Goal: Task Accomplishment & Management: Use online tool/utility

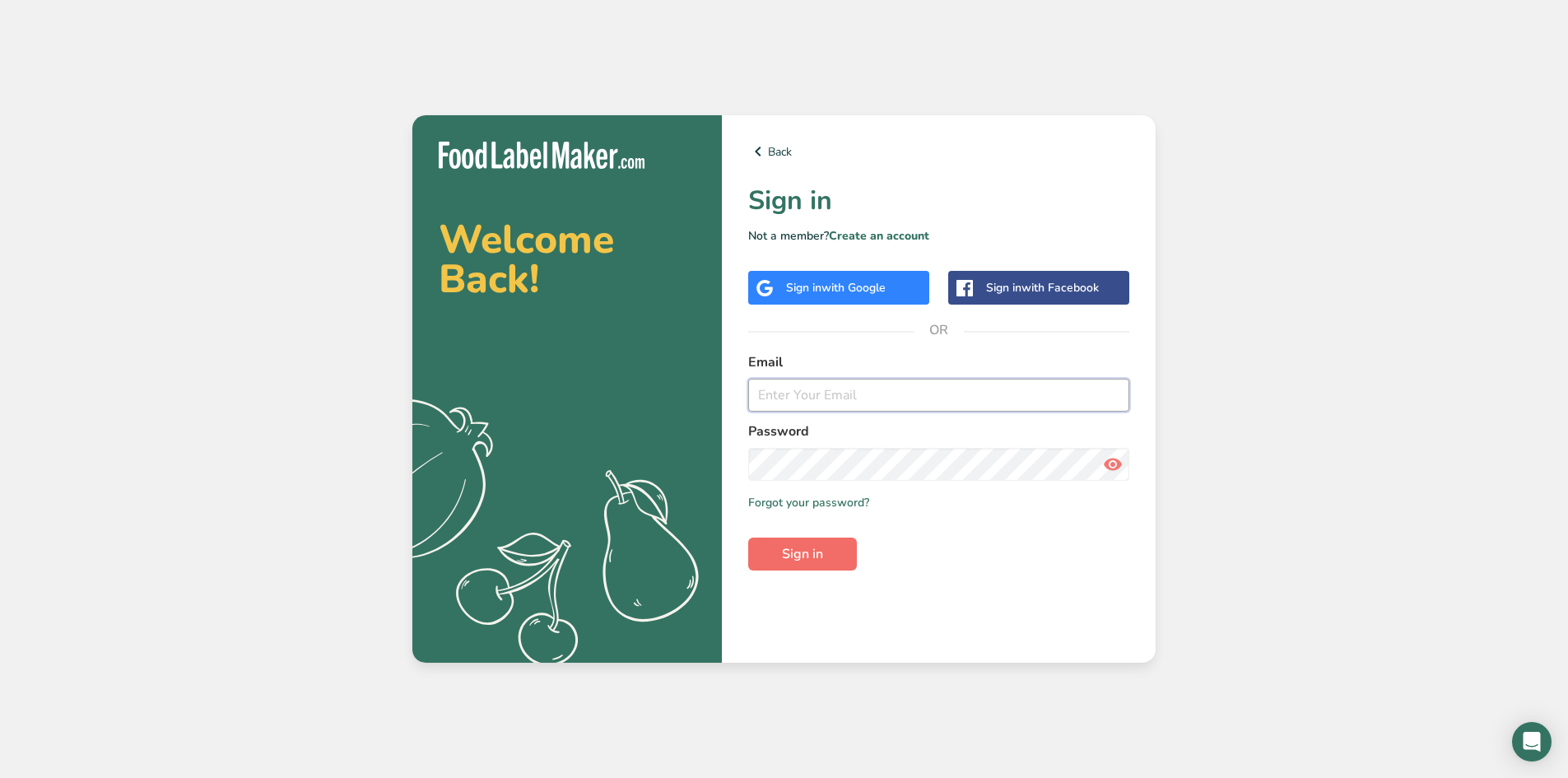
type input "[EMAIL_ADDRESS][DOMAIN_NAME]"
click at [818, 546] on span "Sign in" at bounding box center [802, 554] width 41 height 20
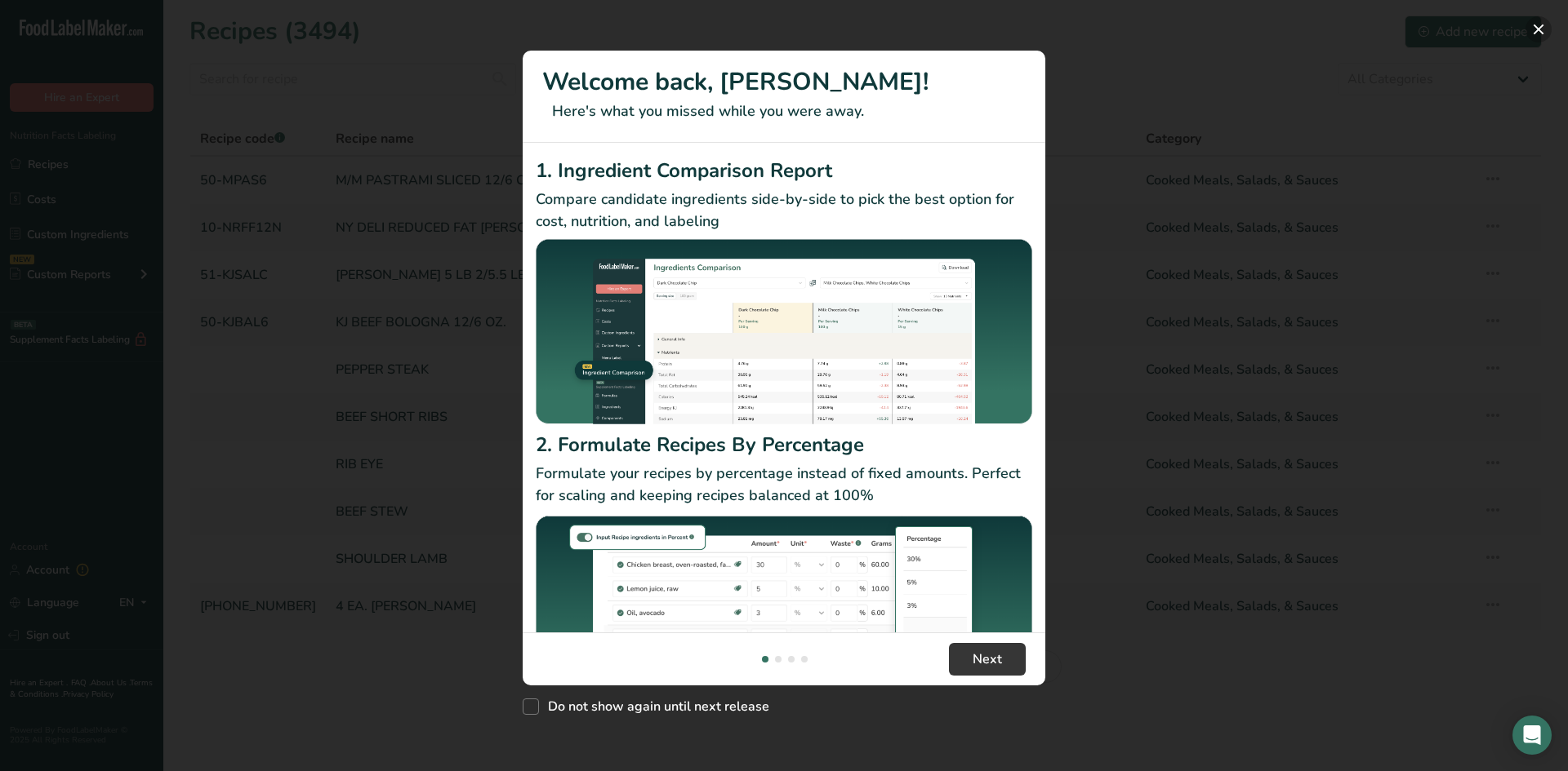
click at [1538, 31] on button "New Features" at bounding box center [1538, 29] width 26 height 26
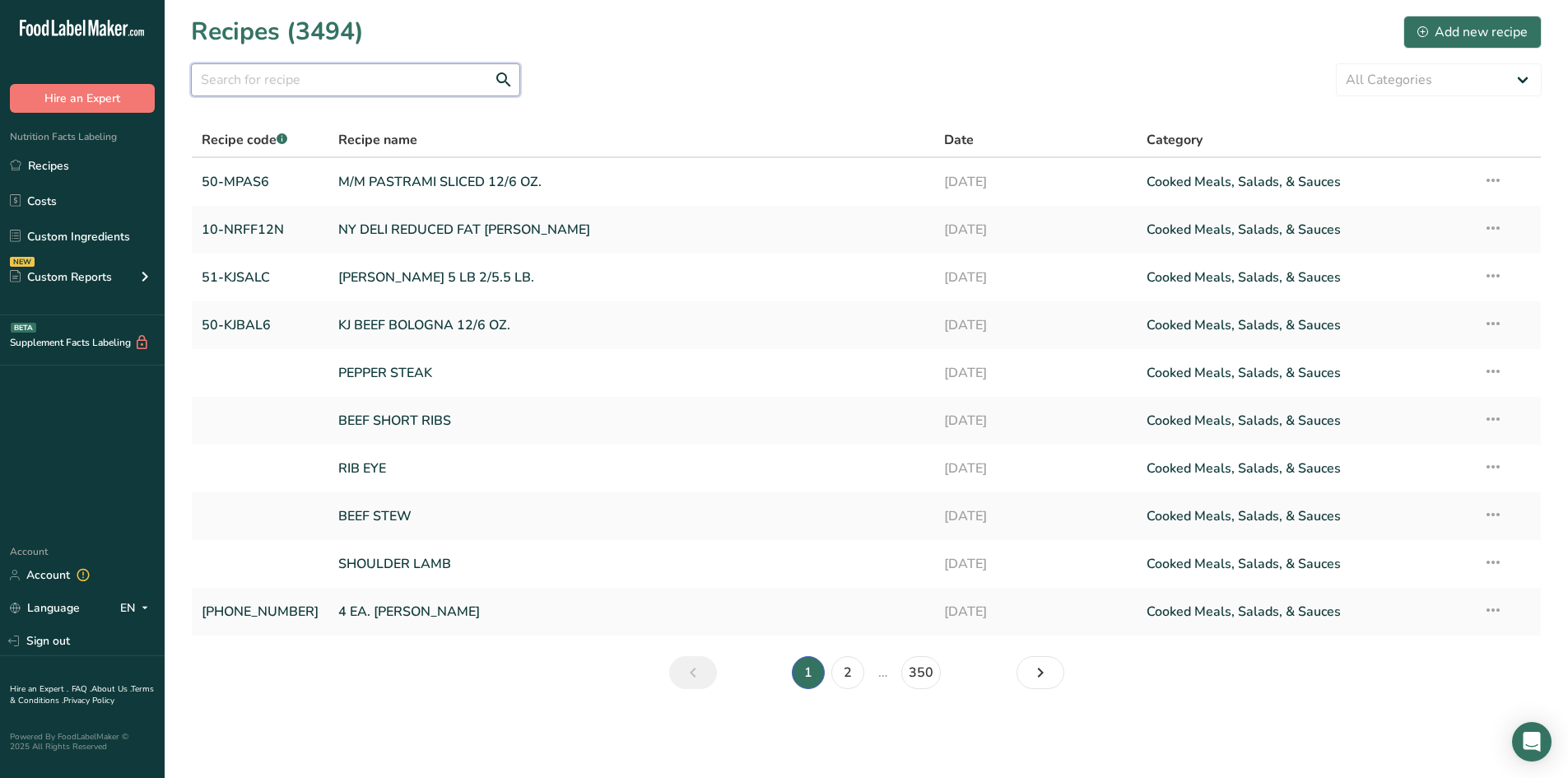
click at [367, 67] on input "text" at bounding box center [354, 81] width 329 height 33
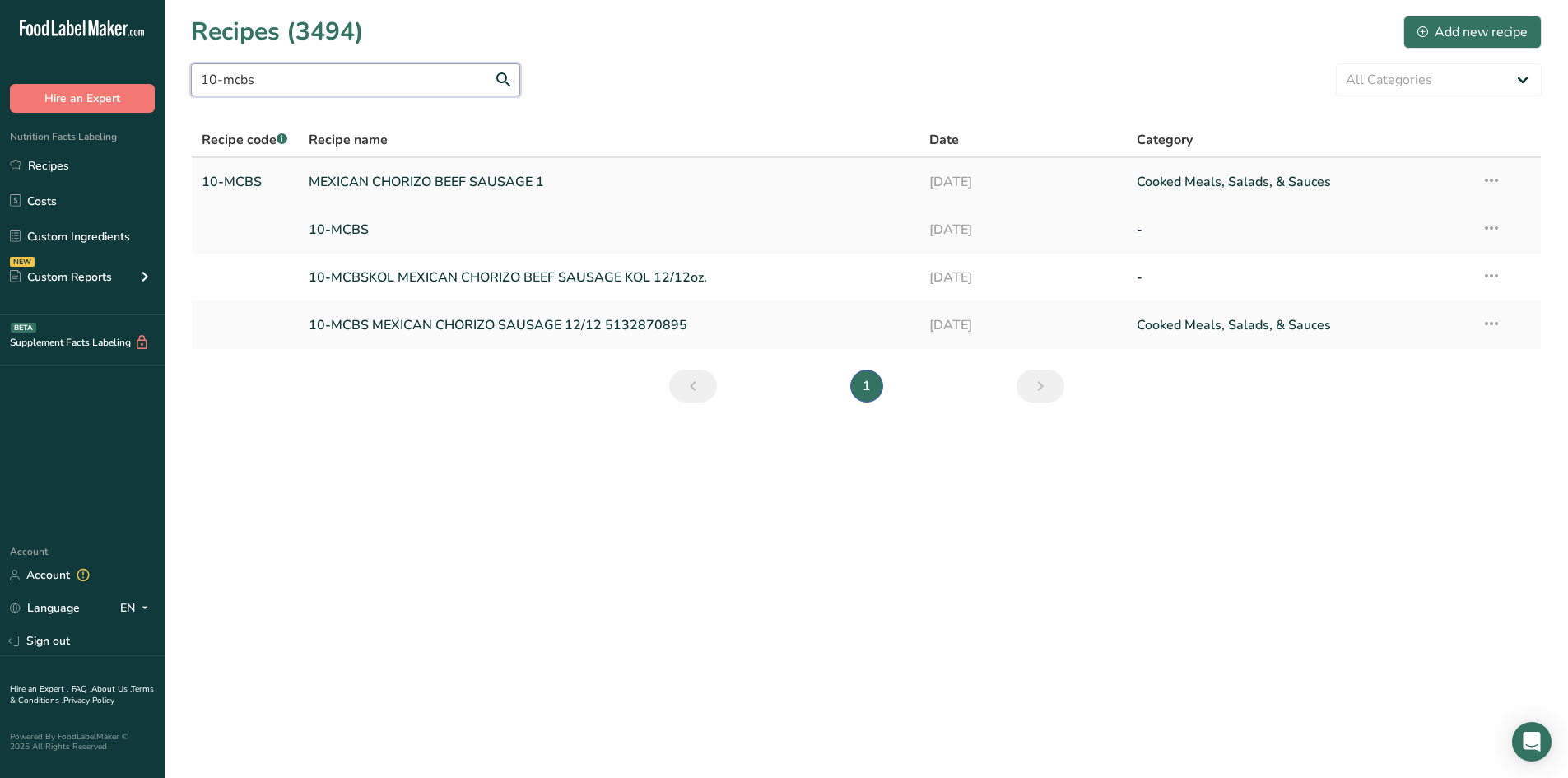
type input "10-mcbs"
click at [359, 177] on link "MEXICAN CHORIZO BEEF SAUSAGE 1" at bounding box center [609, 182] width 602 height 34
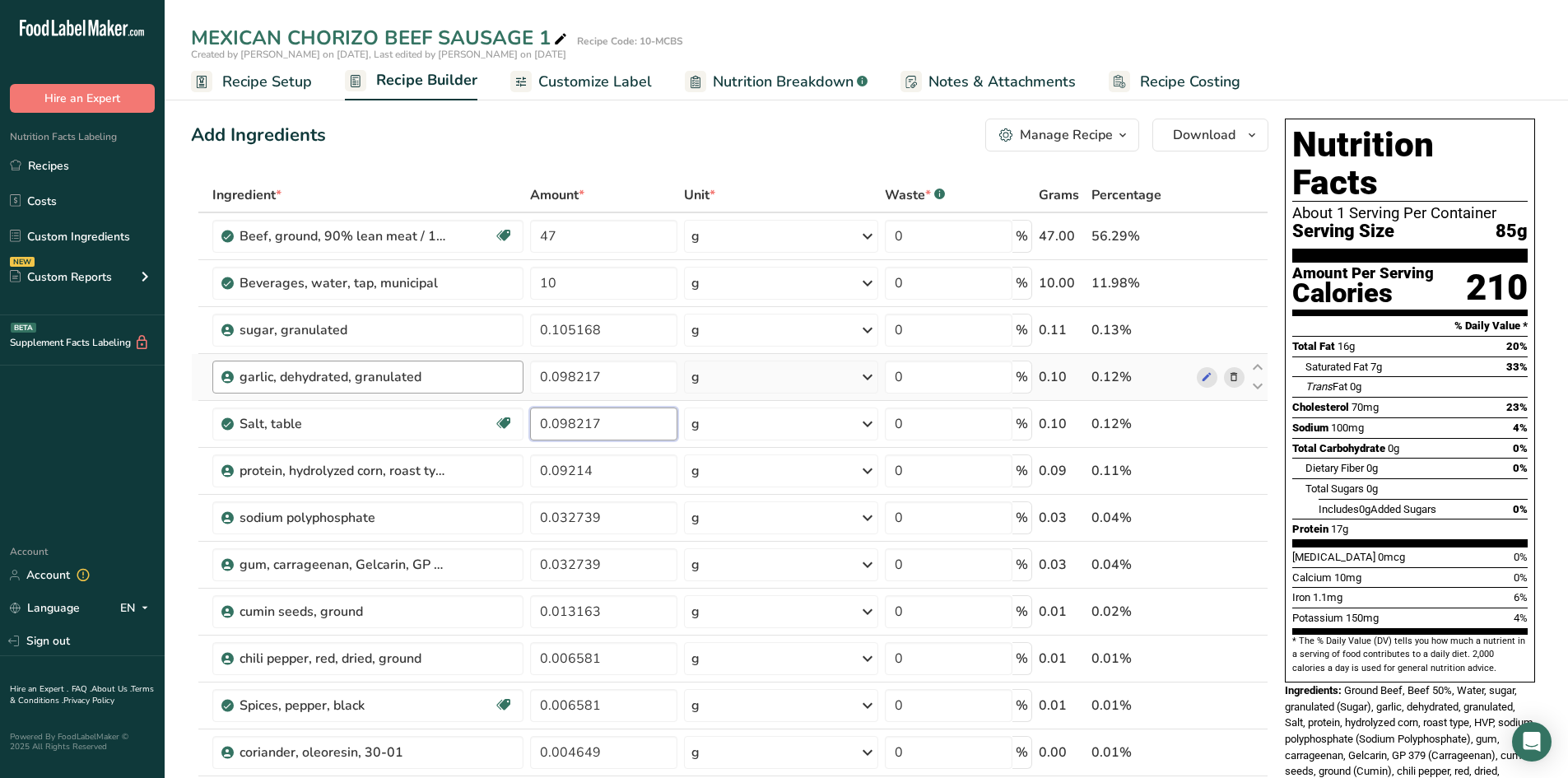
drag, startPoint x: 607, startPoint y: 420, endPoint x: 383, endPoint y: 379, distance: 227.7
click at [415, 389] on tbody "Beef, ground, 90% lean meat / 10% fat, raw Dairy free Gluten free Soy free 47 g…" at bounding box center [730, 740] width 1076 height 1053
type input "0.90"
click at [609, 472] on div "Ingredient * Amount * Unit * Waste * .a-a{fill:#347362;}.b-a{fill:#fff;} Grams …" at bounding box center [729, 740] width 1077 height 1124
type input "0.092137"
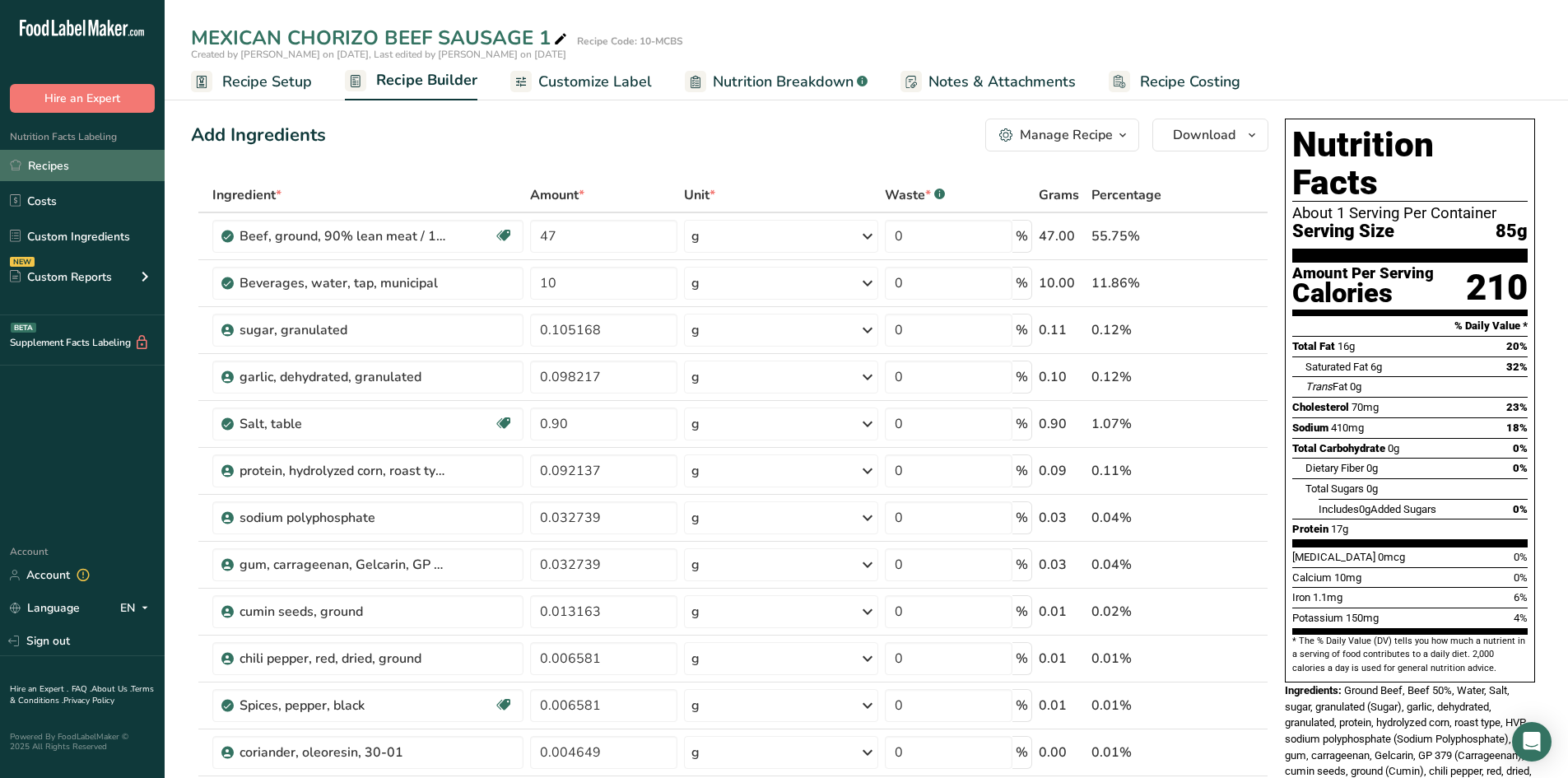
click at [61, 156] on link "Recipes" at bounding box center [82, 166] width 165 height 31
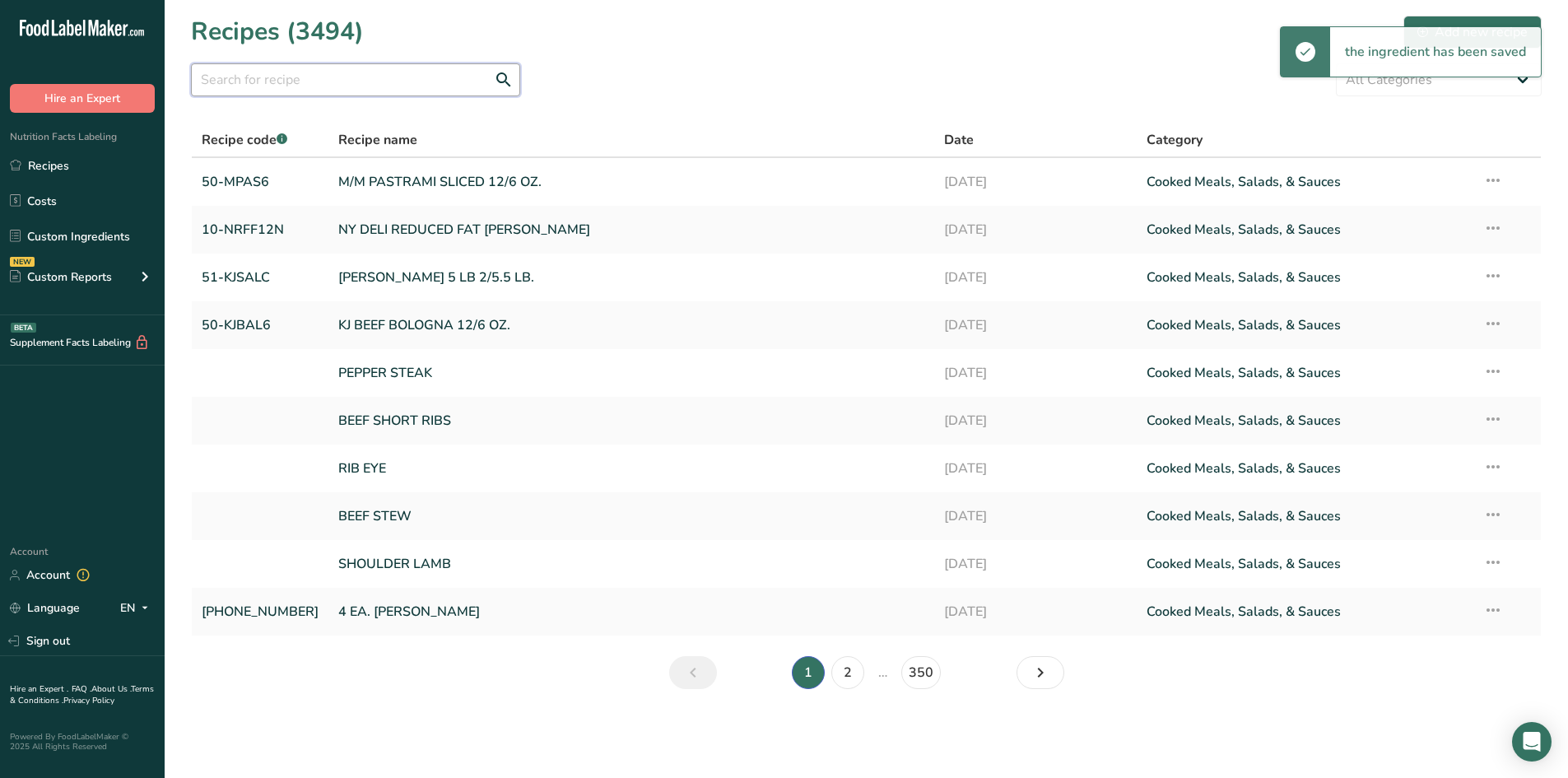
click at [217, 74] on input "text" at bounding box center [354, 81] width 329 height 33
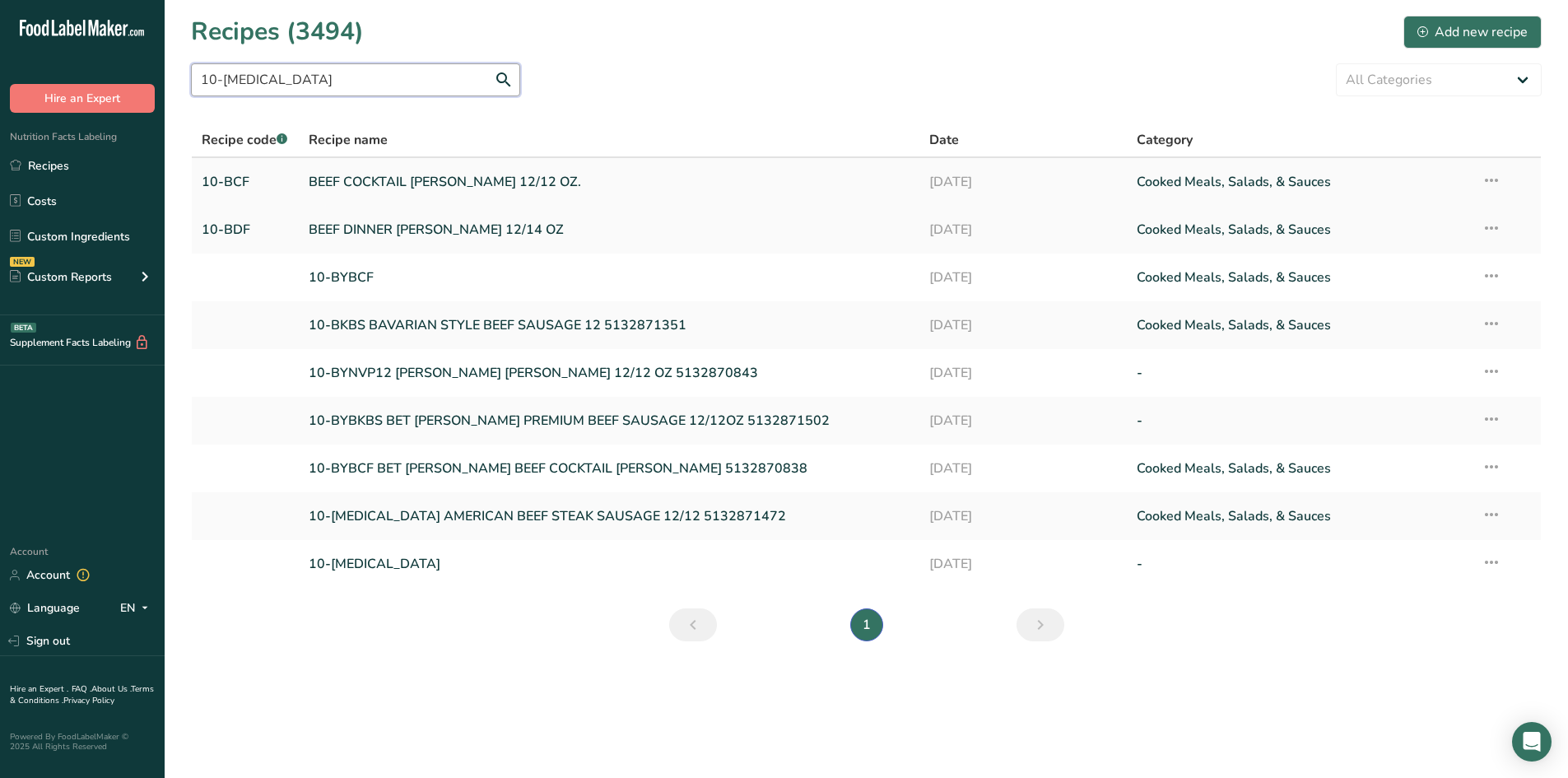
type input "10-bss"
click at [463, 182] on link "BEEF COCKTAIL FRANKS 12/12 OZ." at bounding box center [609, 182] width 602 height 34
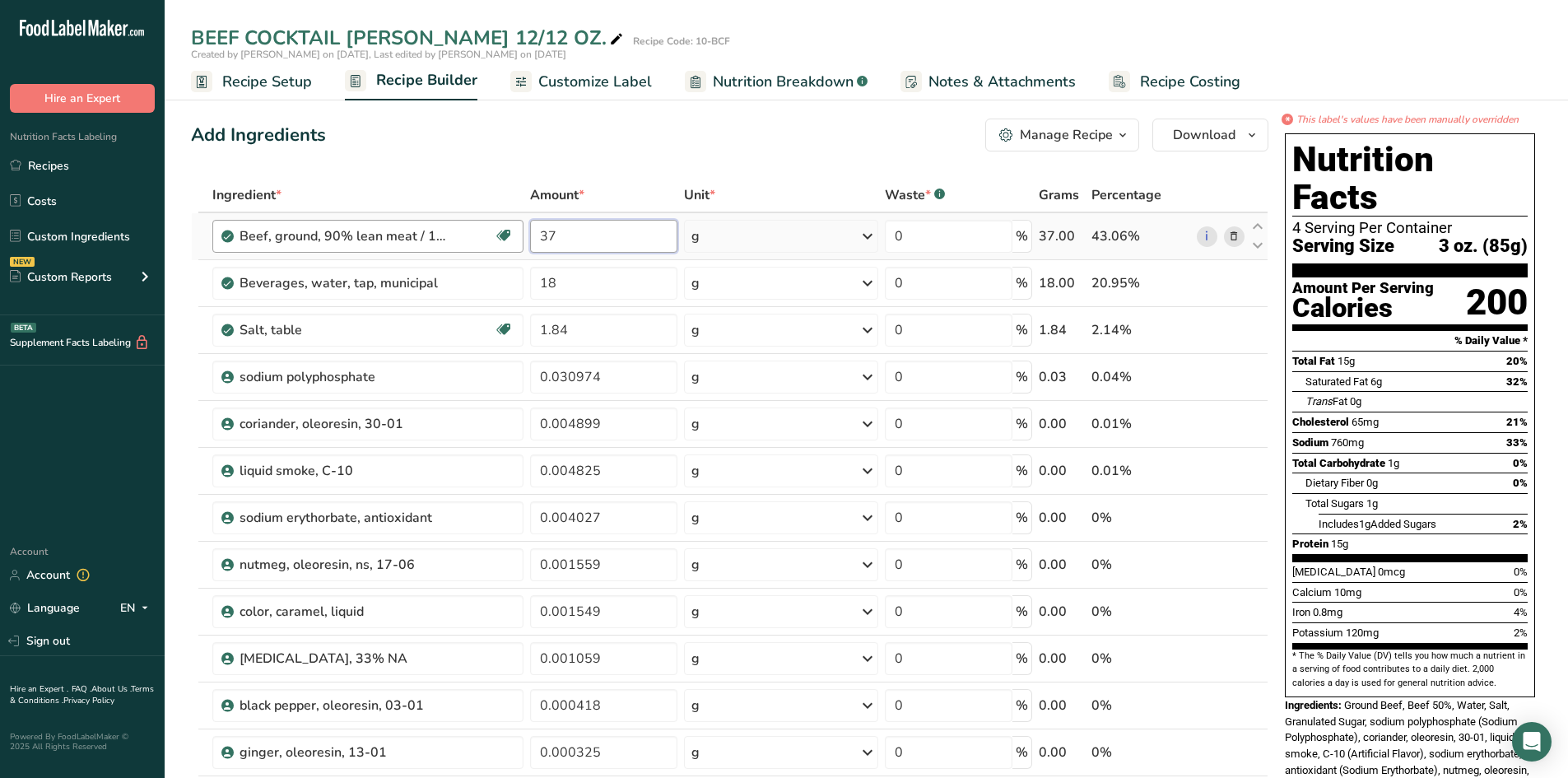
drag, startPoint x: 561, startPoint y: 237, endPoint x: 424, endPoint y: 221, distance: 137.9
click at [427, 222] on tr "Beef, ground, 90% lean meat / 10% fat, raw Dairy free Gluten free Soy free 37 g…" at bounding box center [730, 237] width 1076 height 47
type input "45"
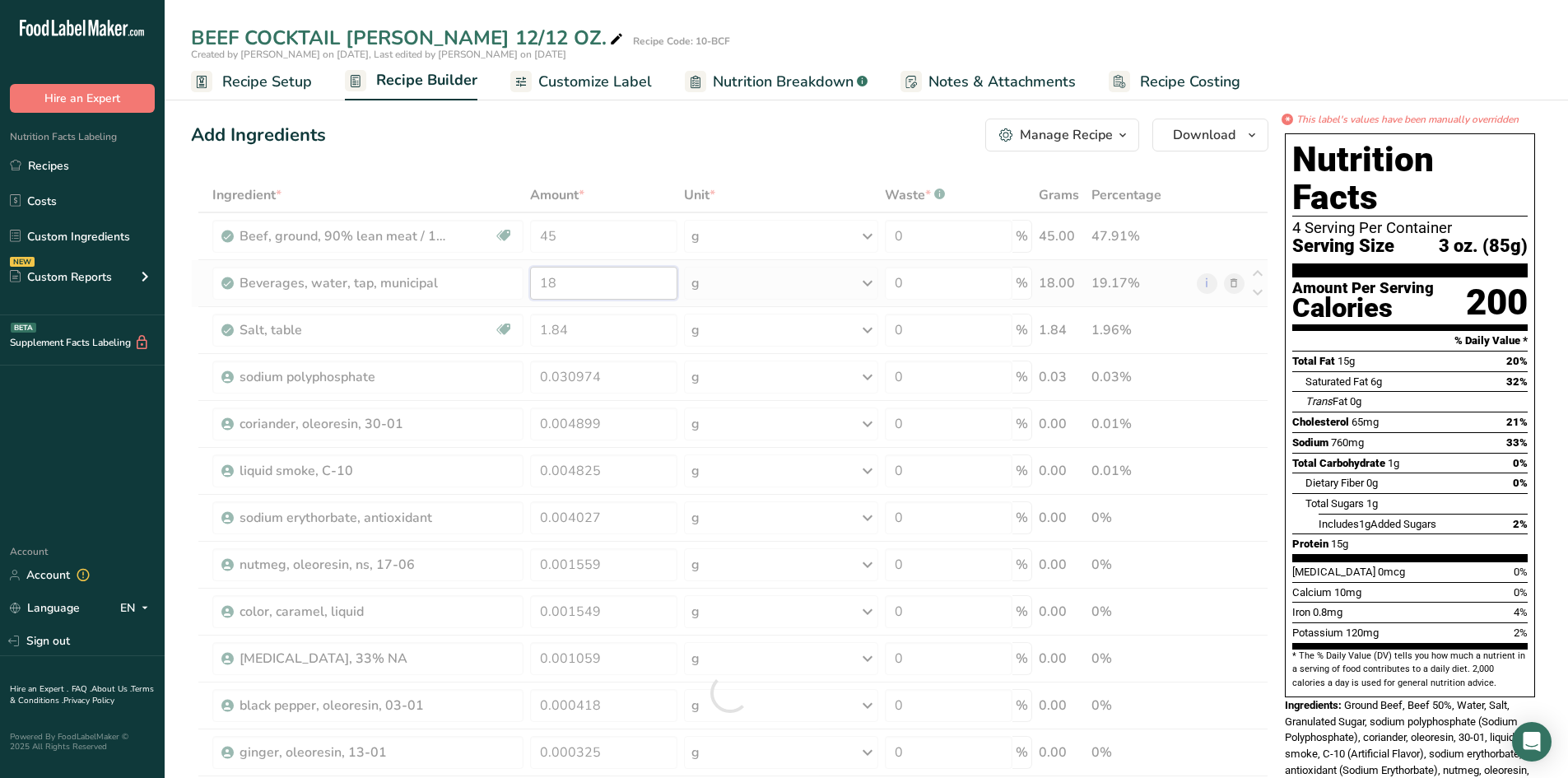
click at [579, 291] on div "Ingredient * Amount * Unit * Waste * .a-a{fill:#347362;}.b-a{fill:#fff;} Grams …" at bounding box center [729, 693] width 1077 height 1030
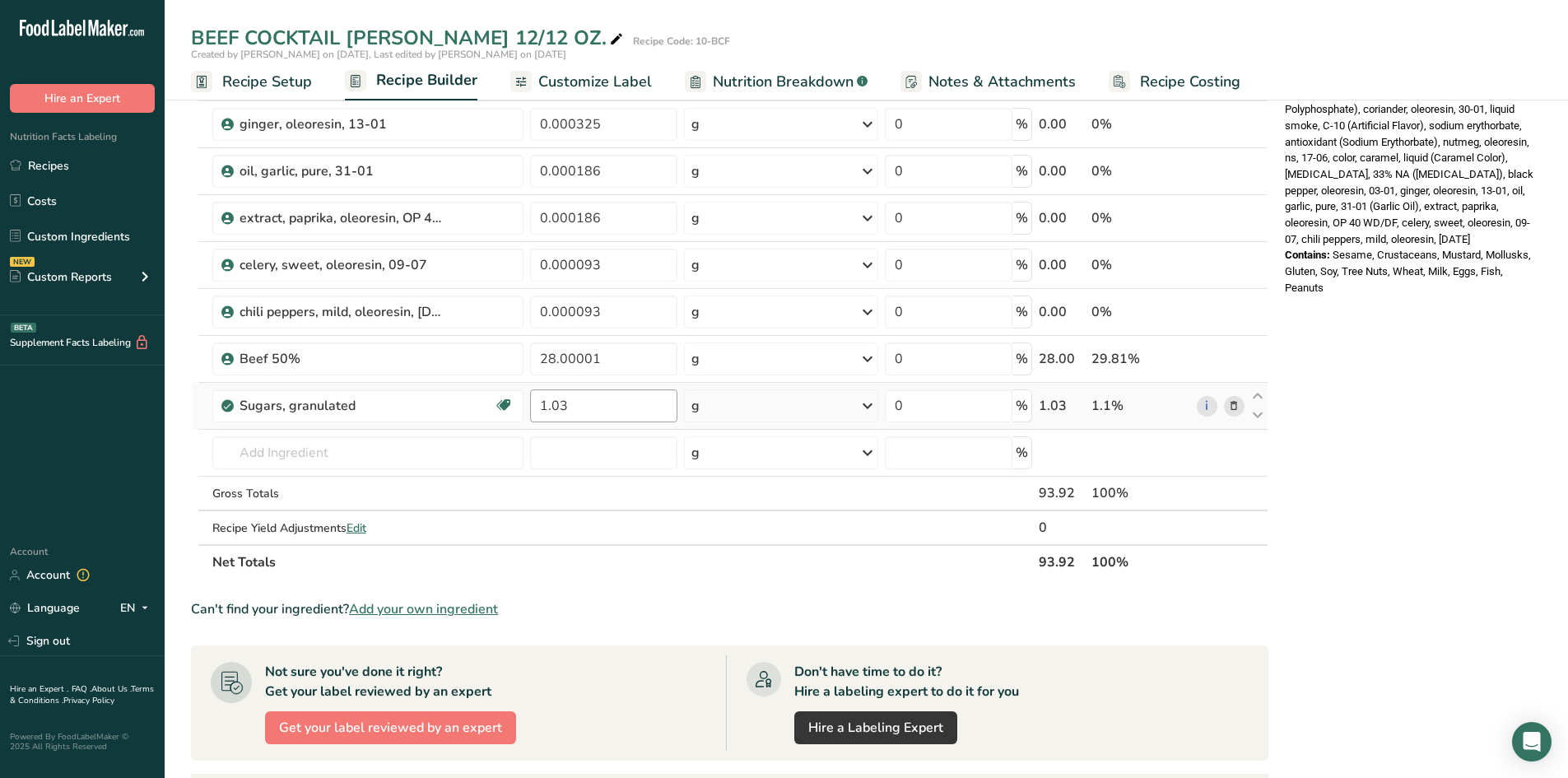
scroll to position [628, 0]
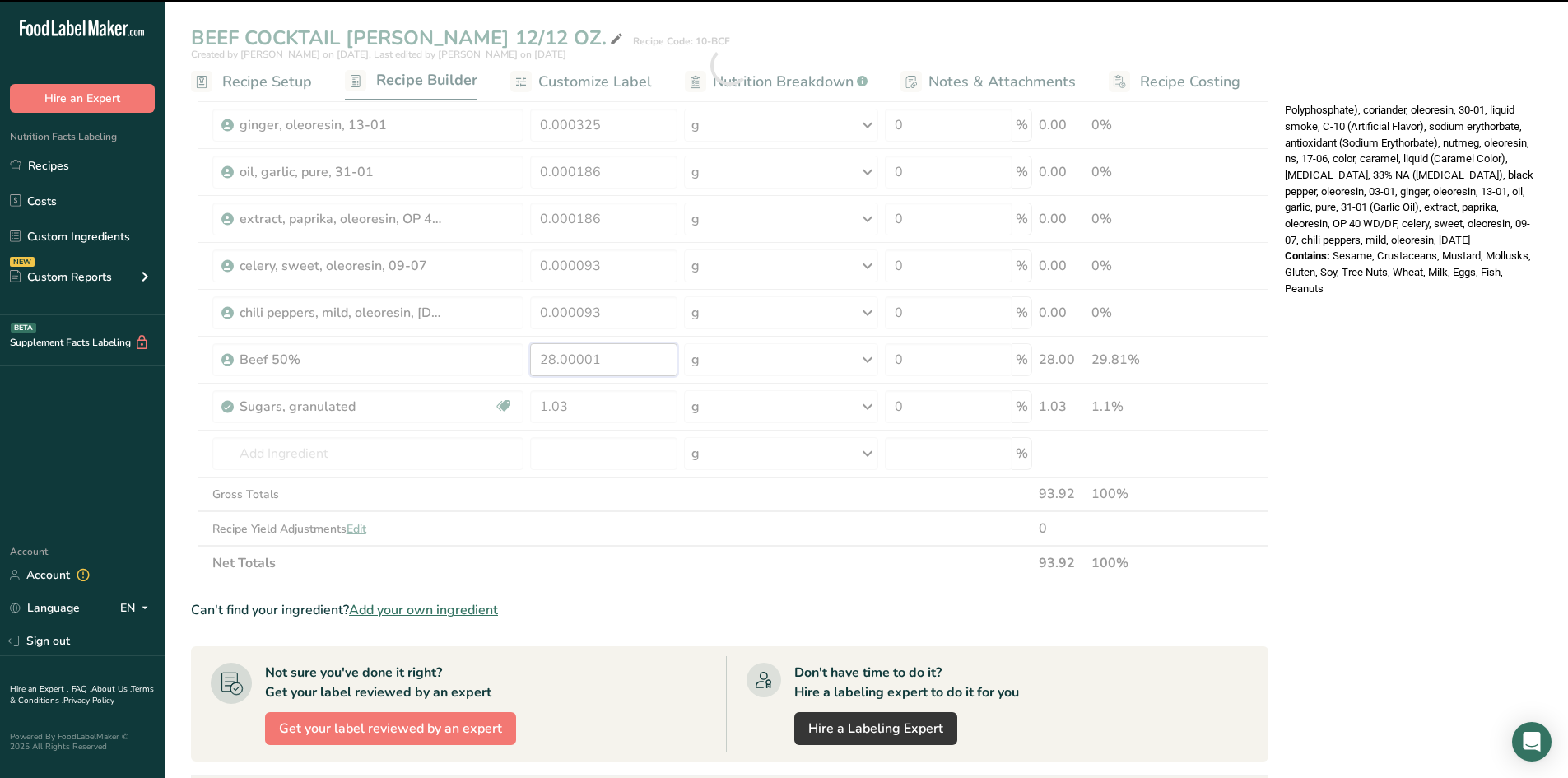
drag, startPoint x: 612, startPoint y: 360, endPoint x: 357, endPoint y: 313, distance: 259.3
click at [362, 313] on div "Ingredient * Amount * Unit * Waste * .a-a{fill:#347362;}.b-a{fill:#fff;} Grams …" at bounding box center [729, 65] width 1077 height 1030
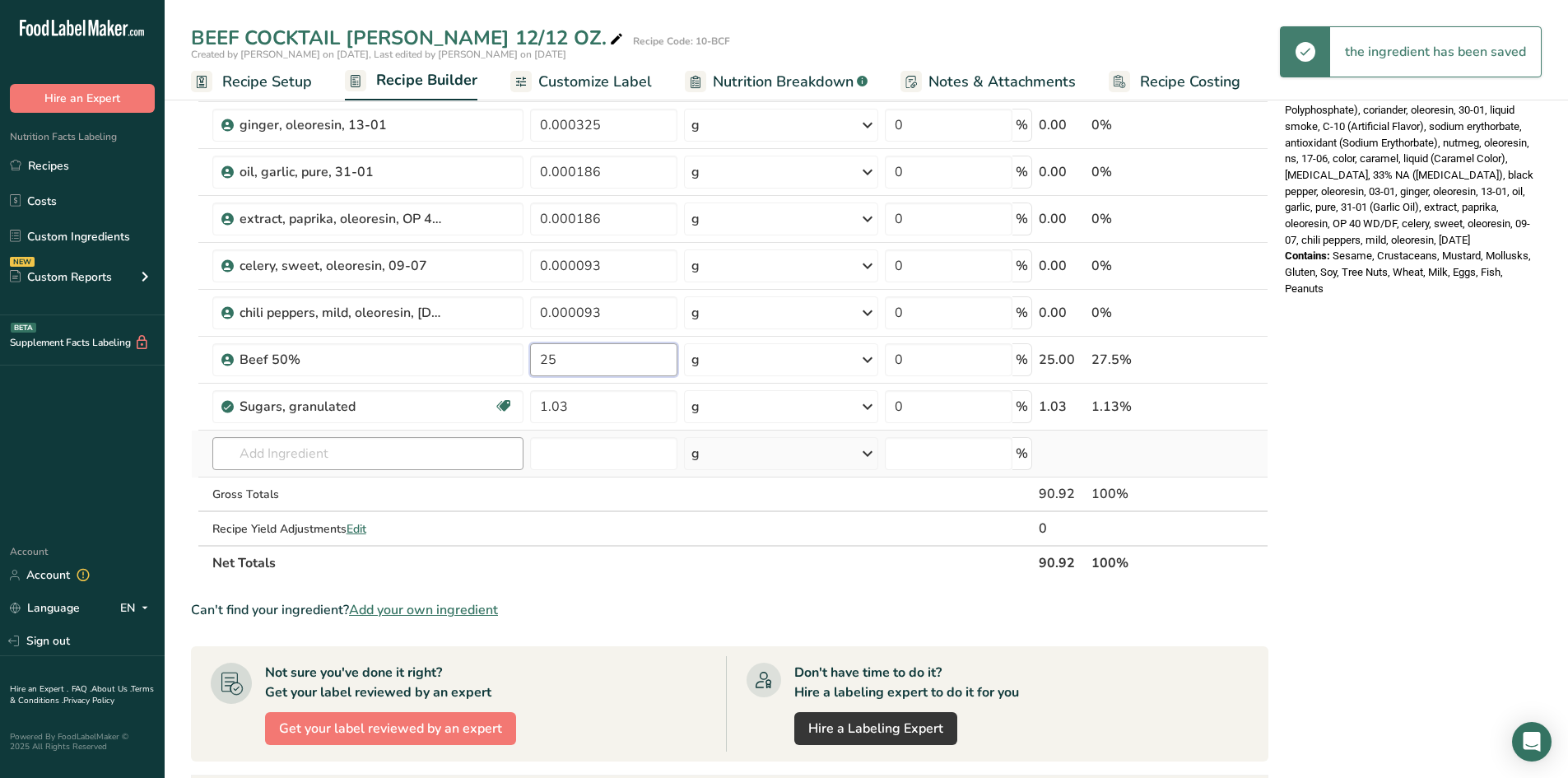
type input "25"
click at [257, 451] on div "Ingredient * Amount * Unit * Waste * .a-a{fill:#347362;}.b-a{fill:#fff;} Grams …" at bounding box center [729, 65] width 1077 height 1030
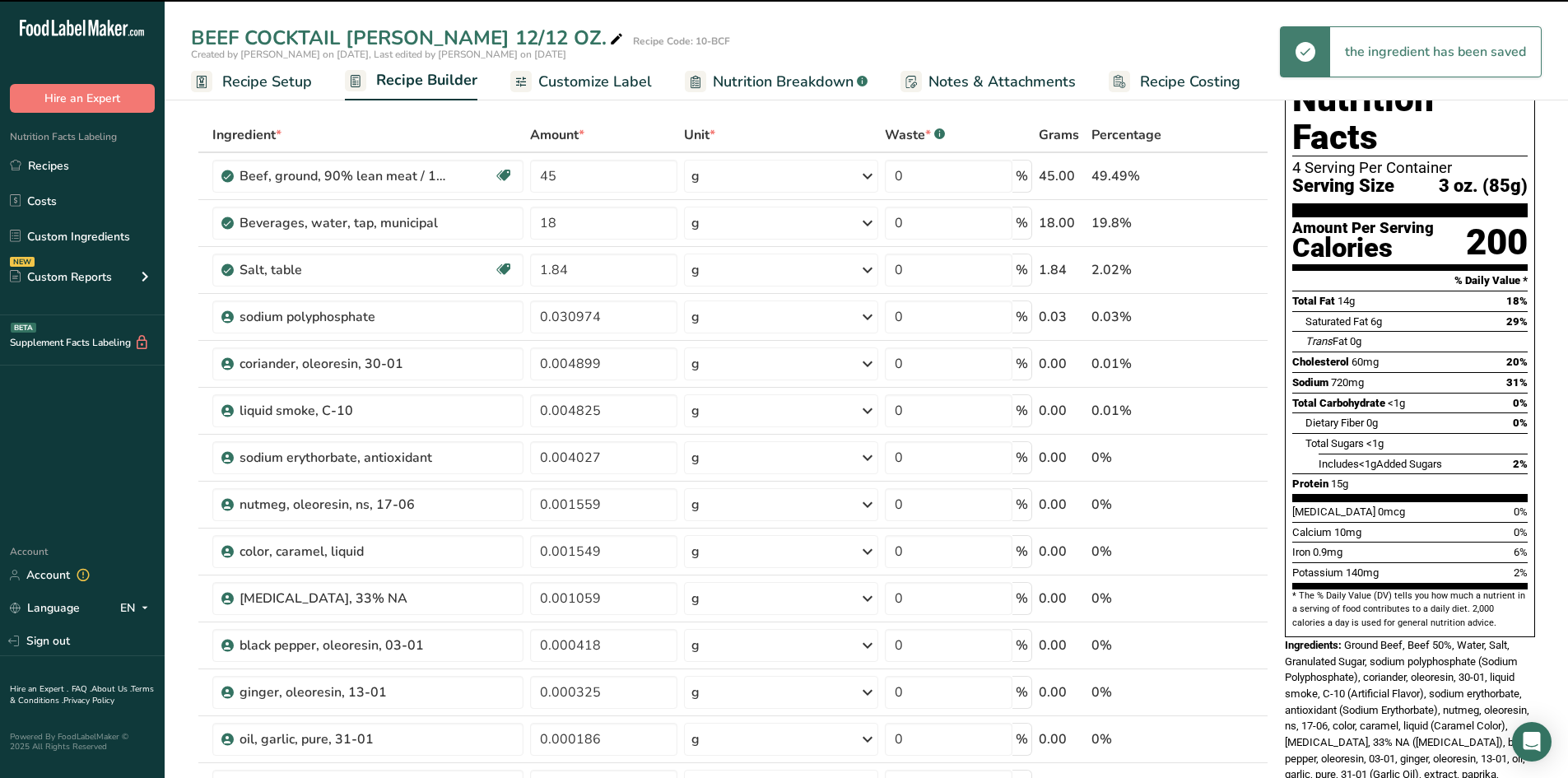
scroll to position [0, 0]
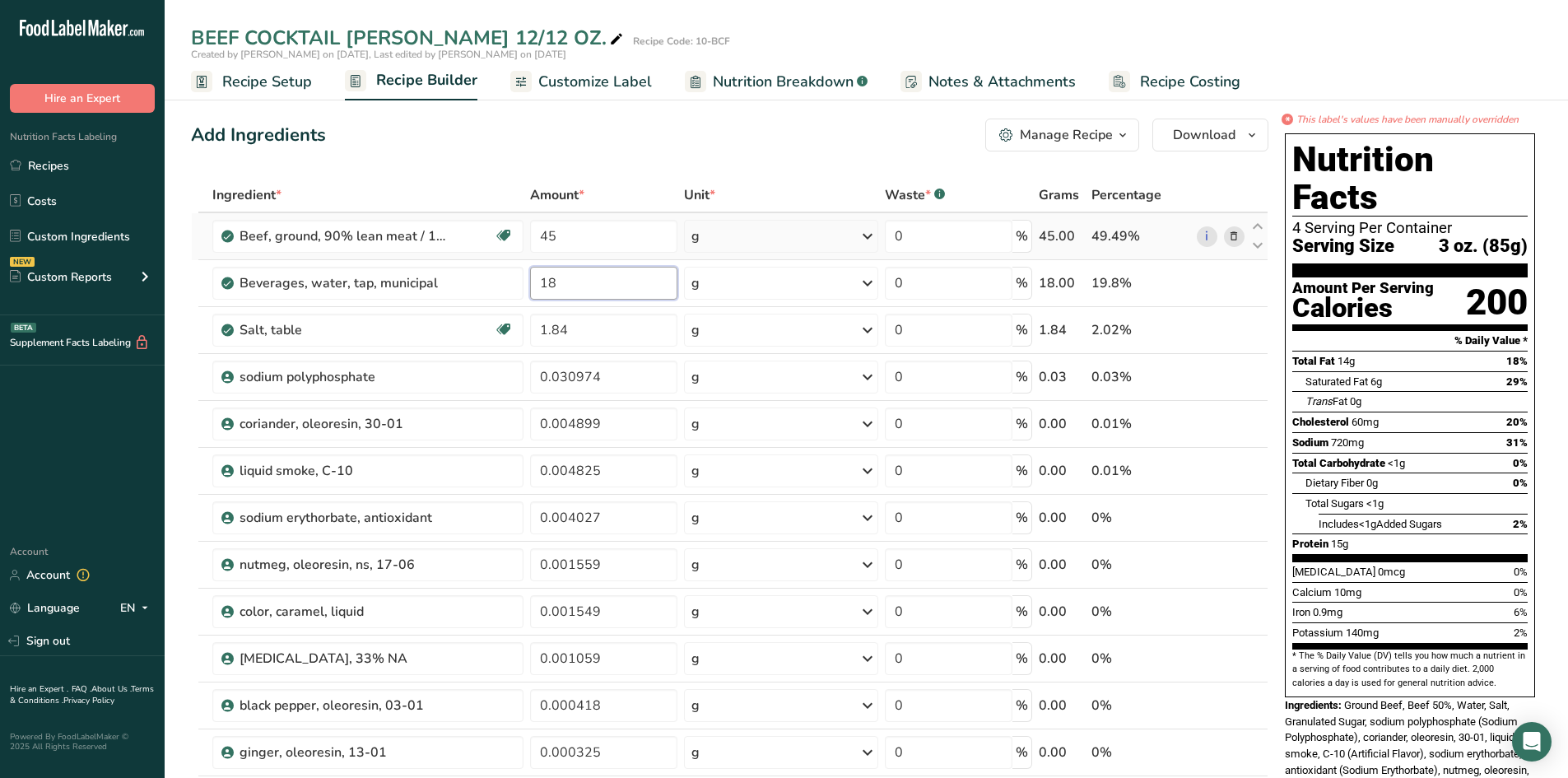
drag, startPoint x: 569, startPoint y: 282, endPoint x: 404, endPoint y: 252, distance: 167.7
click at [412, 256] on tbody "Beef, ground, 90% lean meat / 10% fat, raw Dairy free Gluten free Soy free 45 g…" at bounding box center [730, 693] width 1076 height 960
type input "10"
click at [334, 328] on div "Ingredient * Amount * Unit * Waste * .a-a{fill:#347362;}.b-a{fill:#fff;} Grams …" at bounding box center [729, 693] width 1077 height 1030
drag, startPoint x: 587, startPoint y: 336, endPoint x: 329, endPoint y: 284, distance: 263.2
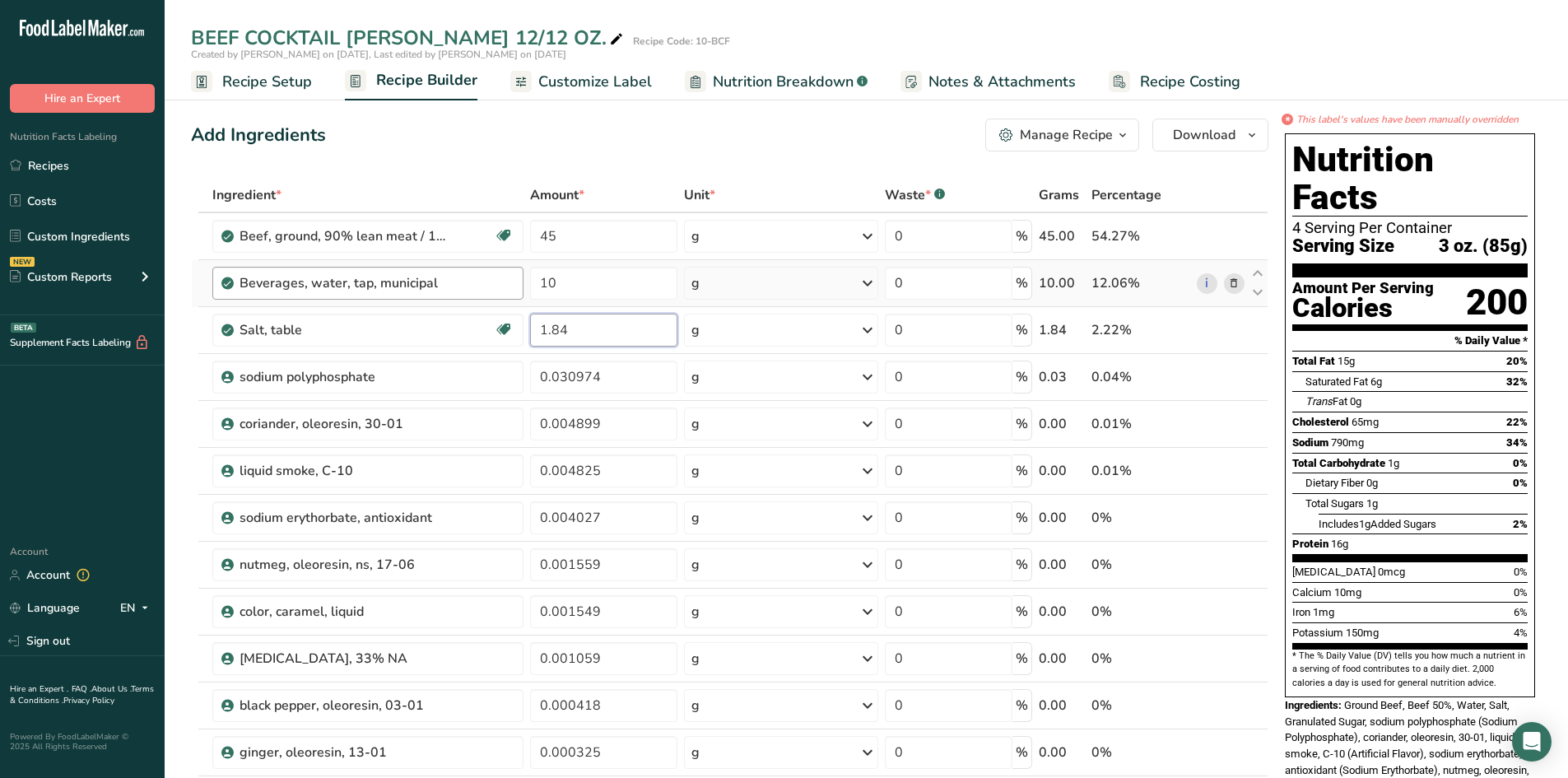
click at [351, 289] on tbody "Beef, ground, 90% lean meat / 10% fat, raw Dairy free Gluten free Soy free 45 g…" at bounding box center [730, 693] width 1076 height 960
type input "1.40"
click at [414, 383] on div "Ingredient * Amount * Unit * Waste * .a-a{fill:#347362;}.b-a{fill:#fff;} Grams …" at bounding box center [729, 693] width 1077 height 1030
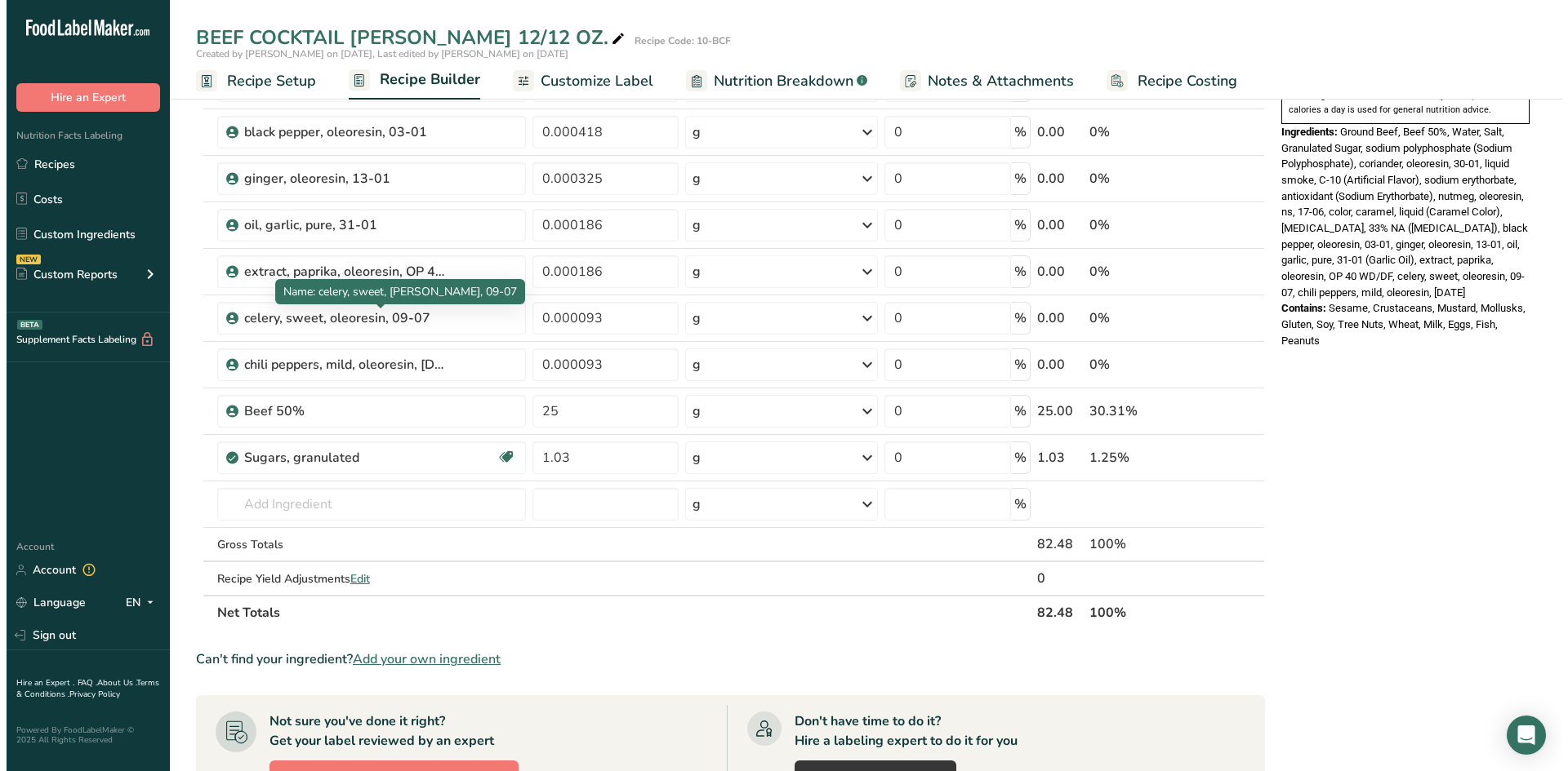
scroll to position [571, 0]
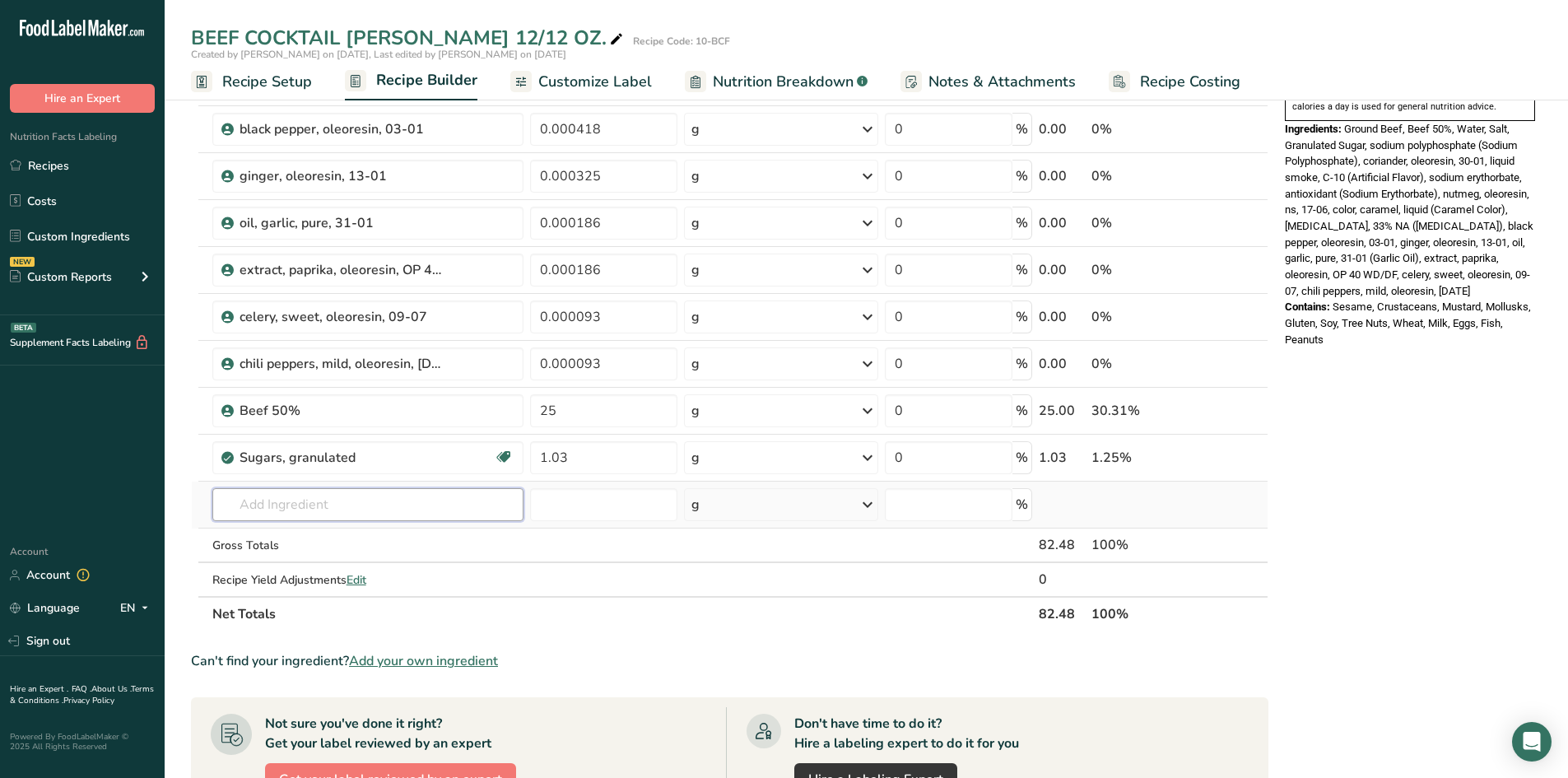
click at [289, 502] on input "text" at bounding box center [368, 505] width 312 height 33
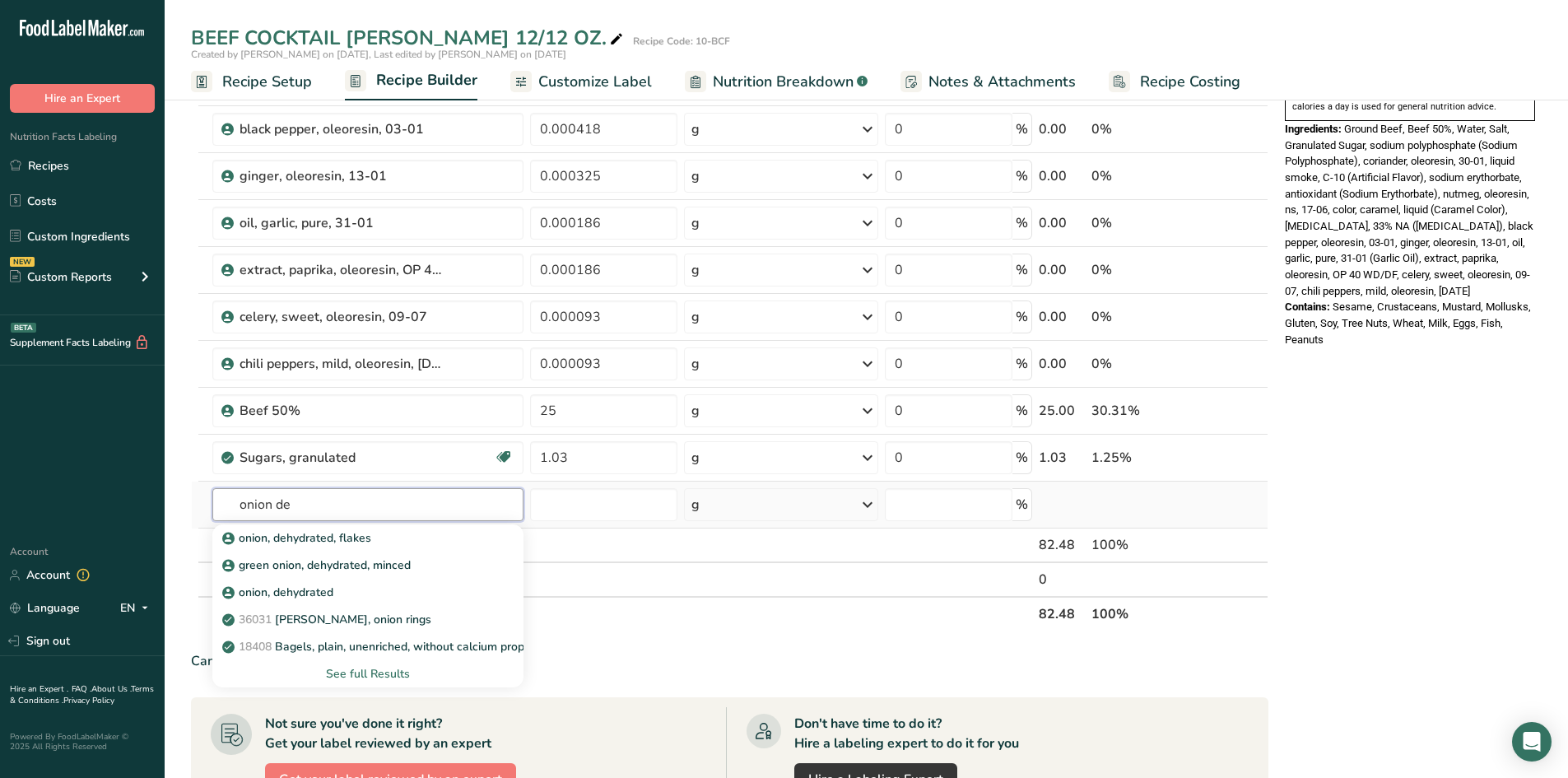
type input "onion de"
click at [396, 670] on div "See full Results" at bounding box center [368, 674] width 286 height 18
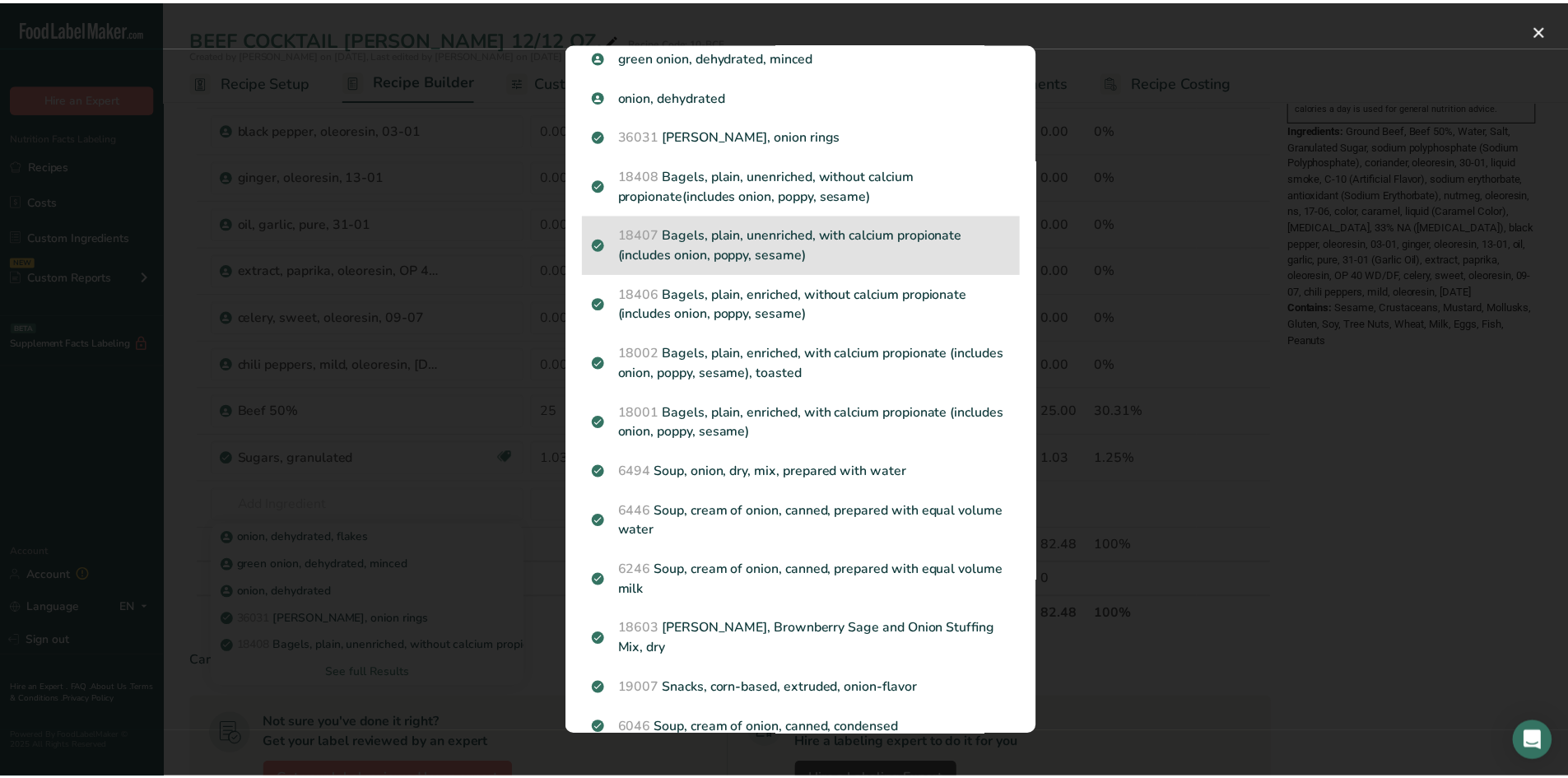
scroll to position [0, 0]
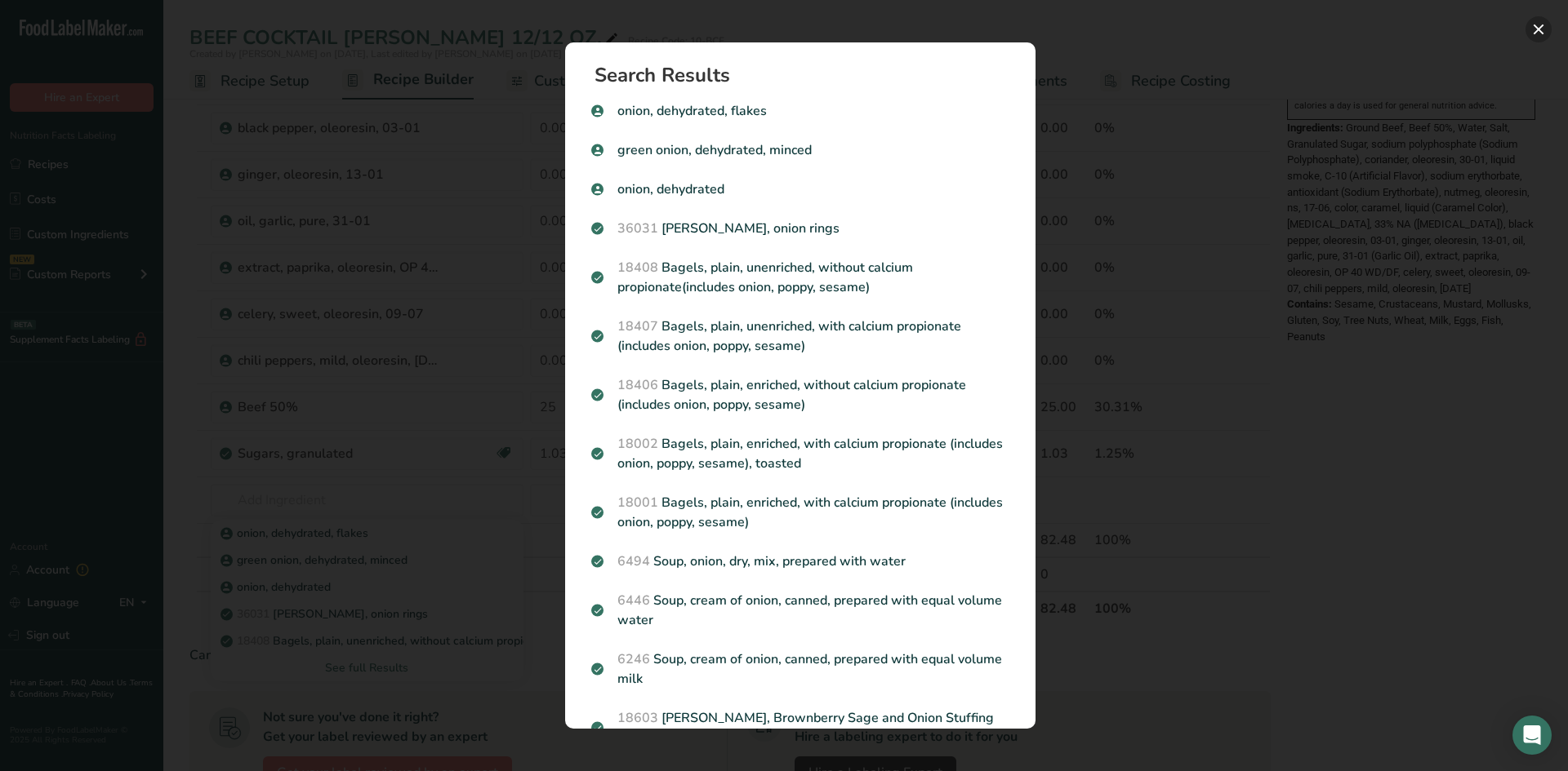
click at [1533, 28] on button "Search results modal" at bounding box center [1538, 29] width 26 height 26
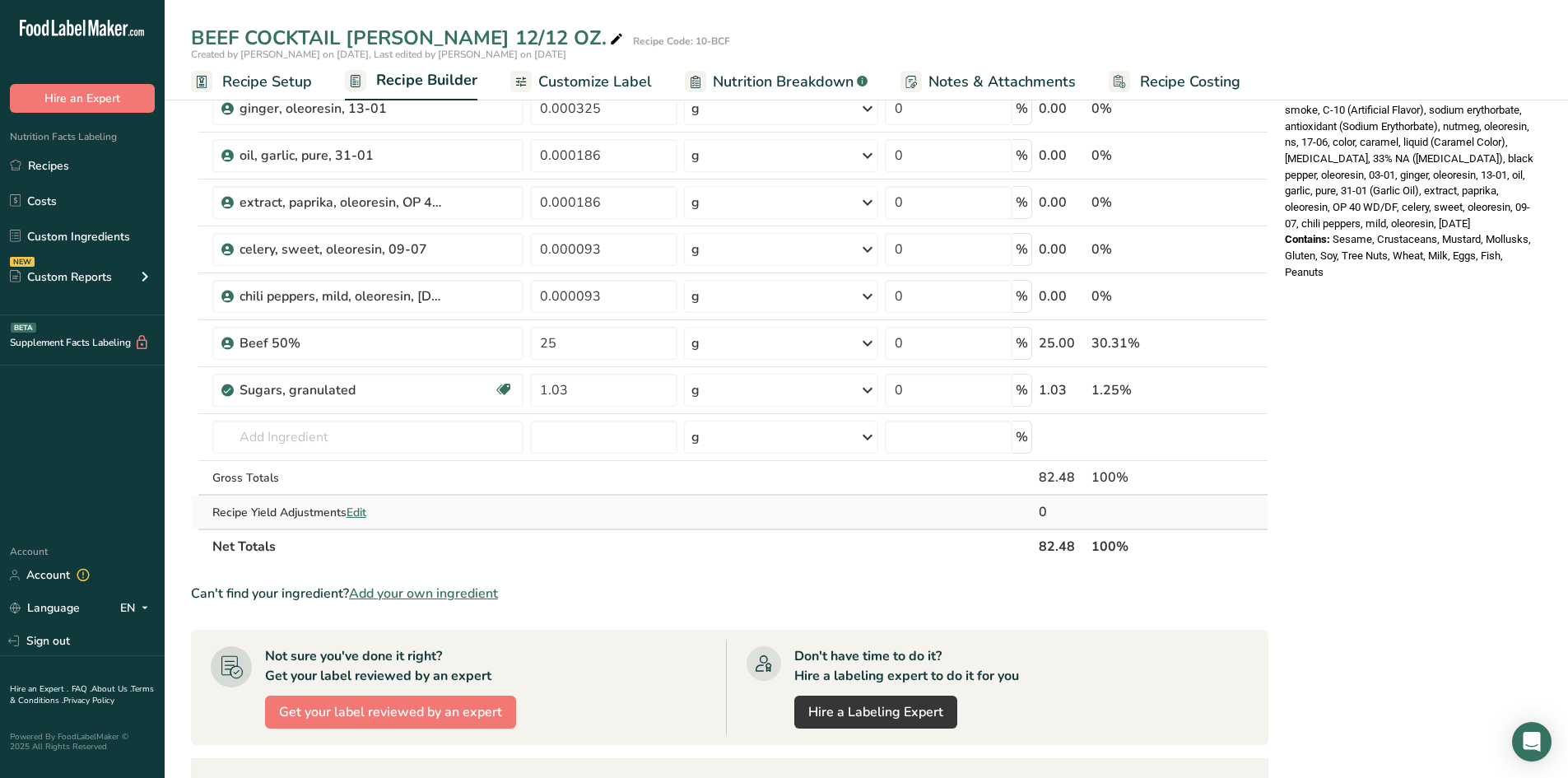
scroll to position [659, 0]
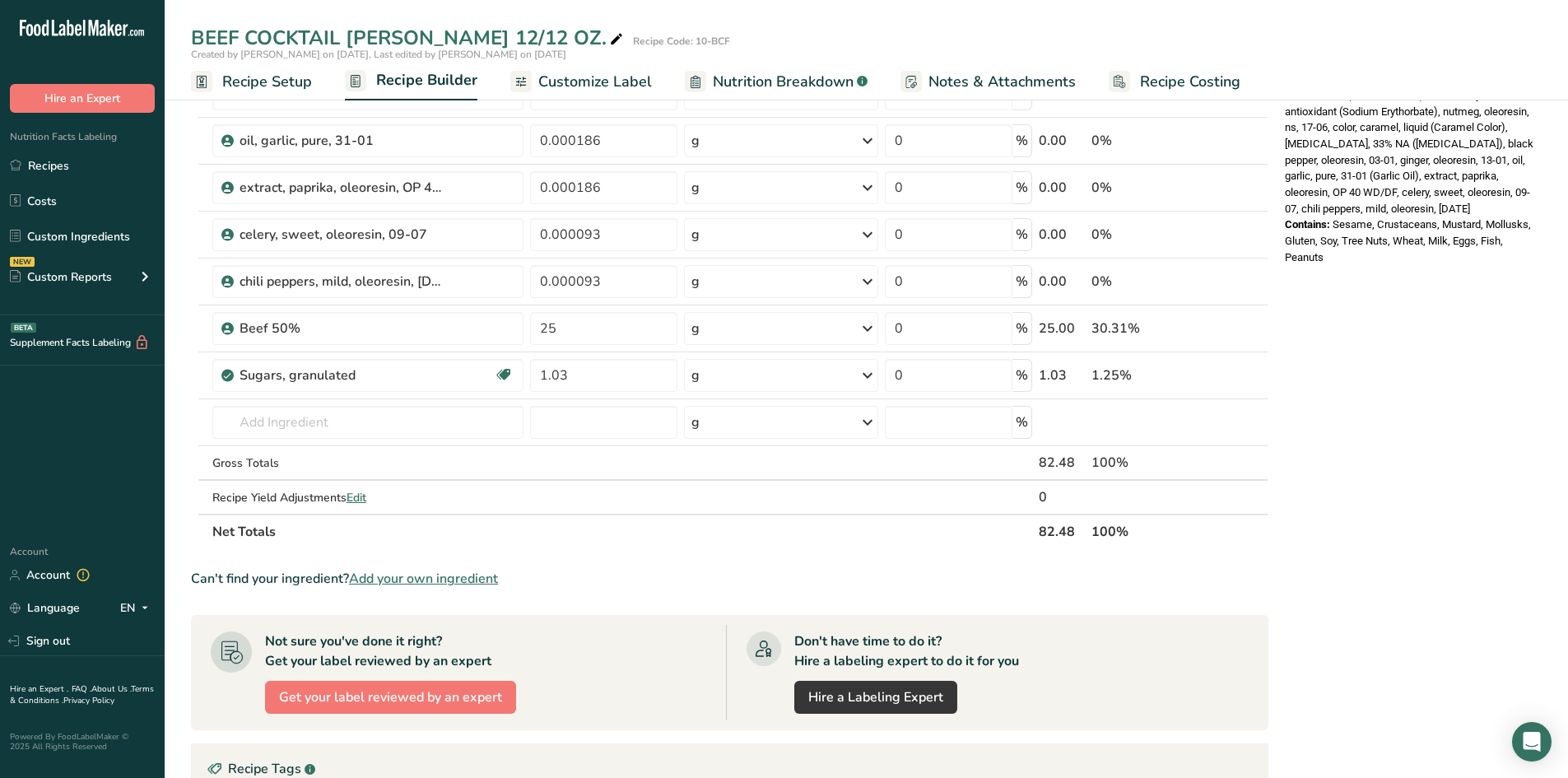
click at [425, 582] on span "Add your own ingredient" at bounding box center [423, 579] width 149 height 20
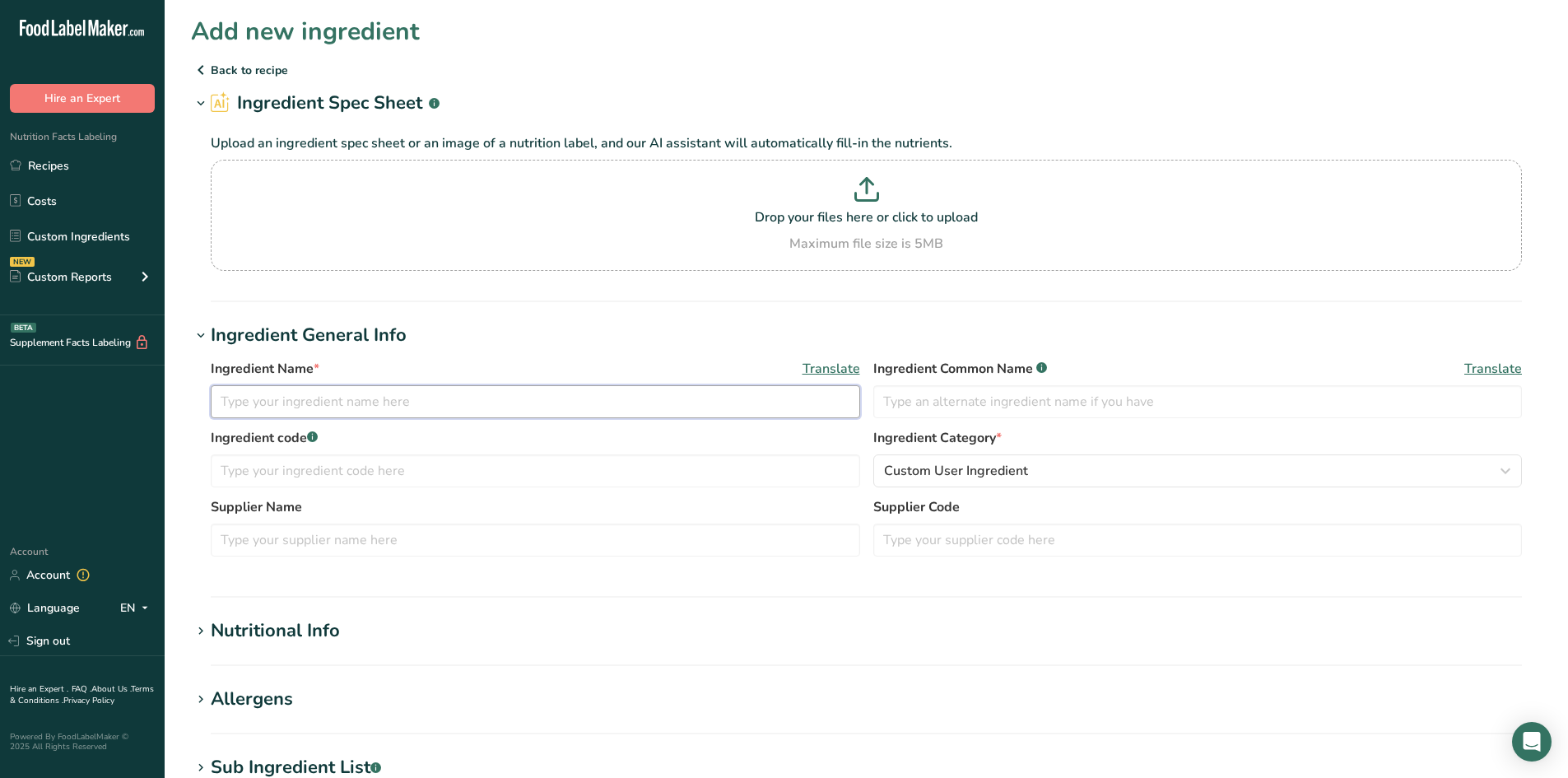
click at [226, 403] on input "text" at bounding box center [535, 402] width 649 height 33
type input "G"
type input "o"
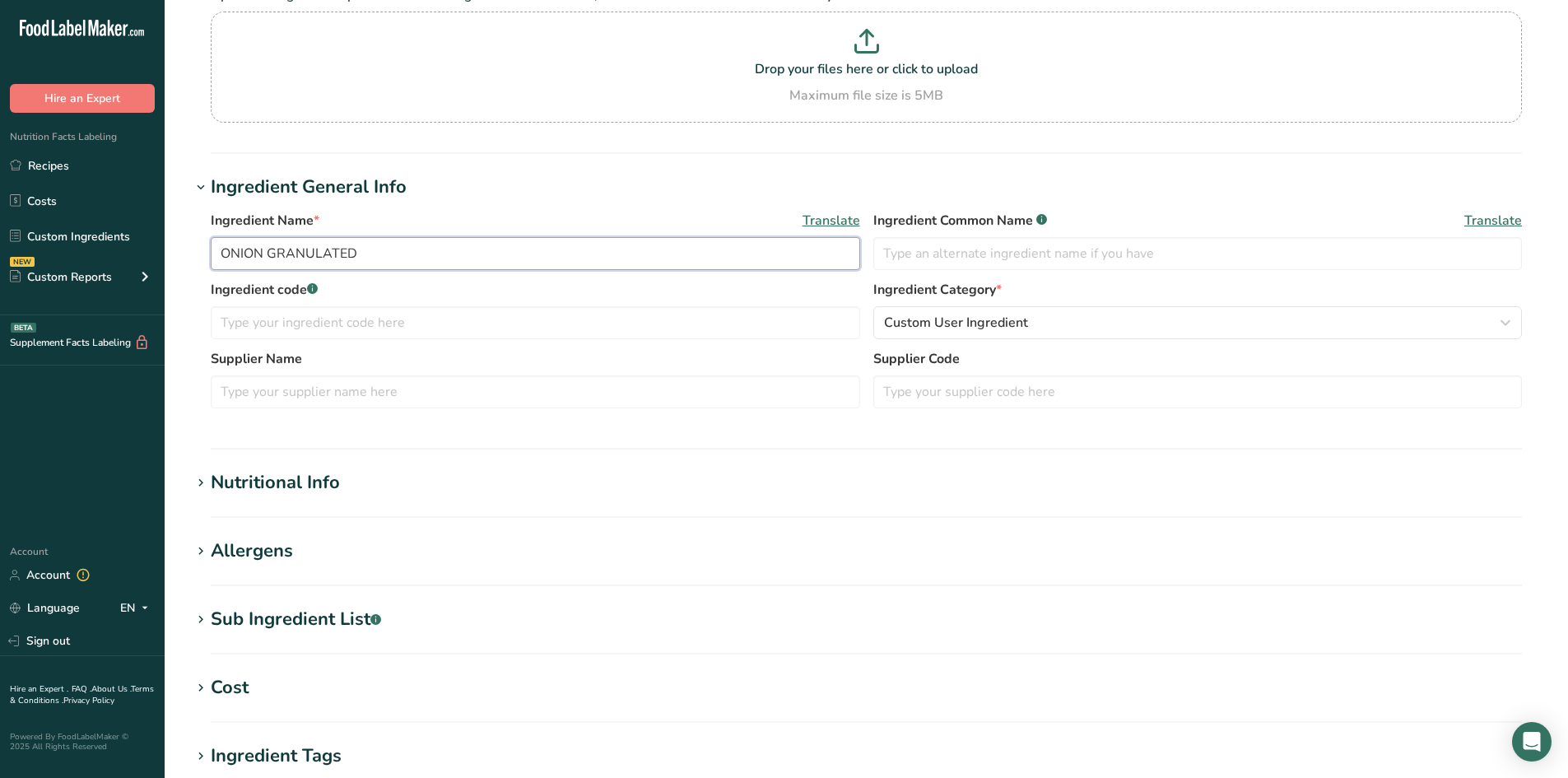
scroll to position [165, 0]
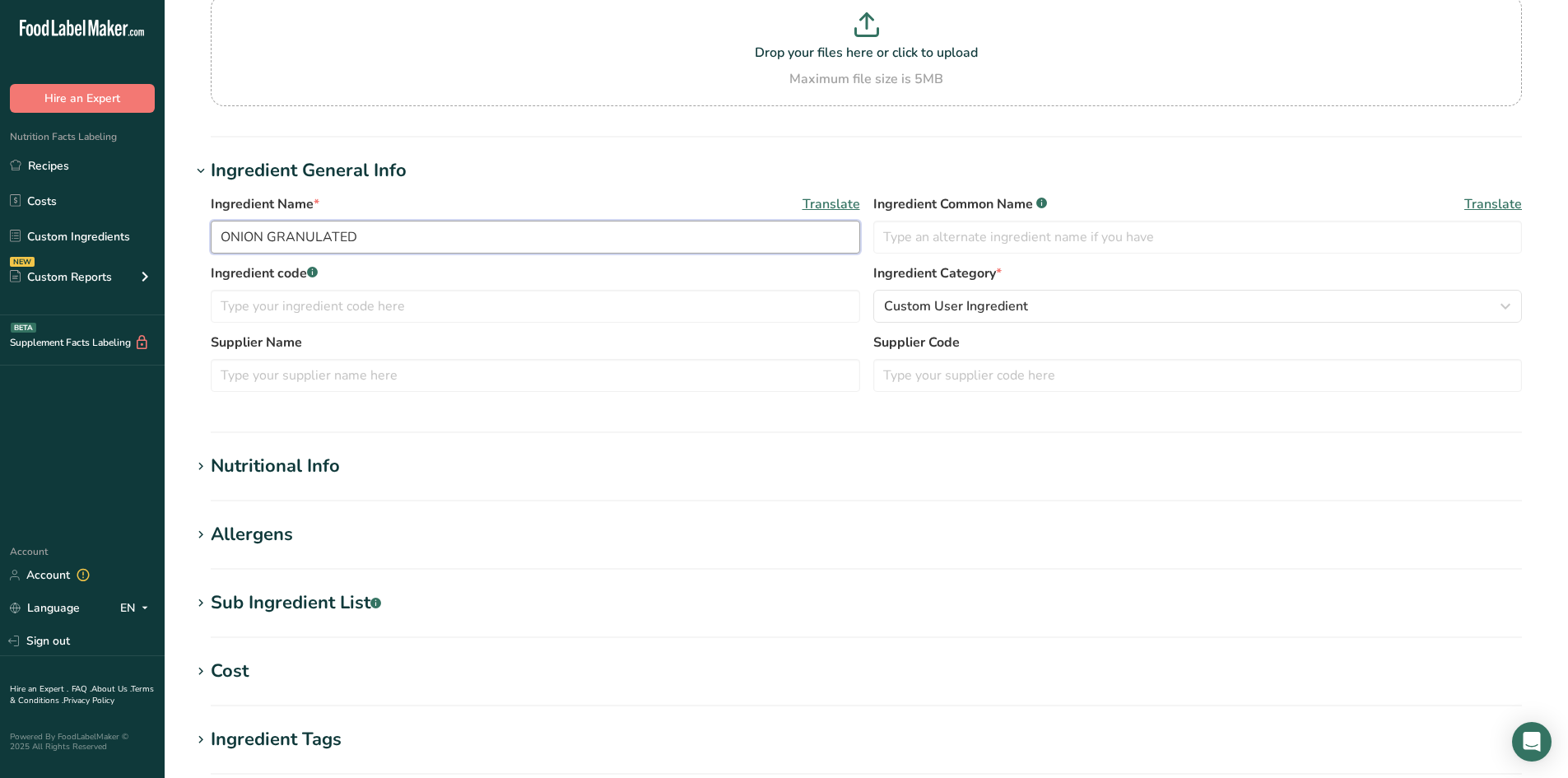
type input "ONION GRANULATED"
click at [196, 467] on icon at bounding box center [200, 467] width 15 height 23
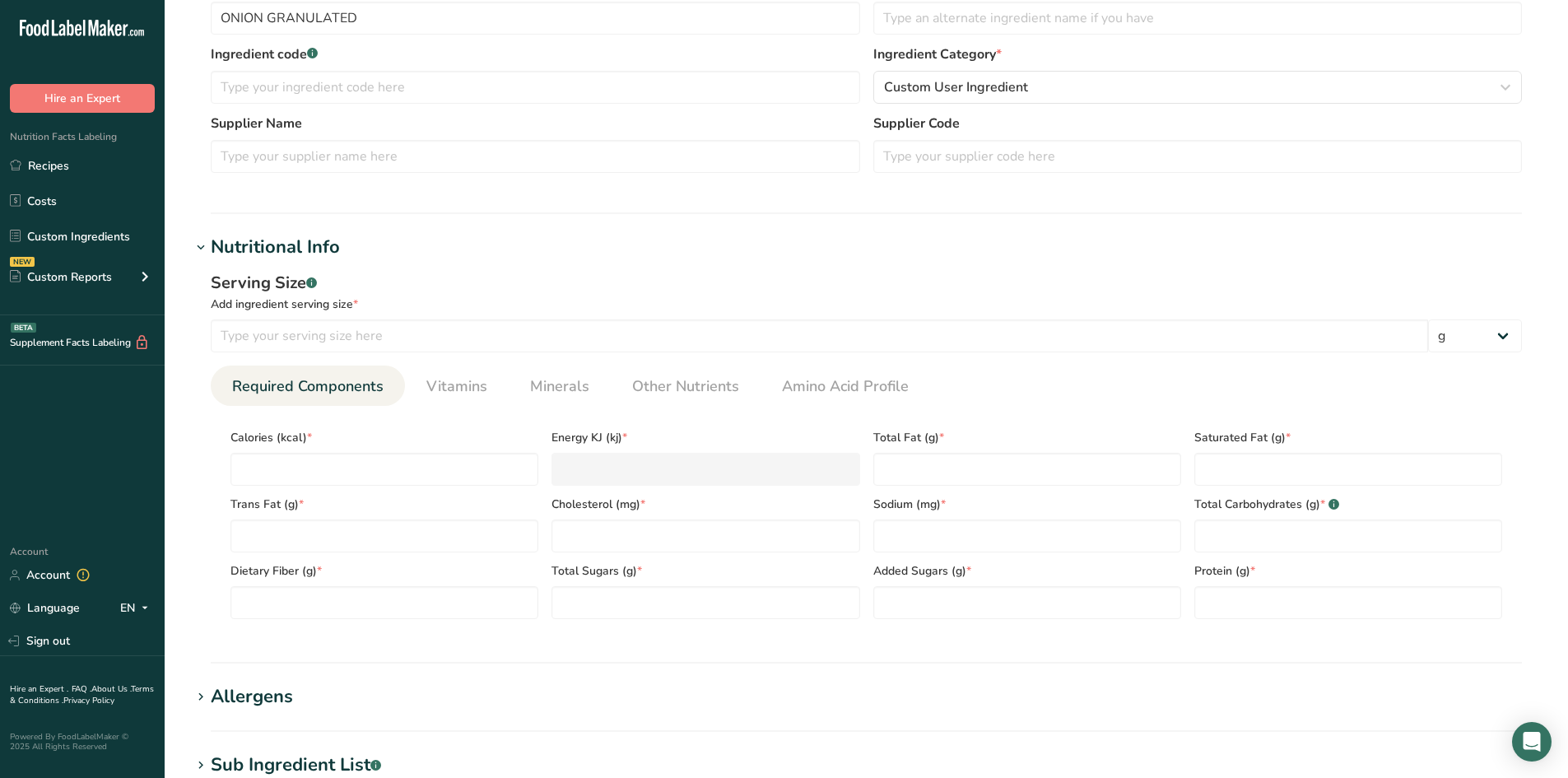
scroll to position [385, 0]
click at [315, 335] on input "number" at bounding box center [820, 335] width 1217 height 33
type input "28"
click at [306, 461] on input "number" at bounding box center [385, 469] width 308 height 33
type input "9"
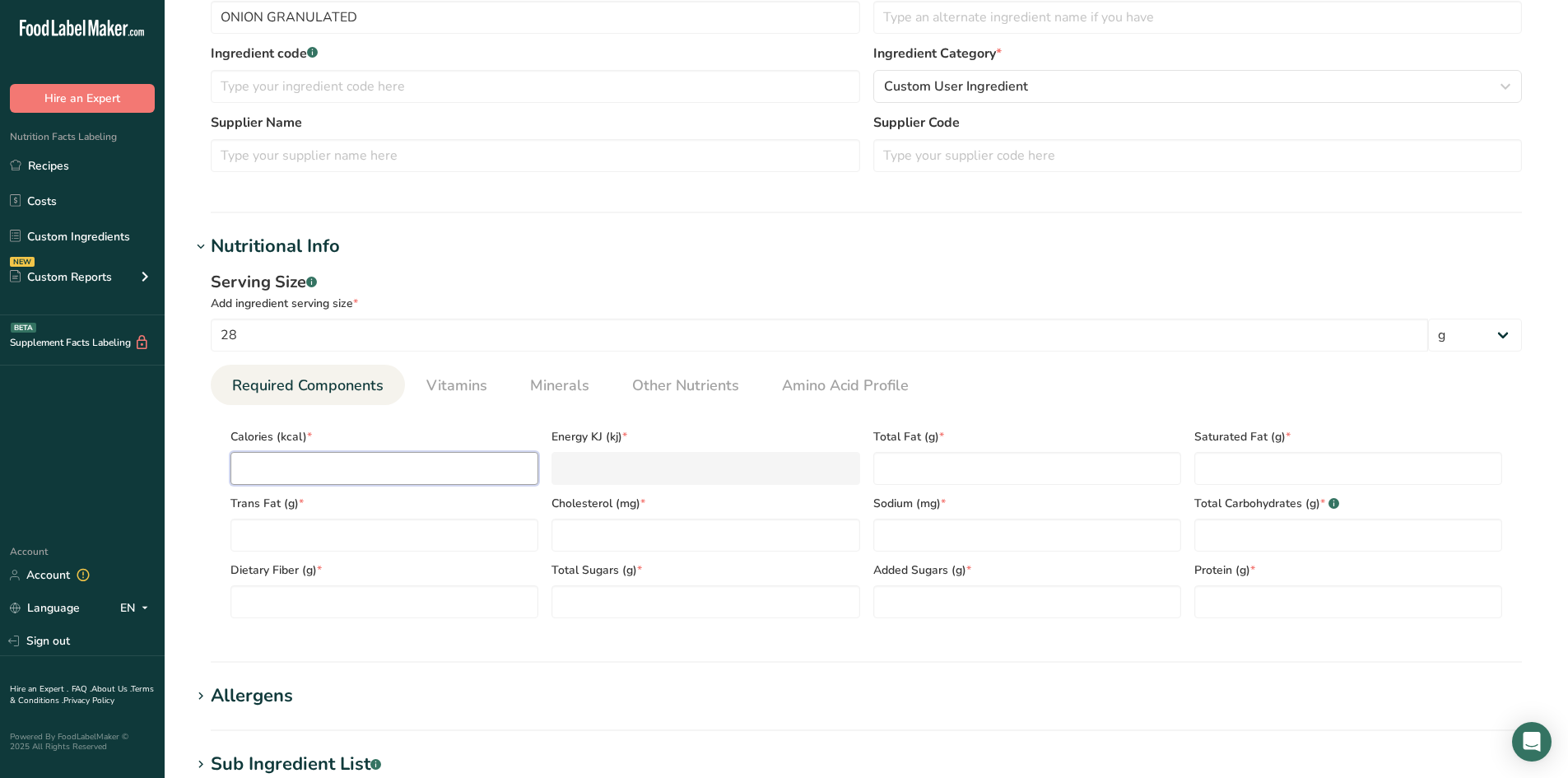
type KJ "37.7"
type input "96"
type KJ "401.7"
type input "96"
click at [931, 475] on Fat "number" at bounding box center [1028, 469] width 308 height 33
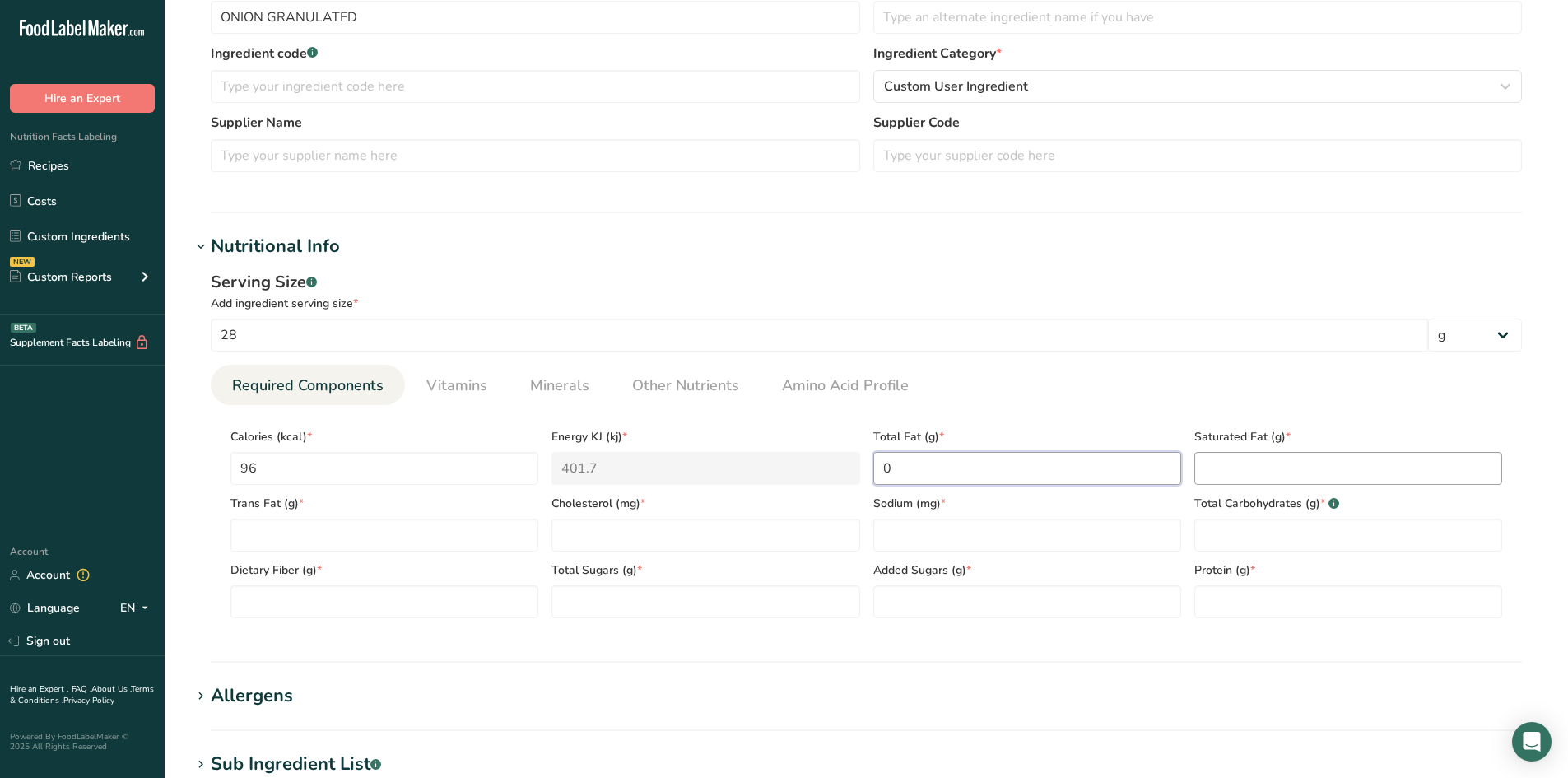
type Fat "0"
click at [1215, 472] on Fat "0" at bounding box center [1348, 469] width 308 height 33
type Fat "0"
click at [303, 535] on Fat "number" at bounding box center [385, 535] width 308 height 33
type Fat "0"
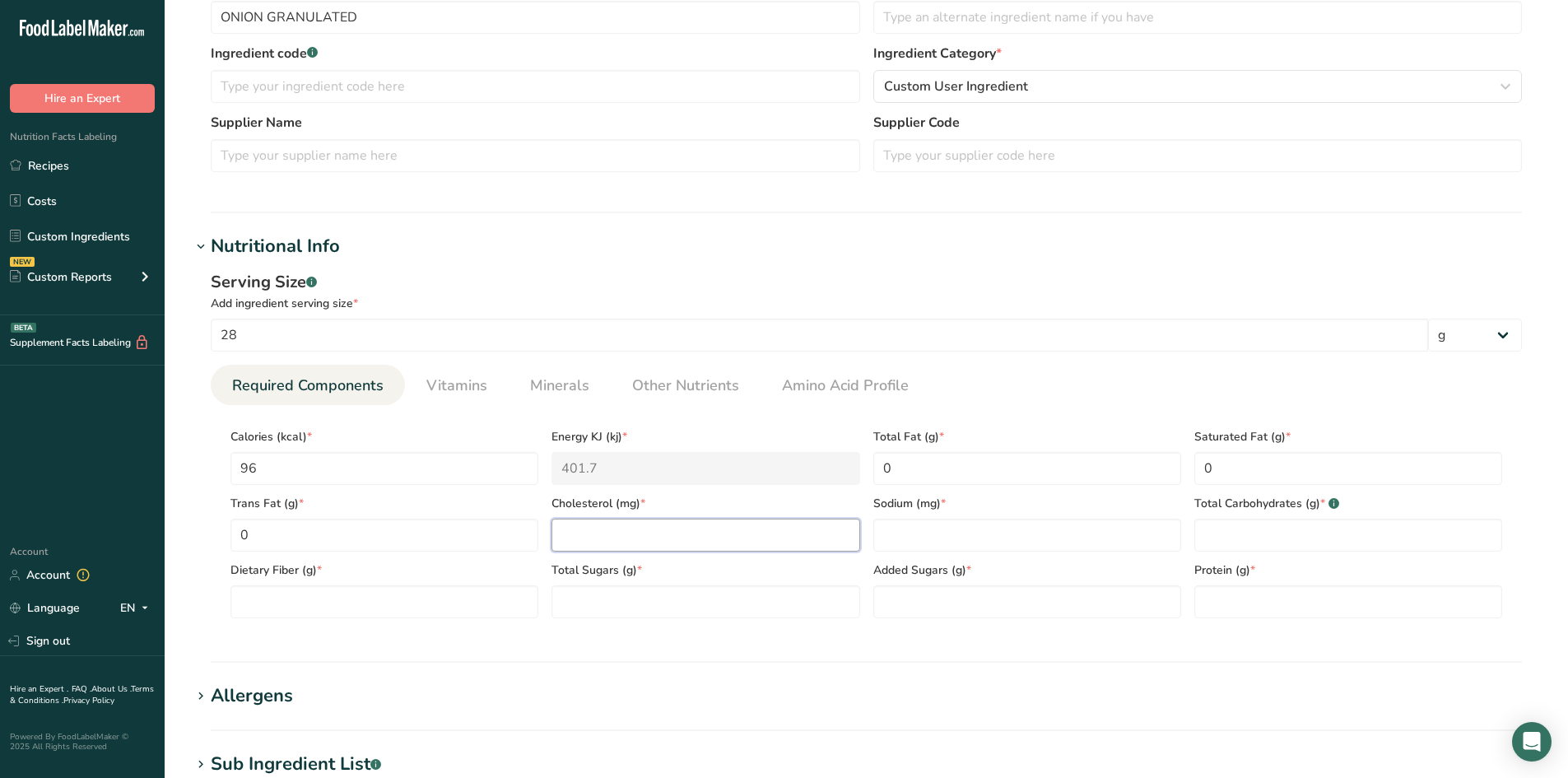
click at [568, 535] on input "number" at bounding box center [706, 535] width 308 height 33
type input "0"
click at [904, 532] on input "number" at bounding box center [1028, 535] width 308 height 33
type input "0"
click at [1243, 533] on Carbohydrates "number" at bounding box center [1348, 535] width 308 height 33
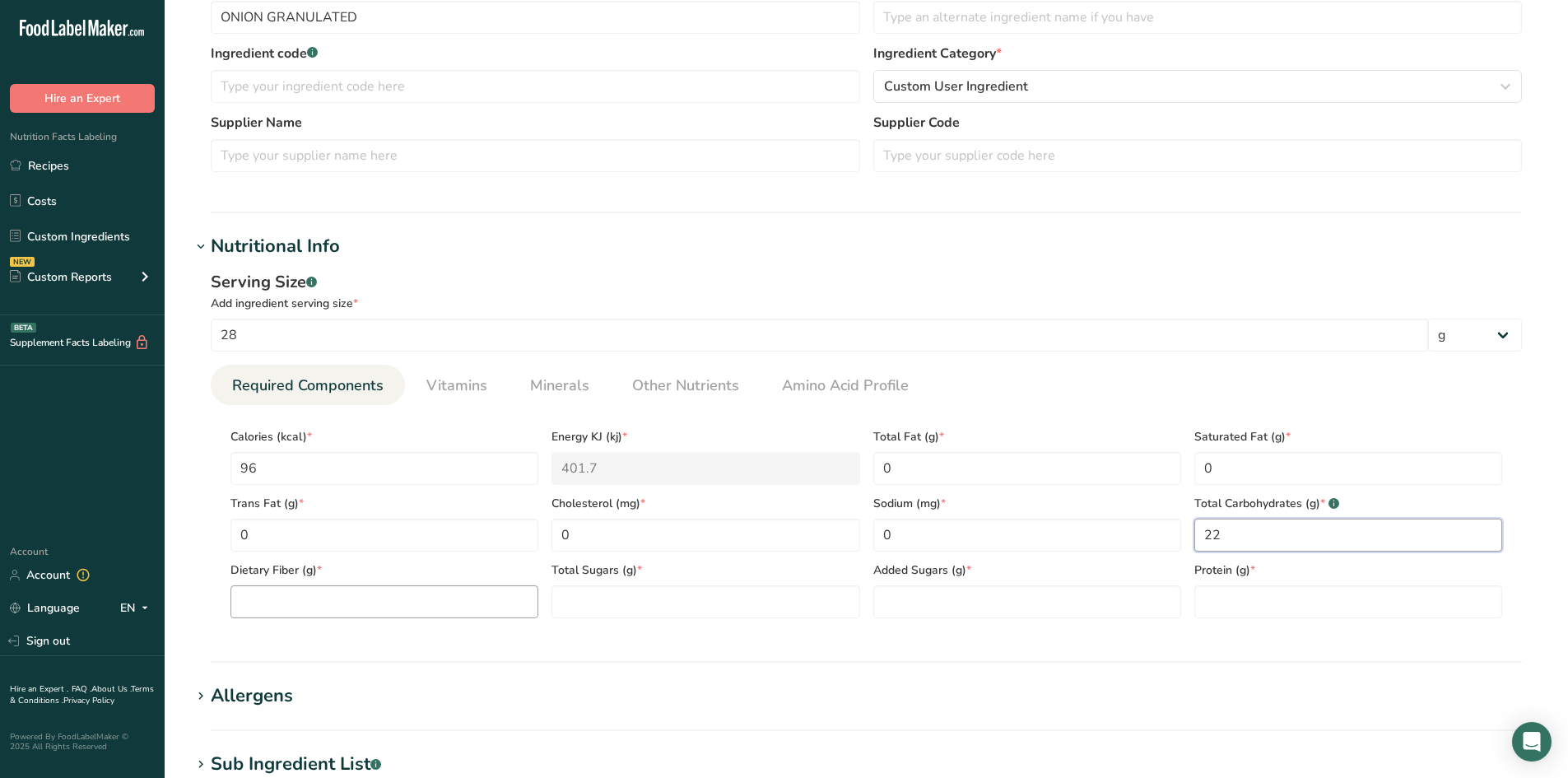
type Carbohydrates "22"
click at [340, 598] on Fiber "number" at bounding box center [385, 602] width 308 height 33
type Fiber "4"
click at [629, 599] on Sugars "number" at bounding box center [706, 602] width 308 height 33
type Sugars "1"
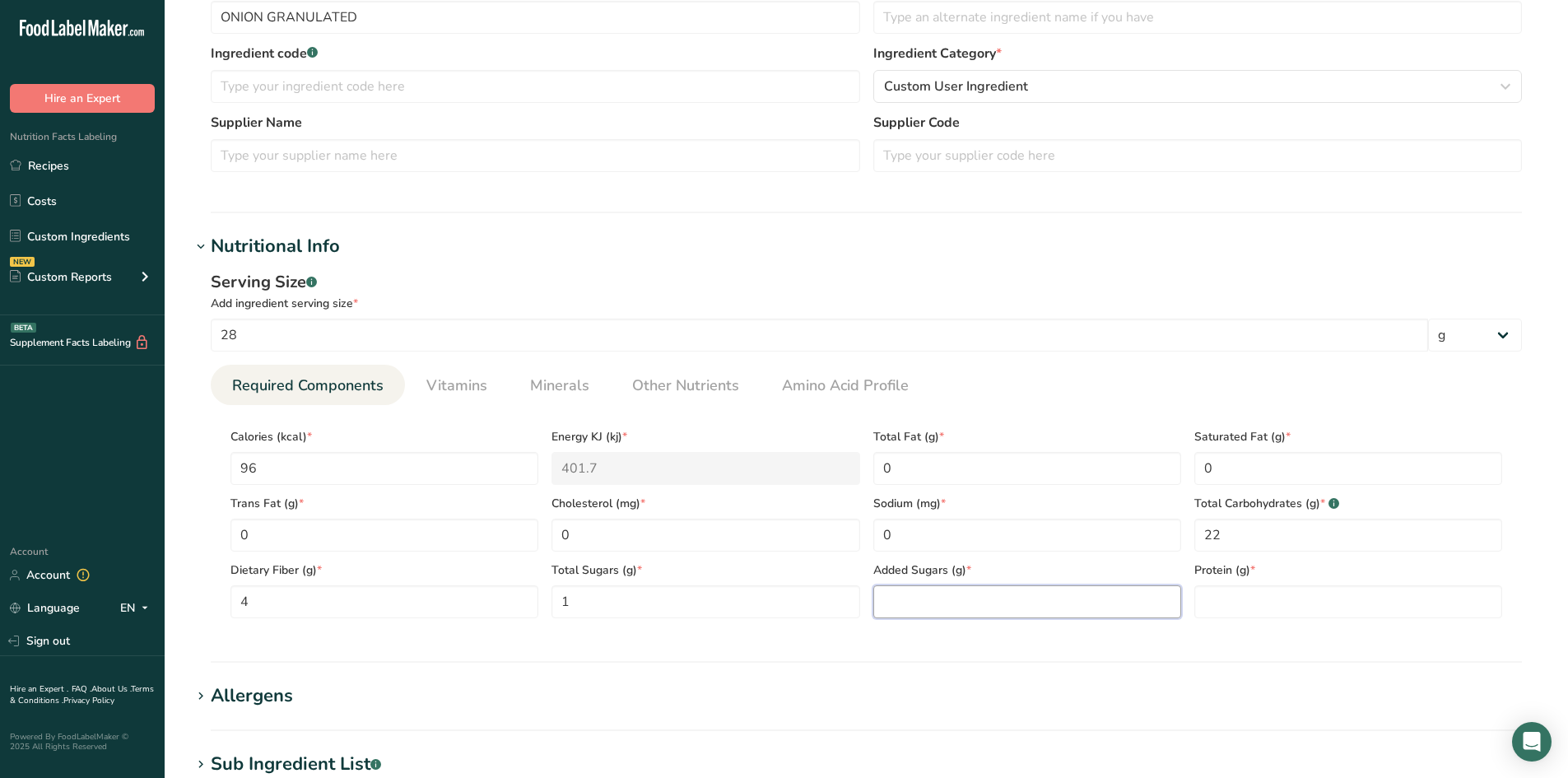
click at [891, 604] on Sugars "number" at bounding box center [1028, 602] width 308 height 33
type Sugars "0"
click at [1228, 598] on input "number" at bounding box center [1348, 602] width 308 height 33
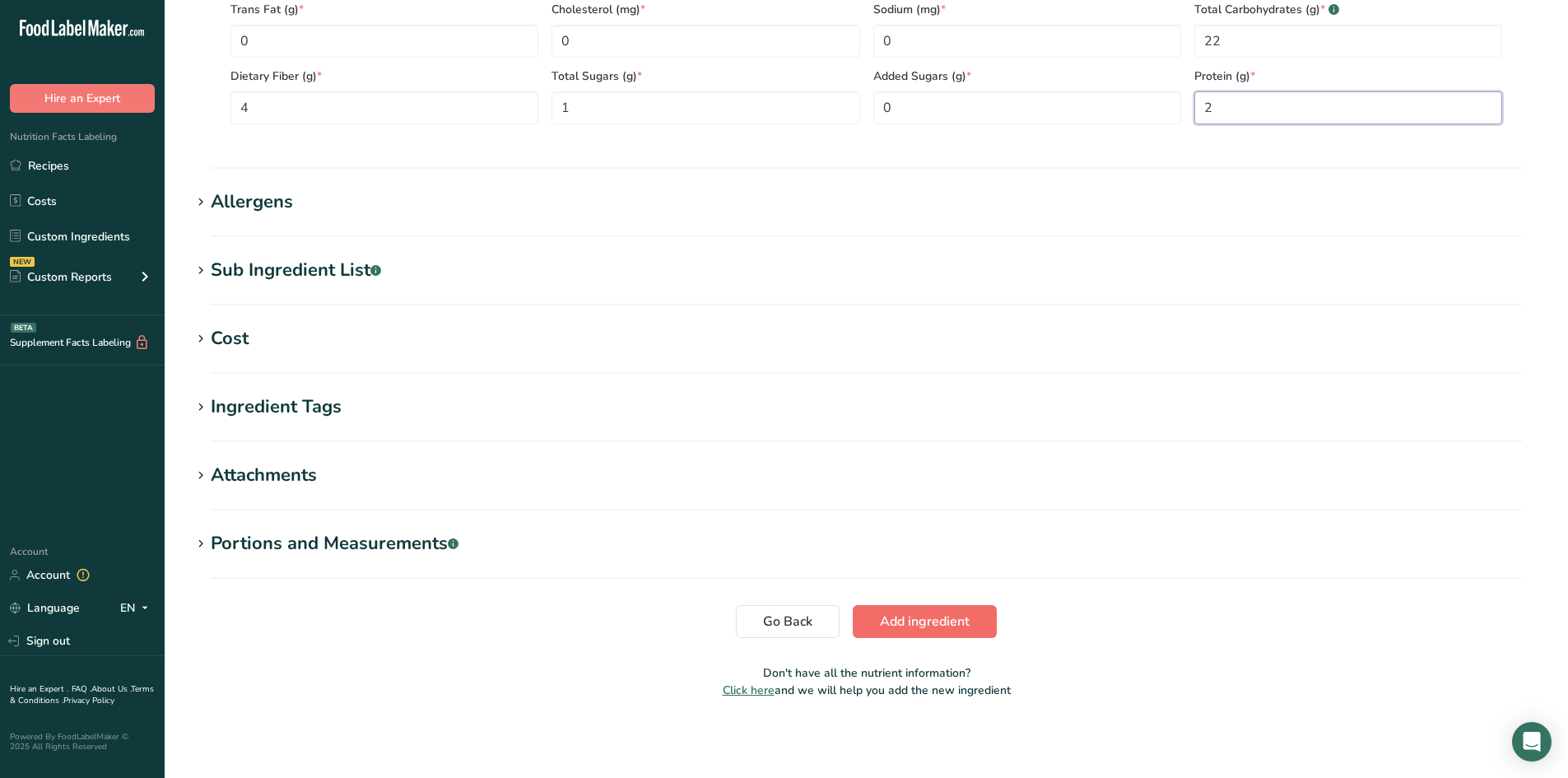
type input "2"
click at [907, 614] on span "Add ingredient" at bounding box center [924, 622] width 89 height 20
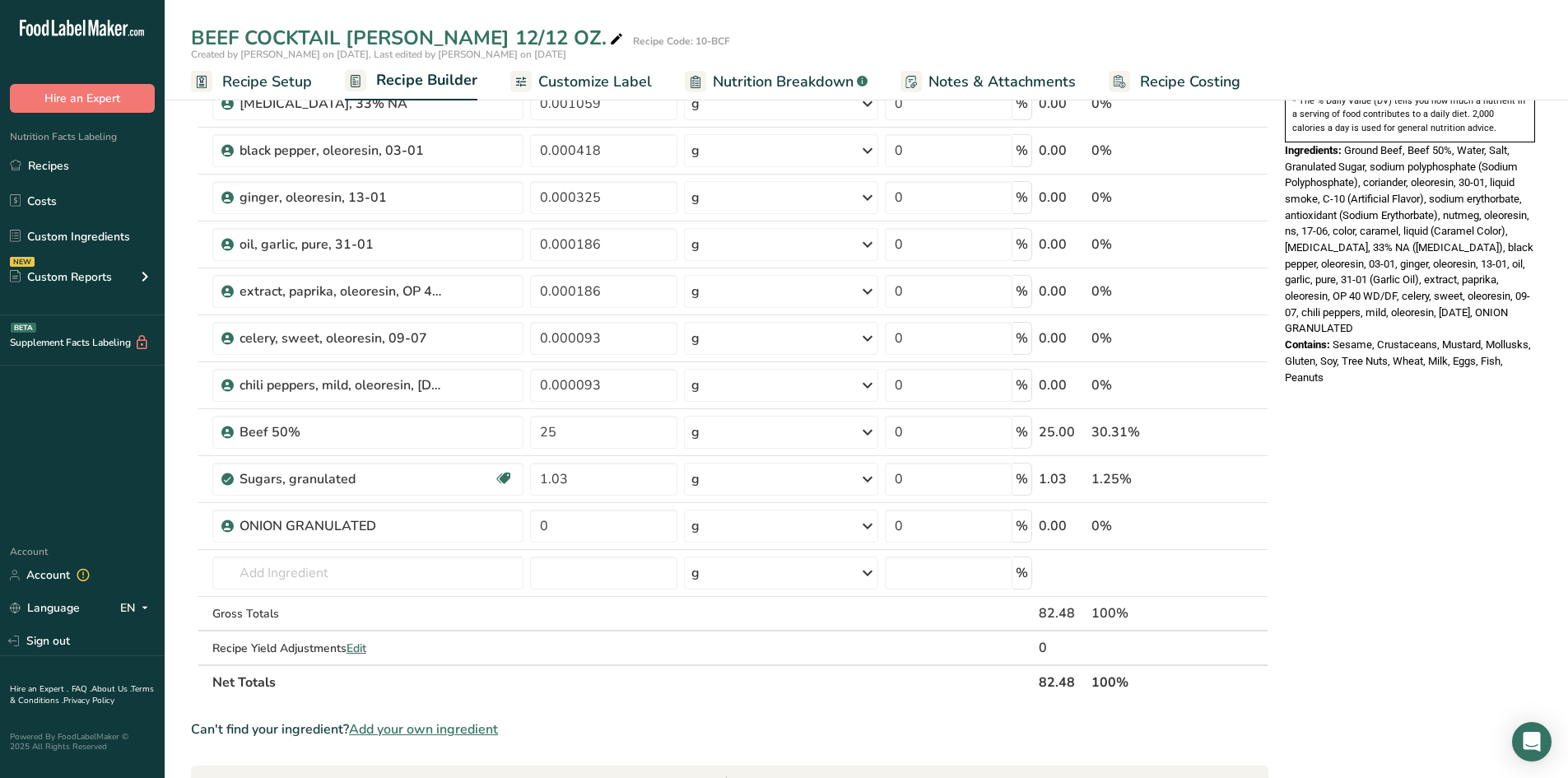
scroll to position [577, 0]
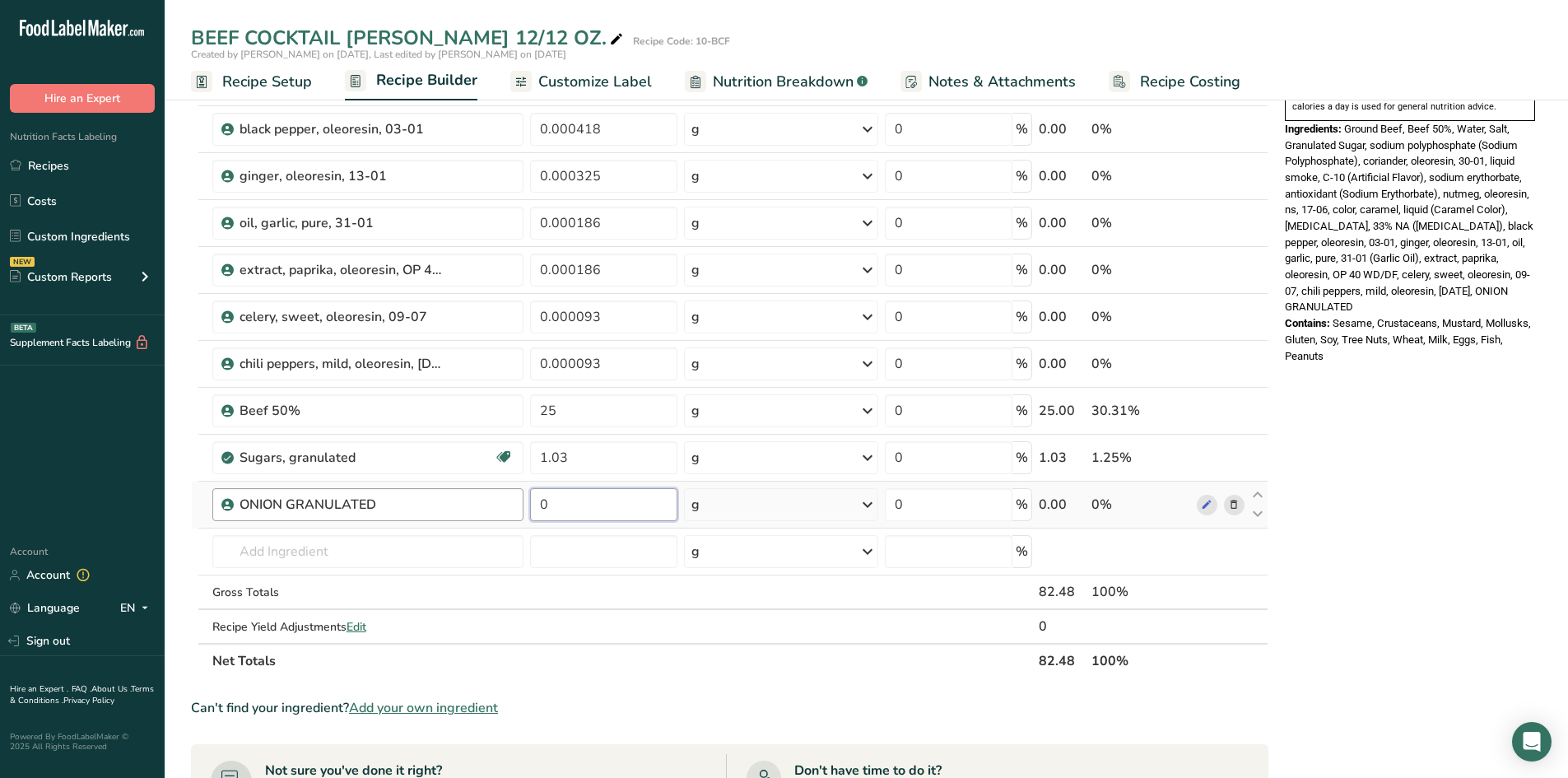
drag, startPoint x: 551, startPoint y: 509, endPoint x: 485, endPoint y: 491, distance: 68.4
click at [514, 498] on tr "ONION GRANULATED 0 g Weight Units g kg mg See more Volume Units l Volume units …" at bounding box center [730, 505] width 1076 height 47
type input "1"
click at [410, 559] on div "Ingredient * Amount * Unit * Waste * .a-a{fill:#347362;}.b-a{fill:#fff;} Grams …" at bounding box center [729, 139] width 1077 height 1078
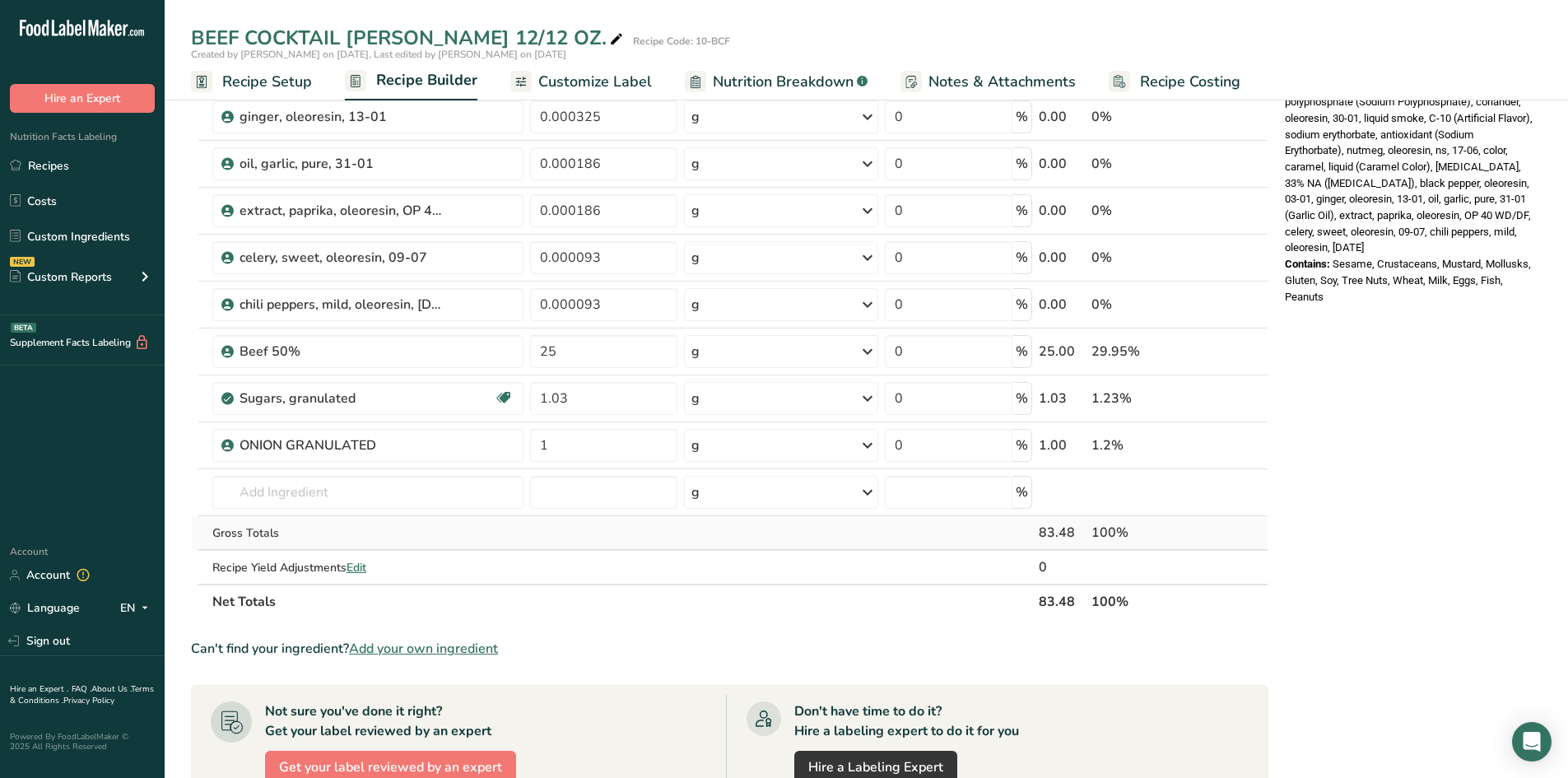
scroll to position [659, 0]
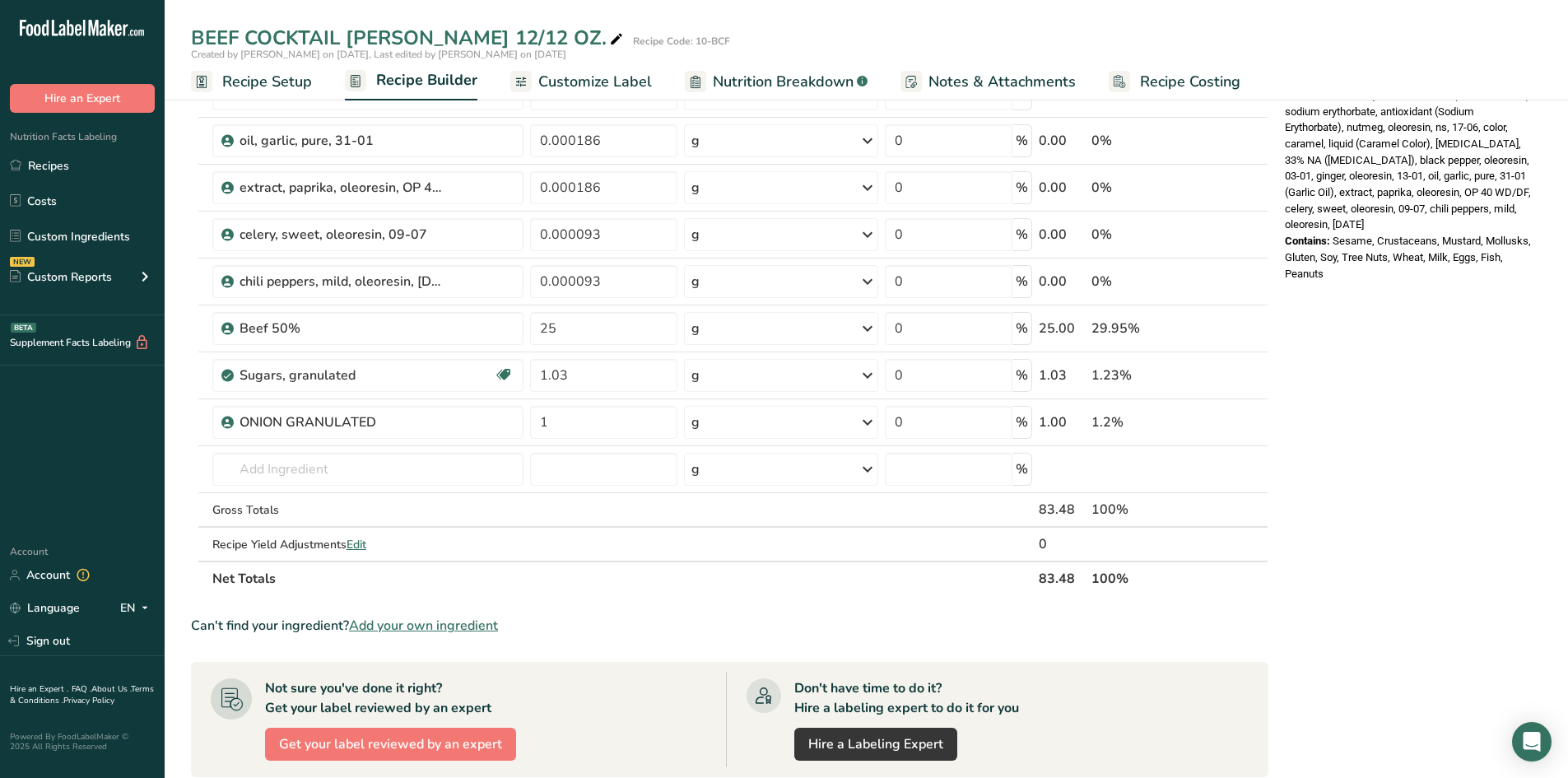
drag, startPoint x: 426, startPoint y: 628, endPoint x: 636, endPoint y: 631, distance: 210.0
click at [426, 628] on span "Add your own ingredient" at bounding box center [423, 626] width 149 height 20
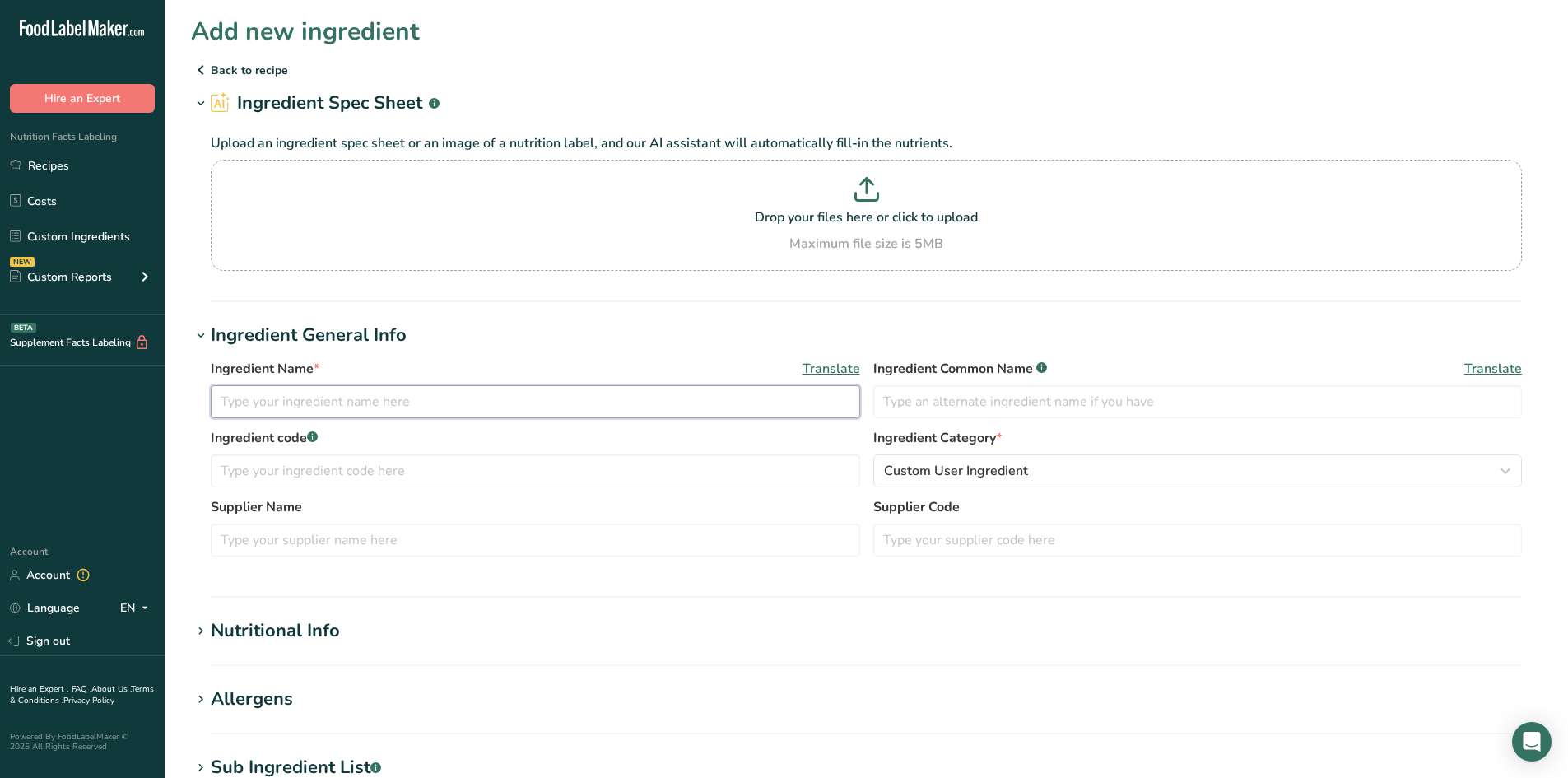
click at [230, 403] on input "text" at bounding box center [535, 402] width 649 height 33
type input "GARLIC GRANULATED"
click at [220, 638] on div "Nutritional Info" at bounding box center [276, 632] width 130 height 28
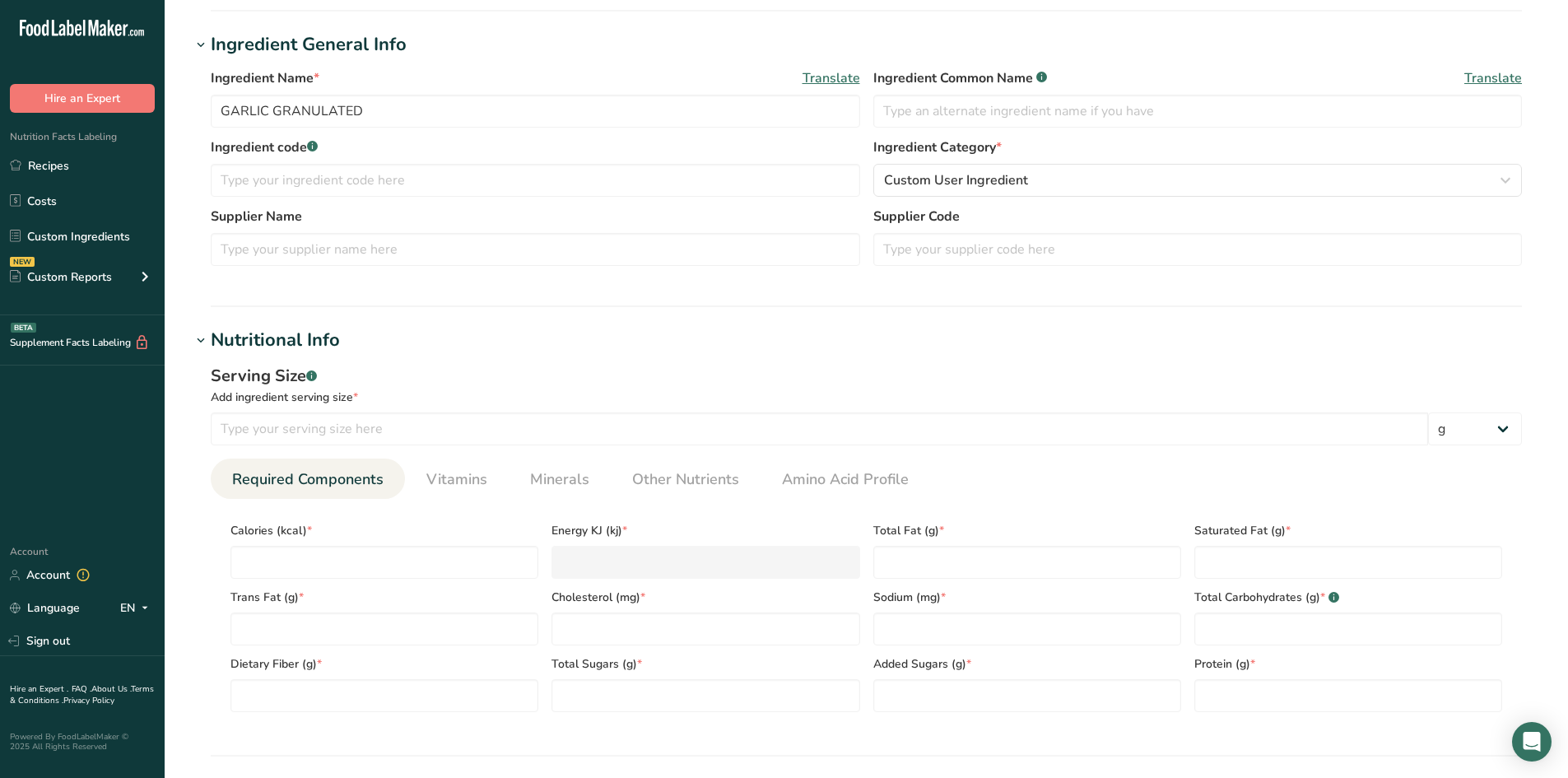
scroll to position [303, 0]
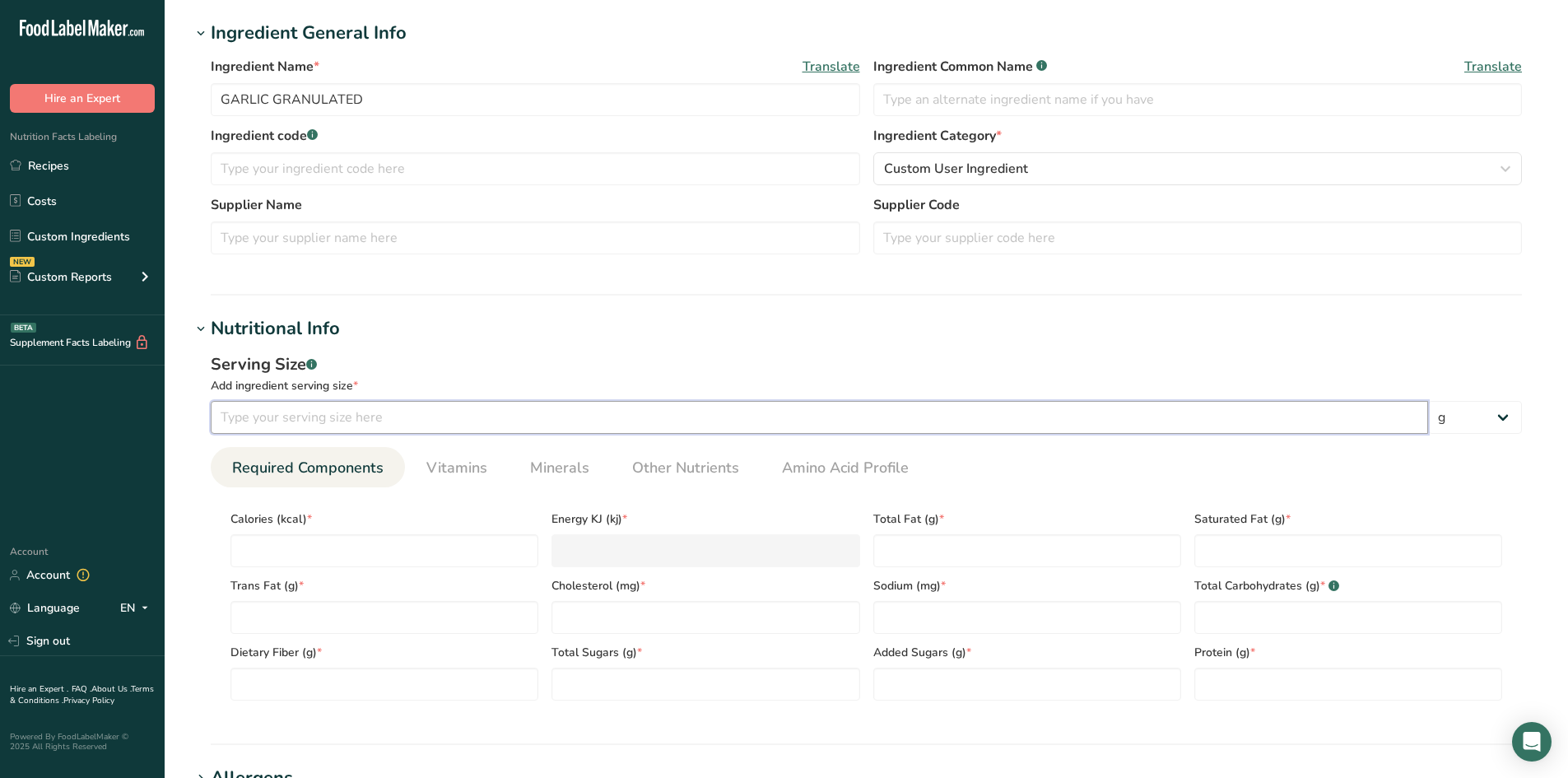
click at [240, 413] on input "number" at bounding box center [820, 417] width 1217 height 33
type input "14"
click at [254, 541] on input "number" at bounding box center [385, 551] width 308 height 33
type input "0"
type KJ "0"
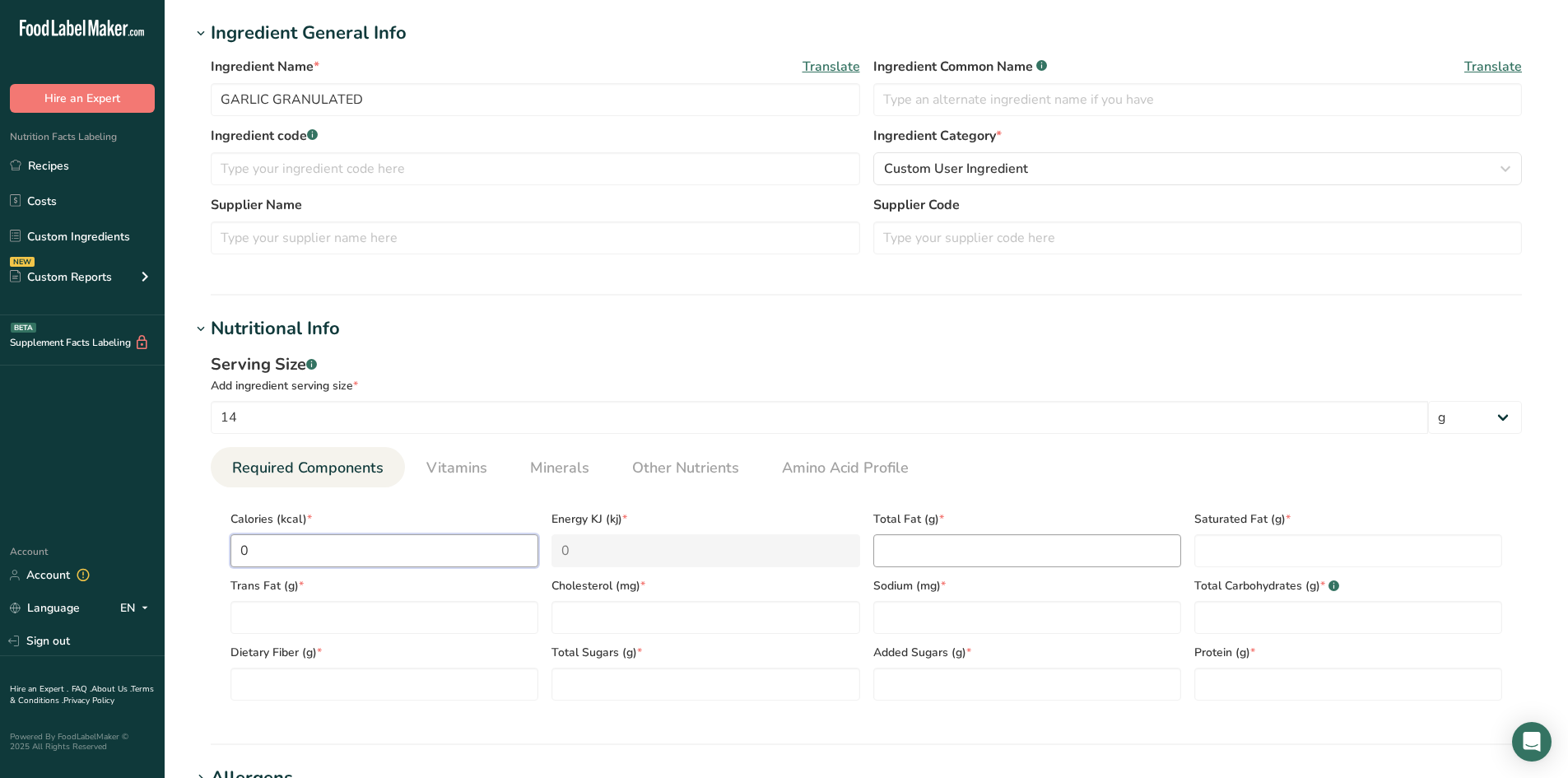
type input "0"
click at [900, 547] on Fat "number" at bounding box center [1028, 551] width 308 height 33
type Fat "0"
click at [1258, 549] on Fat "number" at bounding box center [1348, 551] width 308 height 33
click at [1219, 621] on Carbohydrates "number" at bounding box center [1348, 618] width 308 height 33
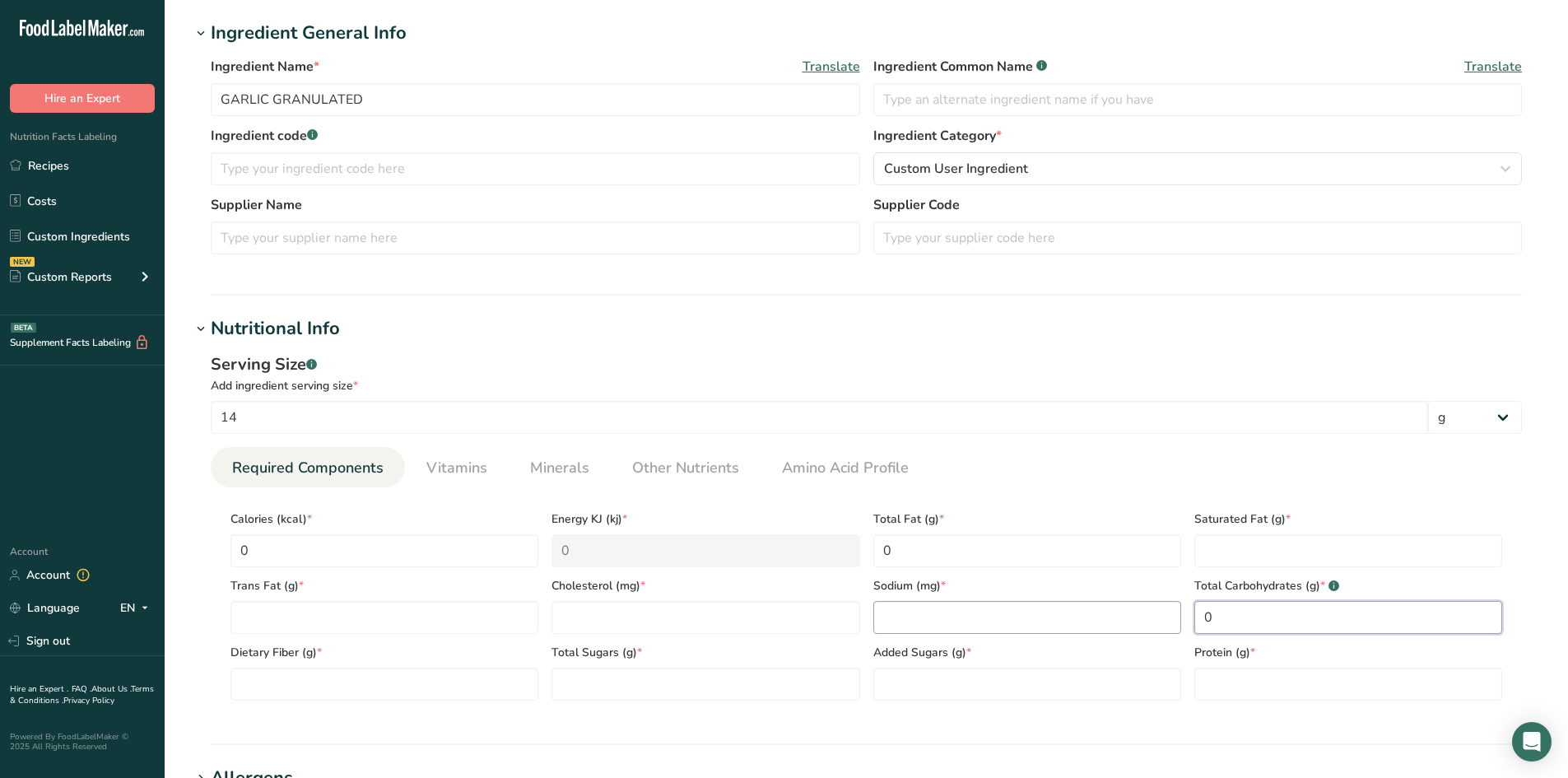
type Carbohydrates "0"
click at [975, 624] on input "number" at bounding box center [1028, 618] width 308 height 33
type input "0"
click at [566, 619] on input "number" at bounding box center [706, 618] width 308 height 33
type input "0"
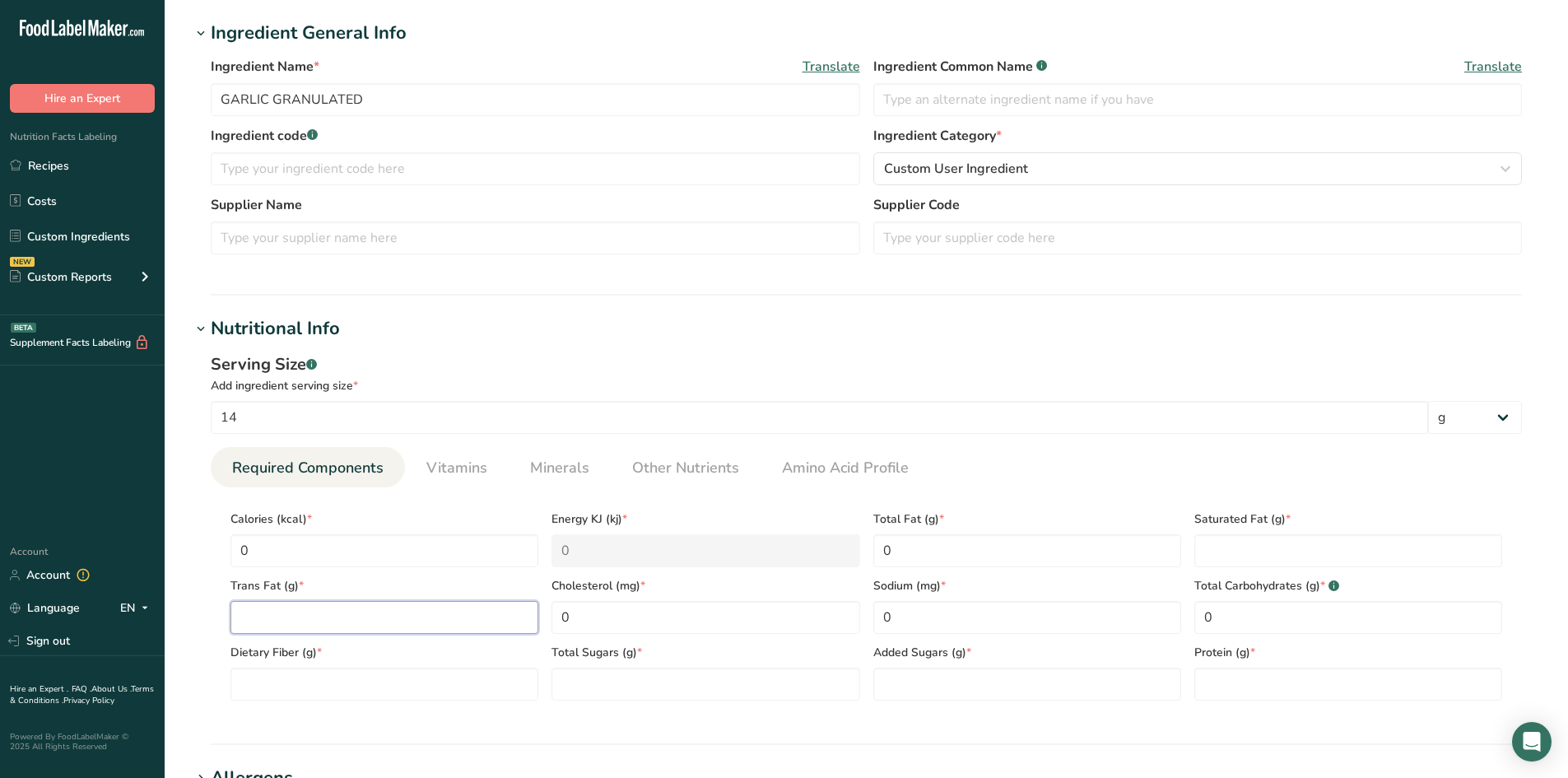
click at [297, 617] on Fat "number" at bounding box center [385, 618] width 308 height 33
type Fat "0"
click at [330, 675] on Fiber "number" at bounding box center [385, 685] width 308 height 33
type Fiber "1"
click at [610, 679] on Sugars "number" at bounding box center [706, 685] width 308 height 33
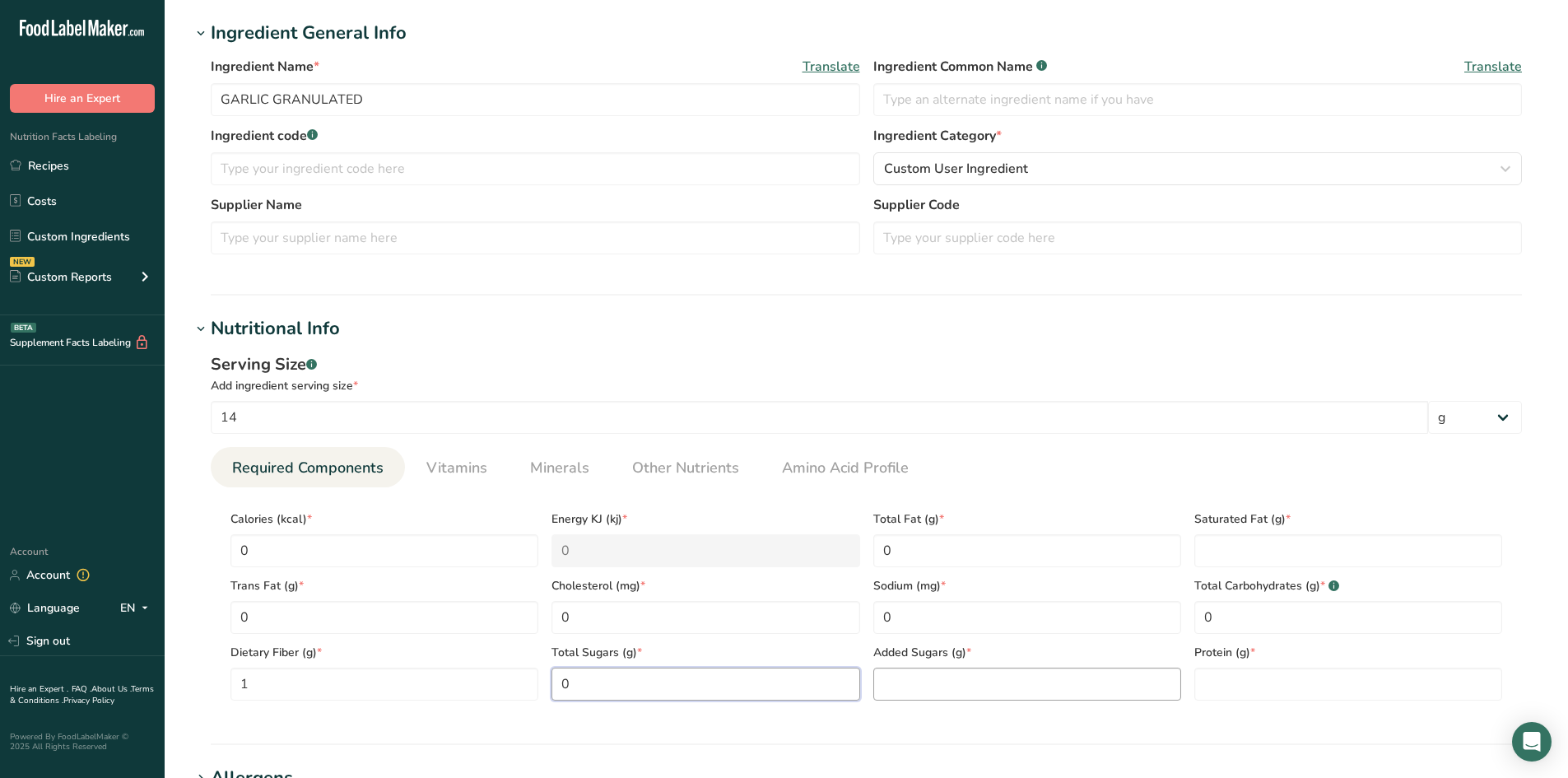
type Sugars "0"
click at [898, 682] on Sugars "number" at bounding box center [1028, 685] width 308 height 33
type Sugars "0"
click at [1242, 678] on input "number" at bounding box center [1348, 685] width 308 height 33
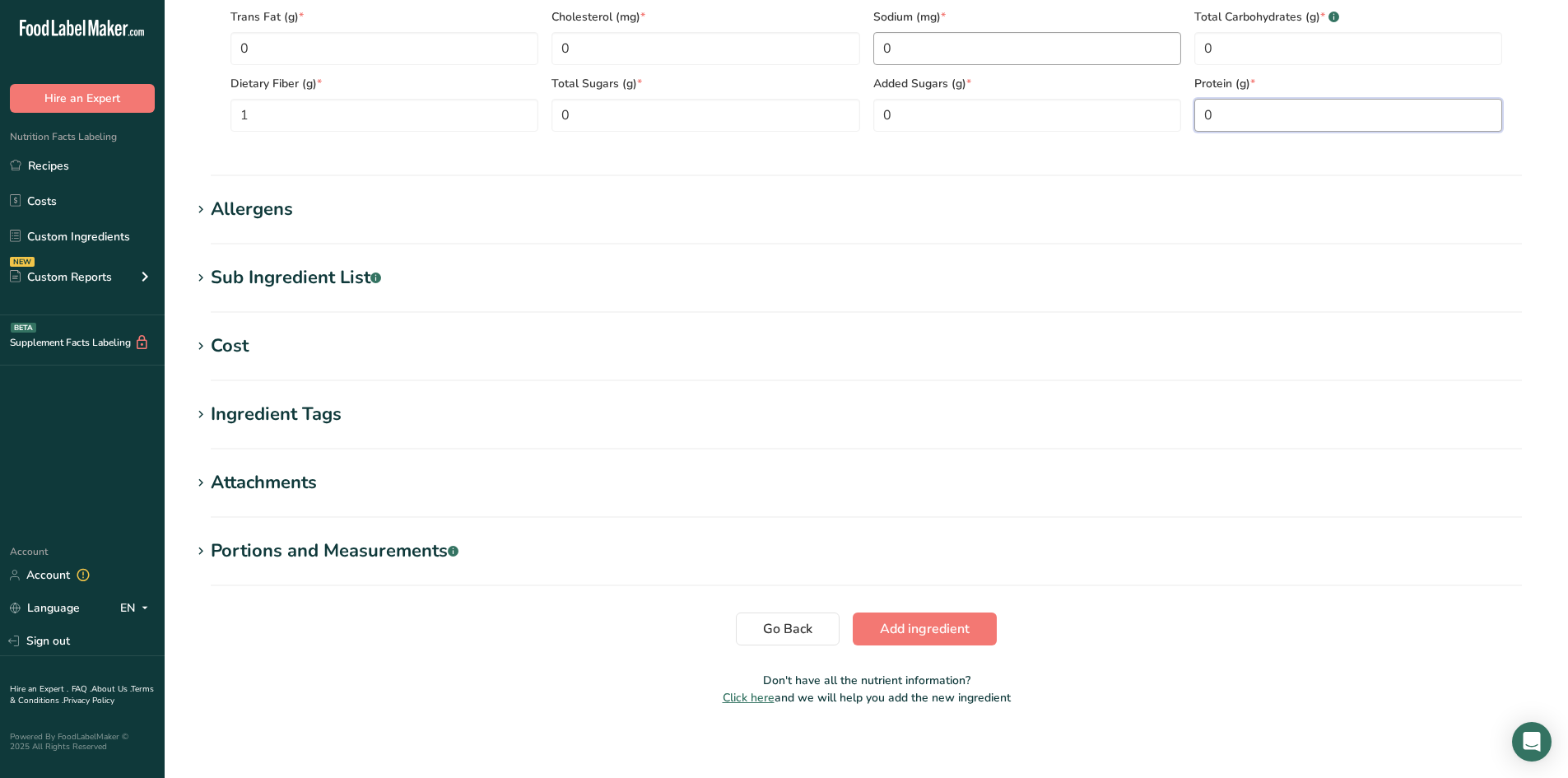
scroll to position [879, 0]
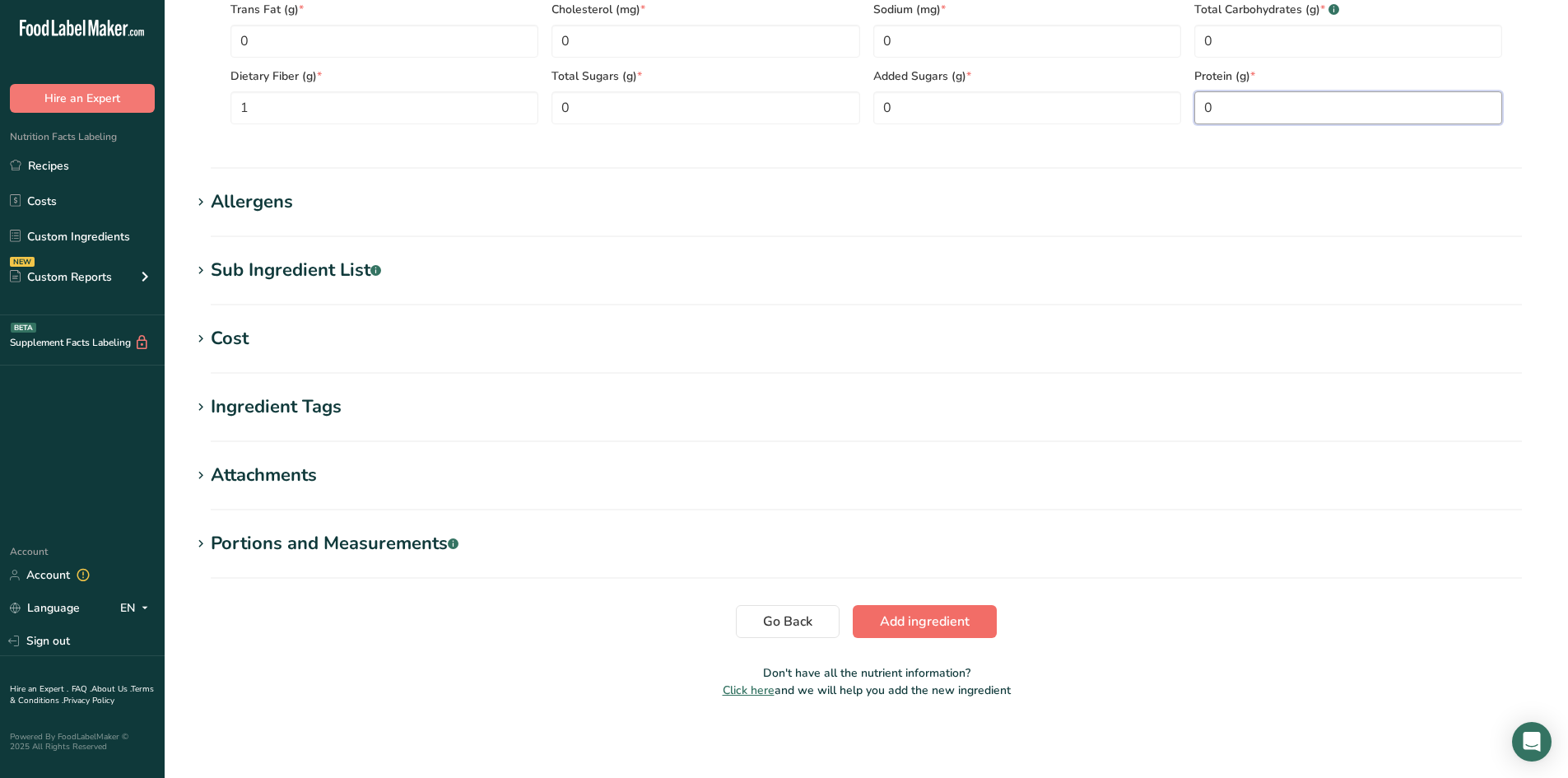
type input "0"
click at [919, 621] on span "Add ingredient" at bounding box center [924, 622] width 89 height 20
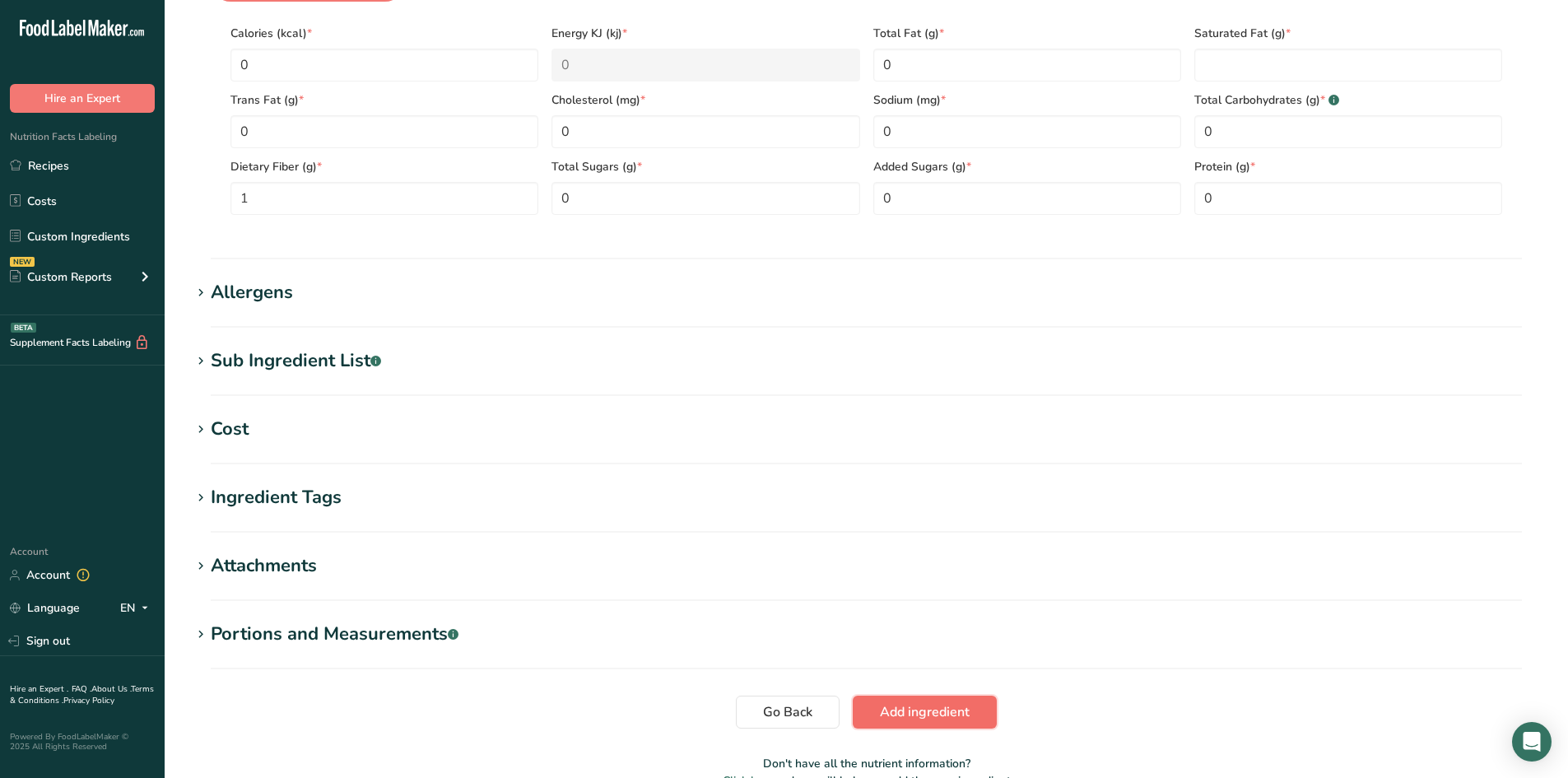
scroll to position [405, 0]
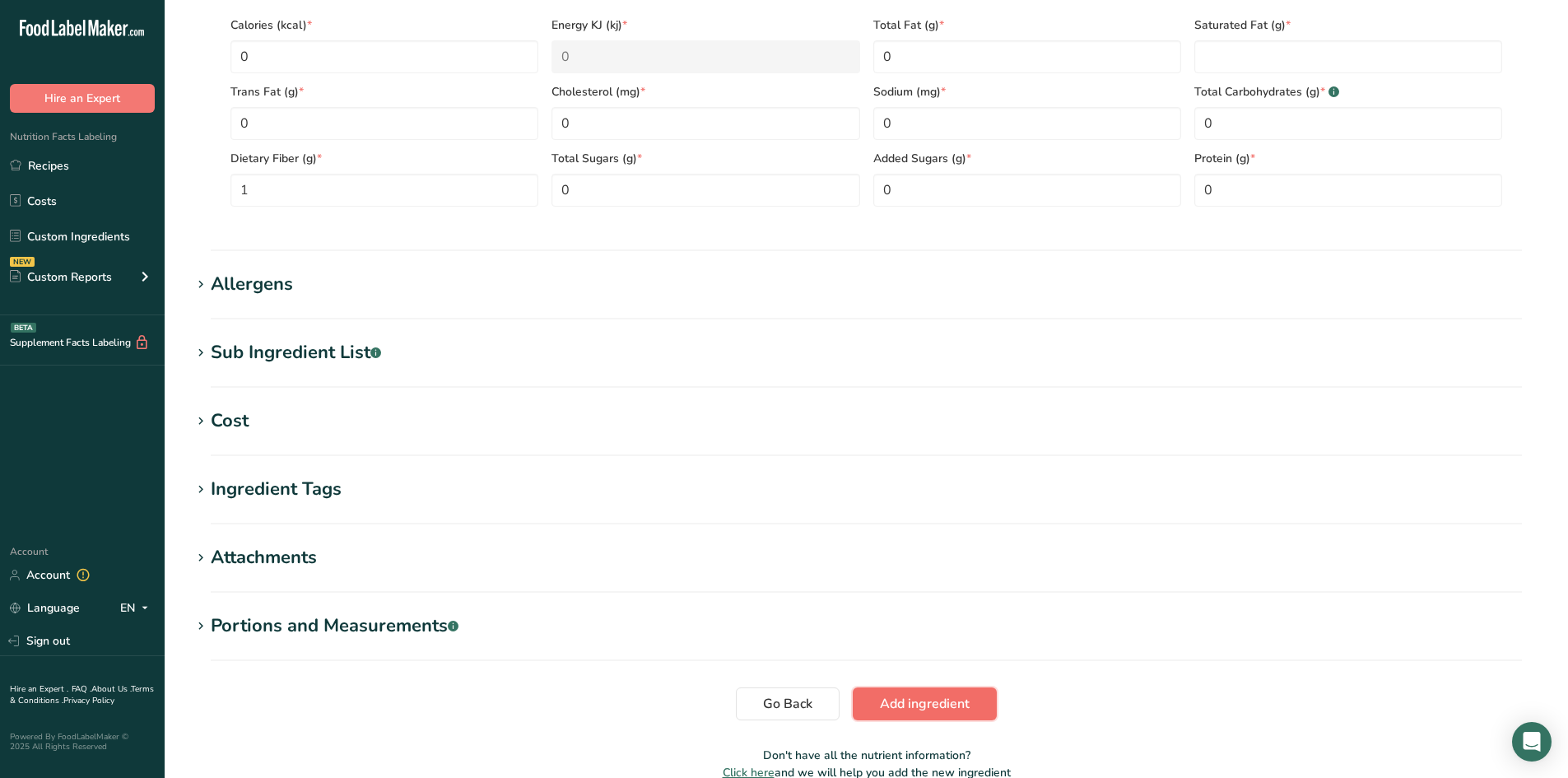
click at [937, 707] on span "Add ingredient" at bounding box center [924, 704] width 89 height 20
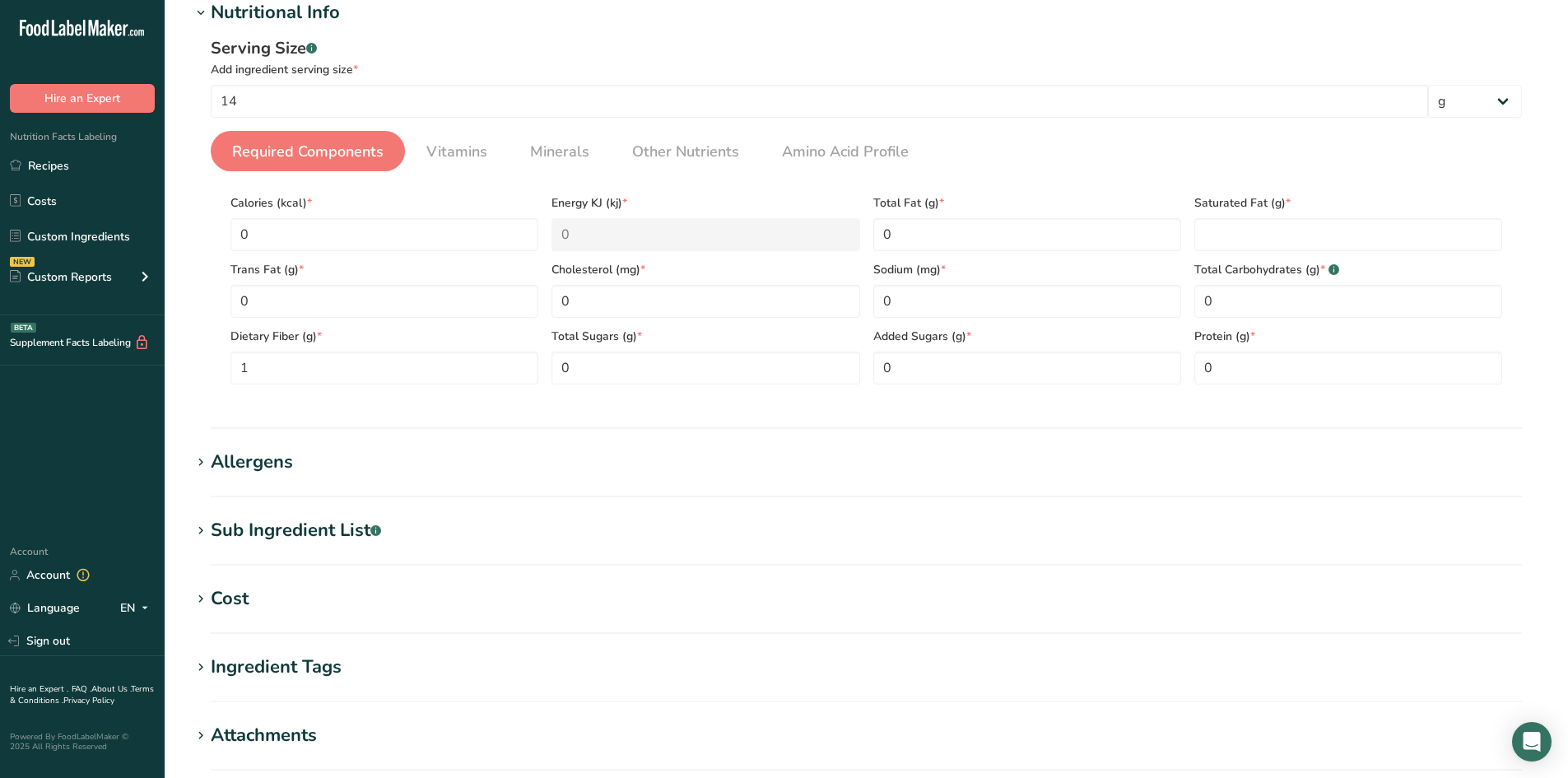
scroll to position [227, 0]
click at [1208, 239] on Fat "number" at bounding box center [1348, 236] width 308 height 33
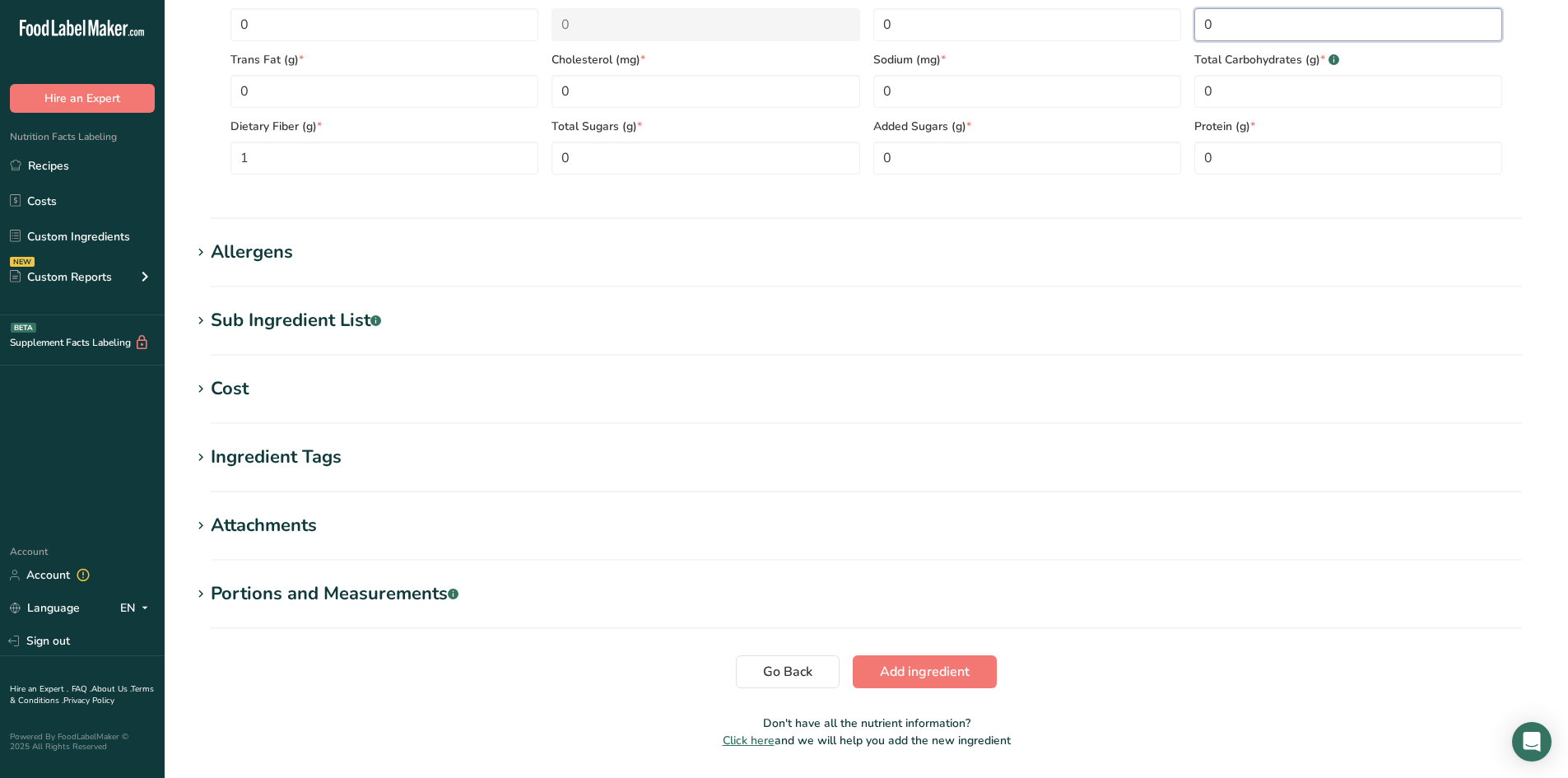
scroll to position [487, 0]
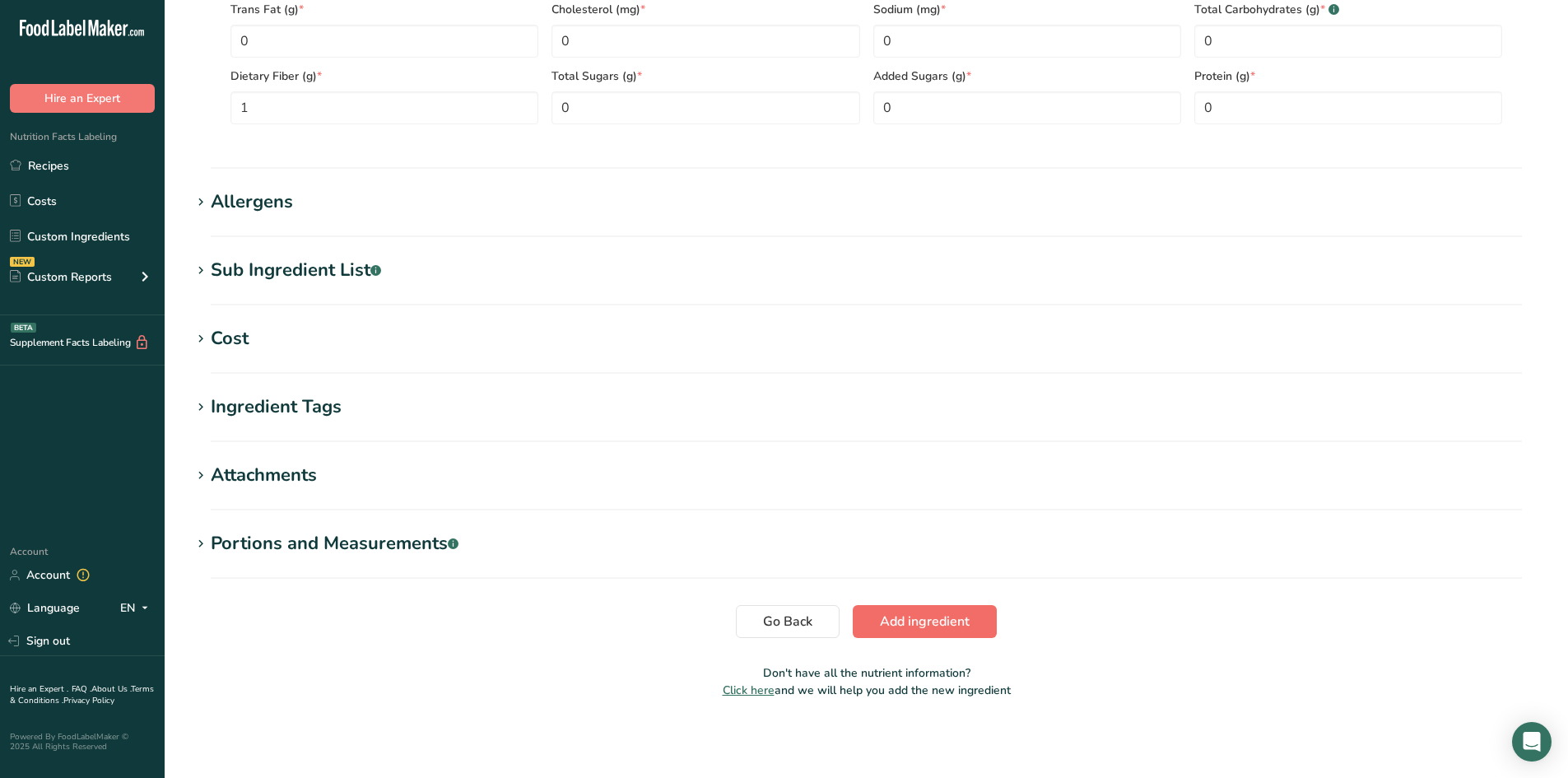
type Fat "0"
click at [940, 617] on span "Add ingredient" at bounding box center [924, 622] width 89 height 20
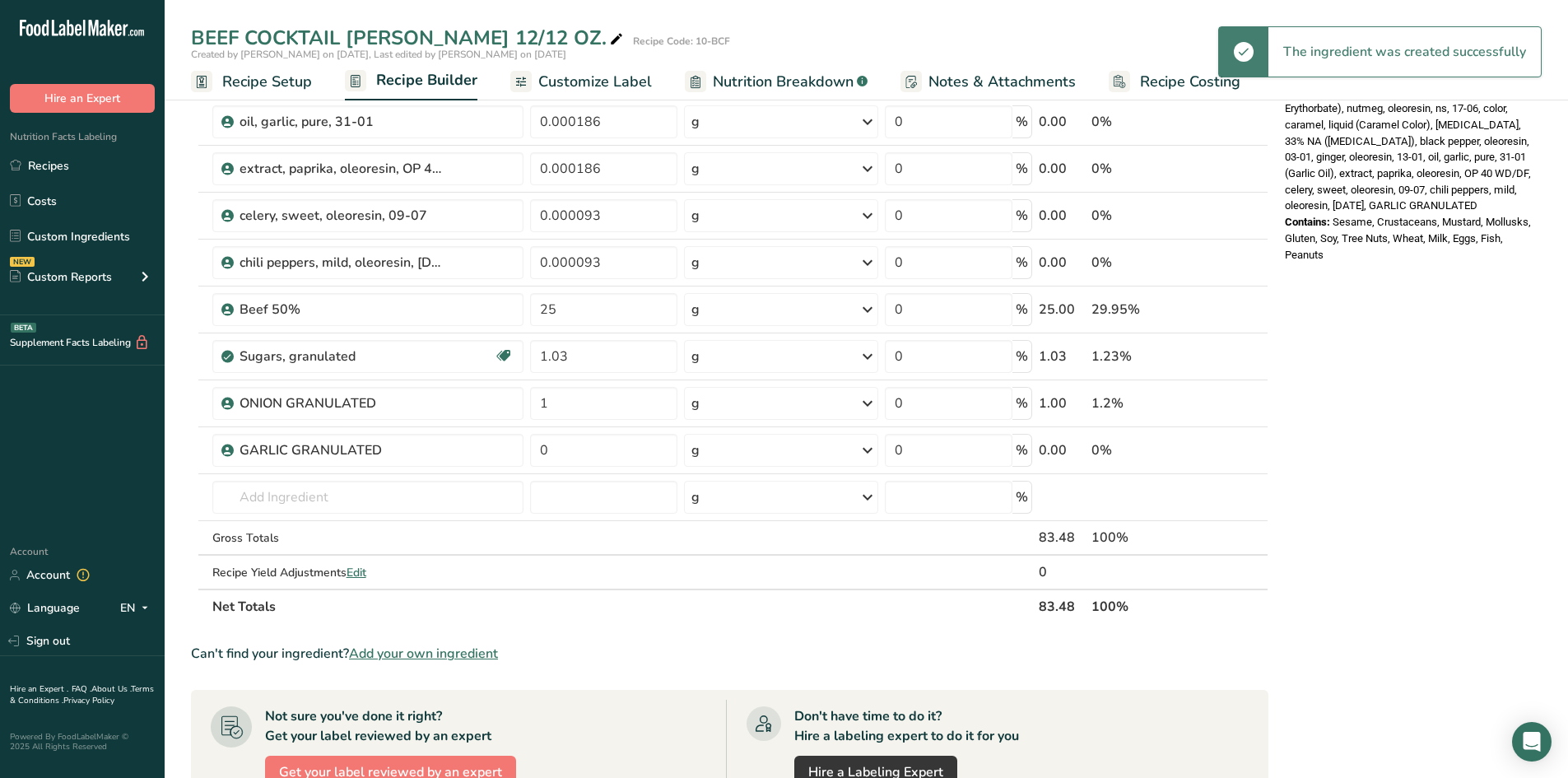
scroll to position [686, 0]
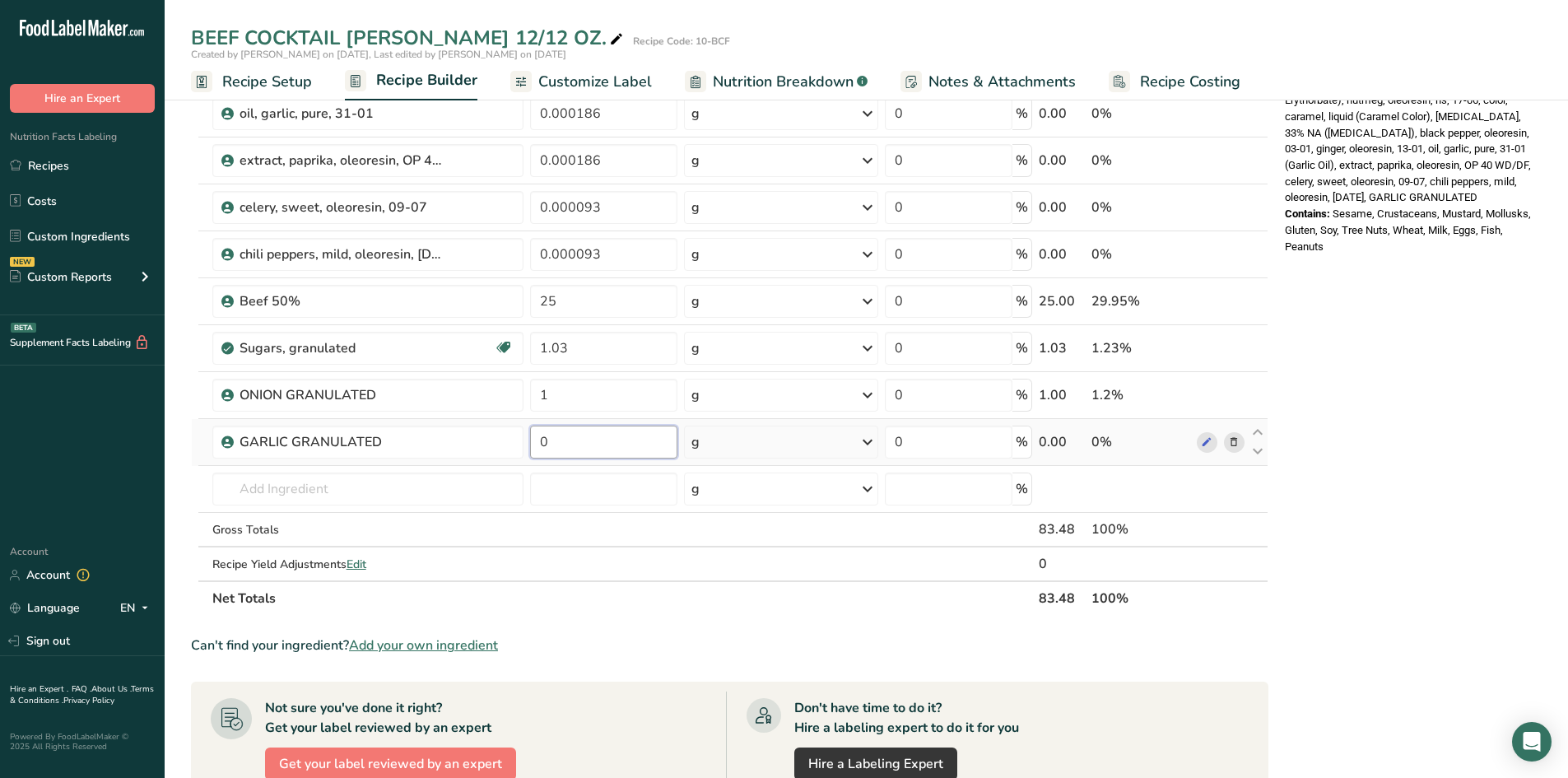
drag, startPoint x: 555, startPoint y: 441, endPoint x: 482, endPoint y: 420, distance: 76.0
click at [486, 420] on tr "GARLIC GRANULATED 0 g Weight Units g kg mg See more Volume Units l Volume units…" at bounding box center [730, 443] width 1076 height 47
type input "2"
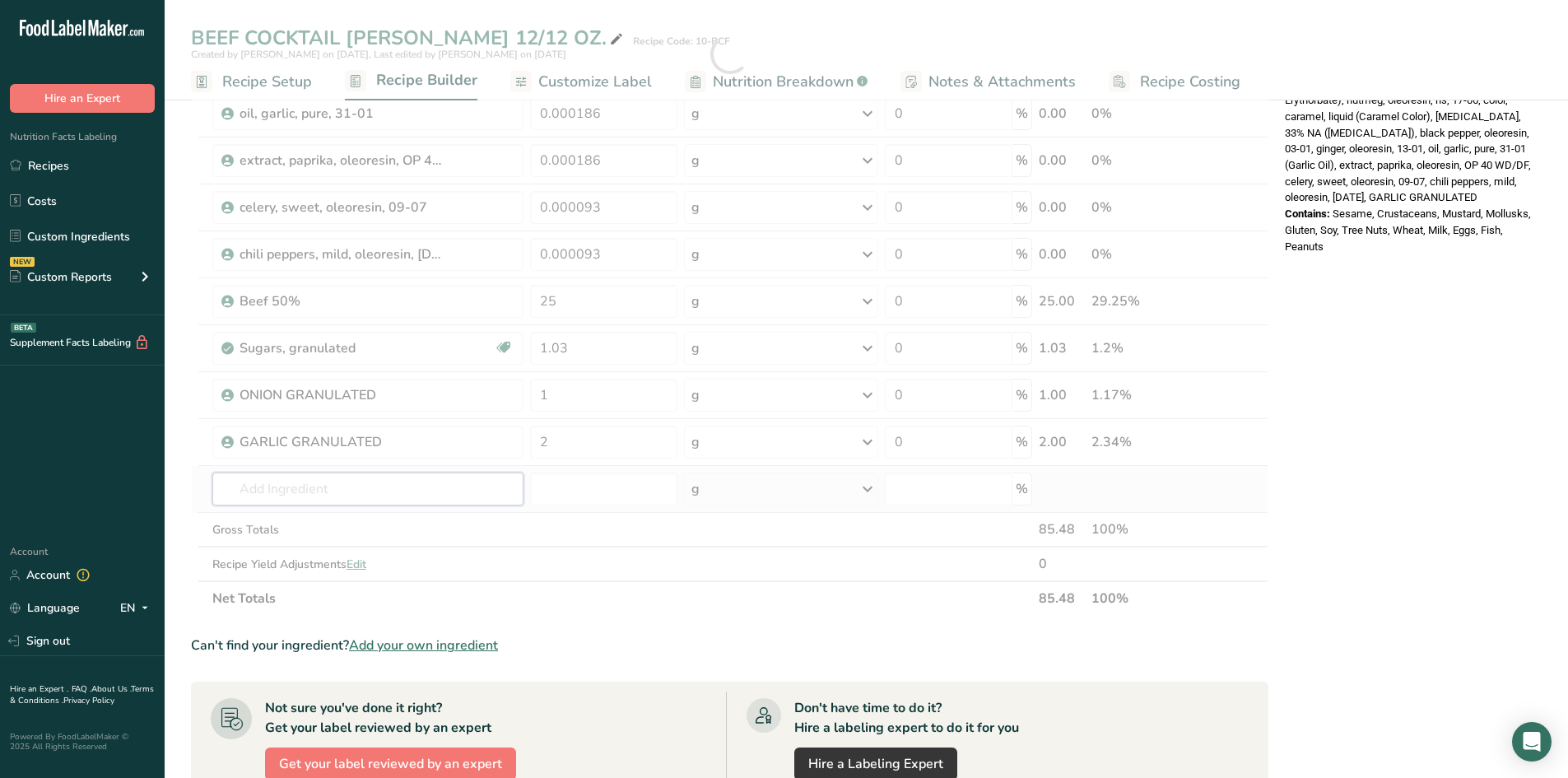
click at [400, 489] on div "Ingredient * Amount * Unit * Waste * .a-a{fill:#347362;}.b-a{fill:#fff;} Grams …" at bounding box center [729, 54] width 1077 height 1124
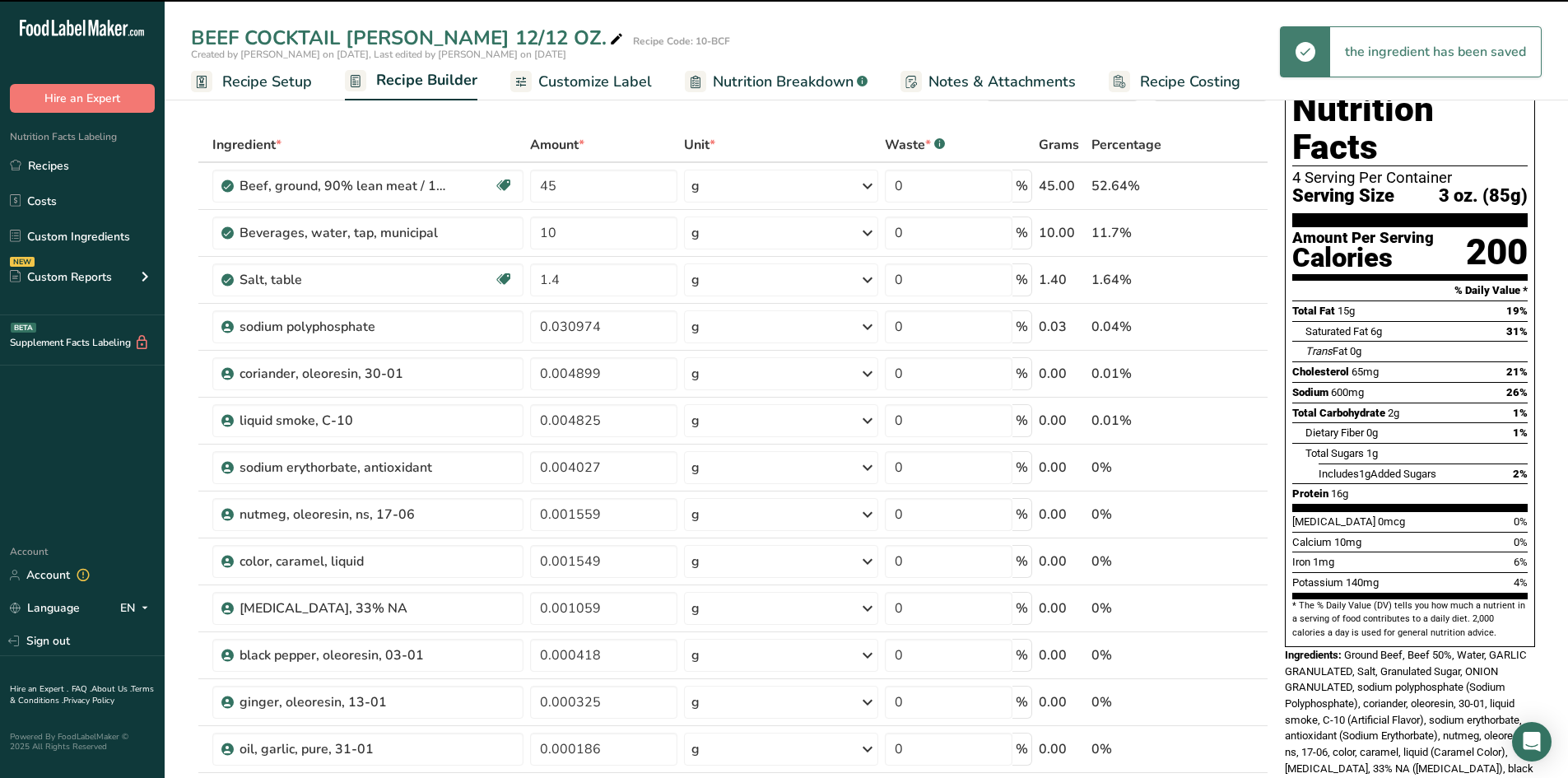
scroll to position [0, 0]
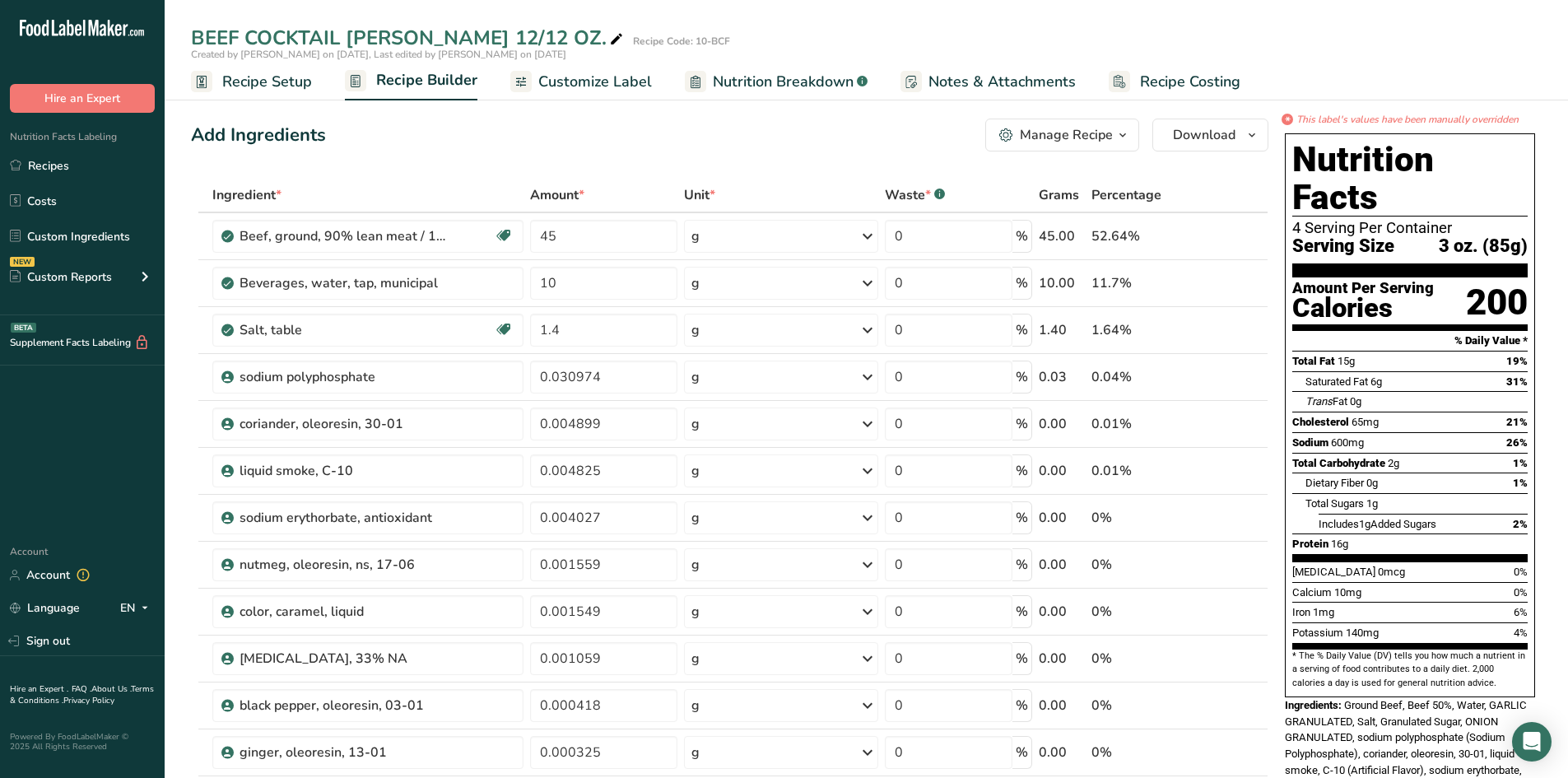
drag, startPoint x: 581, startPoint y: 81, endPoint x: 570, endPoint y: 96, distance: 18.6
click at [581, 81] on span "Customize Label" at bounding box center [595, 82] width 114 height 23
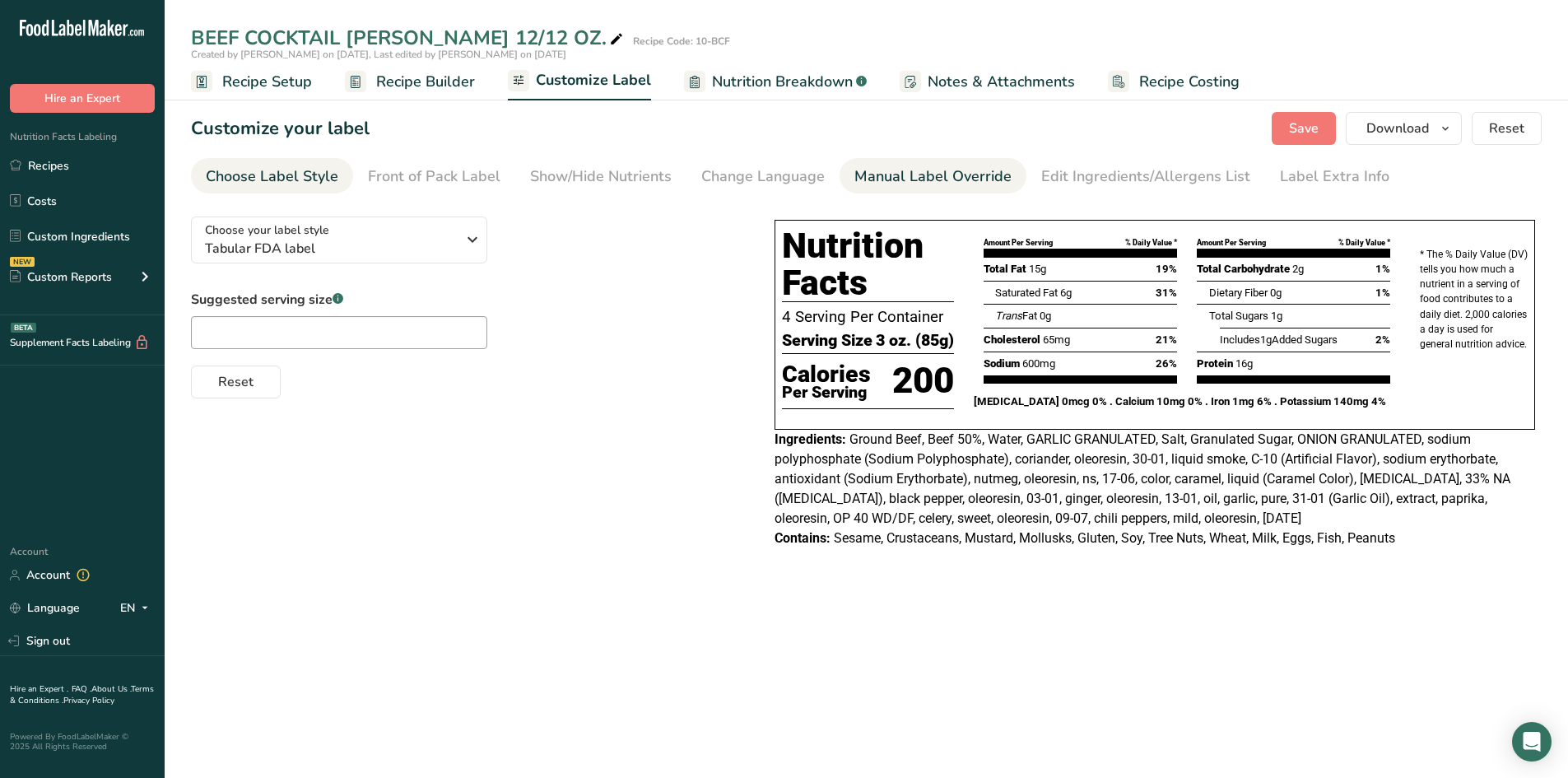
click at [870, 176] on div "Manual Label Override" at bounding box center [933, 177] width 157 height 23
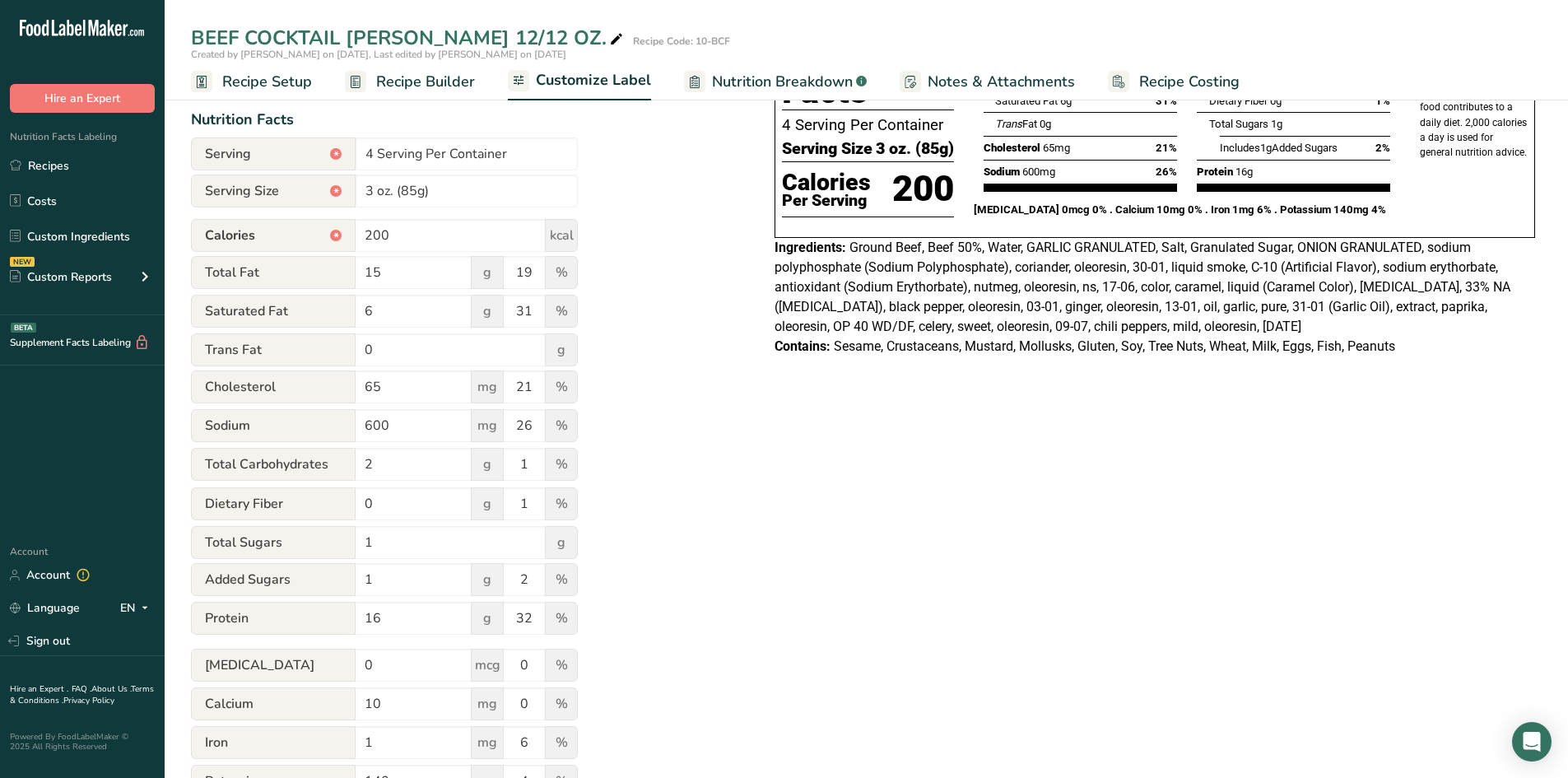
scroll to position [277, 0]
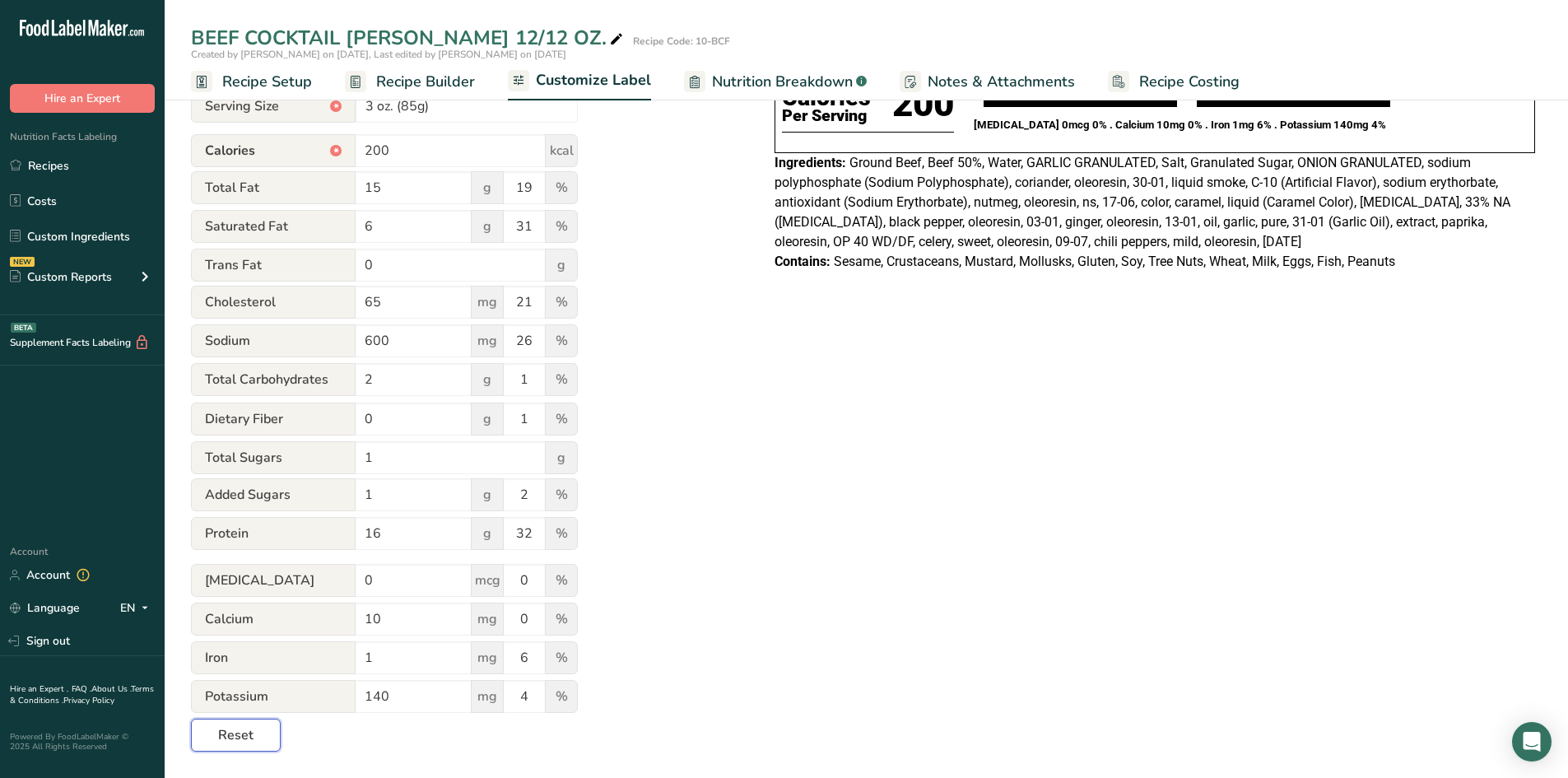
click at [225, 731] on span "Reset" at bounding box center [236, 736] width 35 height 20
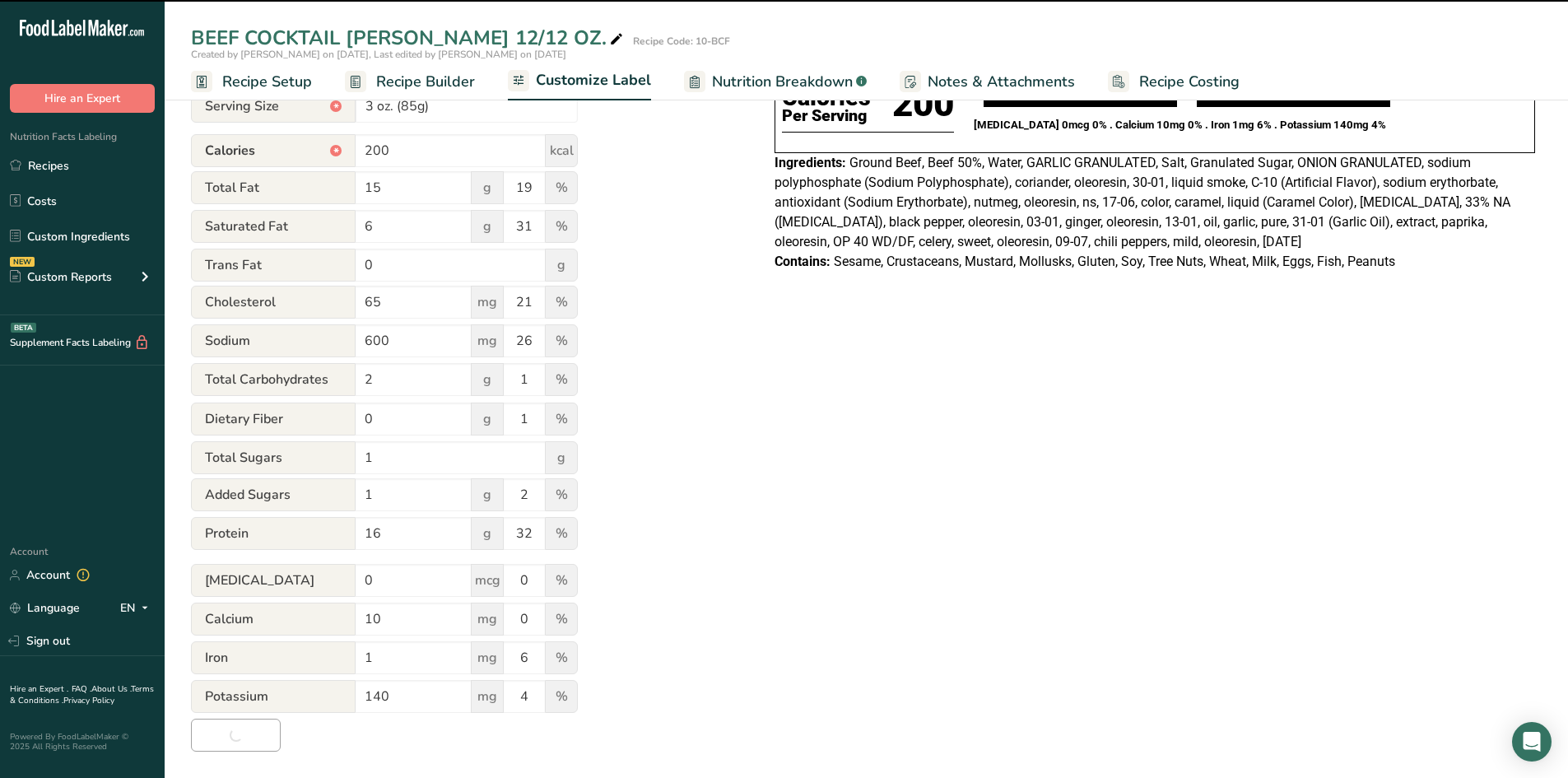
type input "About 1 Serving Per Container"
type input "85g"
type input "210"
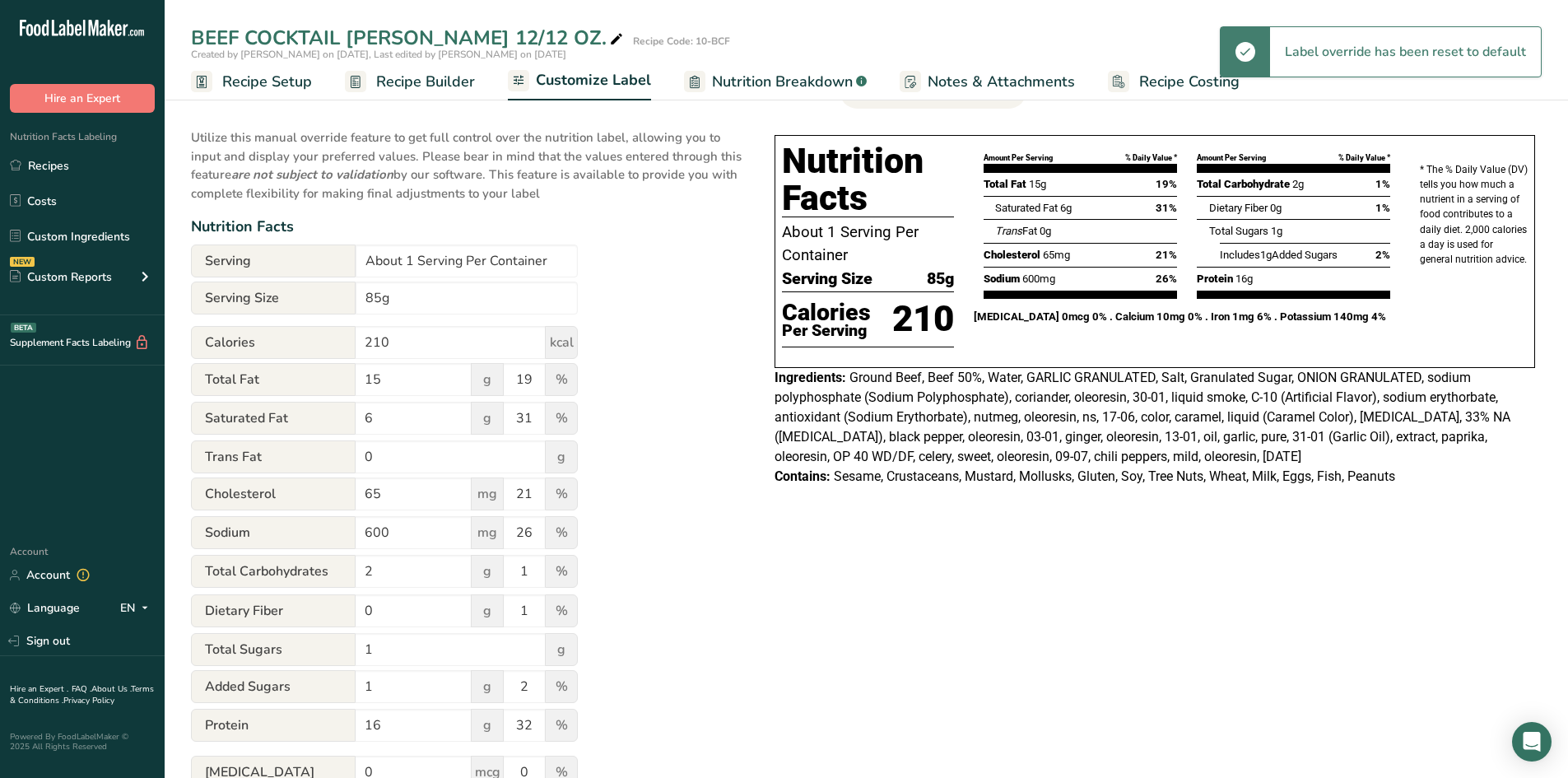
scroll to position [57, 0]
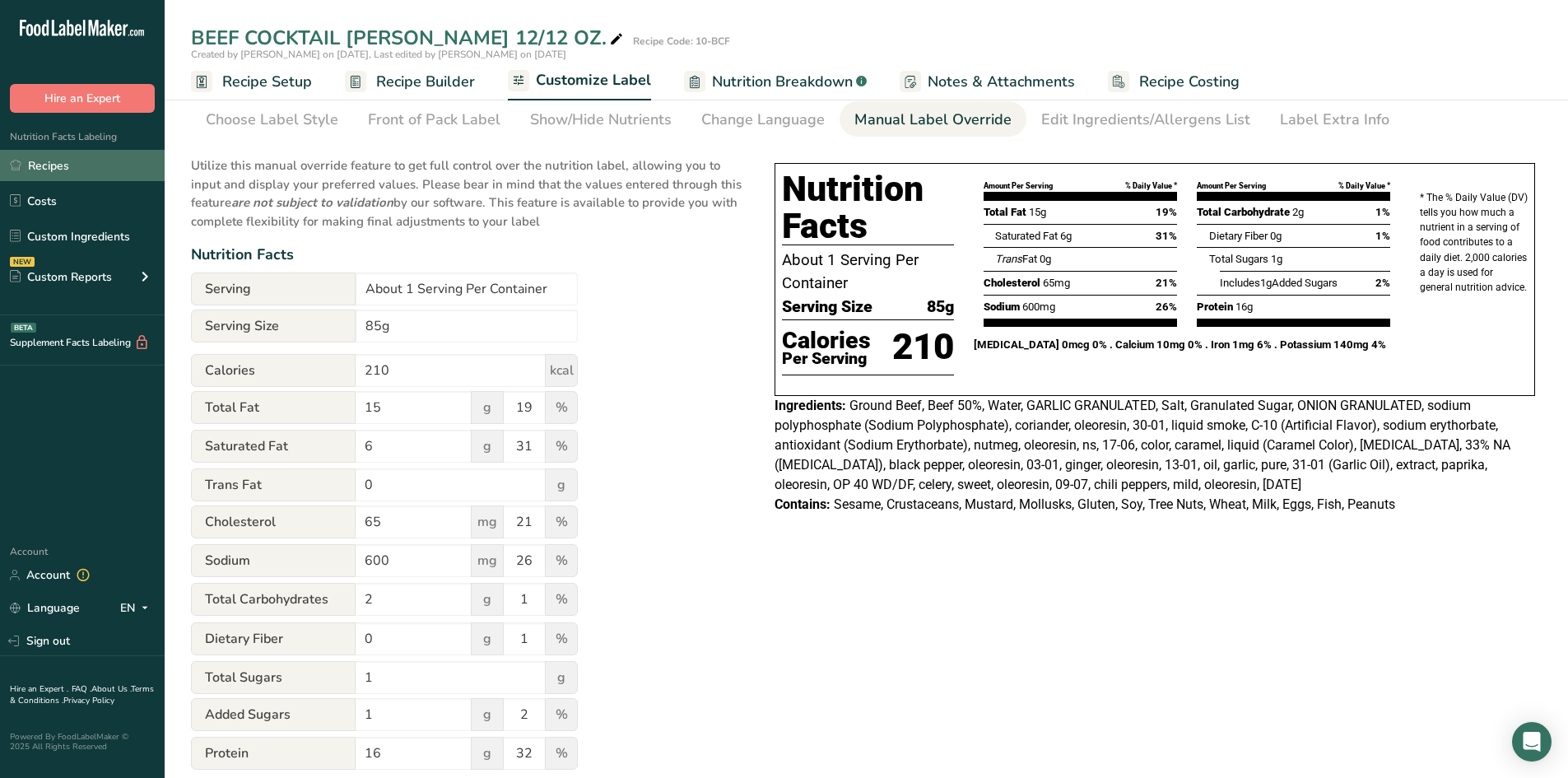
click at [48, 160] on link "Recipes" at bounding box center [82, 166] width 165 height 31
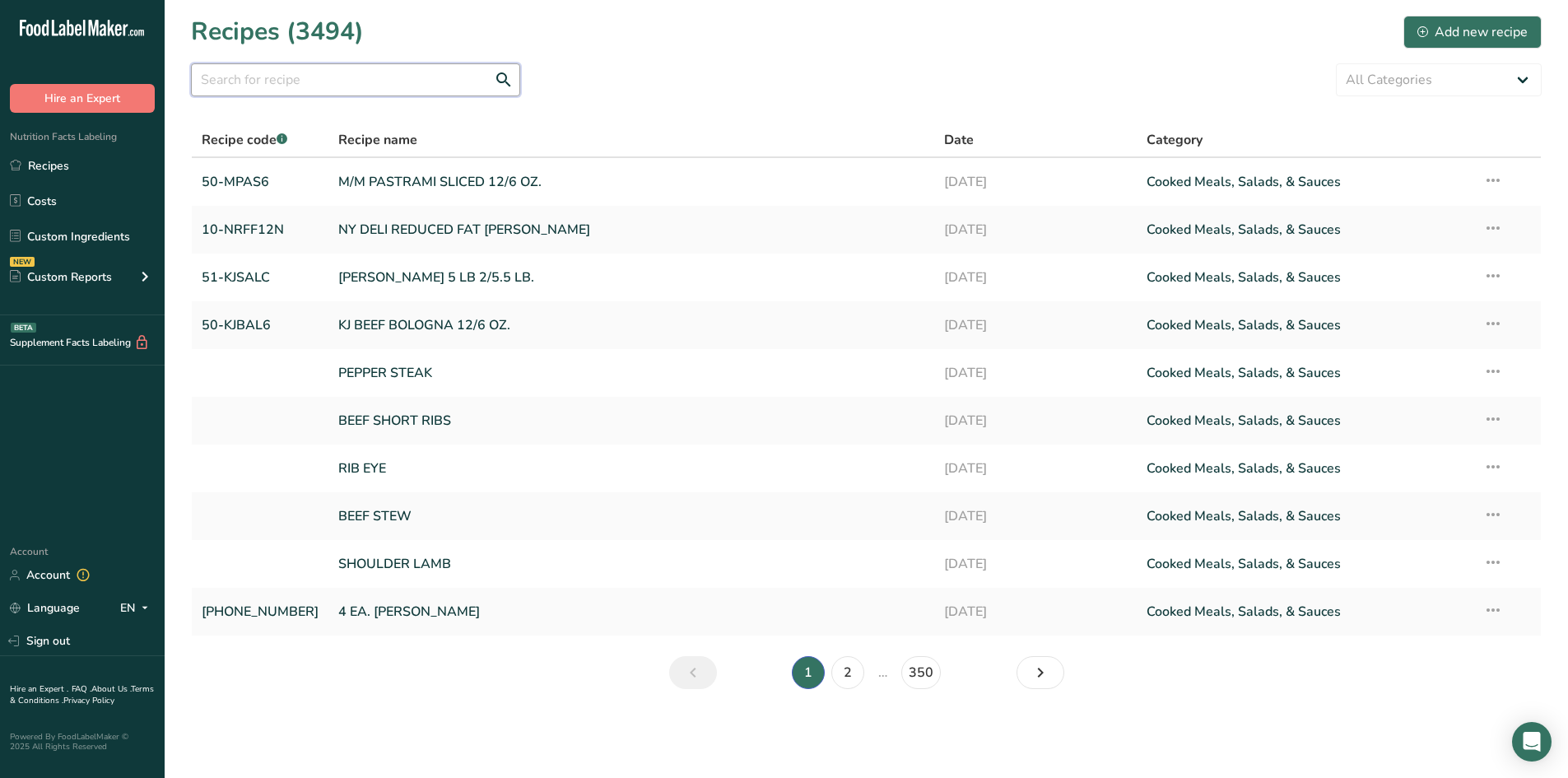
click at [233, 79] on input "text" at bounding box center [354, 81] width 329 height 33
paste input "21-RRCLSCH"
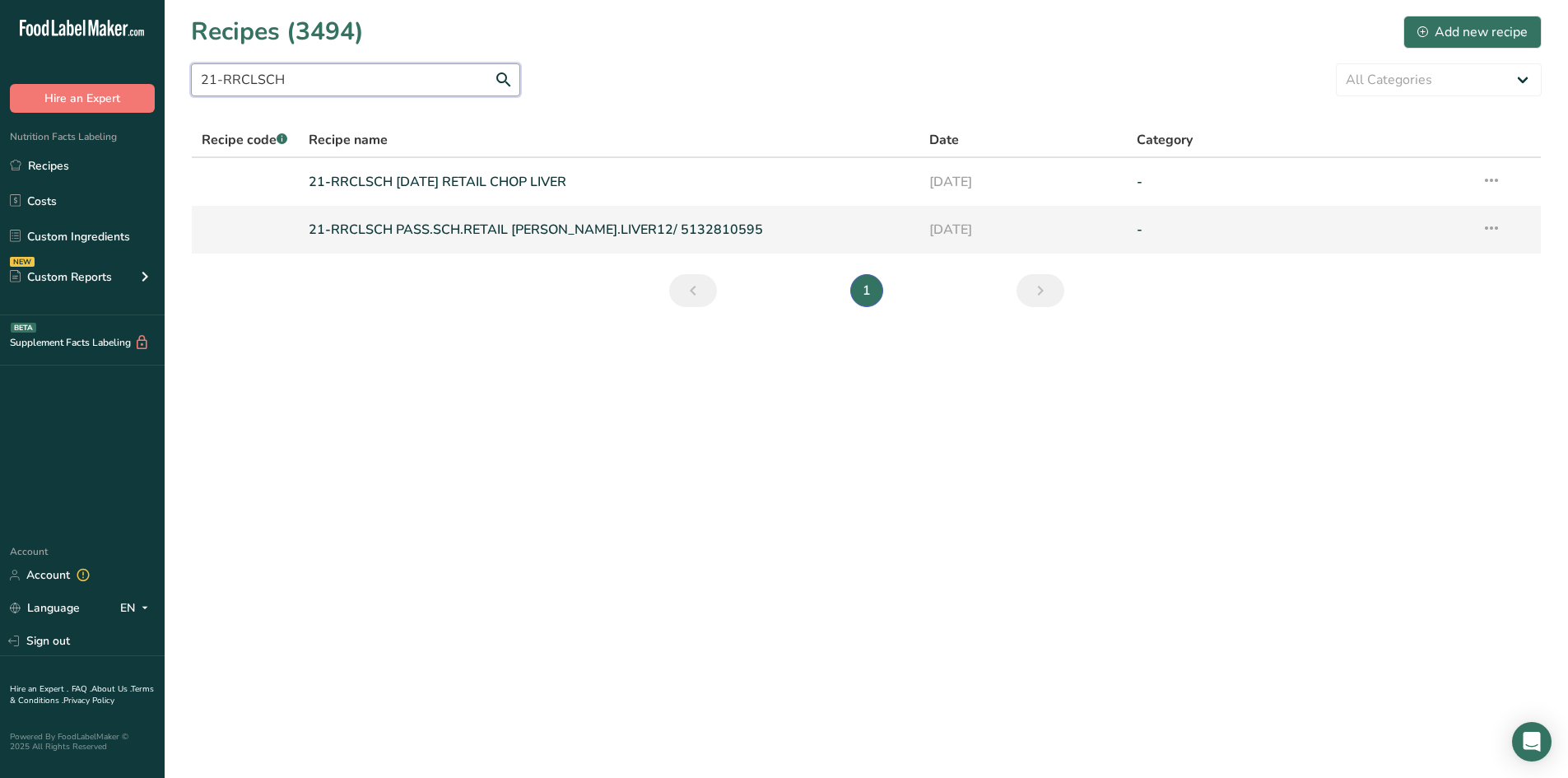
type input "21-RRCLSCH"
click at [442, 223] on link "21-RRCLSCH PASS.SCH.RETAIL CHOPP.LIVER12/ 5132810595" at bounding box center [609, 229] width 602 height 34
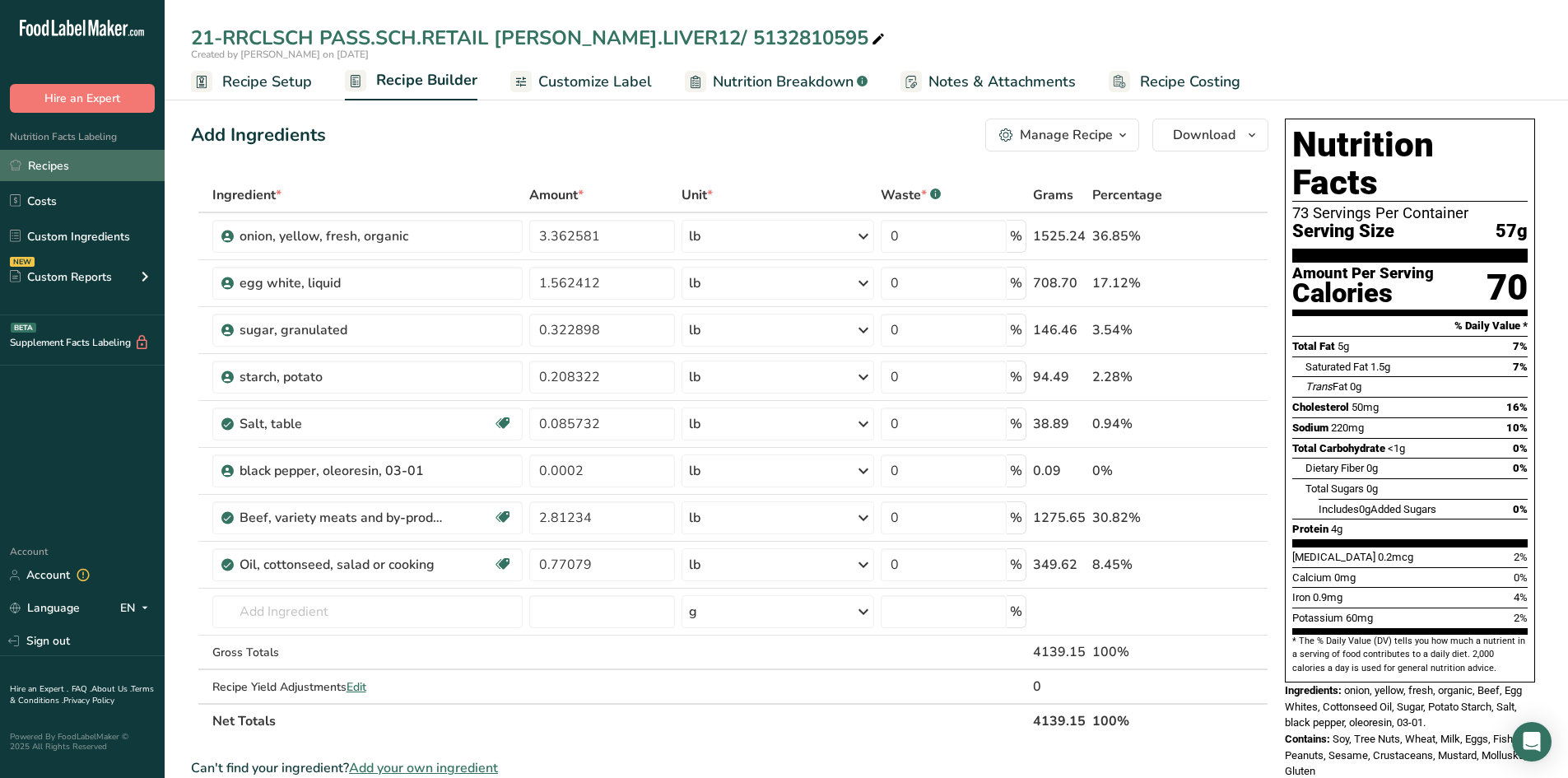
click at [47, 162] on link "Recipes" at bounding box center [82, 166] width 165 height 31
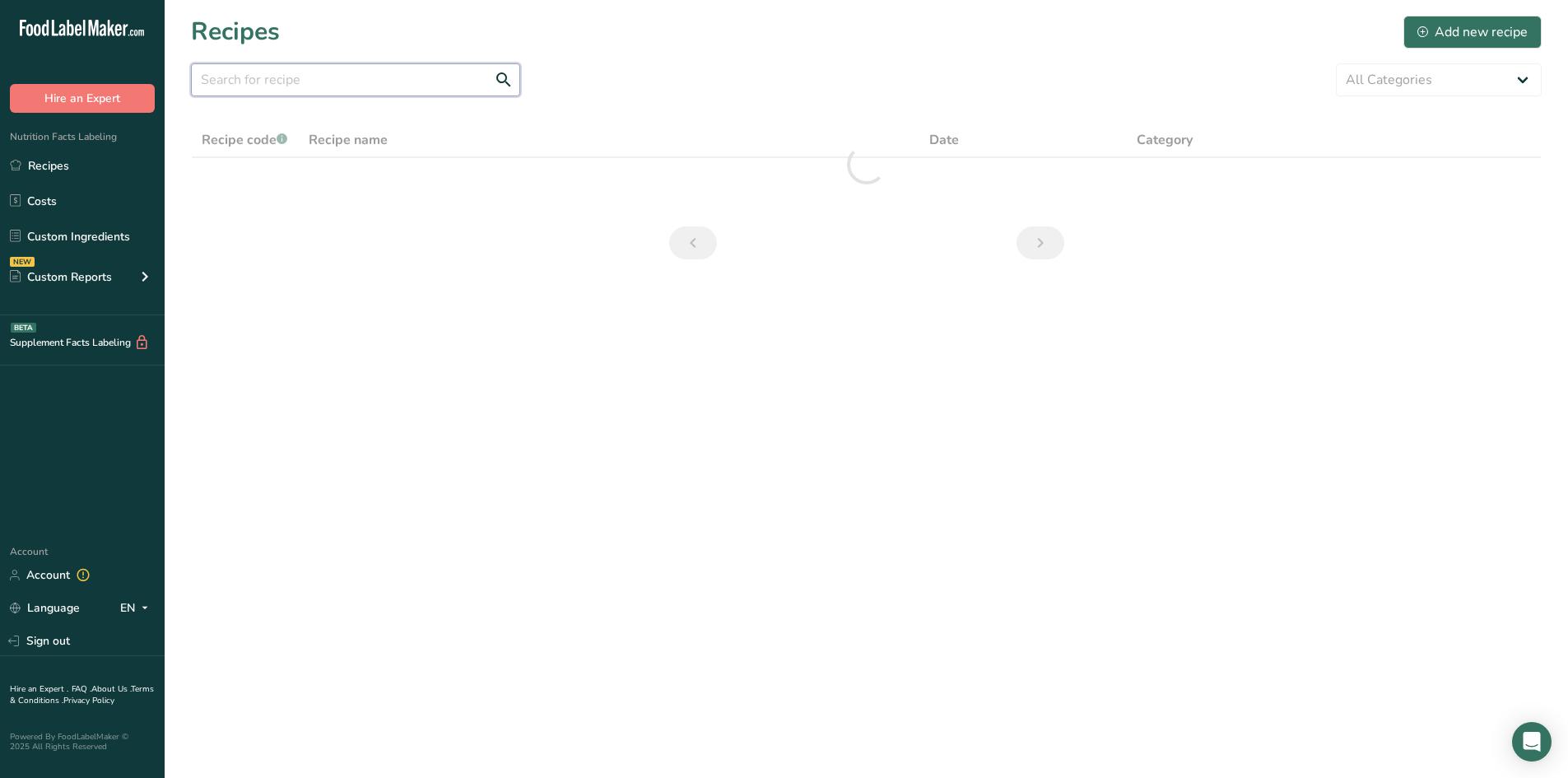
click at [204, 81] on input "text" at bounding box center [354, 81] width 329 height 33
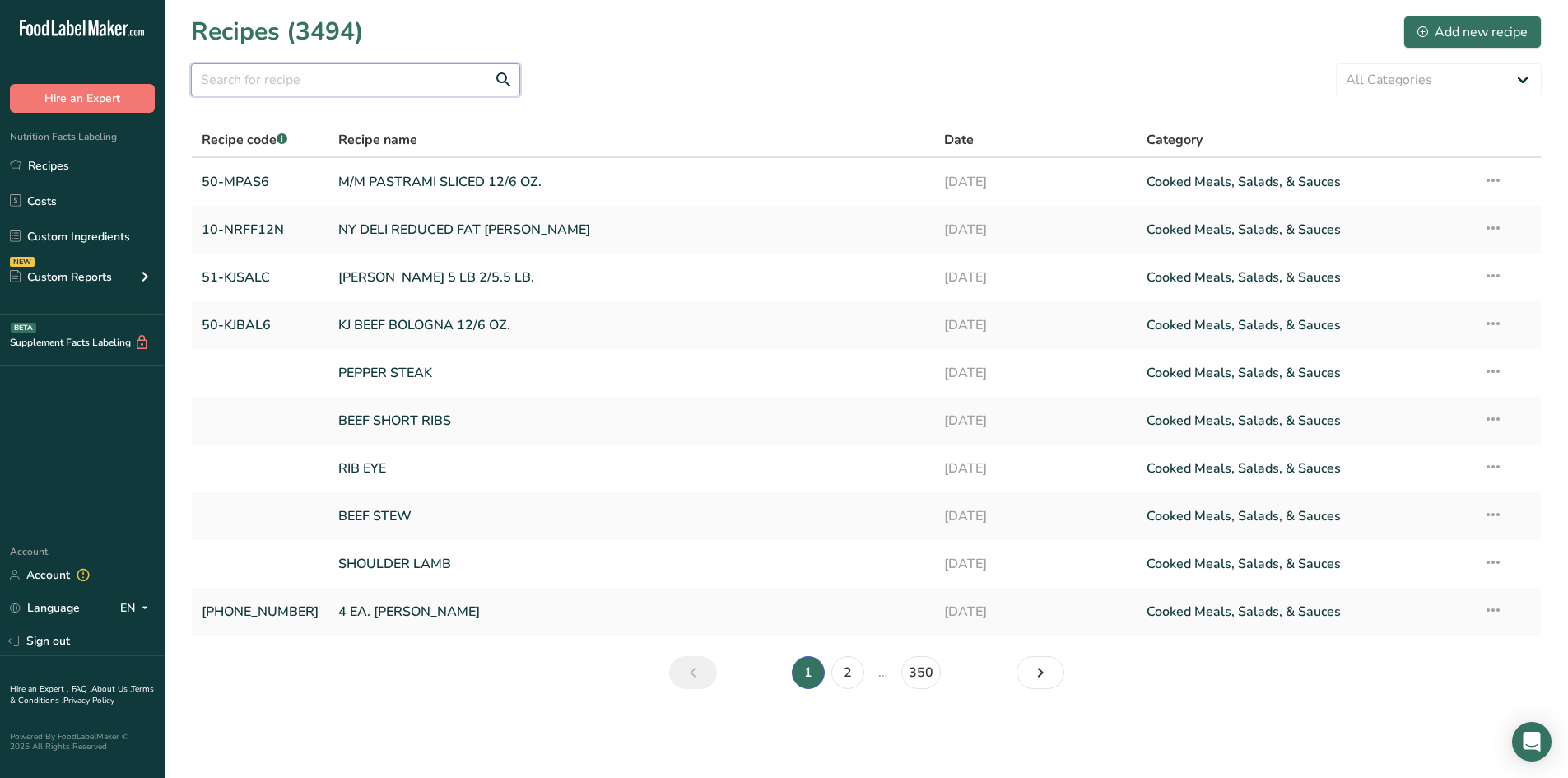
paste input "21-RRCLSCH"
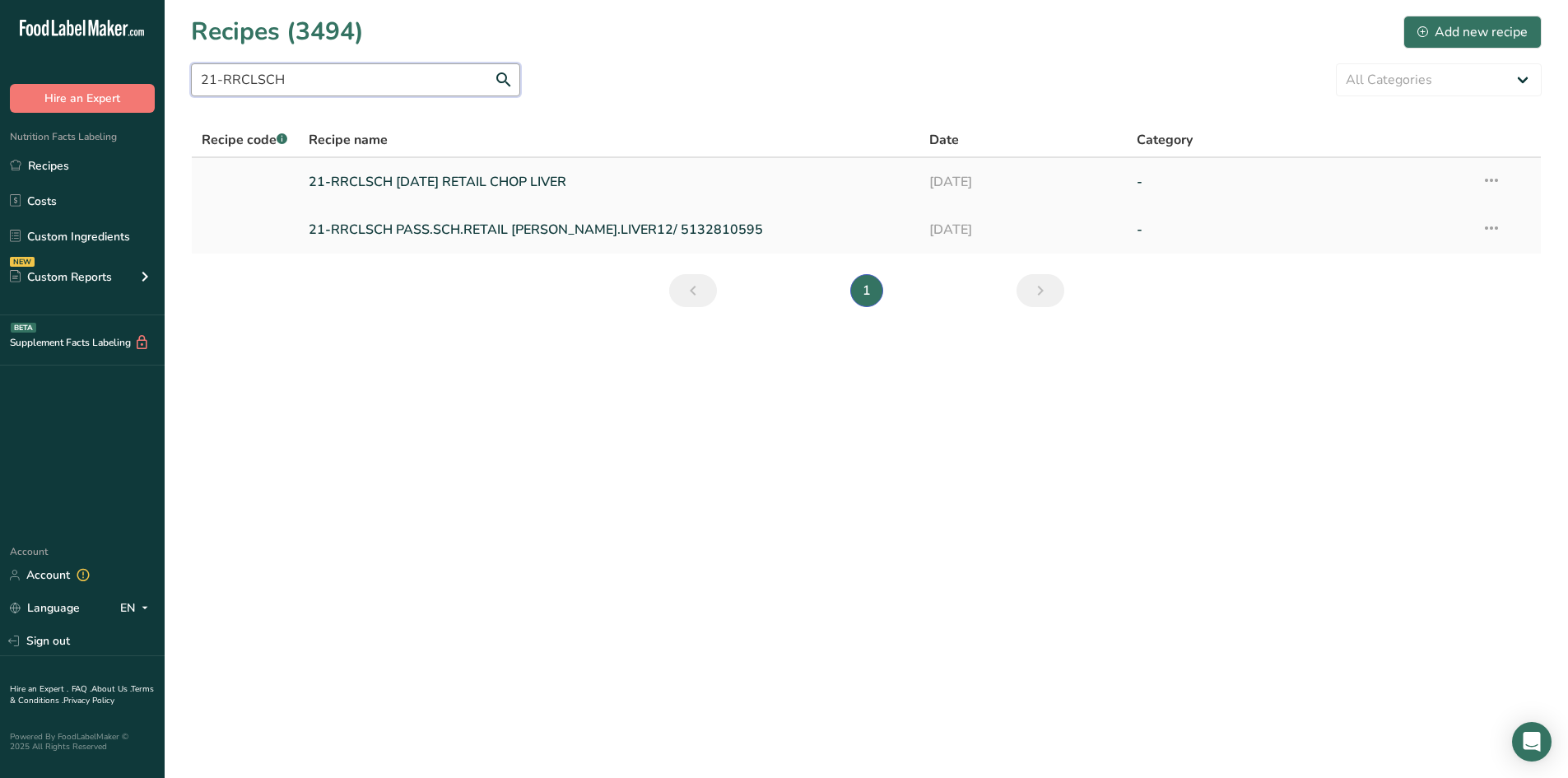
type input "21-RRCLSCH"
click at [379, 177] on link "21-RRCLSCH PASSOVER RETAIL CHOP LIVER" at bounding box center [609, 182] width 602 height 34
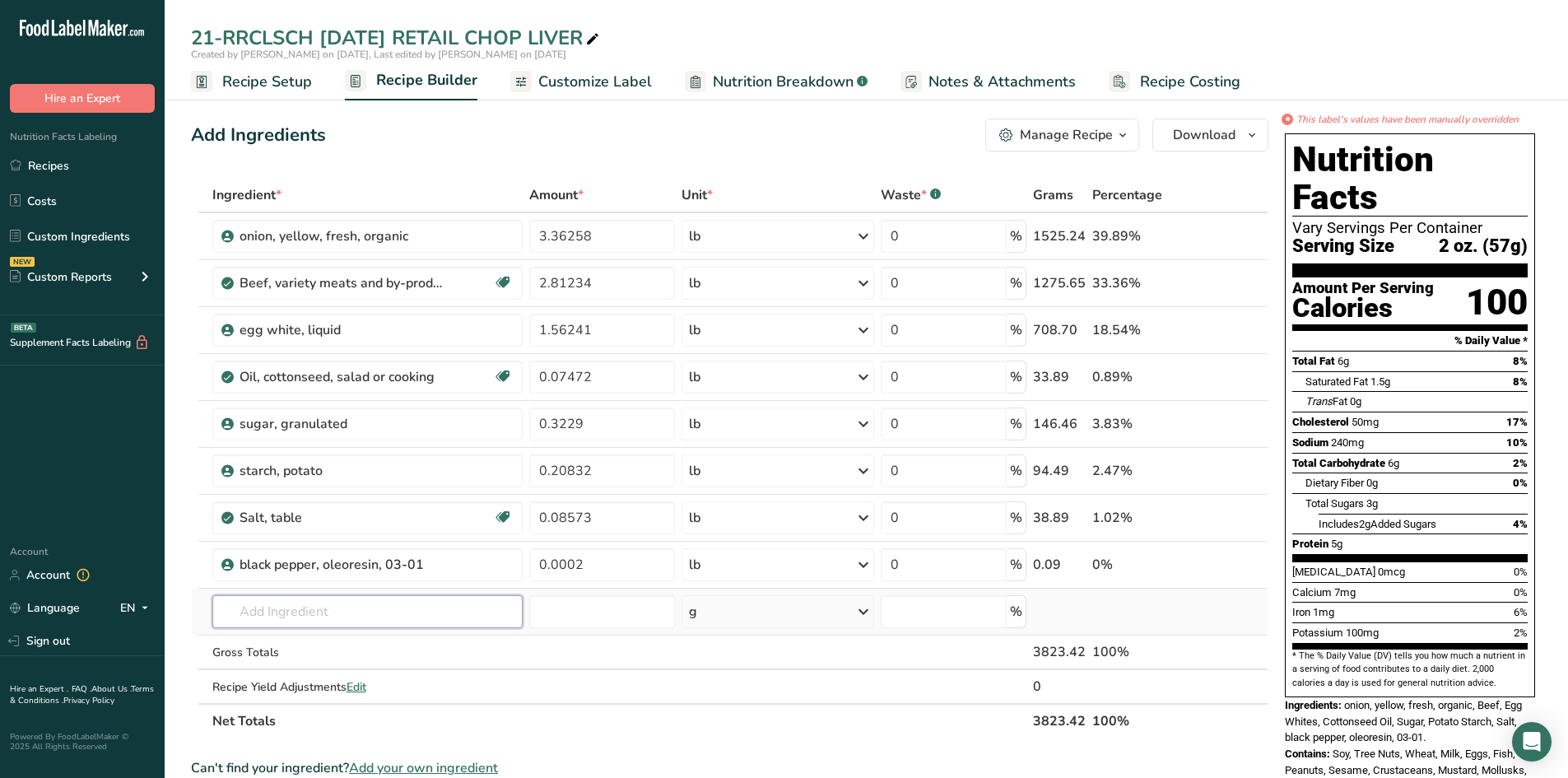
click at [305, 607] on input "text" at bounding box center [367, 612] width 311 height 33
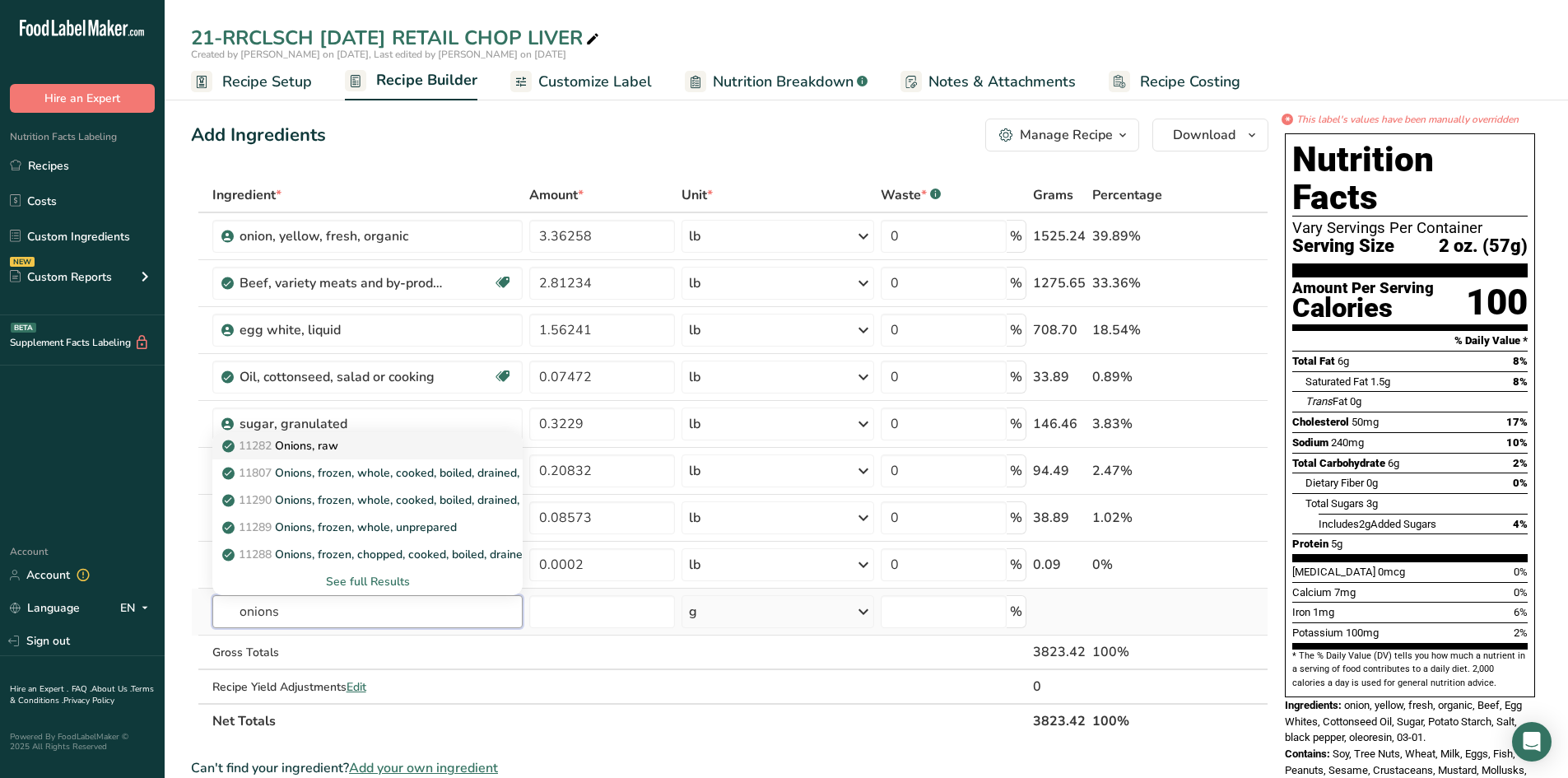
type input "onions"
click at [284, 444] on p "11282 Onions, raw" at bounding box center [282, 446] width 113 height 18
type input "Onions, raw"
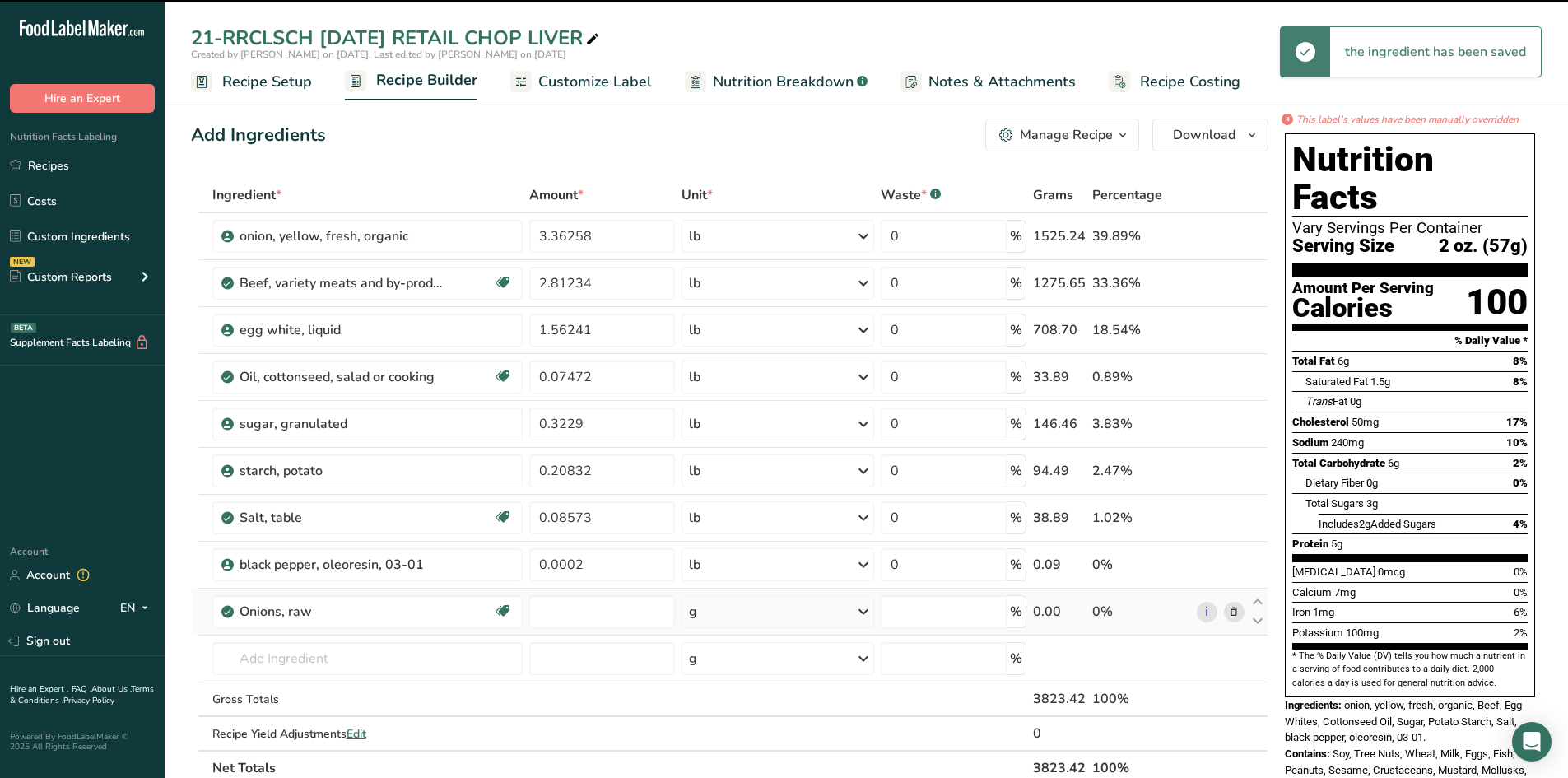
type input "0"
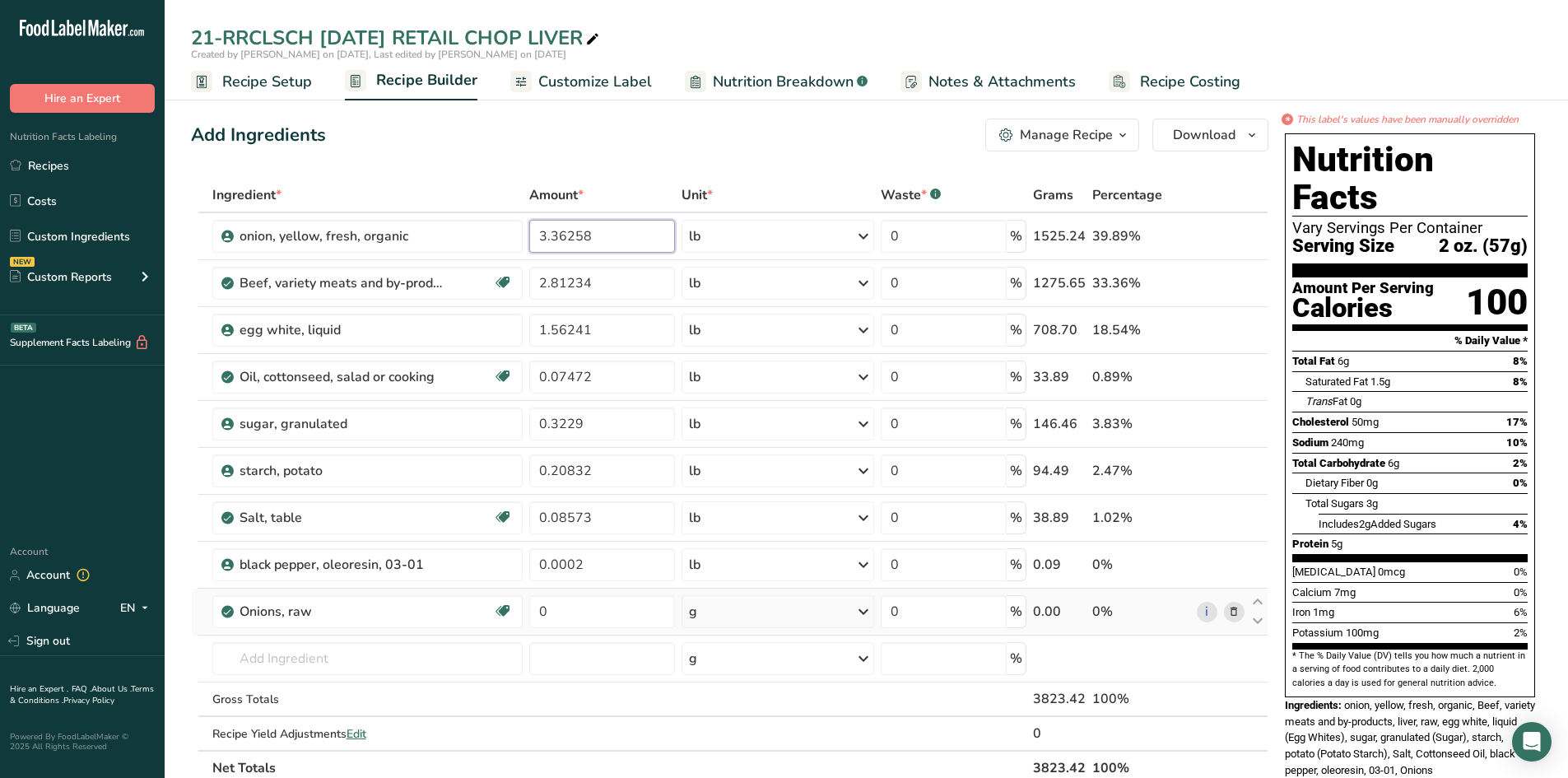
drag, startPoint x: 594, startPoint y: 236, endPoint x: 273, endPoint y: 139, distance: 335.3
click at [330, 161] on div "Add Ingredients Manage Recipe Delete Recipe Duplicate Recipe Scale Recipe Save …" at bounding box center [733, 740] width 1087 height 1256
type input "23"
click at [767, 242] on div "Ingredient * Amount * Unit * Waste * .a-a{fill:#347362;}.b-a{fill:#fff;} Grams …" at bounding box center [729, 481] width 1077 height 608
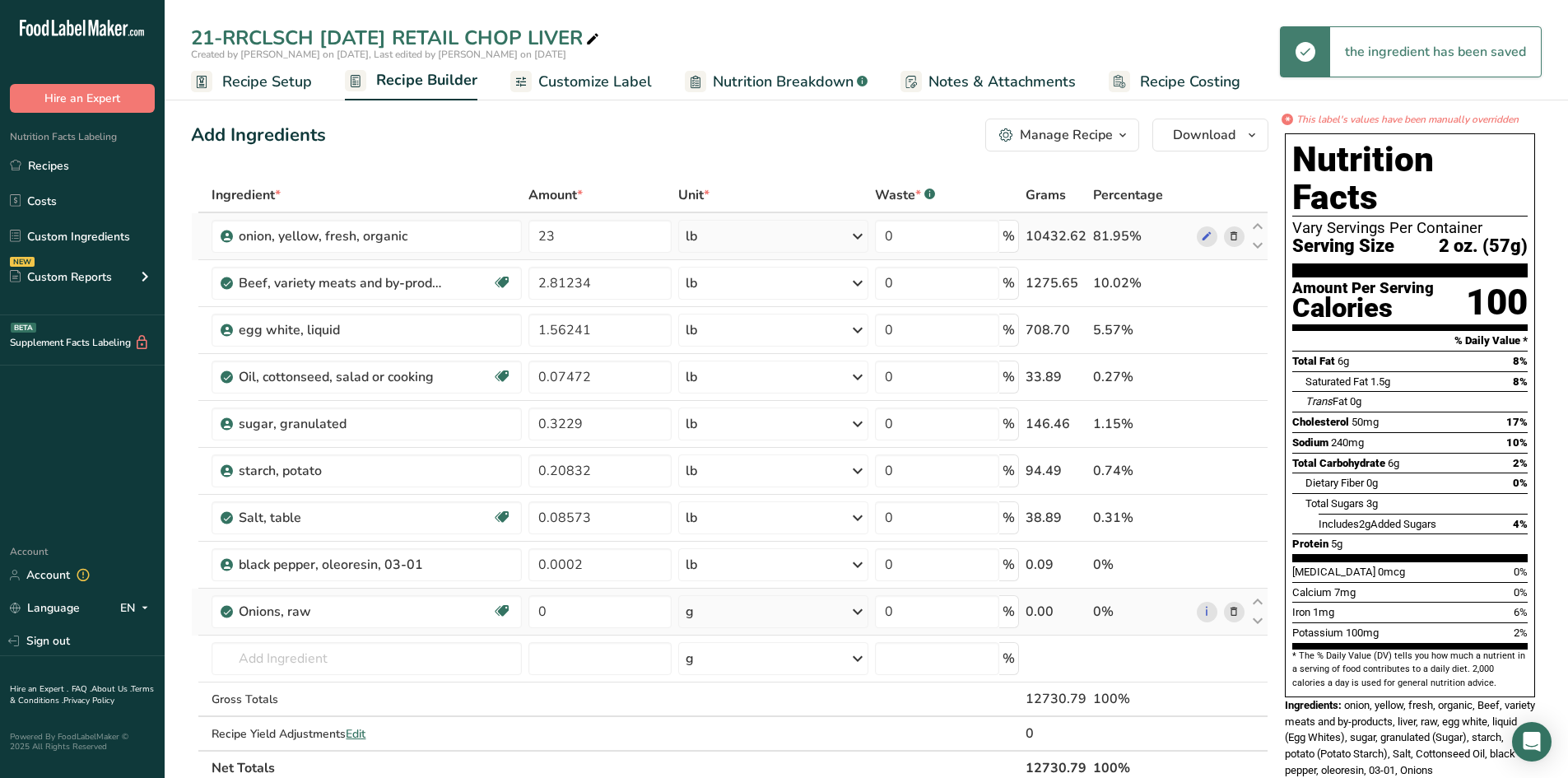
click at [857, 233] on icon at bounding box center [858, 237] width 20 height 29
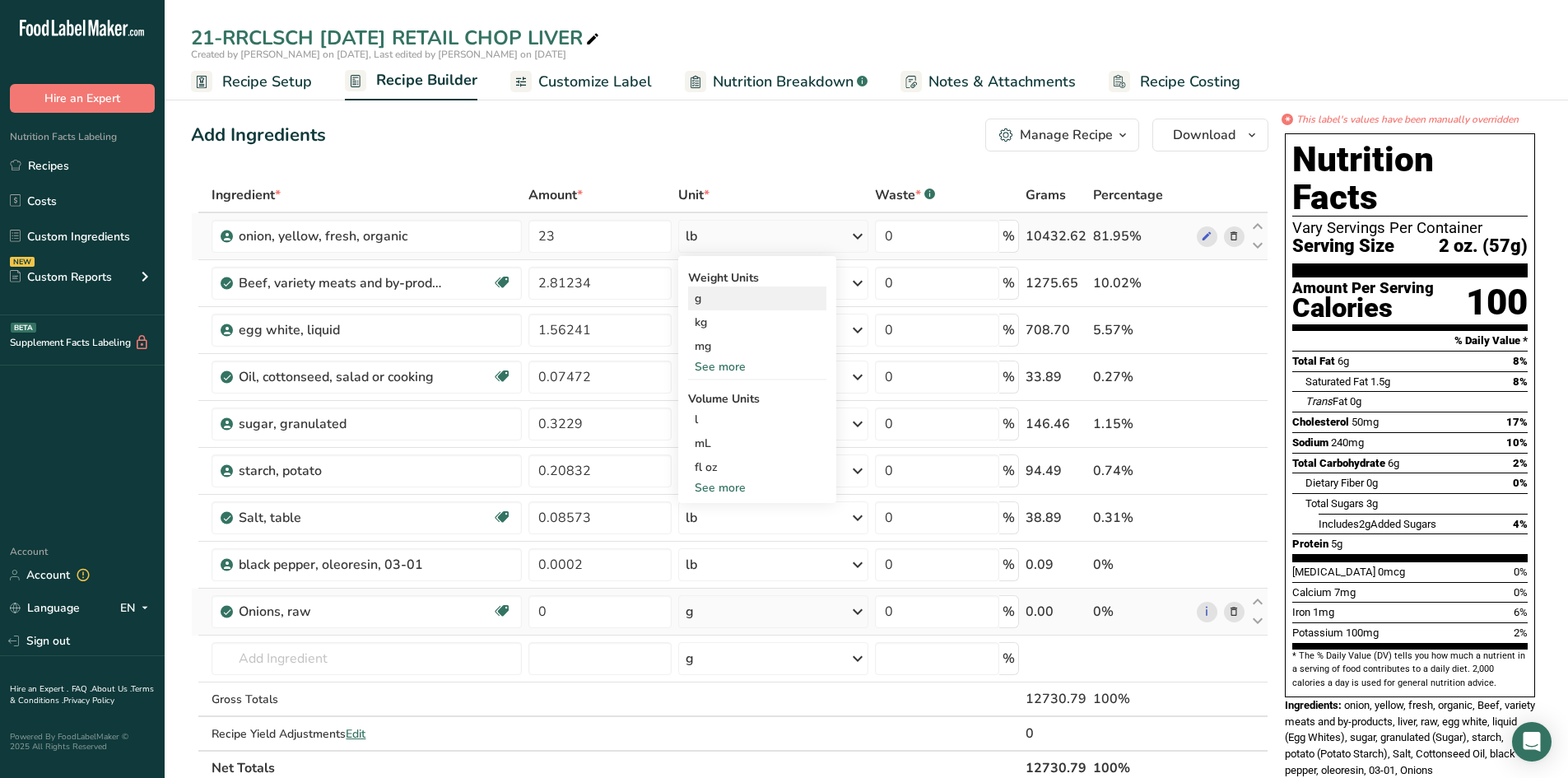
click at [703, 304] on div "g" at bounding box center [757, 299] width 138 height 24
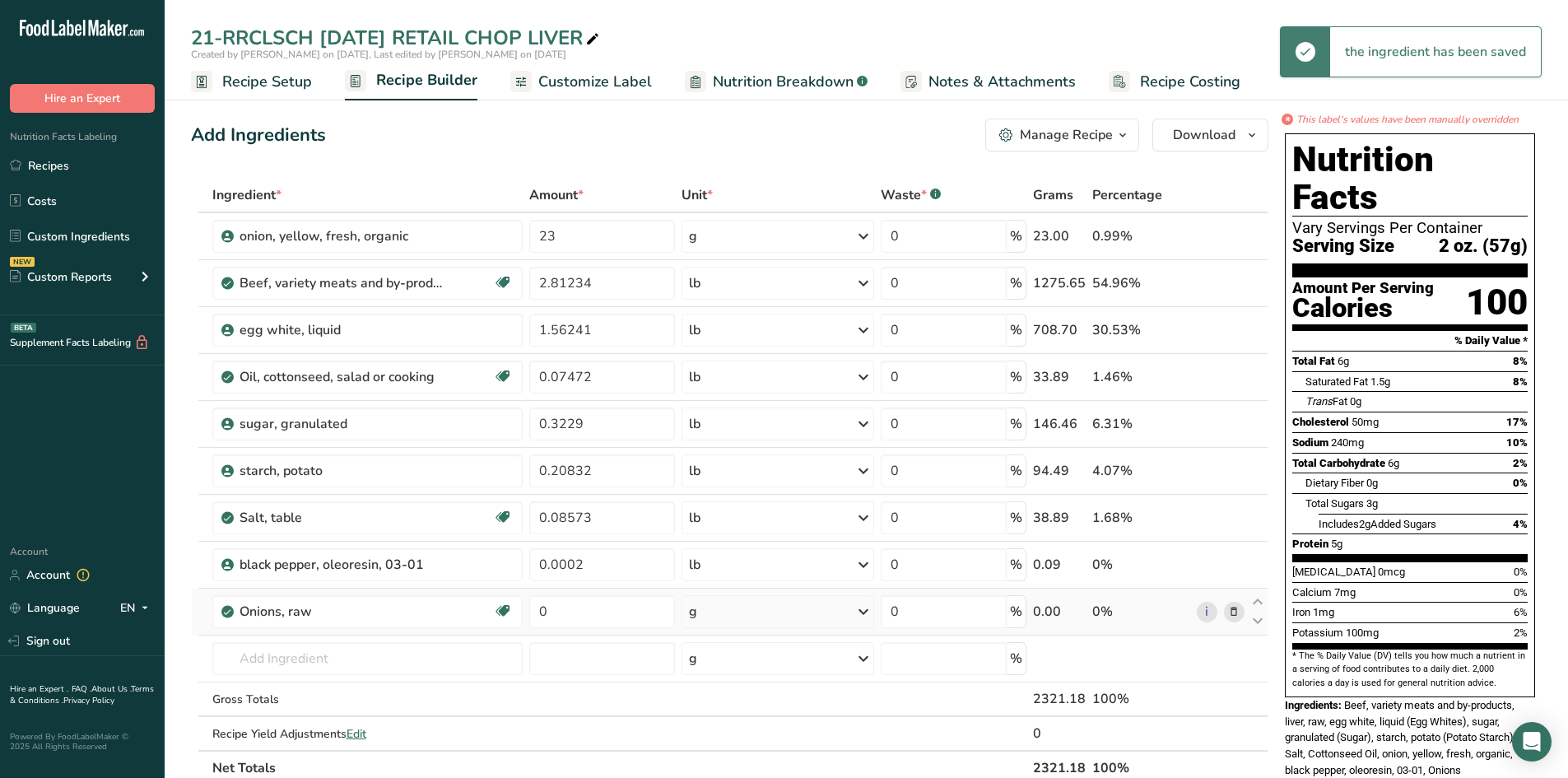
click at [249, 74] on span "Recipe Setup" at bounding box center [266, 82] width 89 height 23
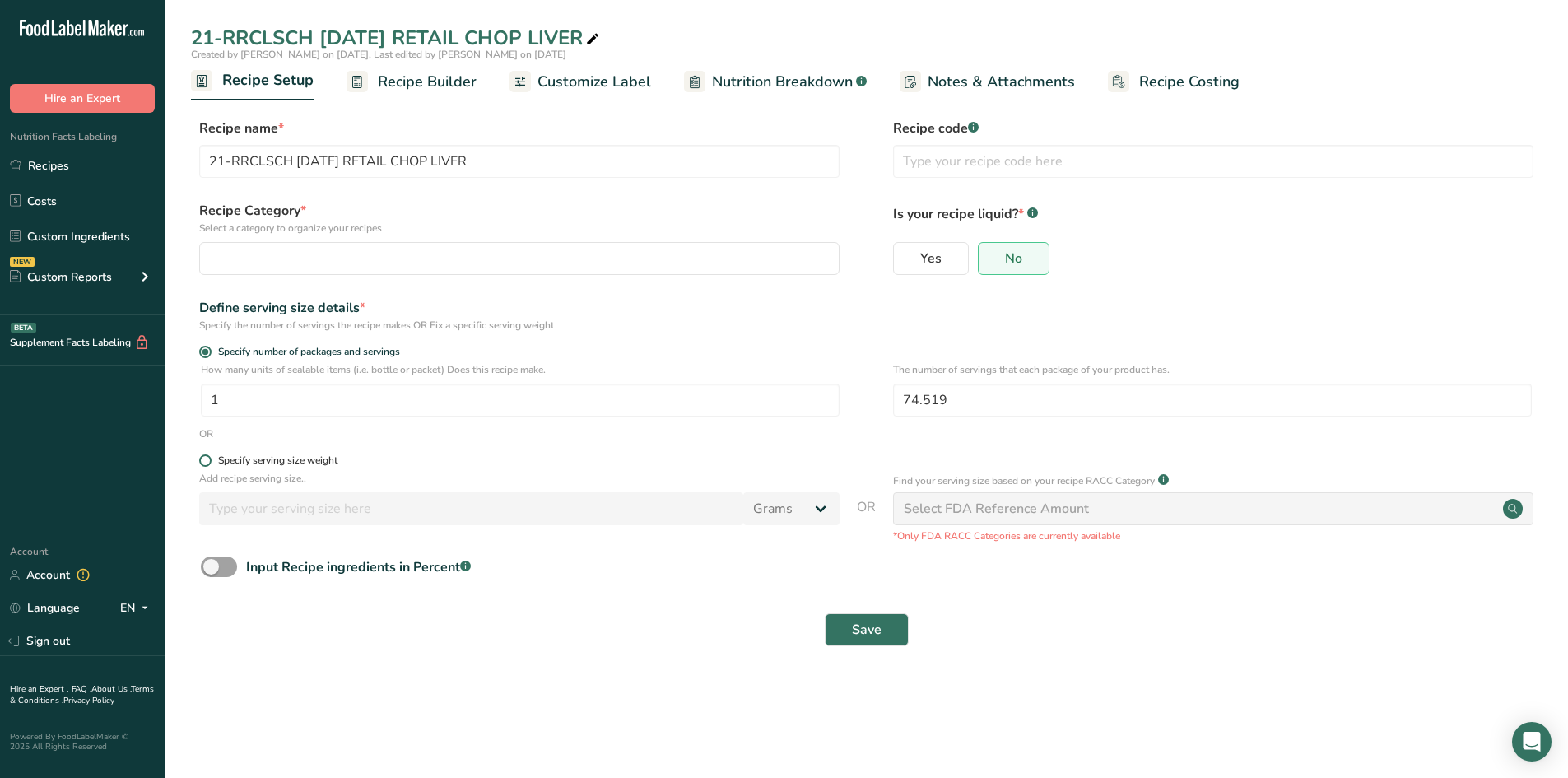
click at [205, 462] on span at bounding box center [205, 461] width 13 height 13
click at [205, 462] on input "Specify serving size weight" at bounding box center [204, 461] width 11 height 11
radio input "true"
radio input "false"
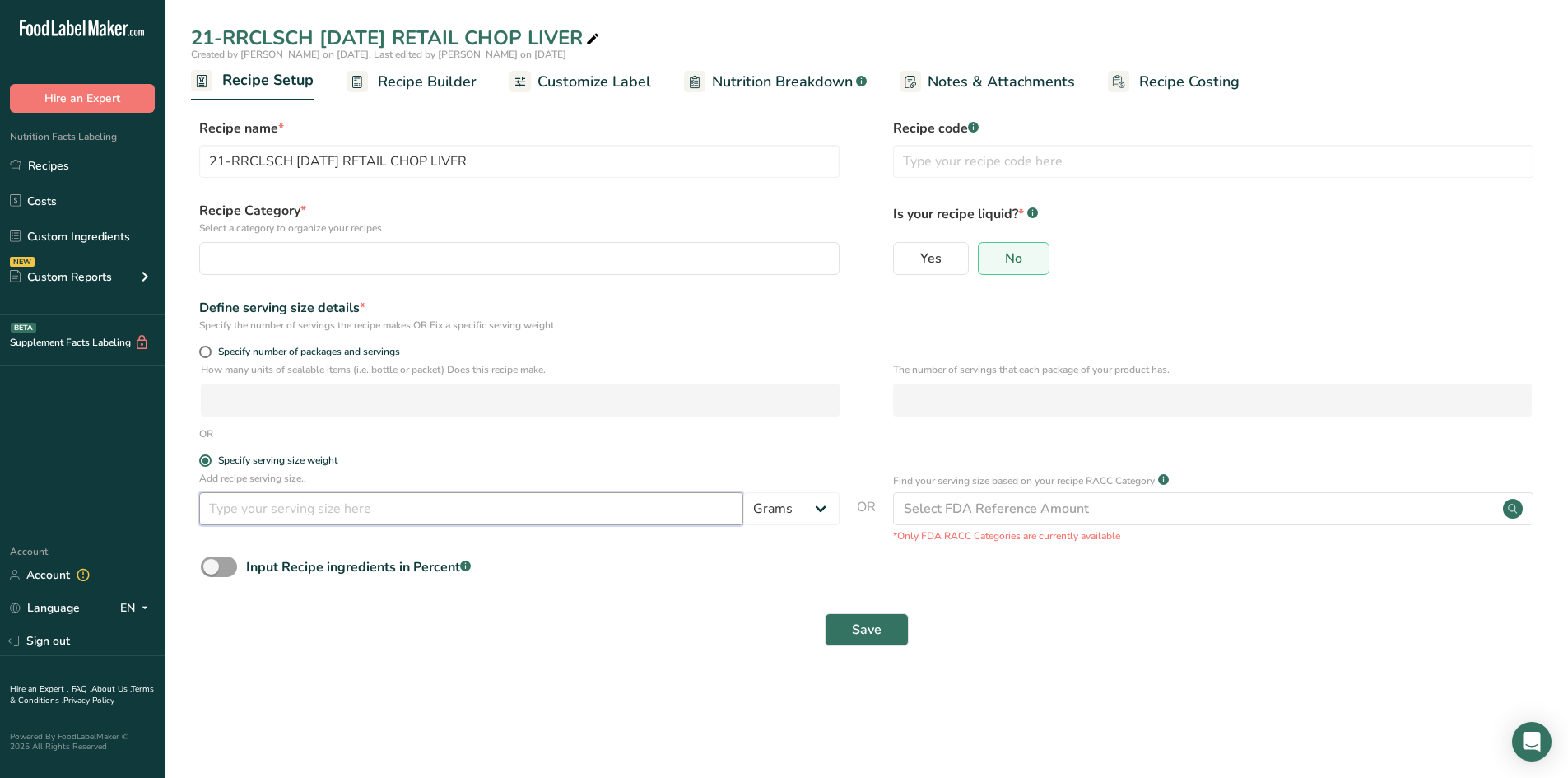
click at [229, 511] on input "number" at bounding box center [471, 509] width 544 height 33
type input "57"
click at [420, 253] on div "button" at bounding box center [514, 258] width 609 height 20
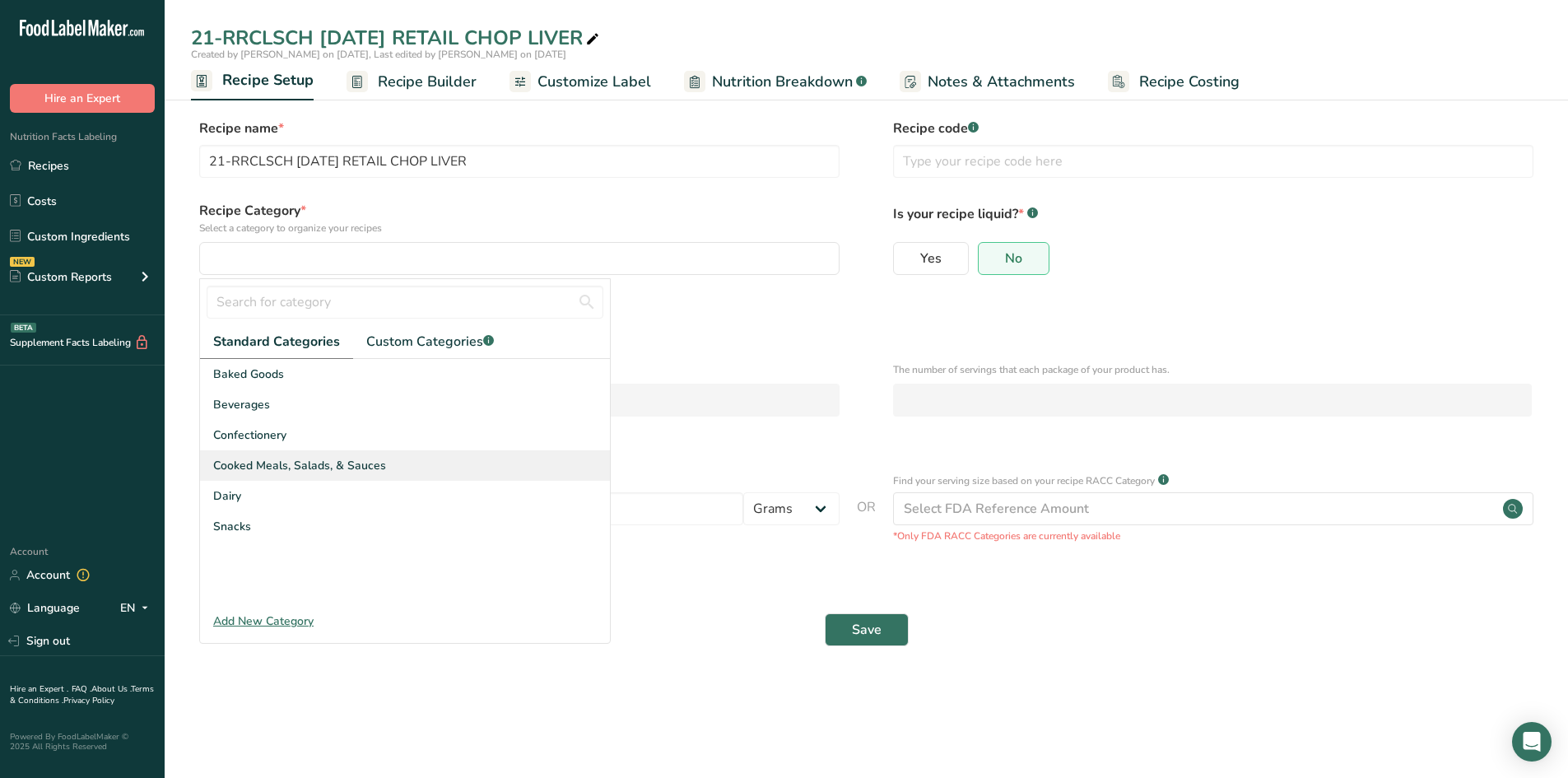
click at [384, 466] on div "Cooked Meals, Salads, & Sauces" at bounding box center [406, 466] width 410 height 30
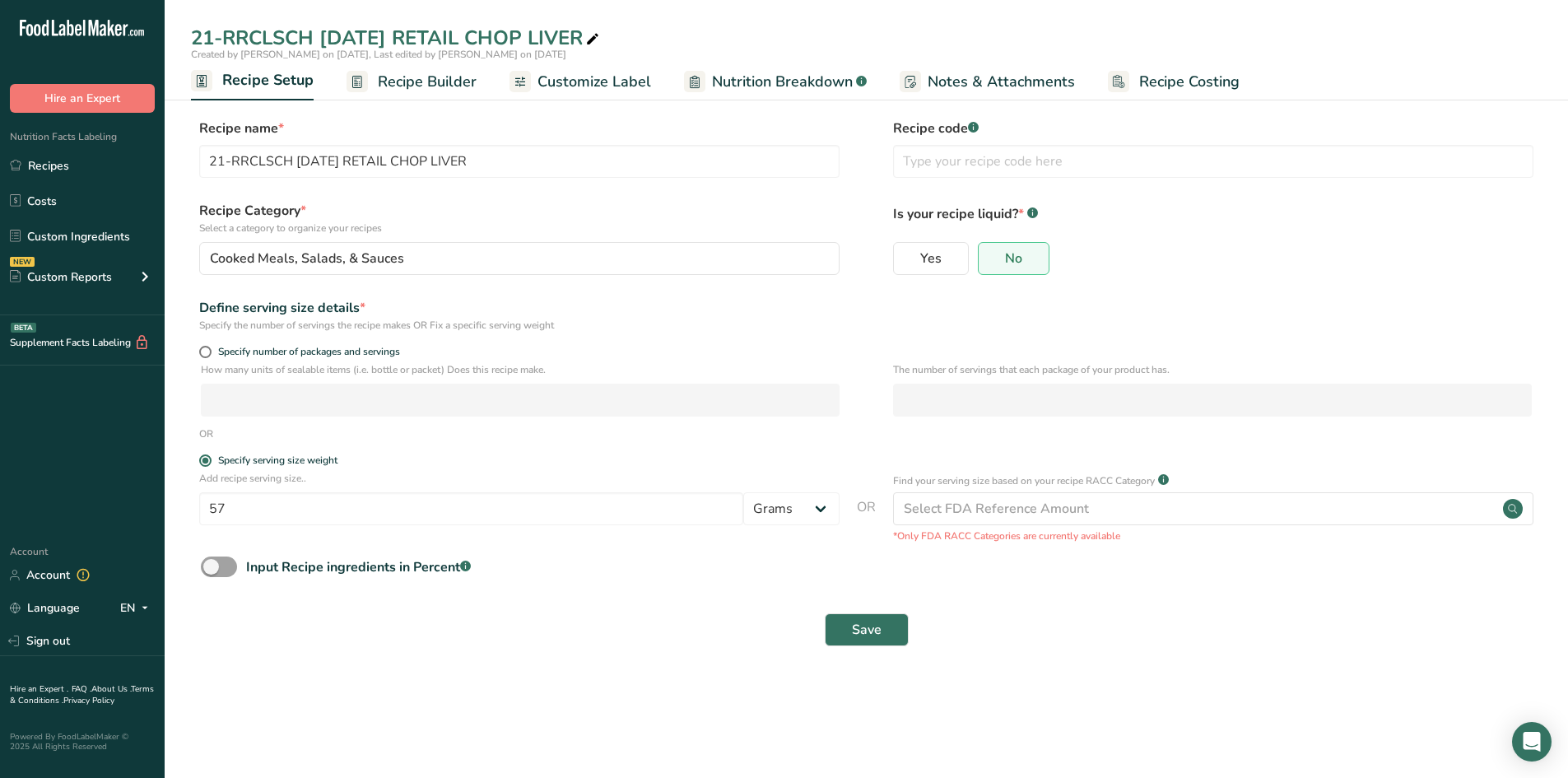
click at [863, 605] on div "Save" at bounding box center [866, 631] width 1351 height 53
click at [868, 626] on span "Save" at bounding box center [867, 630] width 29 height 20
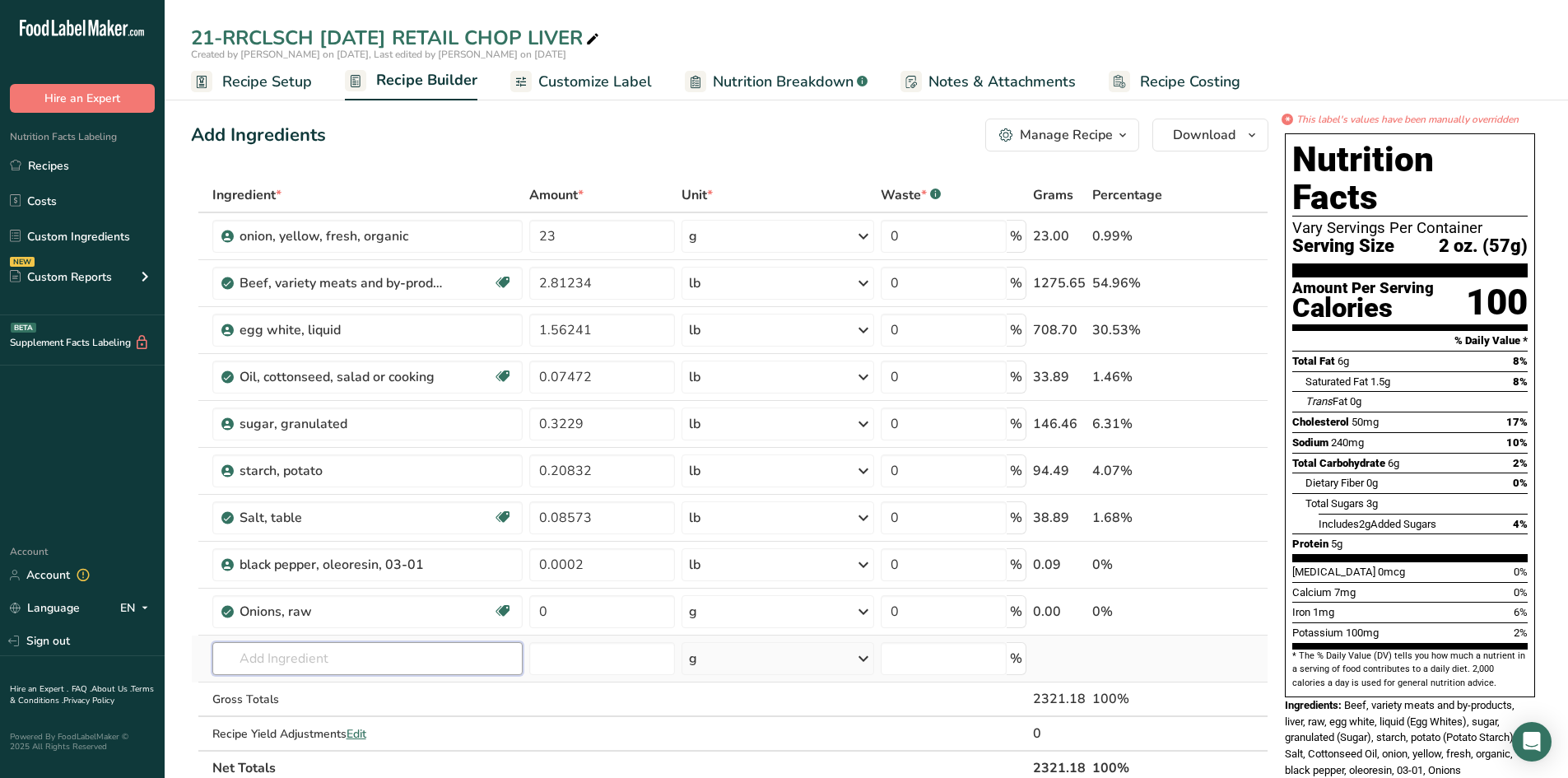
click at [227, 647] on input "text" at bounding box center [367, 659] width 311 height 33
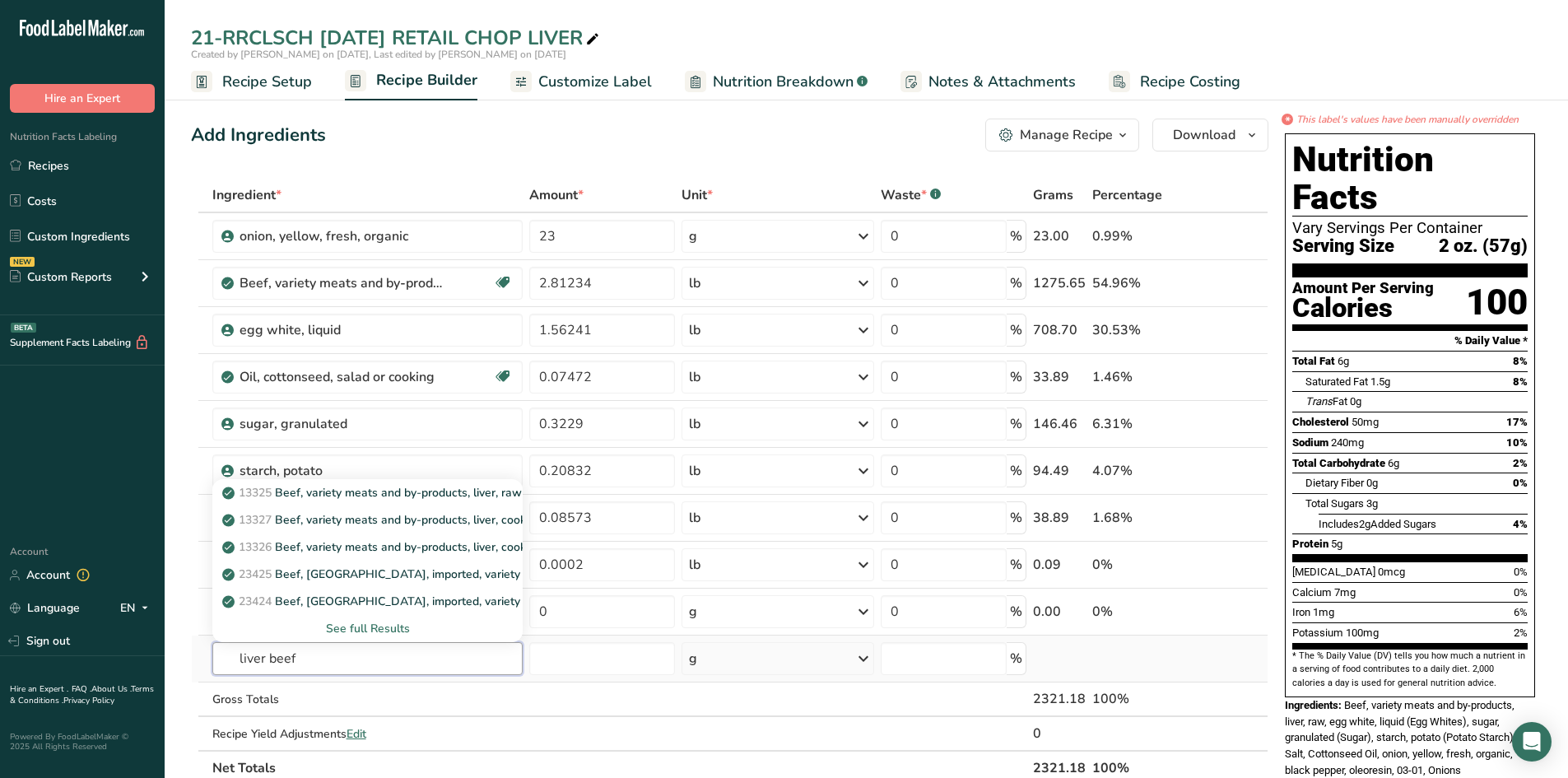
type input "liver beef"
click at [359, 628] on div "See full Results" at bounding box center [368, 629] width 285 height 18
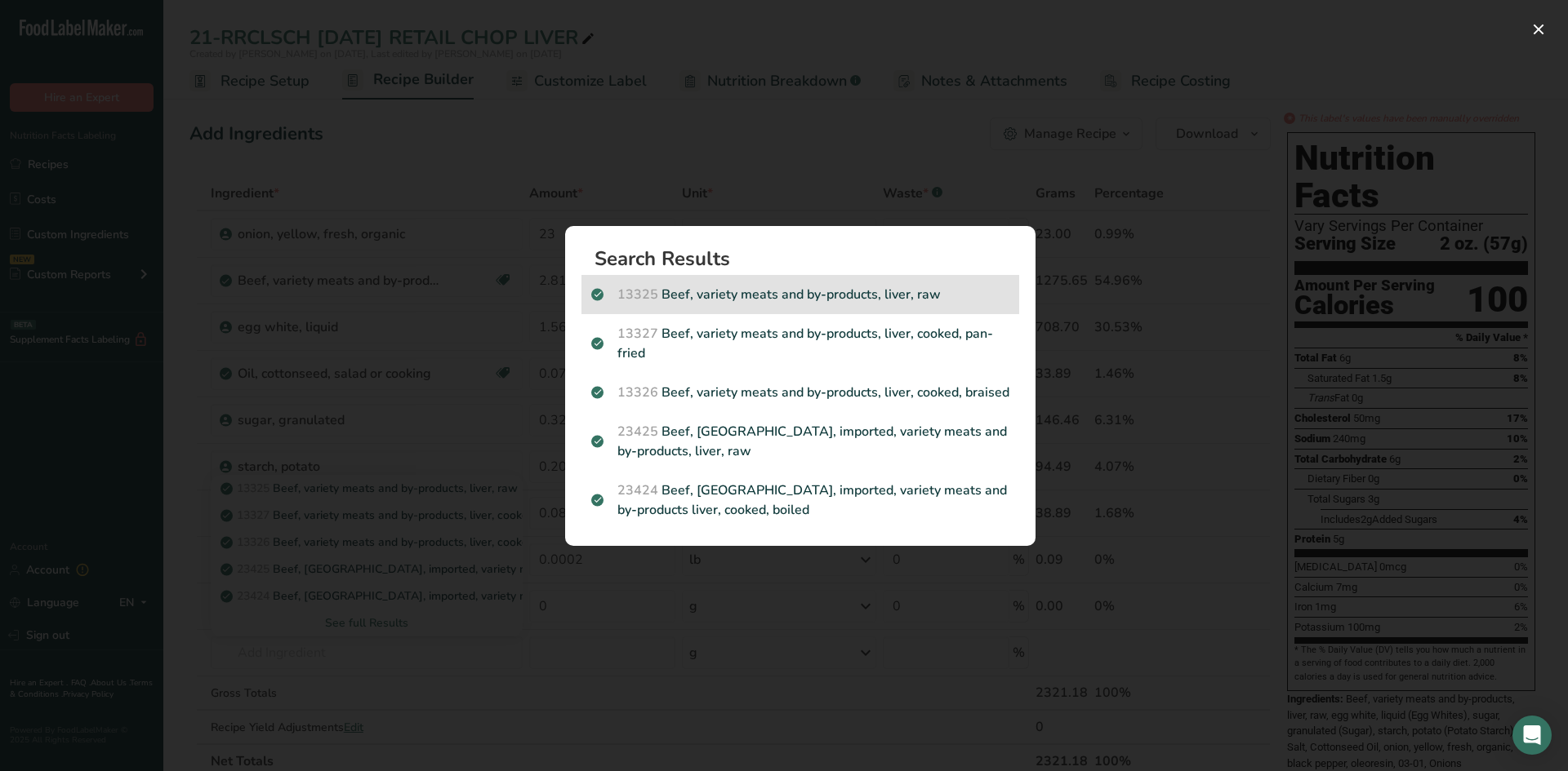
click at [690, 299] on p "13325 Beef, variety meats and by-products, liver, raw" at bounding box center [800, 295] width 418 height 19
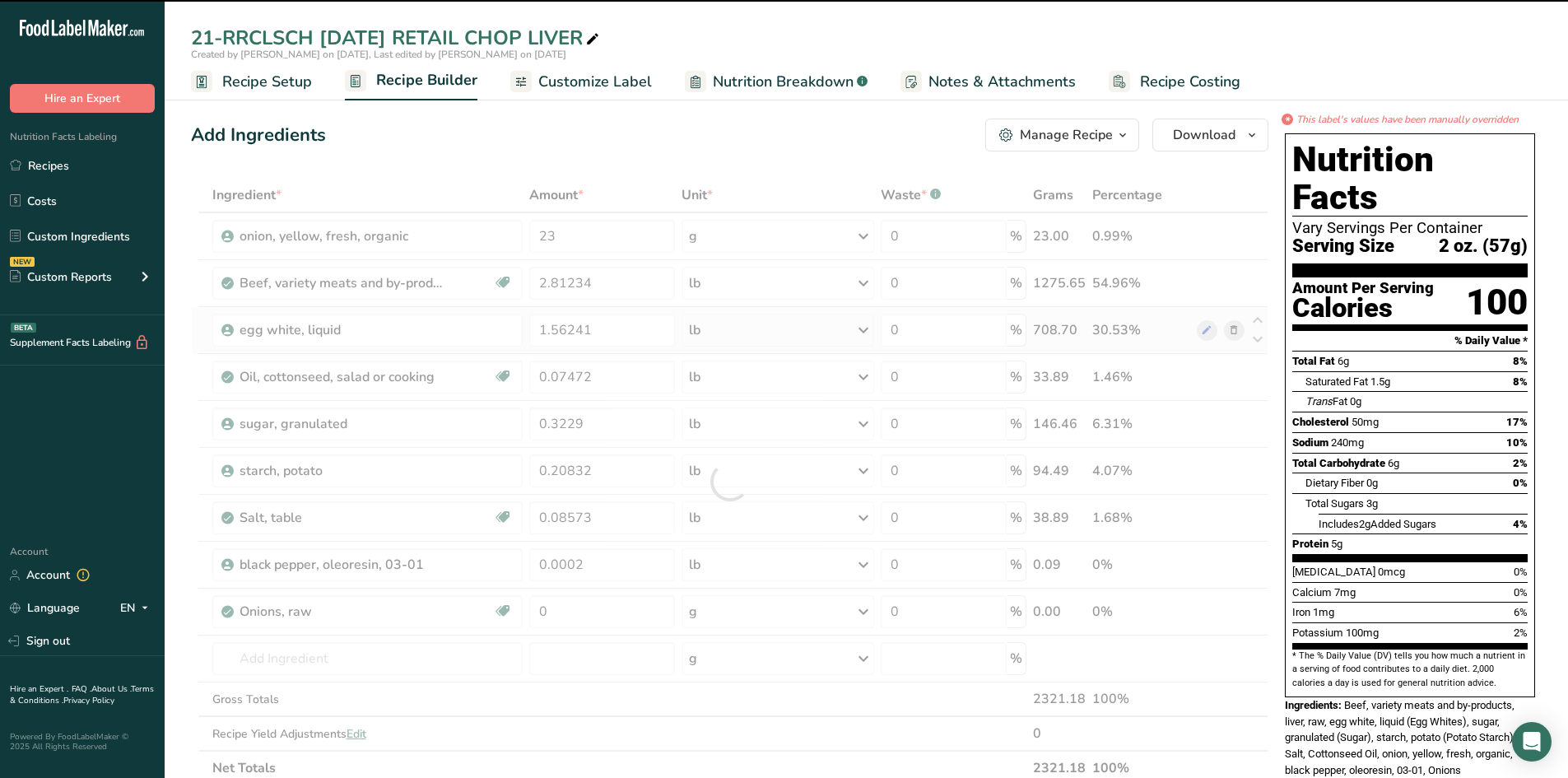
type input "0"
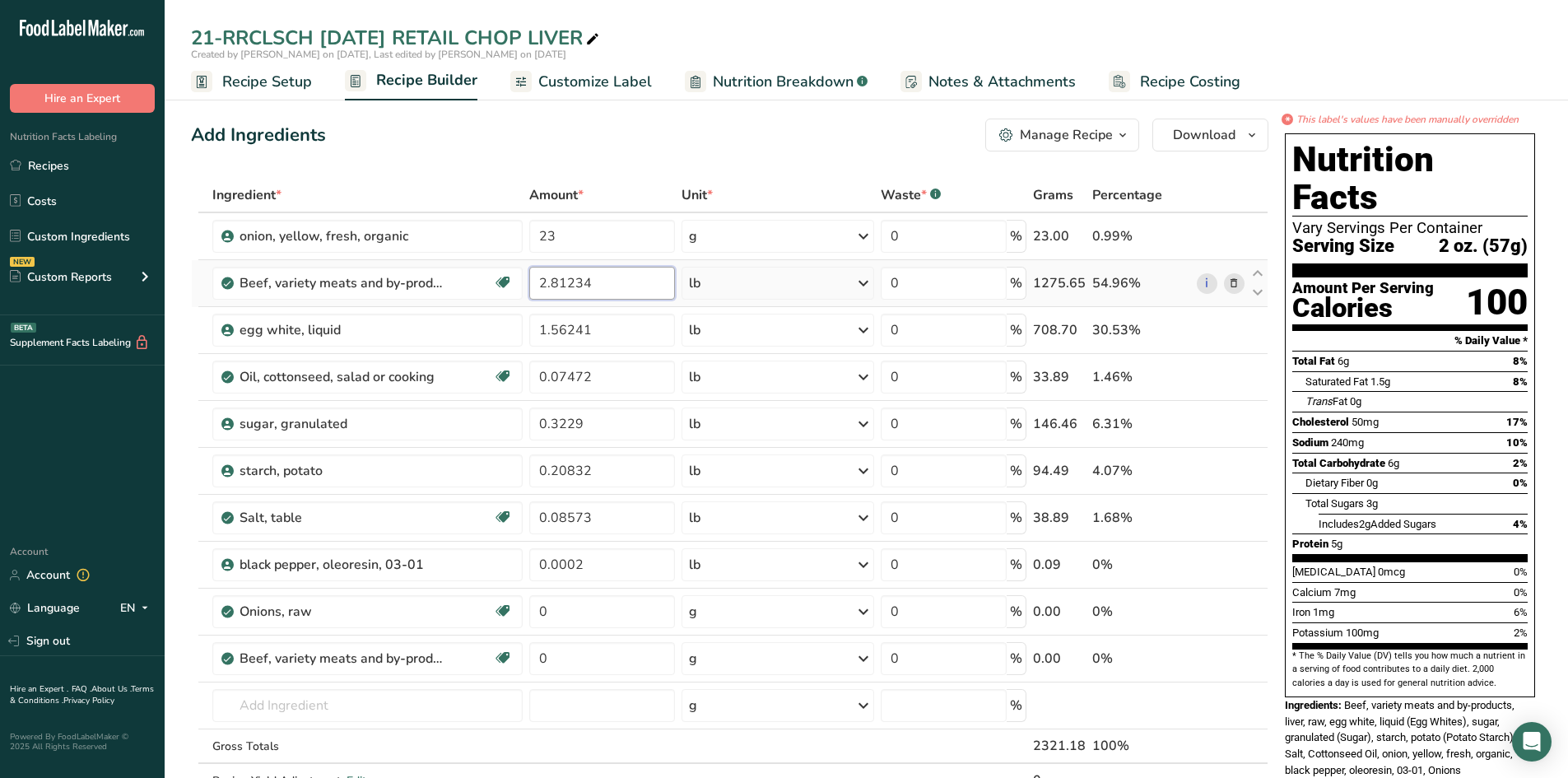
drag, startPoint x: 610, startPoint y: 283, endPoint x: 417, endPoint y: 264, distance: 193.9
click at [417, 264] on tr "Beef, variety meats and by-products, liver, raw Dairy free Gluten free Soy free…" at bounding box center [730, 284] width 1076 height 47
type input "19"
click at [719, 288] on div "Ingredient * Amount * Unit * Waste * .a-a{fill:#347362;}.b-a{fill:#fff;} Grams …" at bounding box center [729, 505] width 1077 height 654
click at [866, 288] on icon at bounding box center [863, 283] width 20 height 29
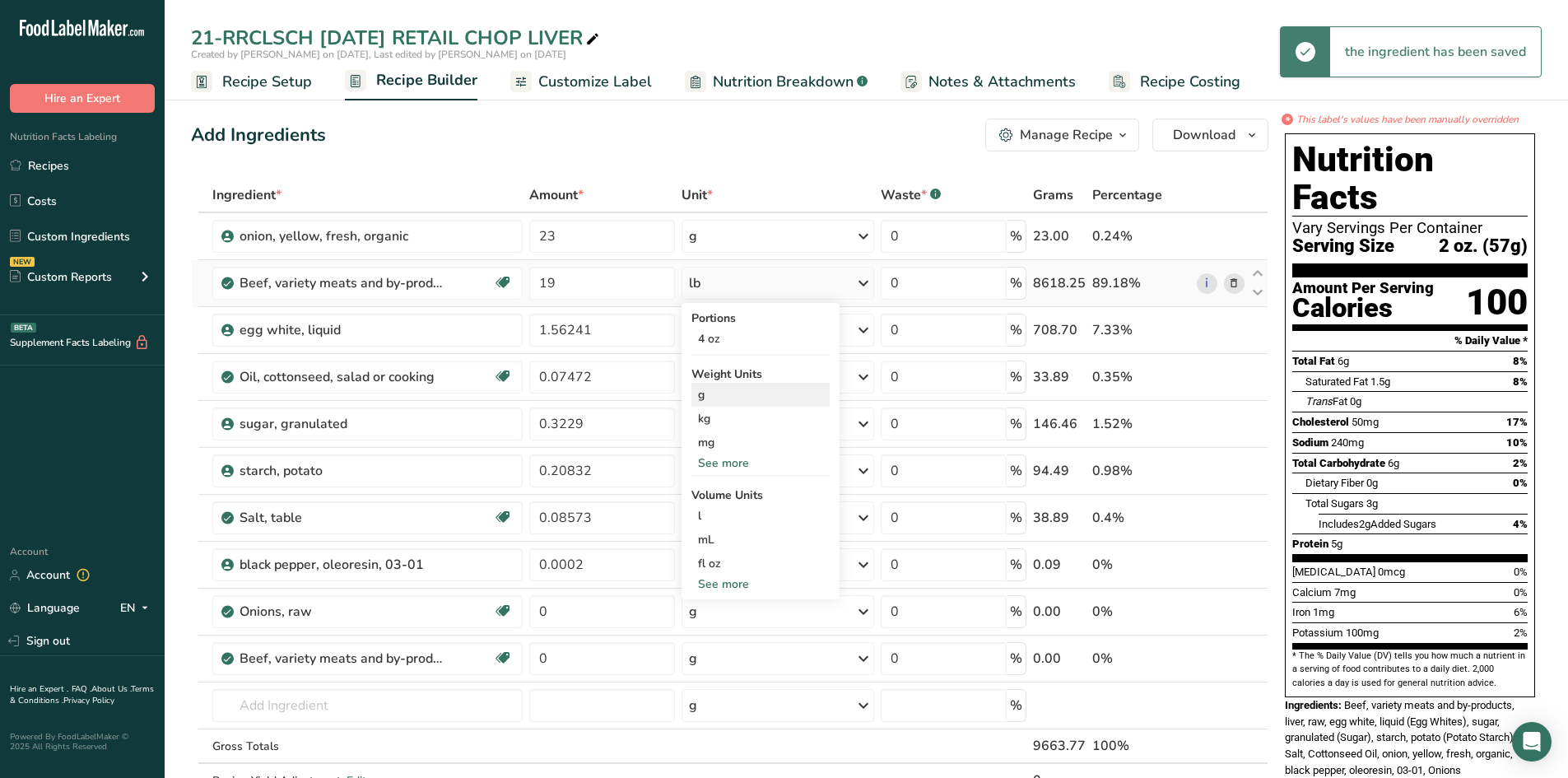
click at [715, 399] on div "g" at bounding box center [760, 395] width 138 height 24
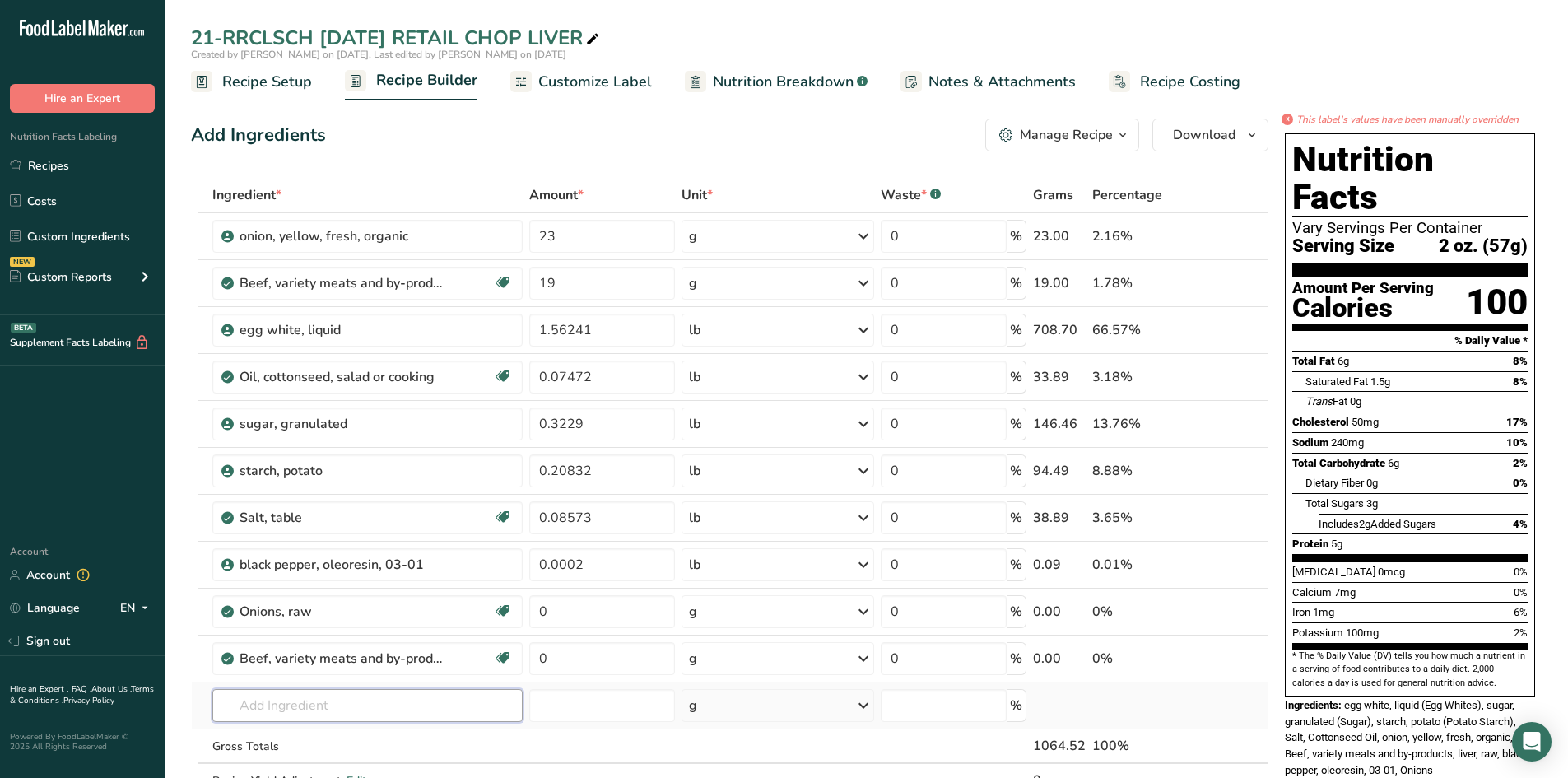
click at [249, 702] on input "text" at bounding box center [367, 706] width 311 height 33
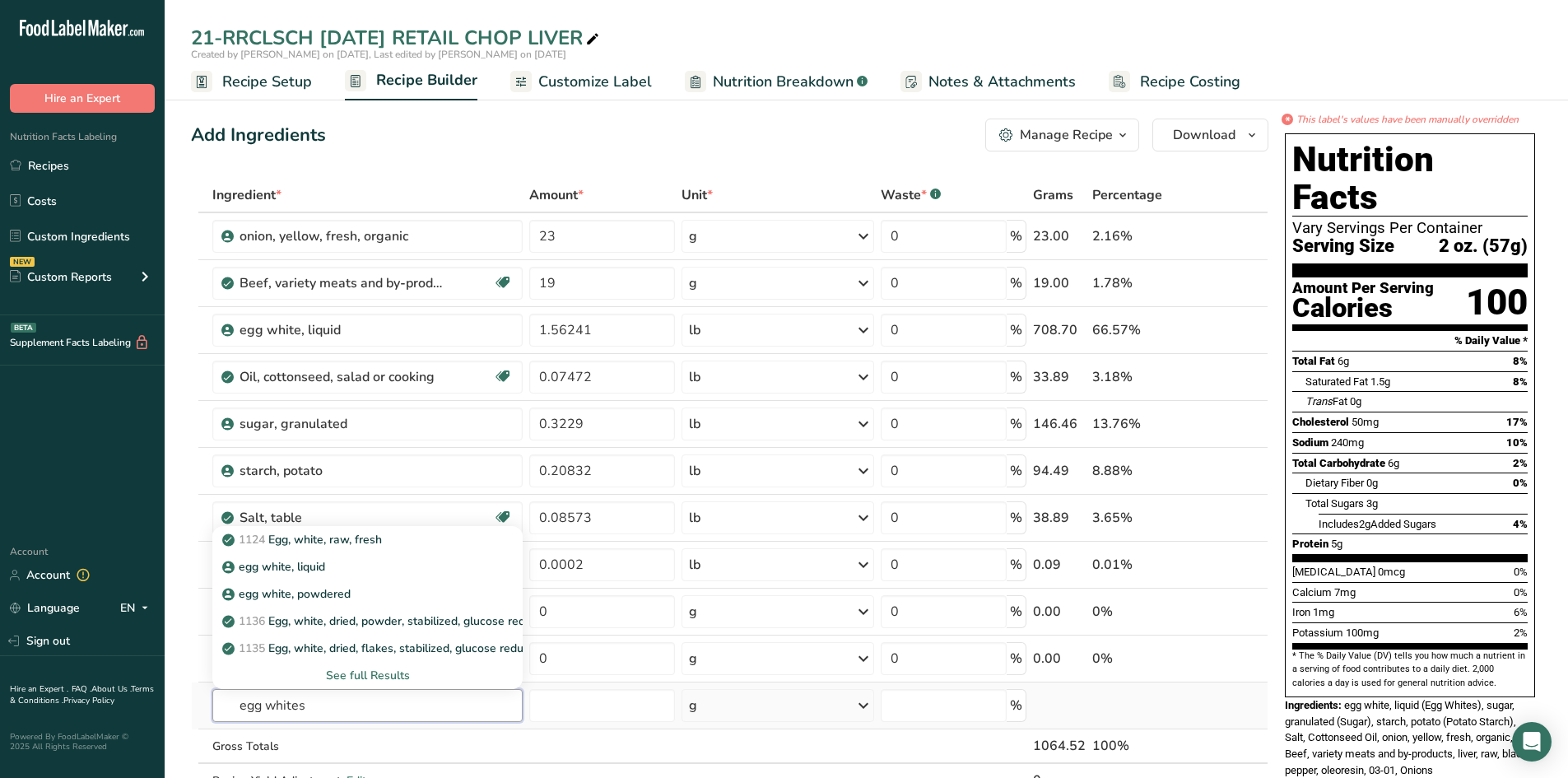
type input "egg whites"
click at [368, 668] on div "See full Results" at bounding box center [368, 676] width 285 height 18
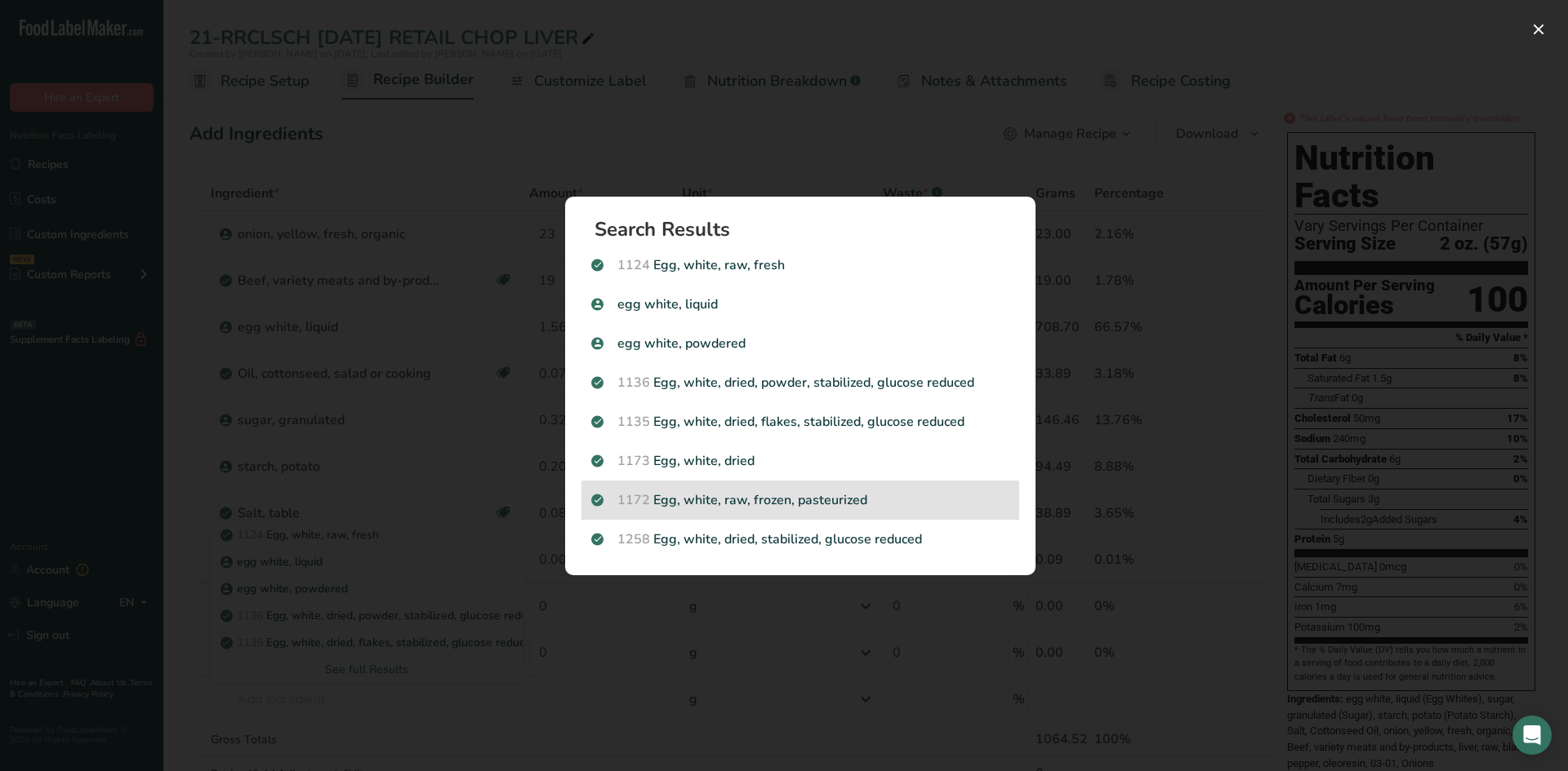
click at [714, 500] on p "1172 Egg, white, raw, frozen, pasteurized" at bounding box center [800, 500] width 418 height 19
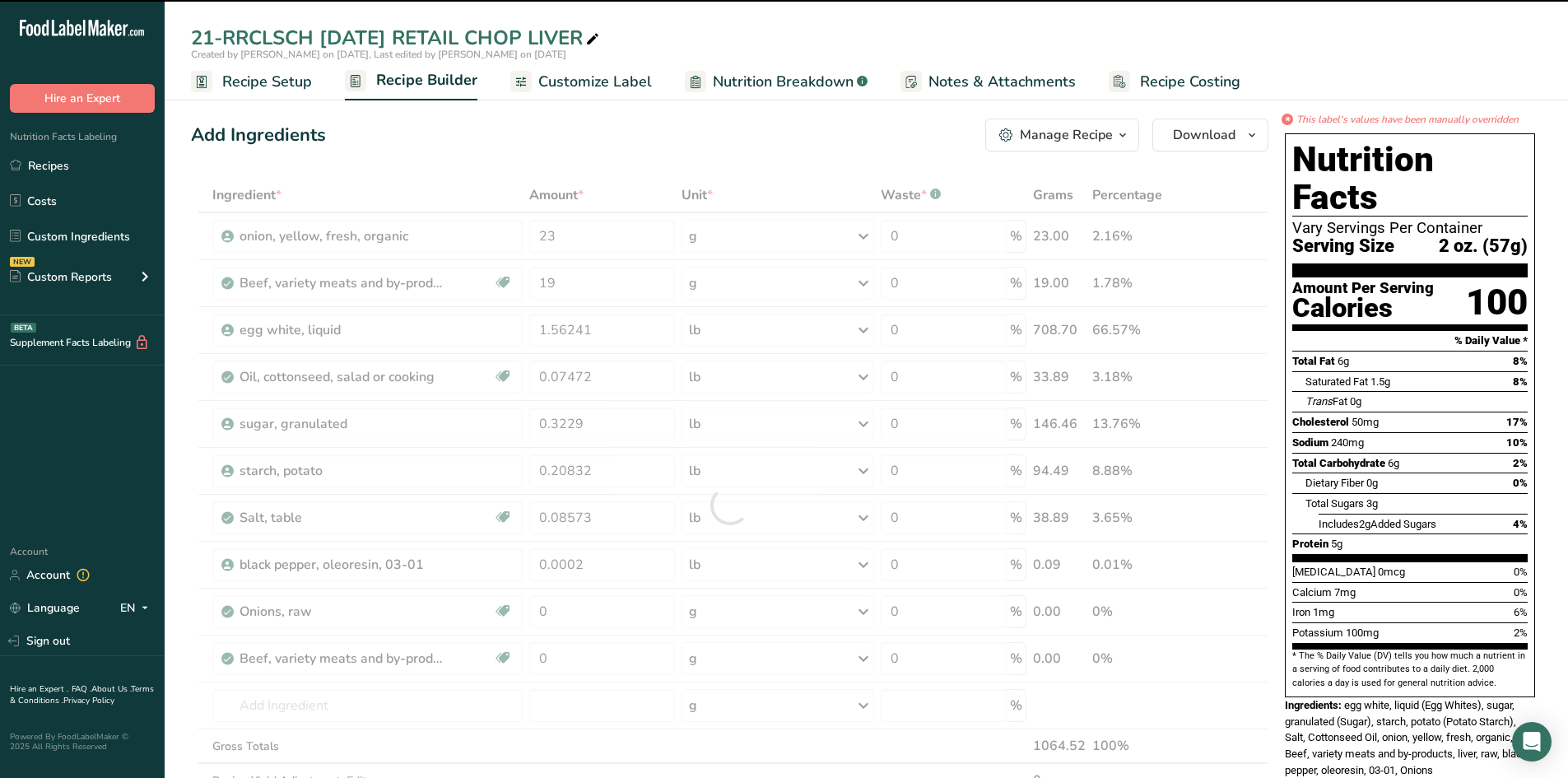
type input "0"
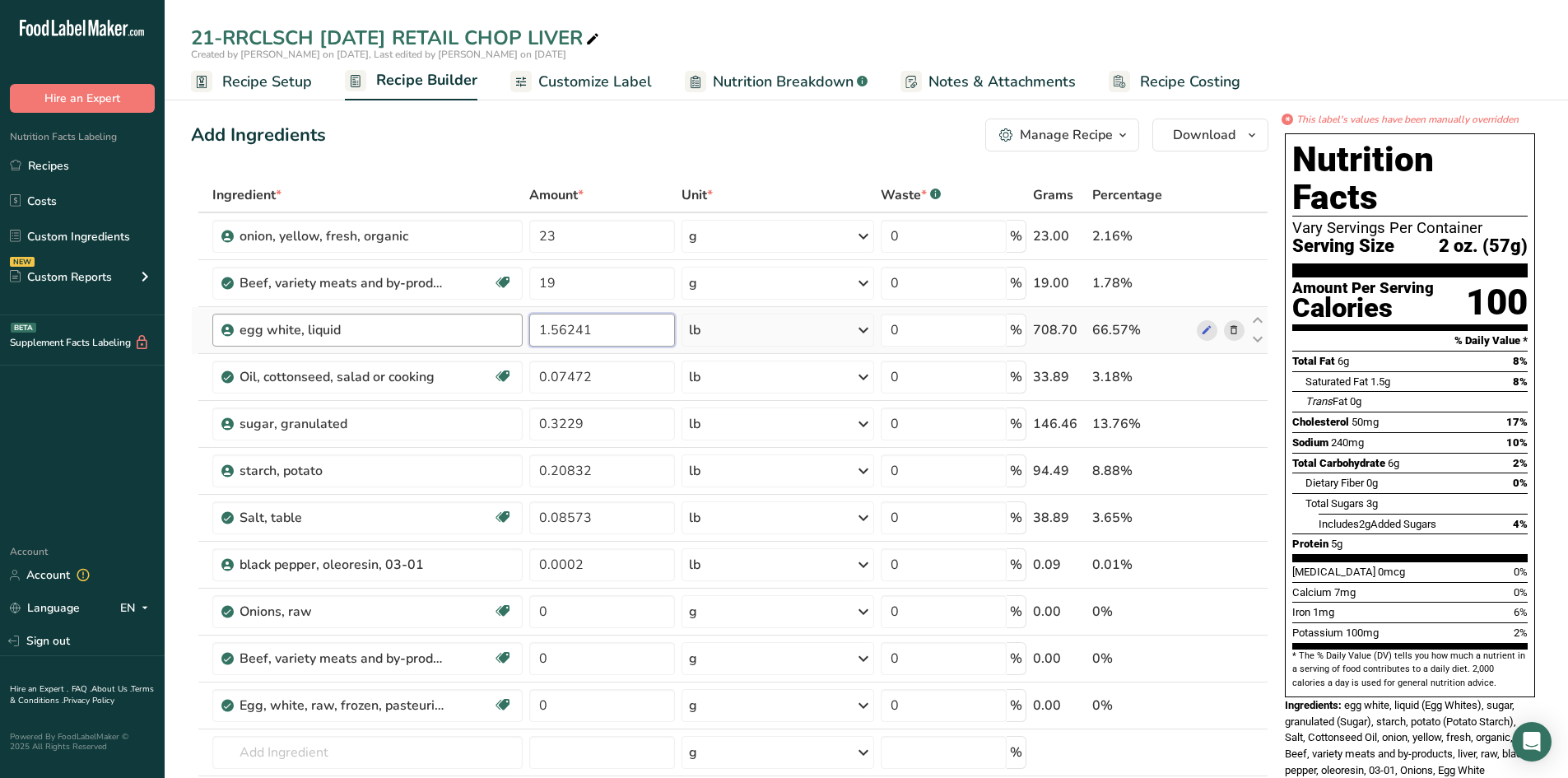
drag, startPoint x: 602, startPoint y: 329, endPoint x: 483, endPoint y: 327, distance: 119.0
click at [487, 327] on tr "egg white, liquid 1.56241 lb Weight Units g kg mg See more Volume Units l Volum…" at bounding box center [730, 331] width 1076 height 47
type input "6"
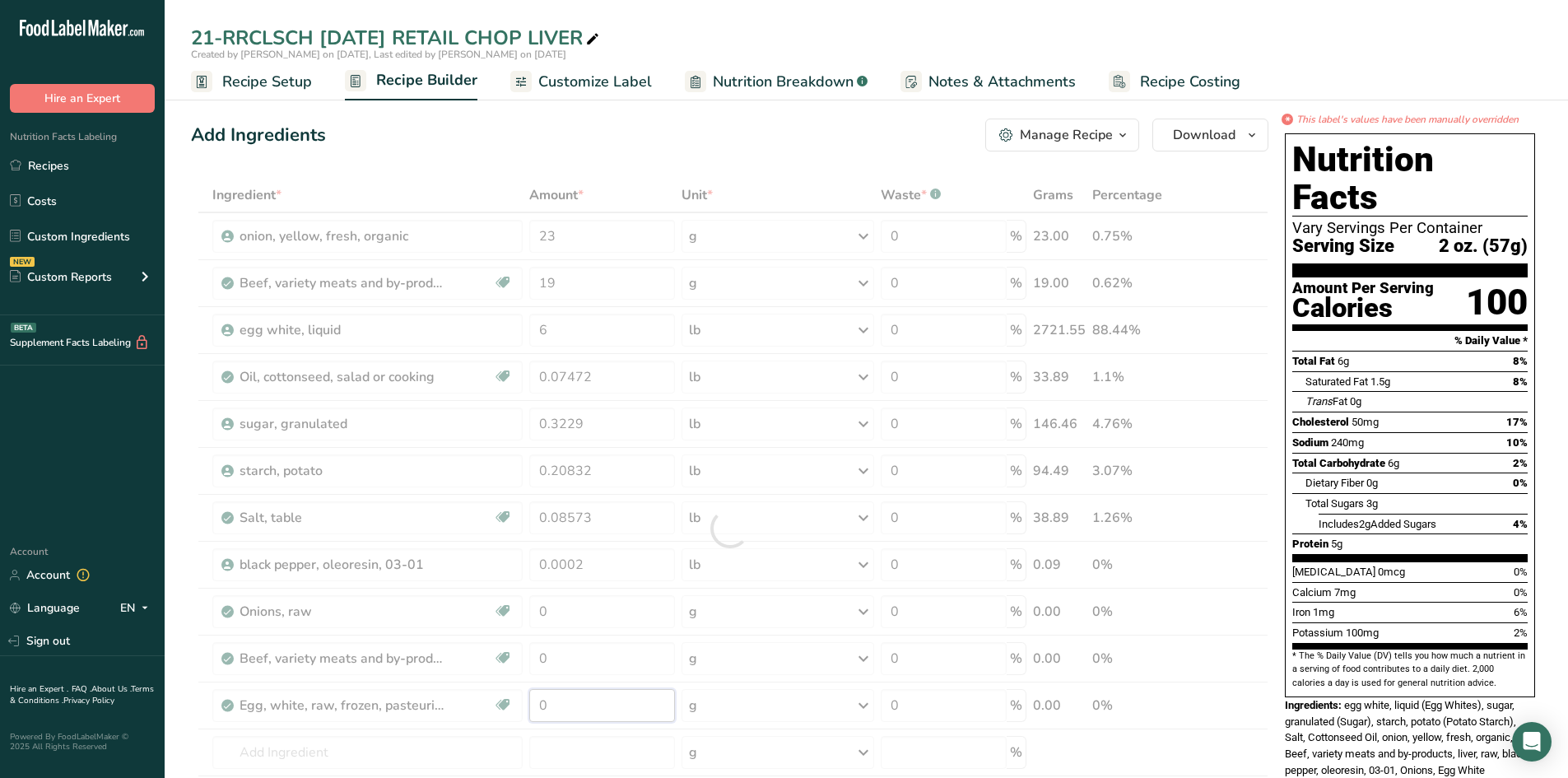
drag, startPoint x: 556, startPoint y: 702, endPoint x: 514, endPoint y: 701, distance: 42.0
click at [514, 701] on div "Ingredient * Amount * Unit * Waste * .a-a{fill:#347362;}.b-a{fill:#fff;} Grams …" at bounding box center [729, 528] width 1077 height 701
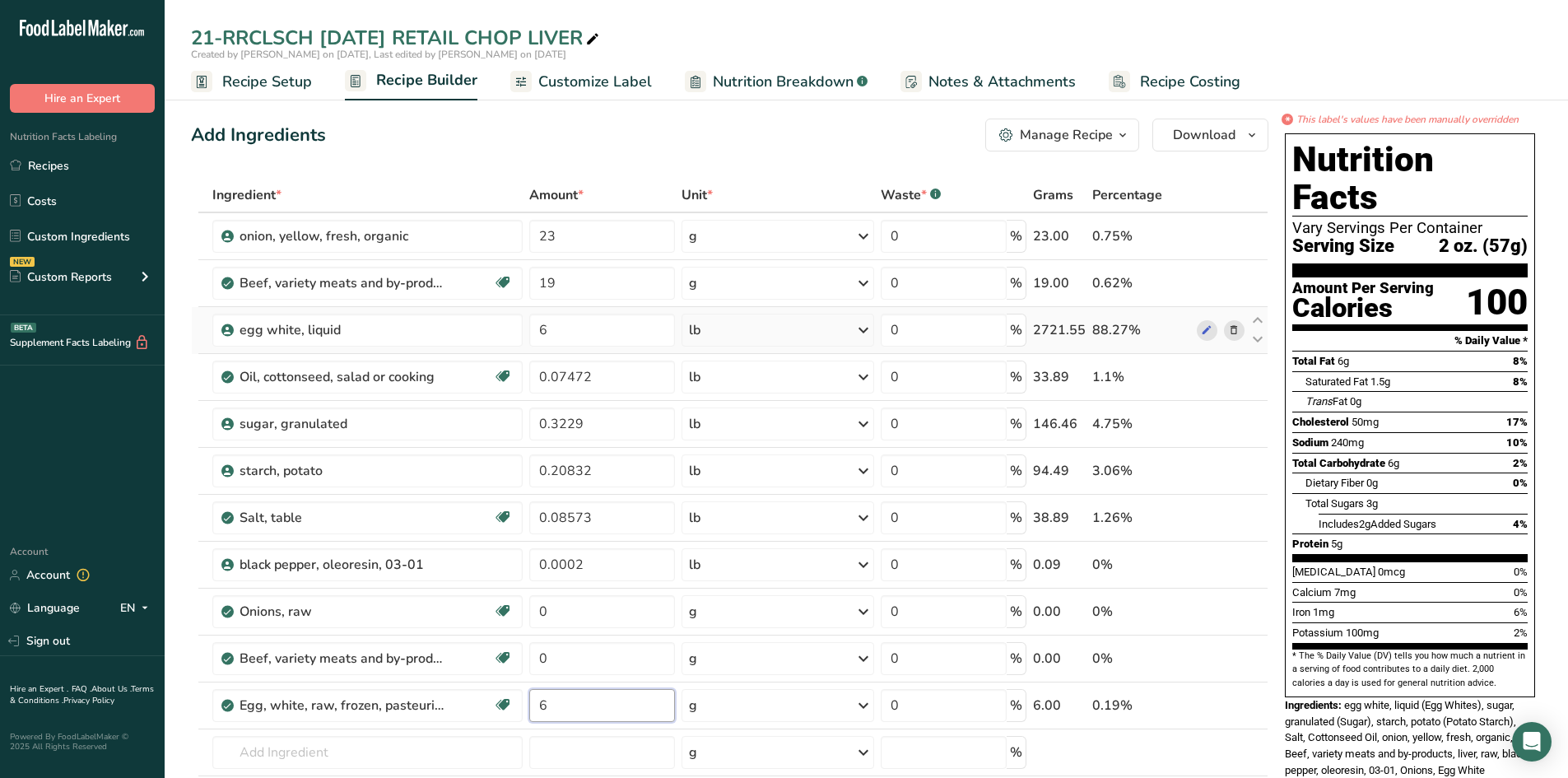
type input "6"
click at [1230, 326] on div "Ingredient * Amount * Unit * Waste * .a-a{fill:#347362;}.b-a{fill:#fff;} Grams …" at bounding box center [729, 528] width 1077 height 701
click at [1230, 326] on icon at bounding box center [1234, 331] width 12 height 18
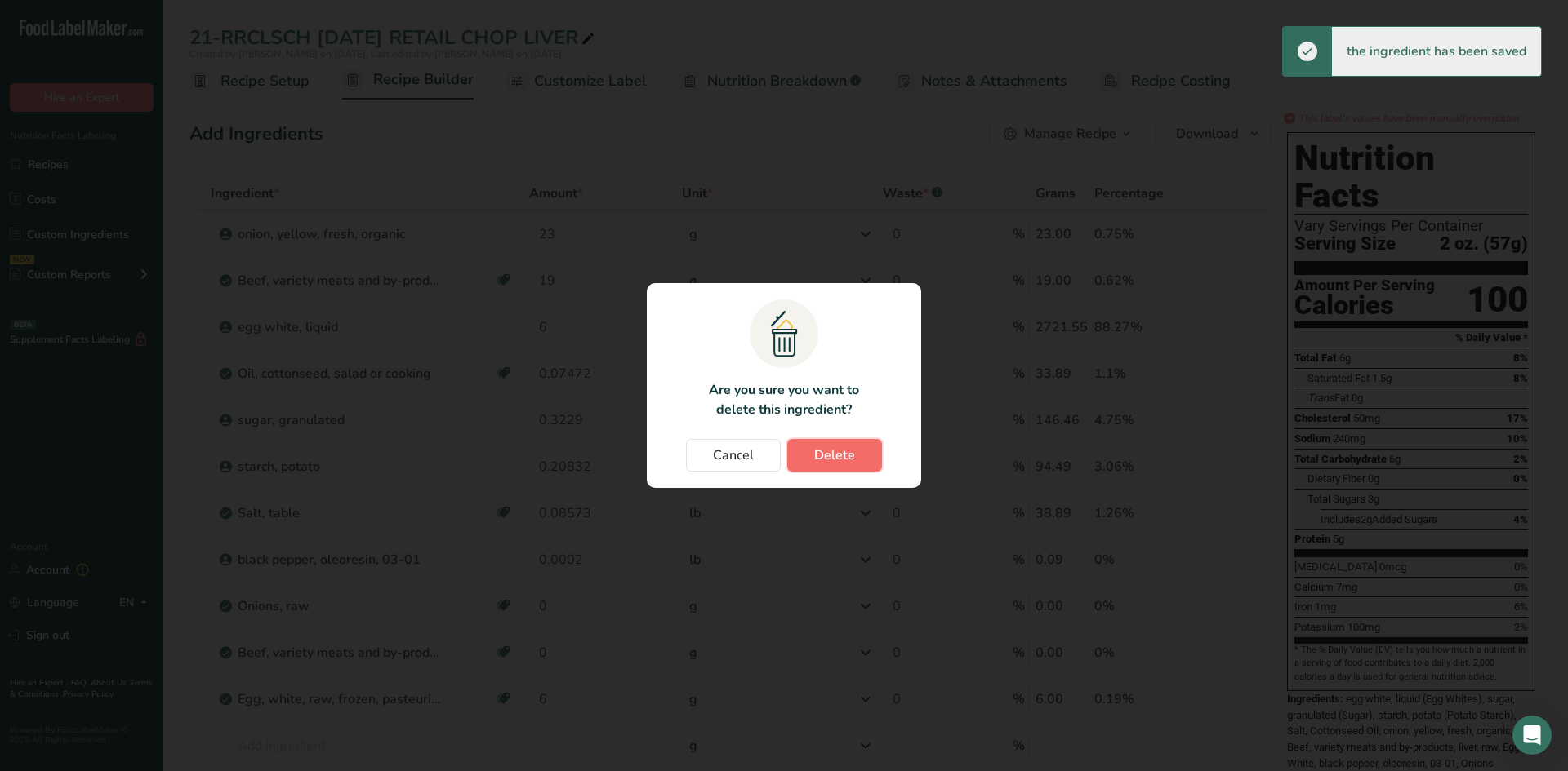
click at [825, 459] on span "Delete" at bounding box center [835, 456] width 41 height 19
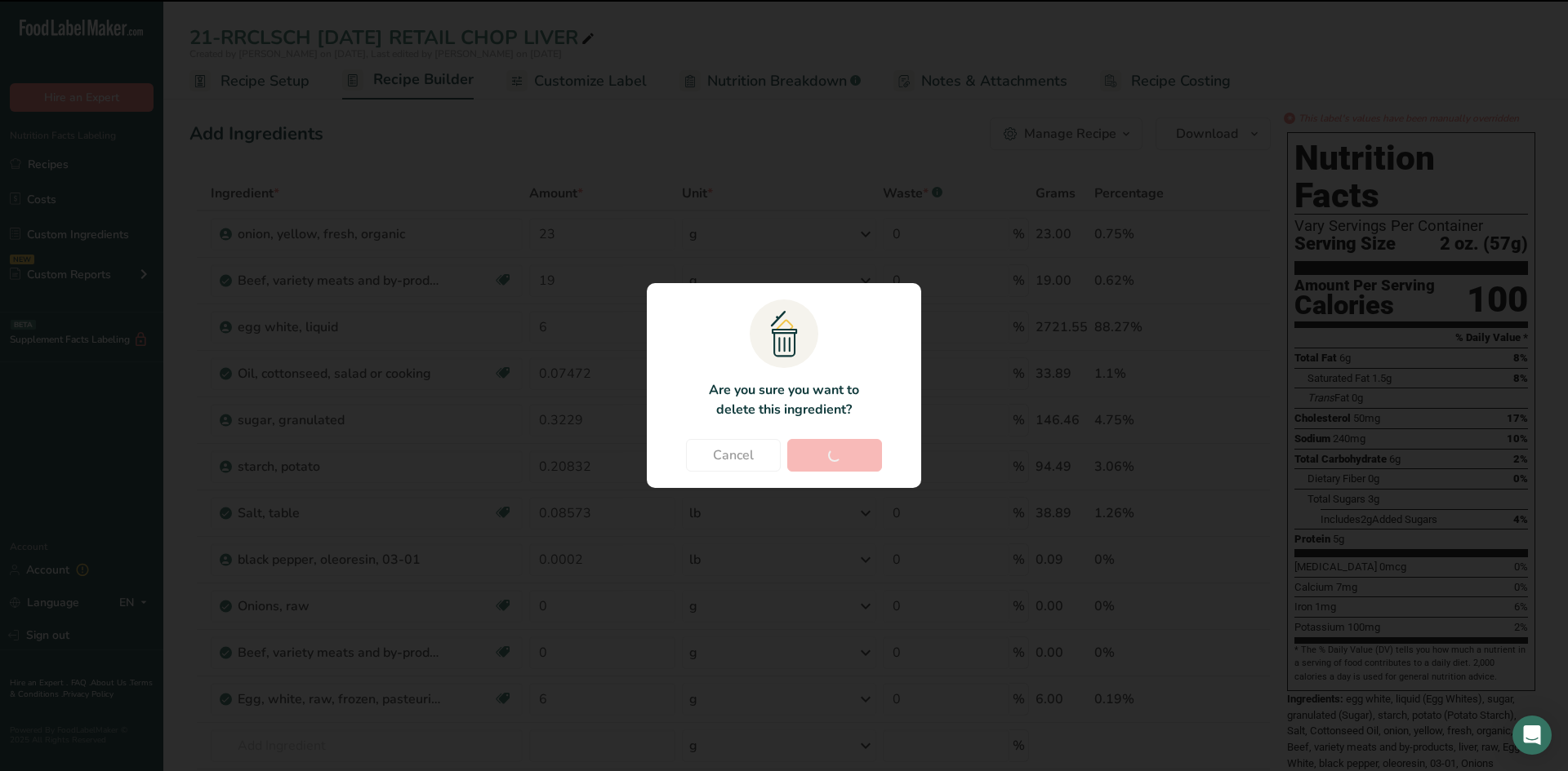
type input "0.07472"
type input "0.3229"
type input "0.20832"
type input "0.08573"
type input "0.0002"
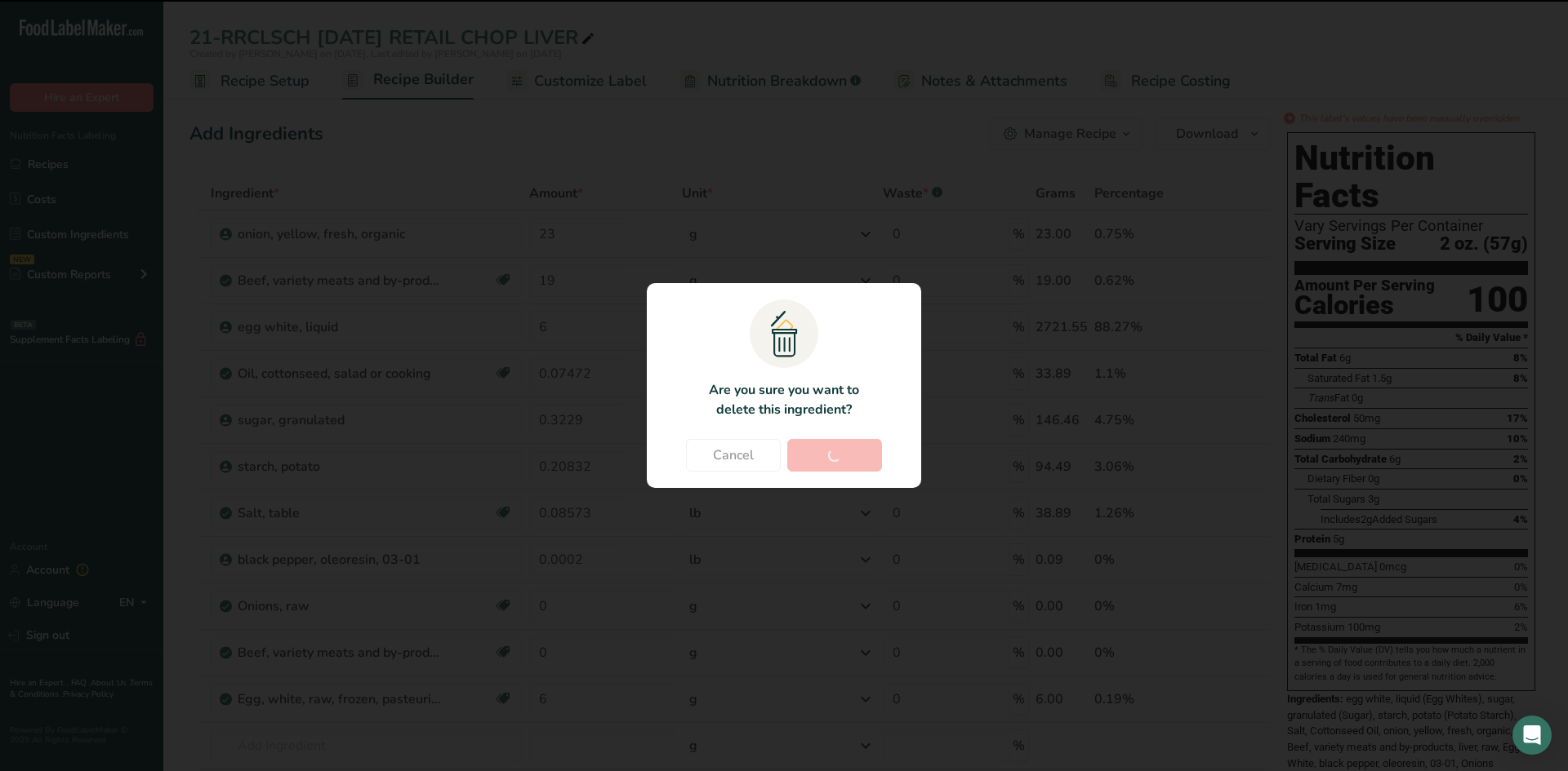
type input "0"
type input "6"
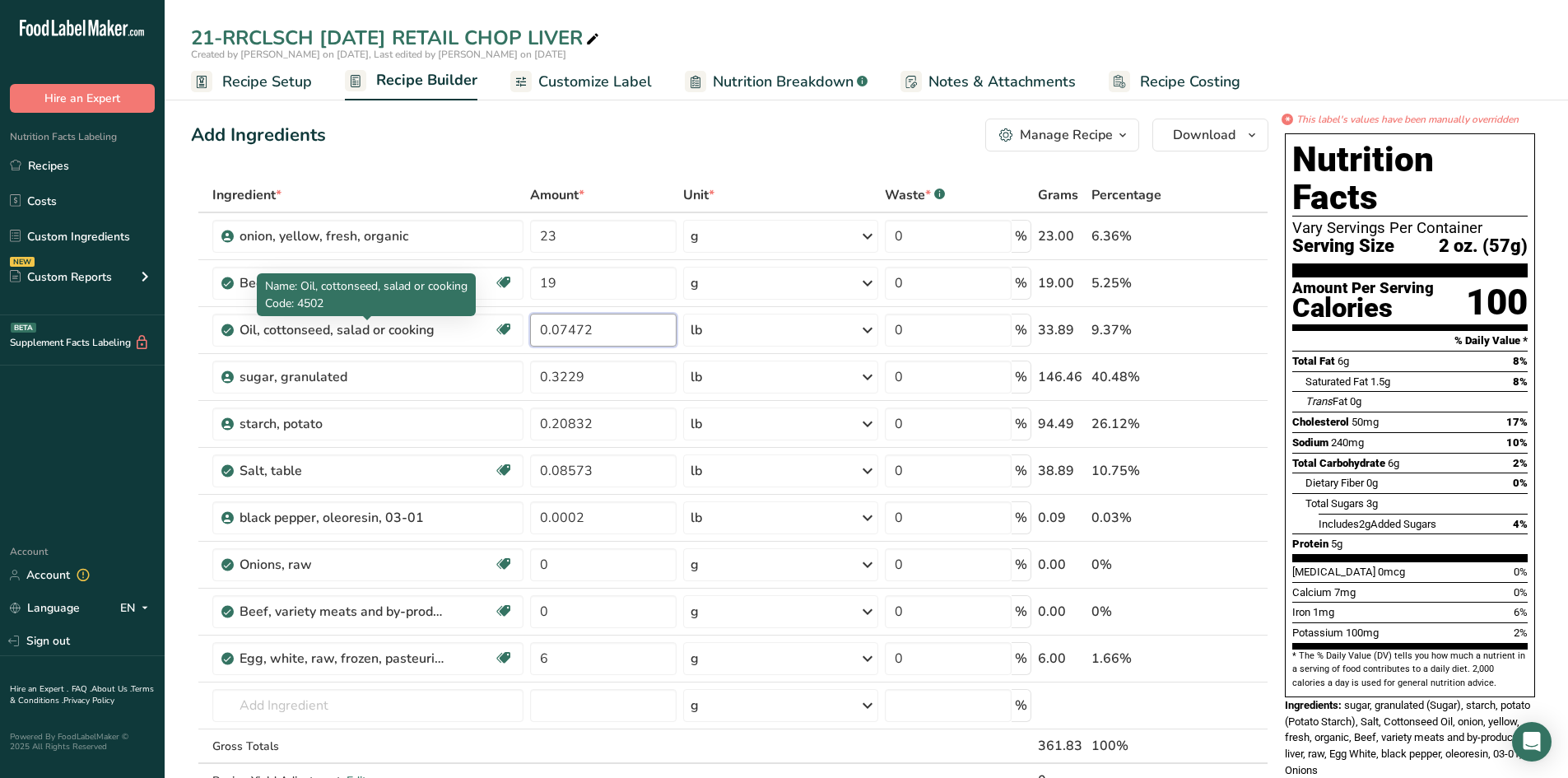
drag, startPoint x: 592, startPoint y: 329, endPoint x: 386, endPoint y: 315, distance: 206.5
click at [390, 317] on tr "Oil, cottonseed, salad or cooking Dairy free Gluten free Vegan Vegetarian Soy f…" at bounding box center [730, 331] width 1076 height 47
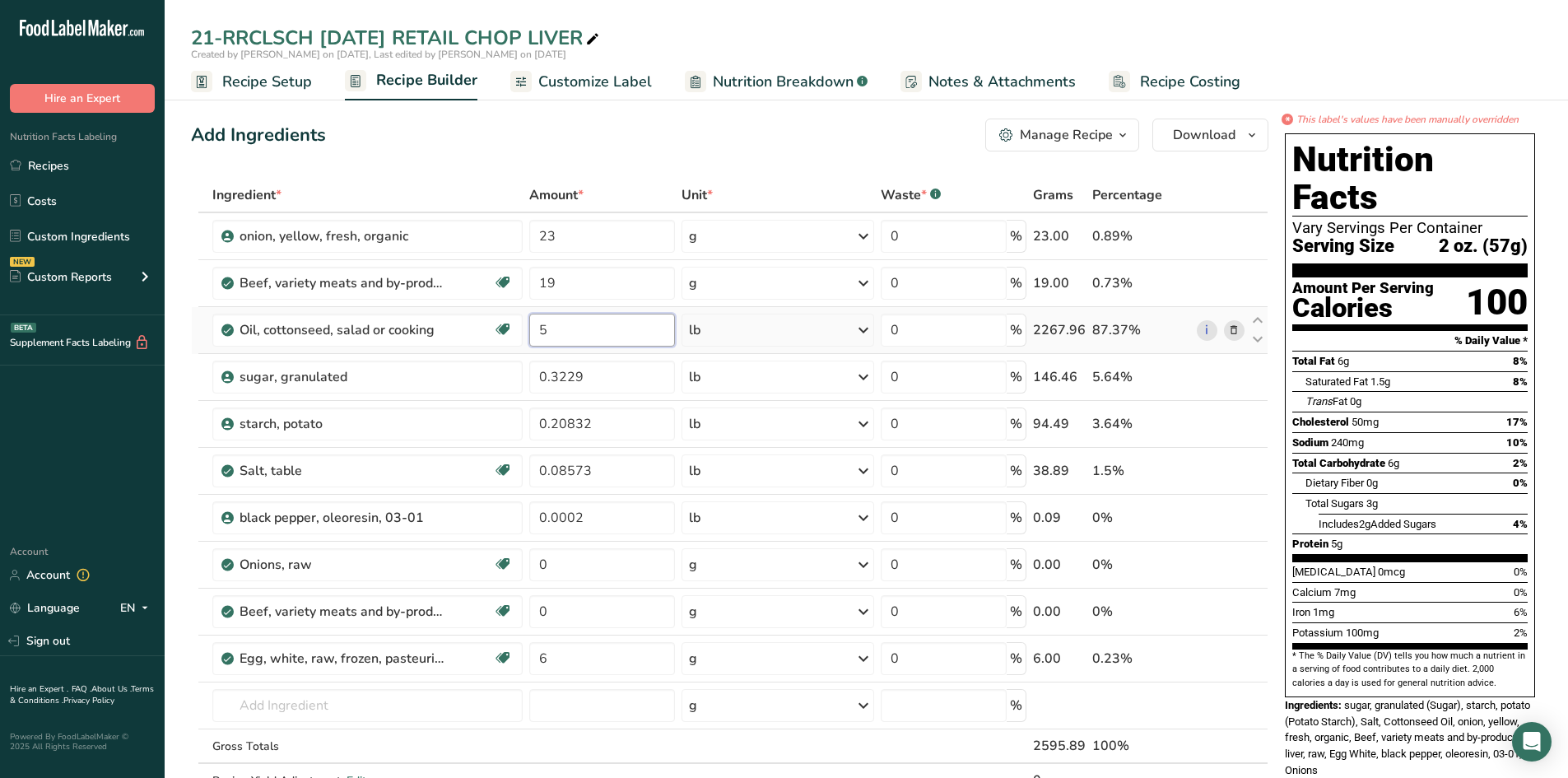
type input "5"
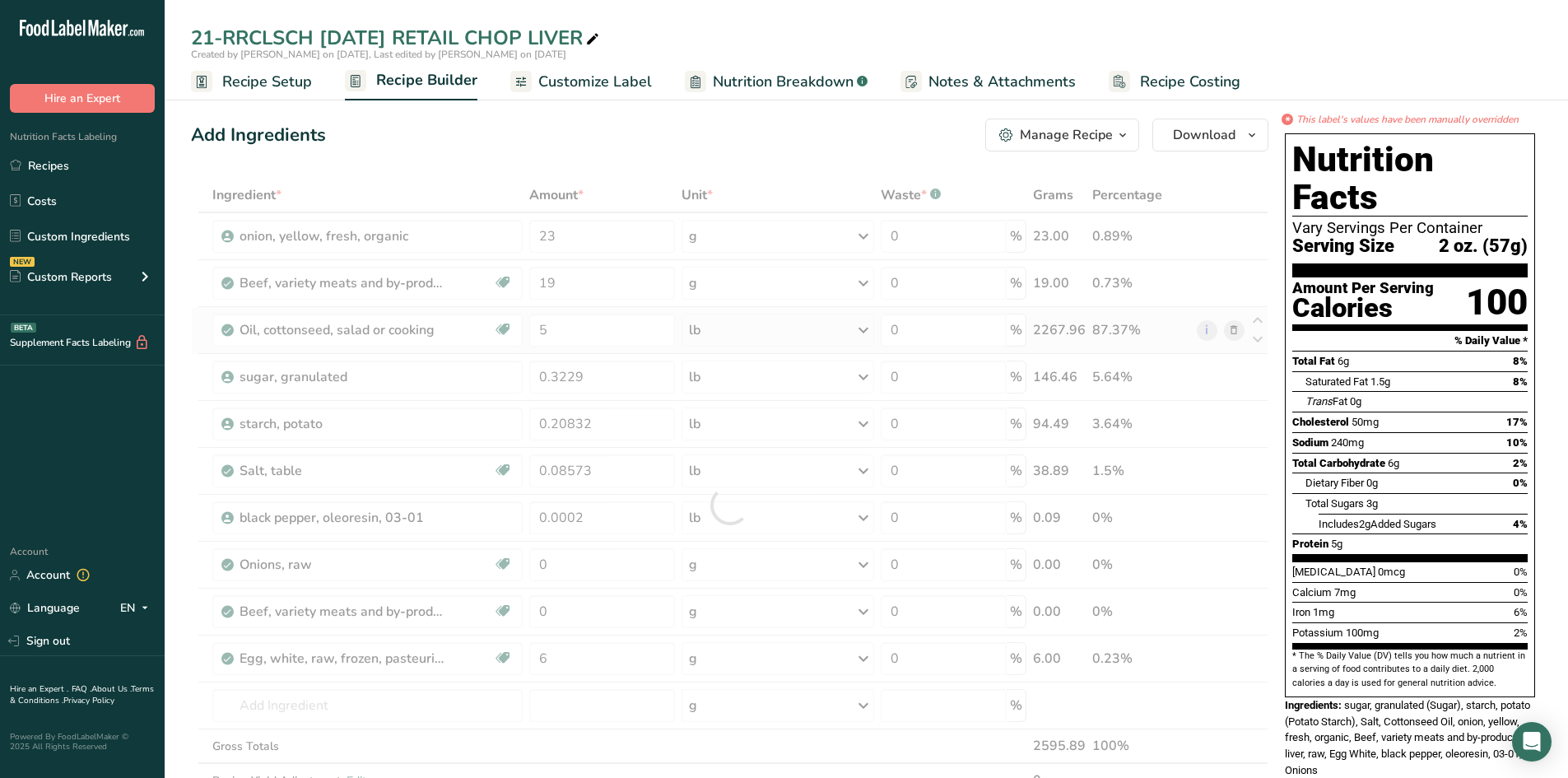
click at [721, 334] on div "Ingredient * Amount * Unit * Waste * .a-a{fill:#347362;}.b-a{fill:#fff;} Grams …" at bounding box center [729, 505] width 1077 height 654
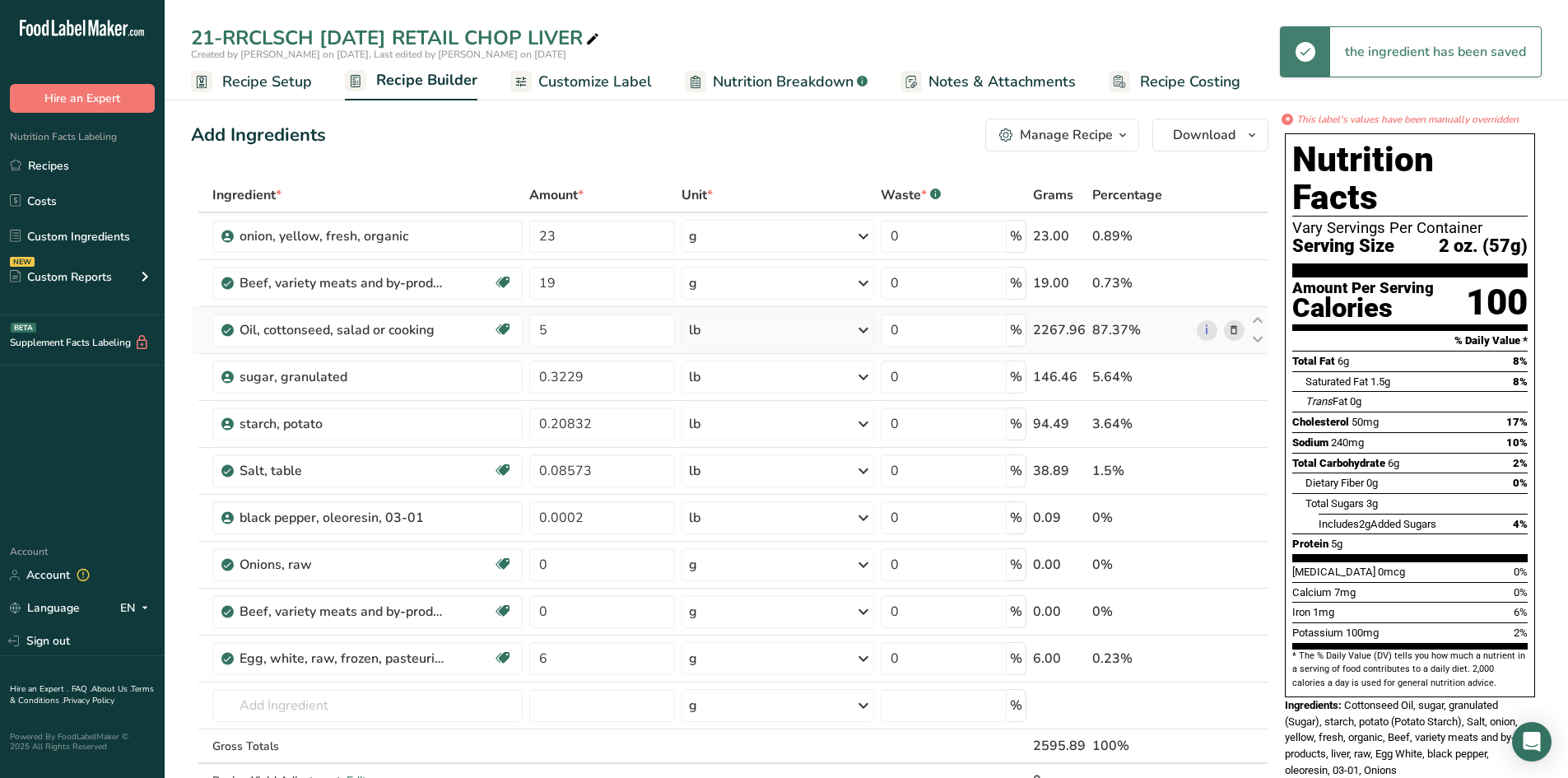
click at [723, 335] on div "lb" at bounding box center [778, 330] width 192 height 33
click at [711, 495] on div "g" at bounding box center [760, 489] width 138 height 24
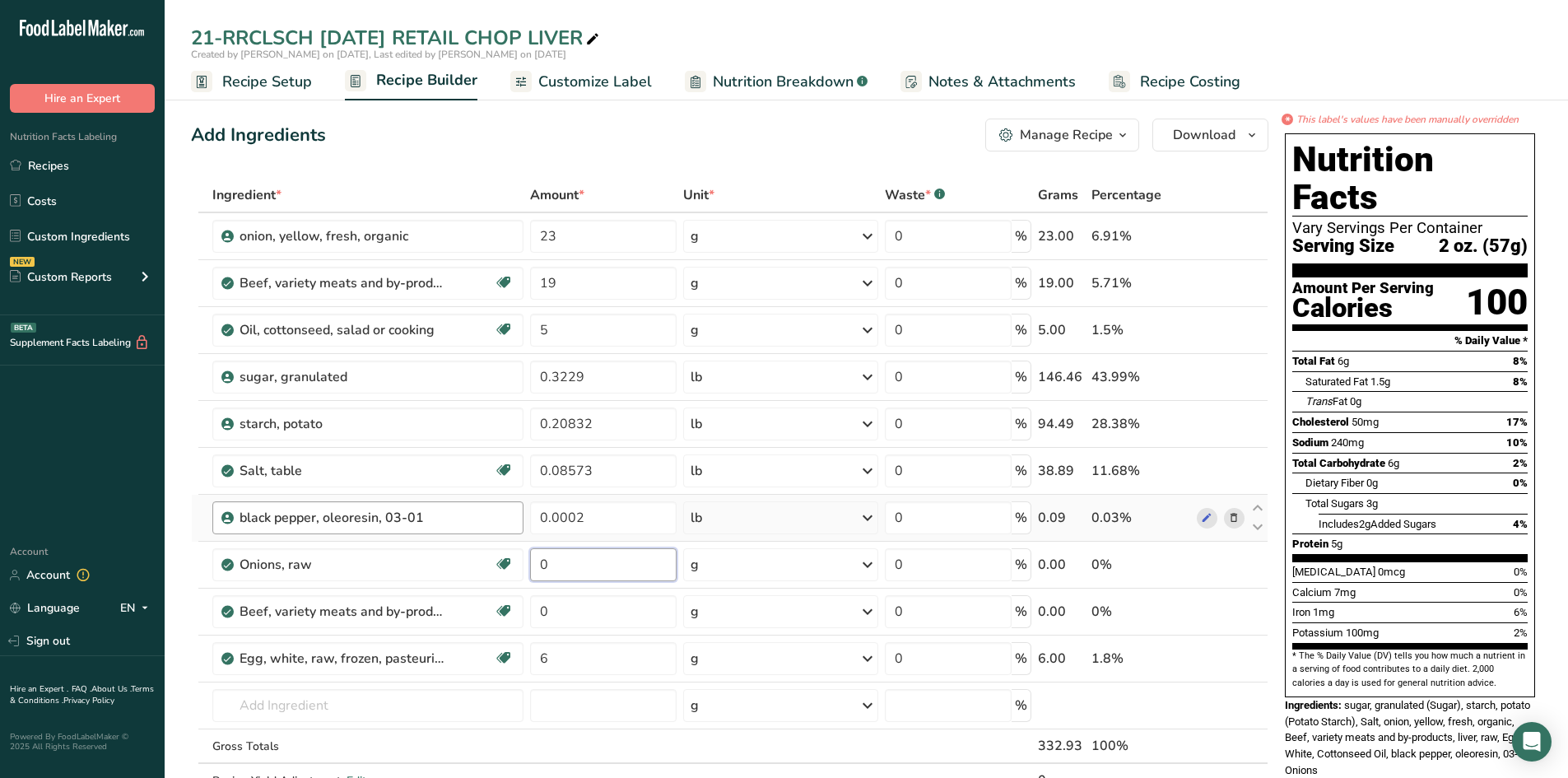
drag, startPoint x: 549, startPoint y: 562, endPoint x: 450, endPoint y: 532, distance: 103.4
click at [460, 544] on tr "Onions, raw Source of Antioxidants Prebiotic Effect Dairy free Gluten free Vega…" at bounding box center [730, 566] width 1076 height 47
type input "23"
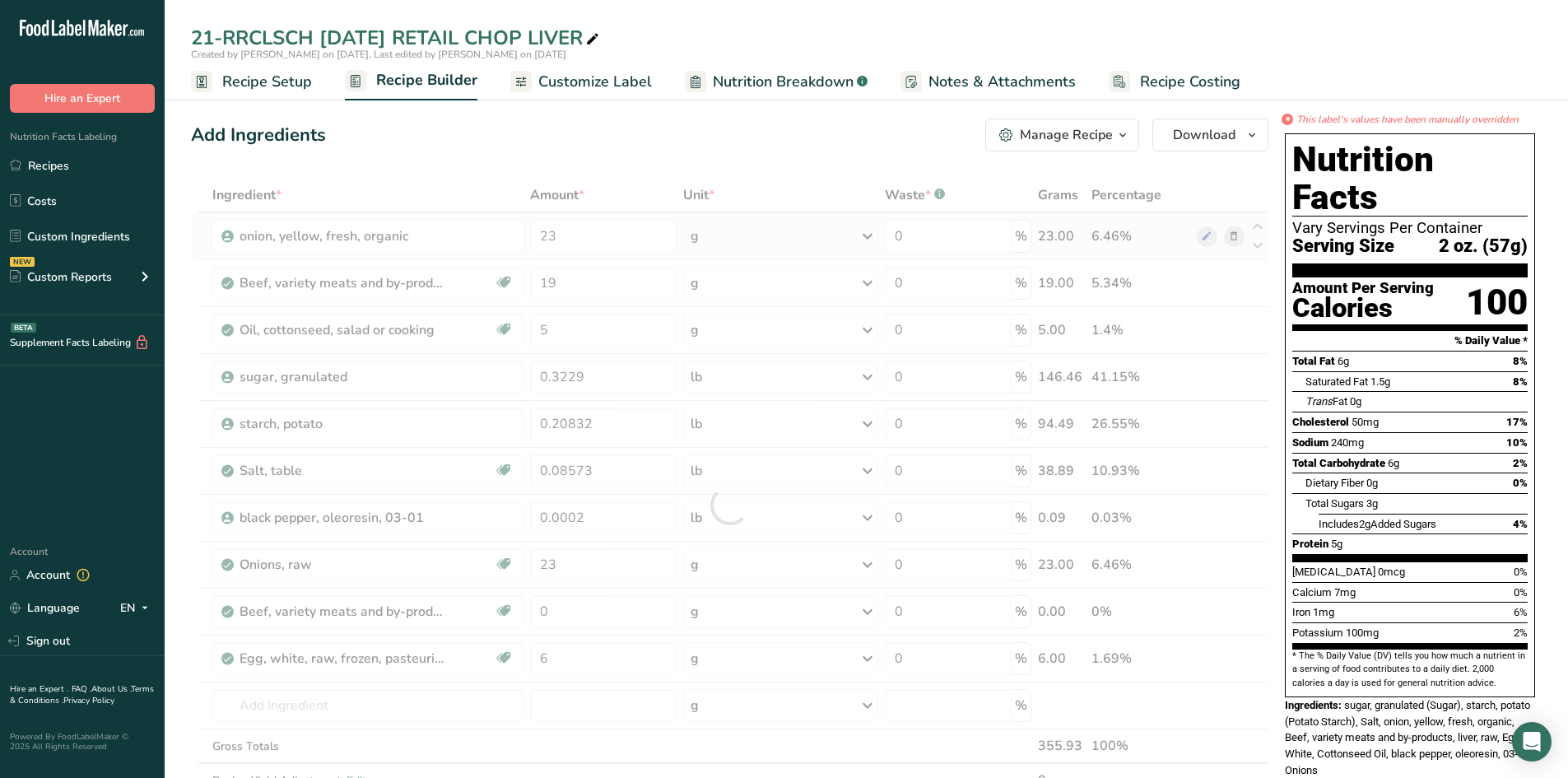
click at [1233, 236] on div "Ingredient * Amount * Unit * Waste * .a-a{fill:#347362;}.b-a{fill:#fff;} Grams …" at bounding box center [729, 505] width 1077 height 654
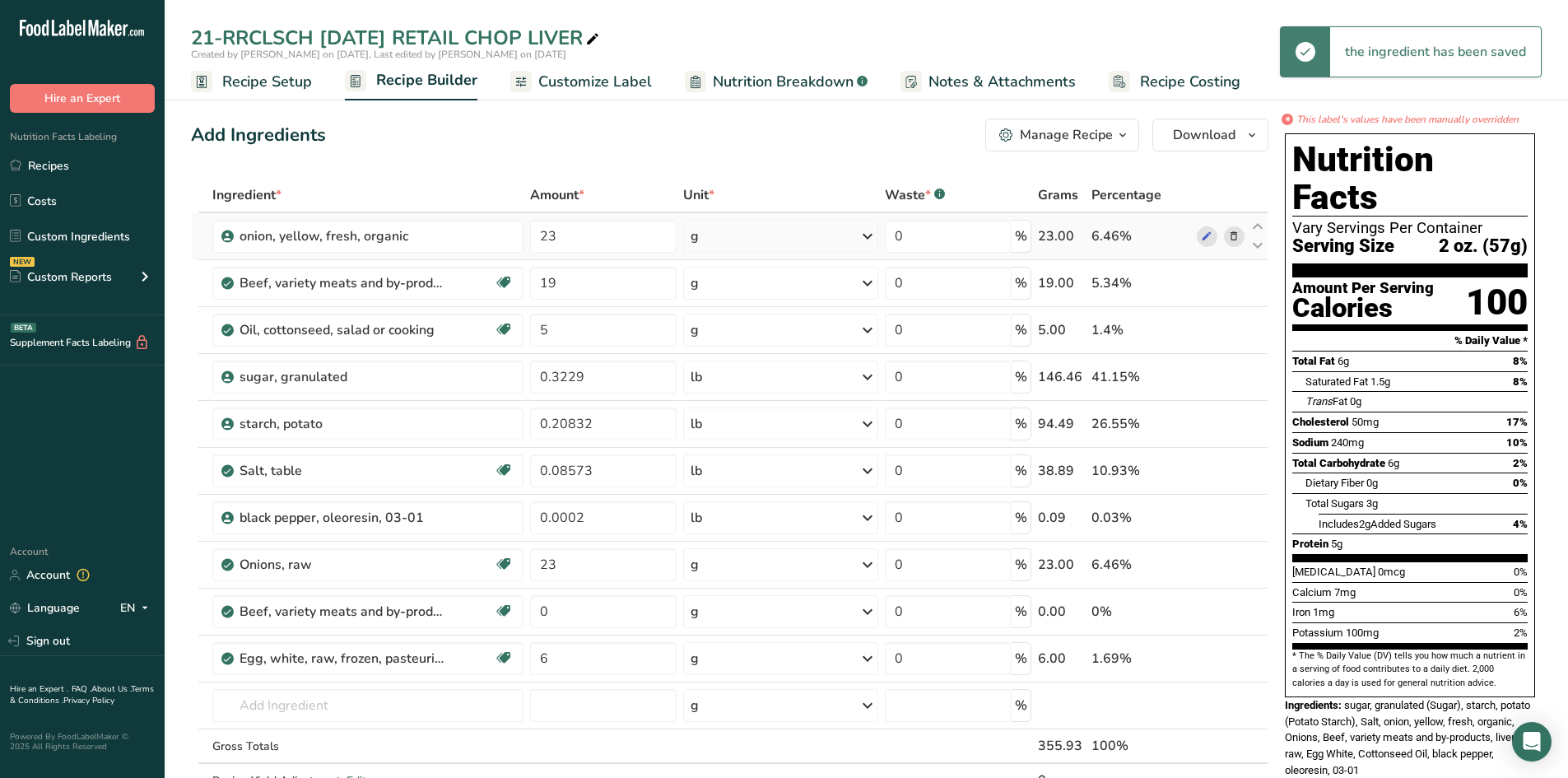
click at [1233, 235] on icon at bounding box center [1234, 237] width 12 height 18
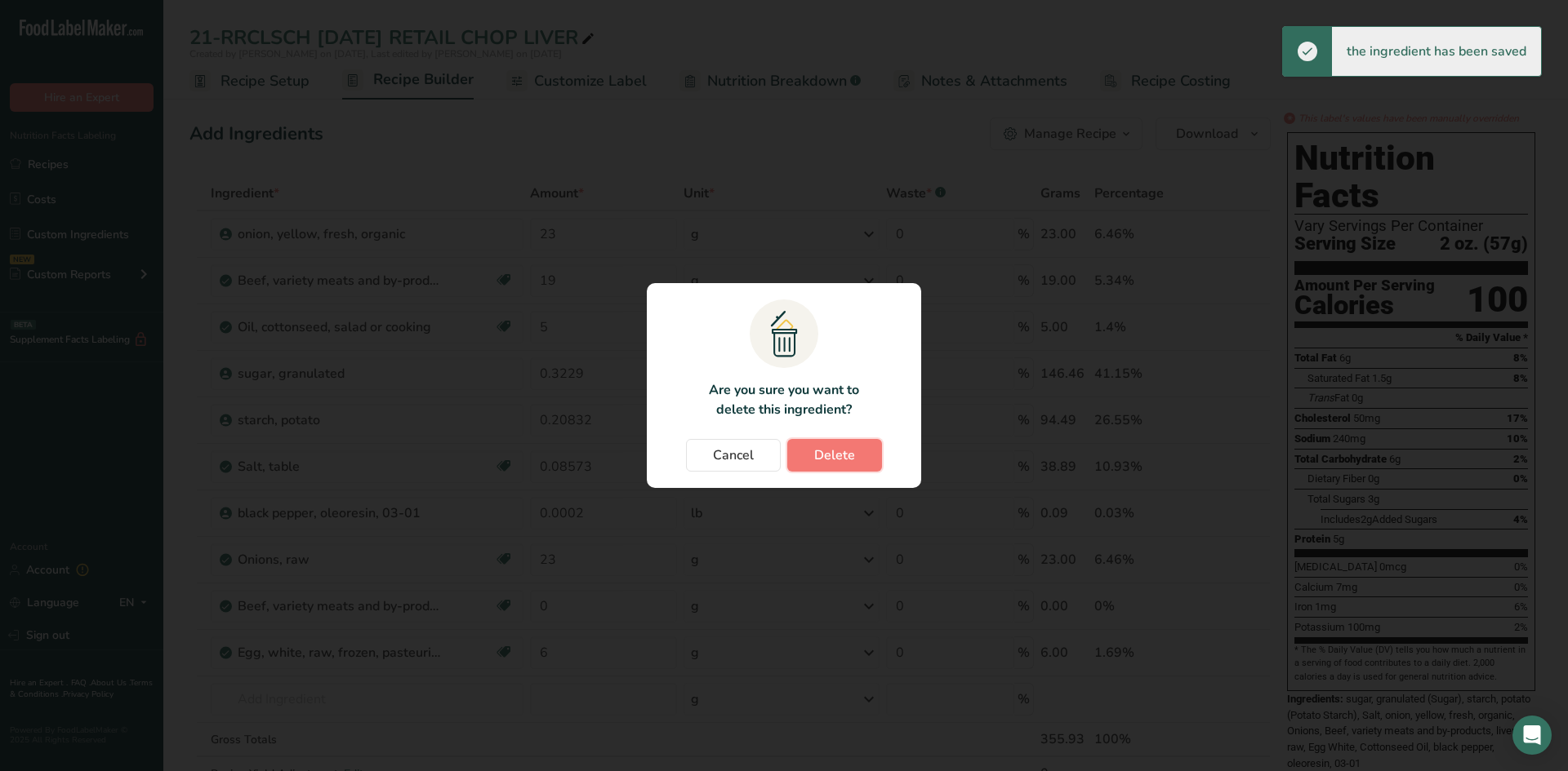
click at [841, 464] on button "Delete" at bounding box center [834, 456] width 94 height 33
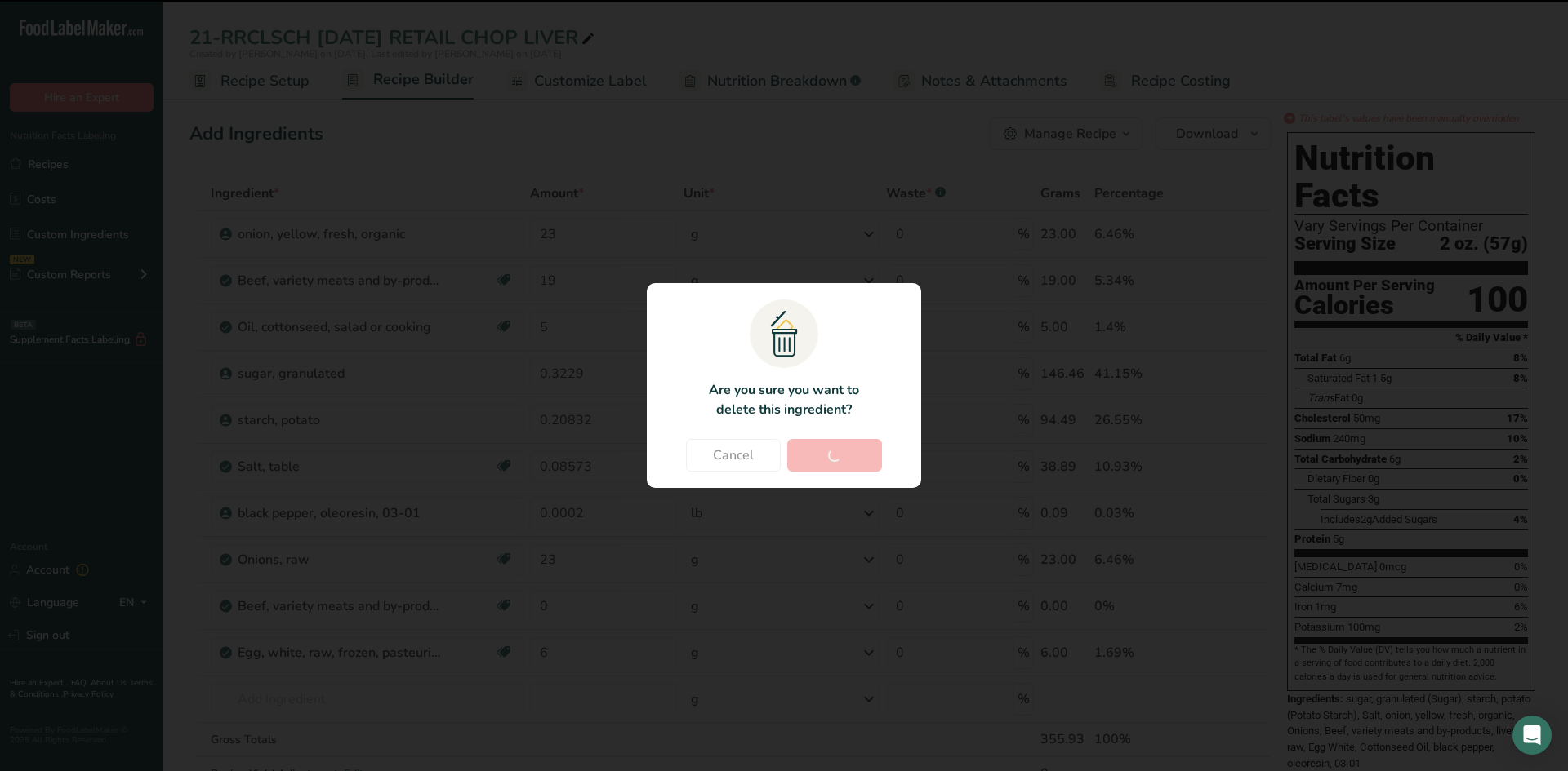
type input "19"
type input "5"
type input "0.3229"
type input "0.20832"
type input "0.08573"
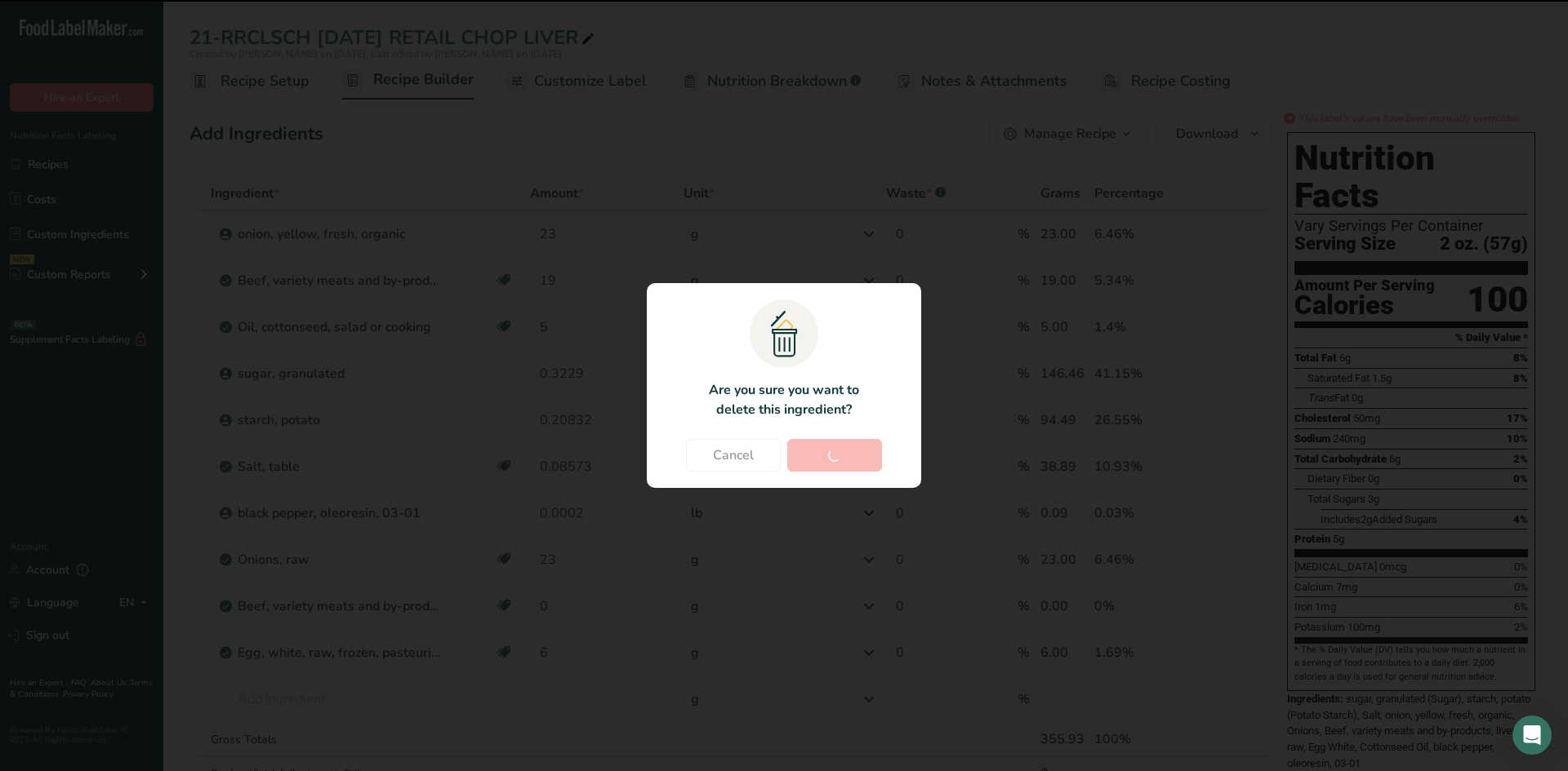
type input "0.0002"
type input "23"
type input "0"
type input "6"
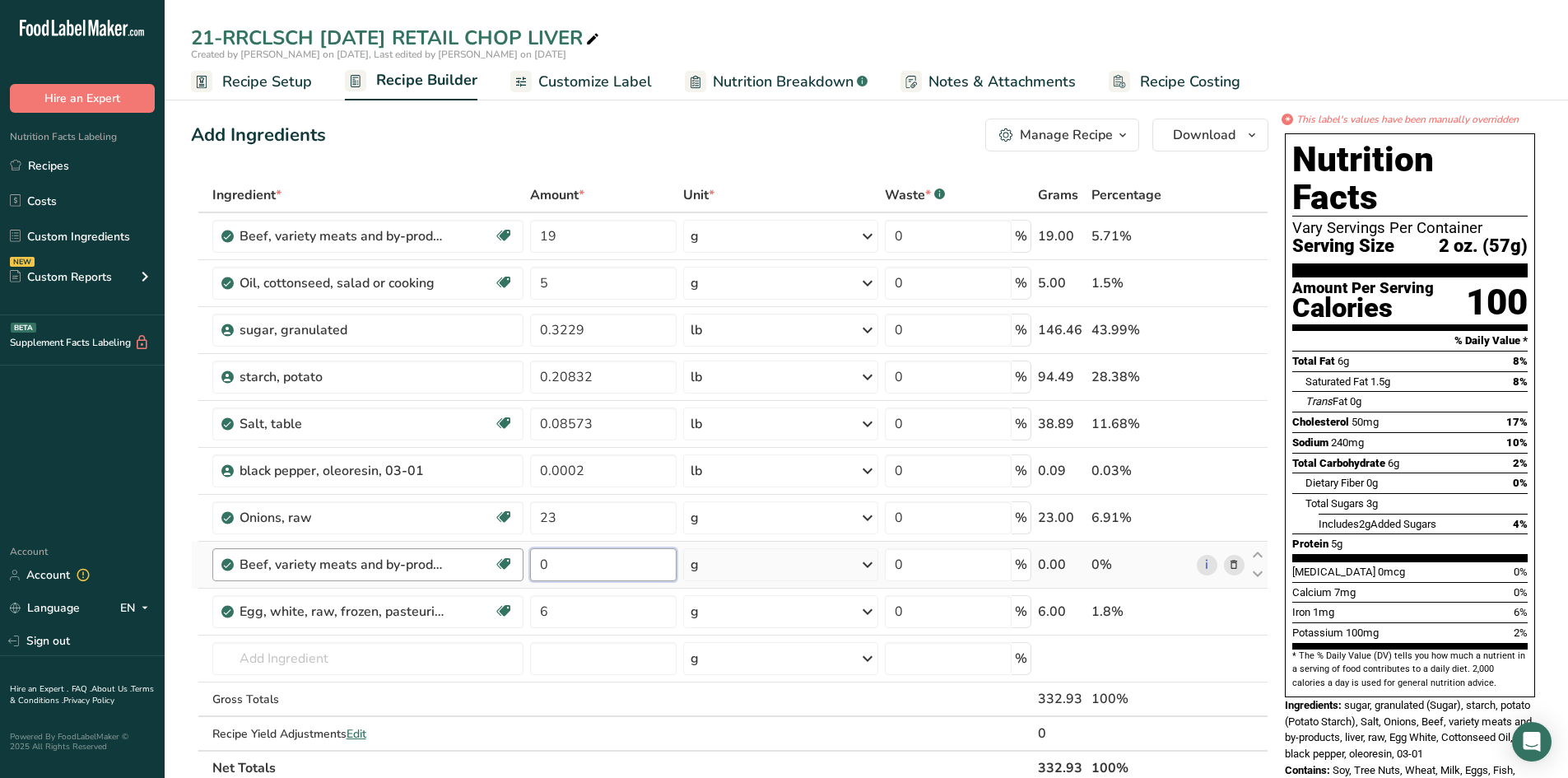
drag, startPoint x: 556, startPoint y: 563, endPoint x: 503, endPoint y: 555, distance: 53.6
click at [503, 555] on tr "Beef, variety meats and by-products, liver, raw Dairy free Gluten free Soy free…" at bounding box center [730, 566] width 1076 height 47
type input "19"
click at [724, 235] on div "Ingredient * Amount * Unit * Waste * .a-a{fill:#347362;}.b-a{fill:#fff;} Grams …" at bounding box center [729, 481] width 1077 height 608
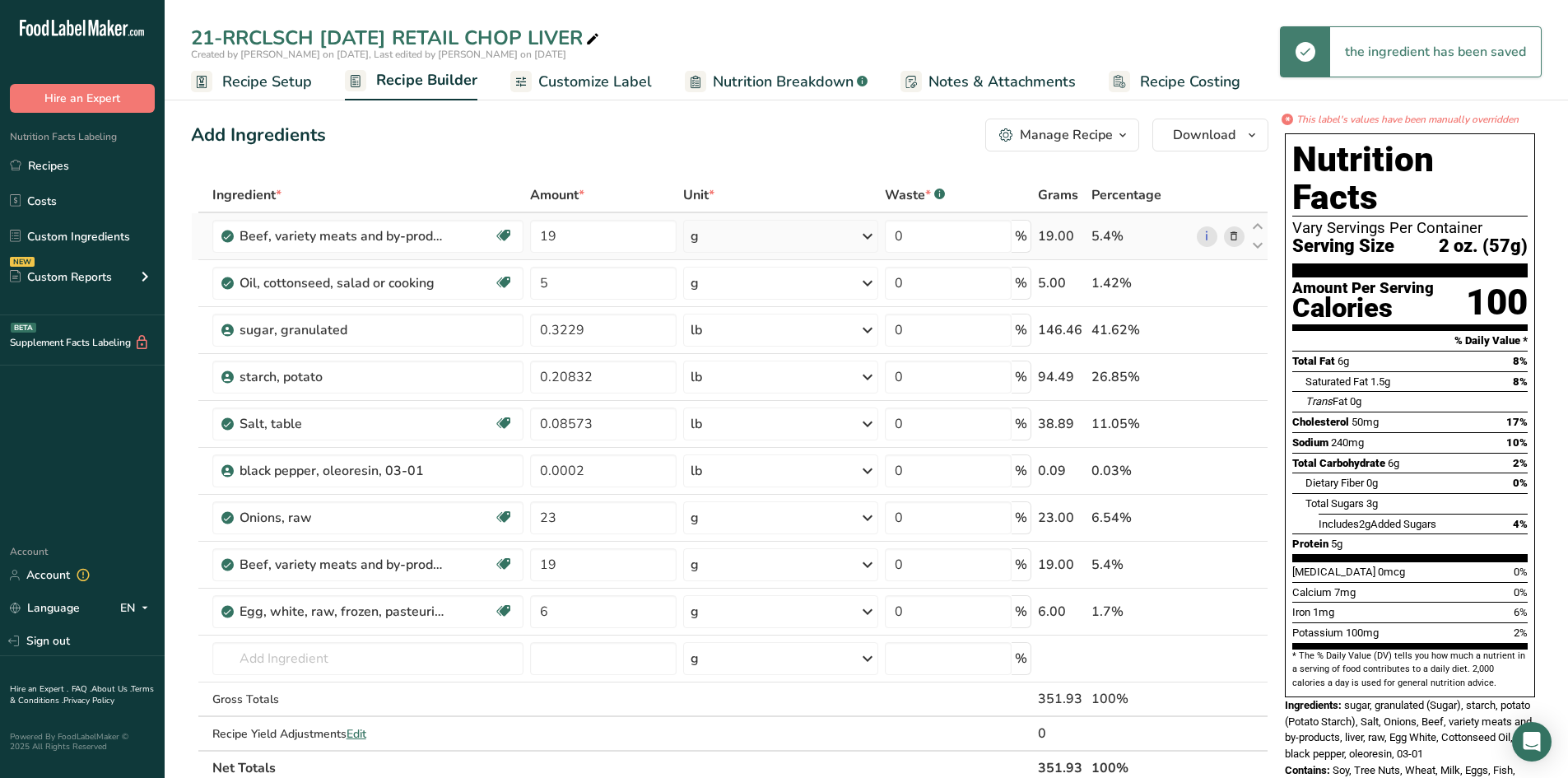
click at [1230, 232] on icon at bounding box center [1234, 237] width 12 height 18
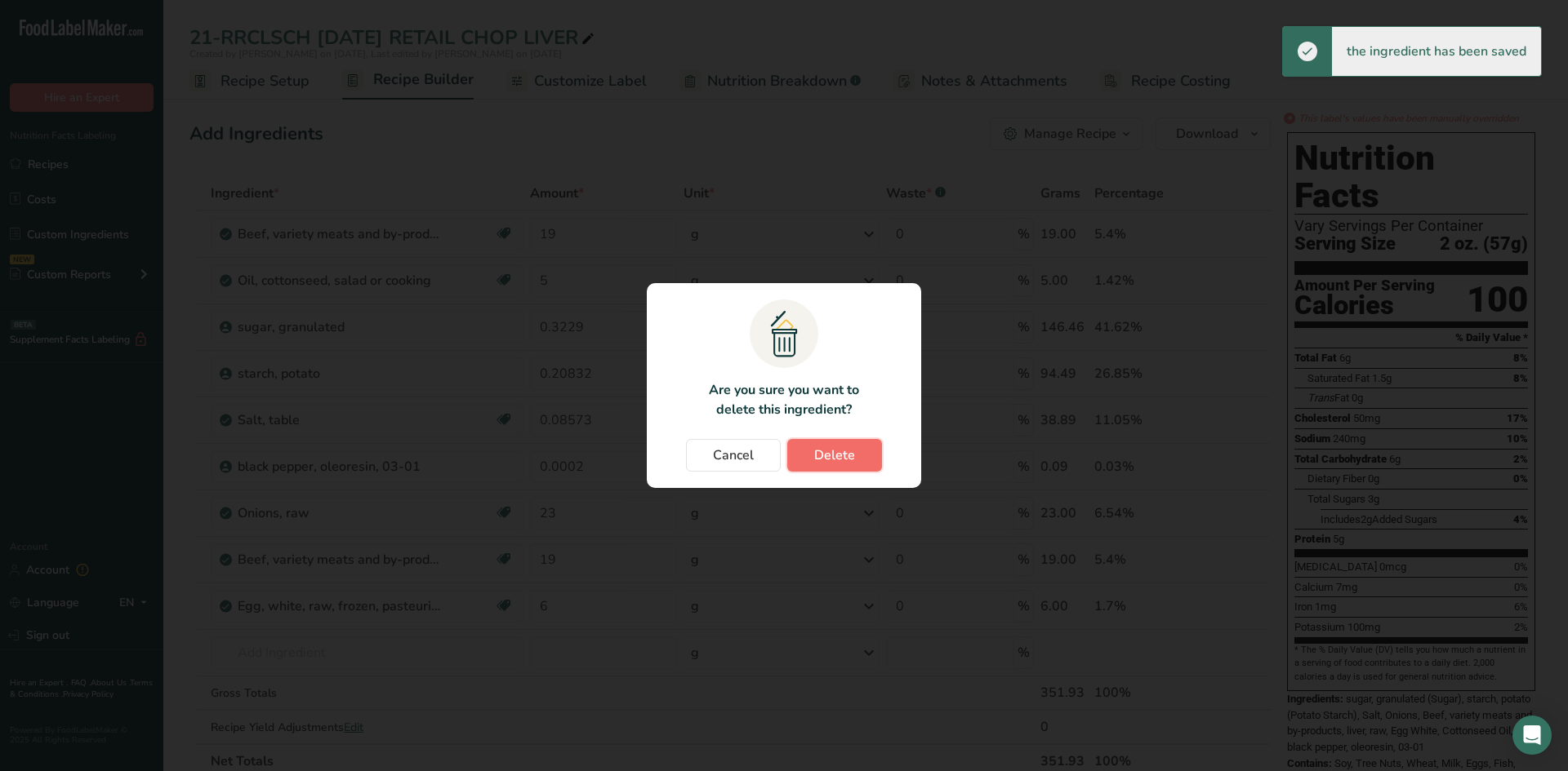
click at [823, 462] on span "Delete" at bounding box center [835, 456] width 41 height 19
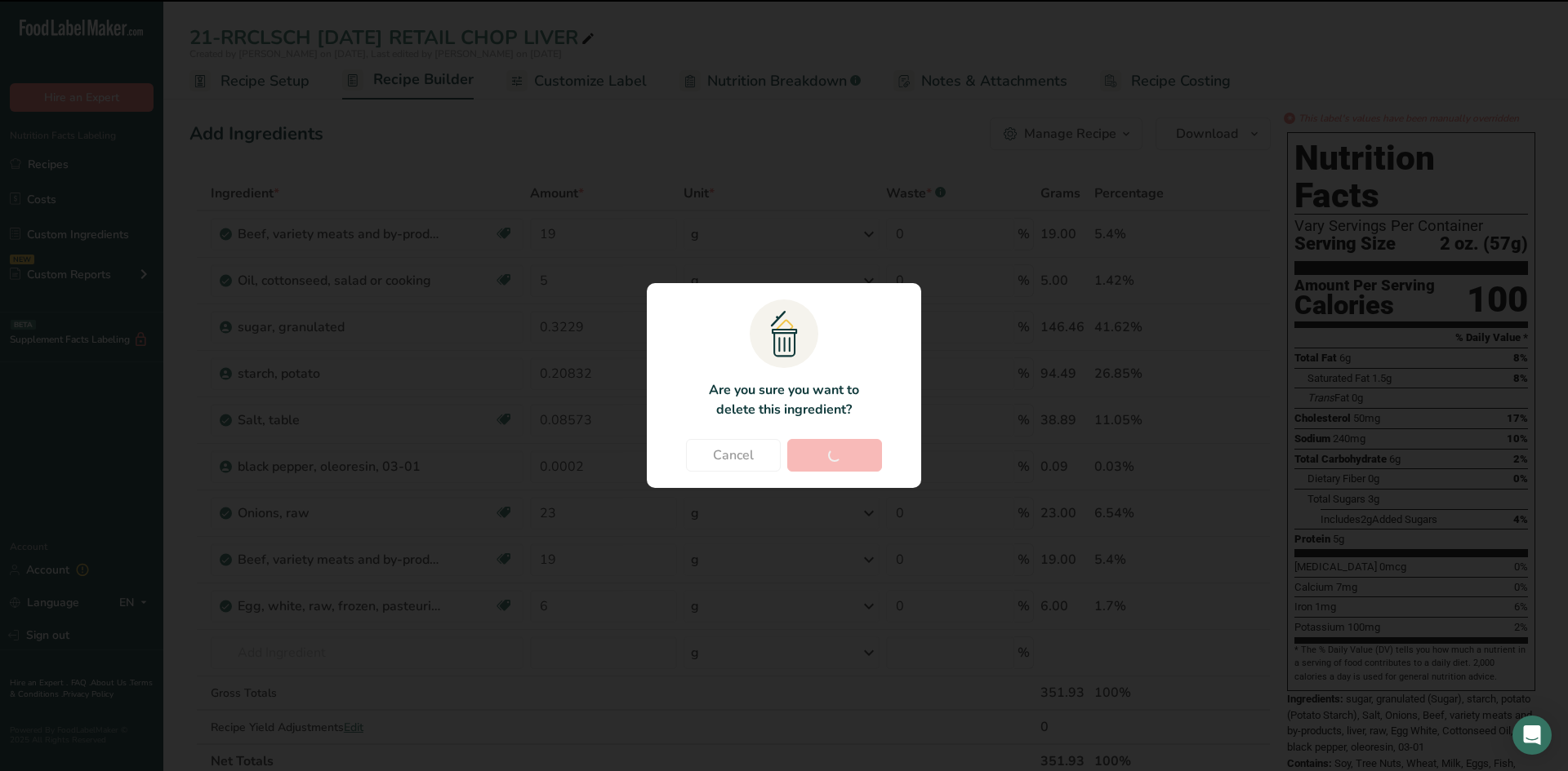
type input "5"
type input "0.3229"
type input "0.20832"
type input "0.08573"
type input "0.0002"
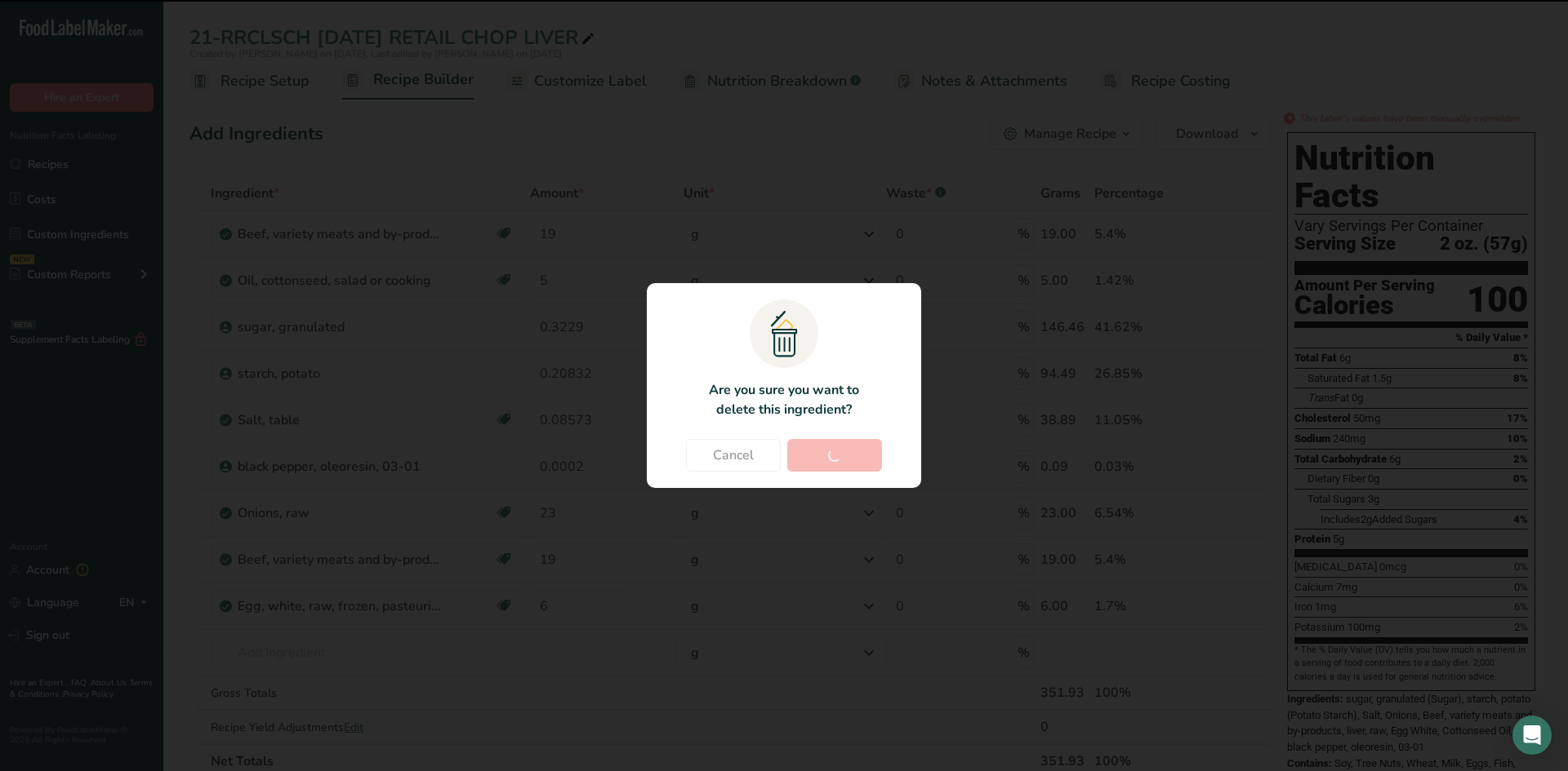
type input "23"
type input "19"
type input "6"
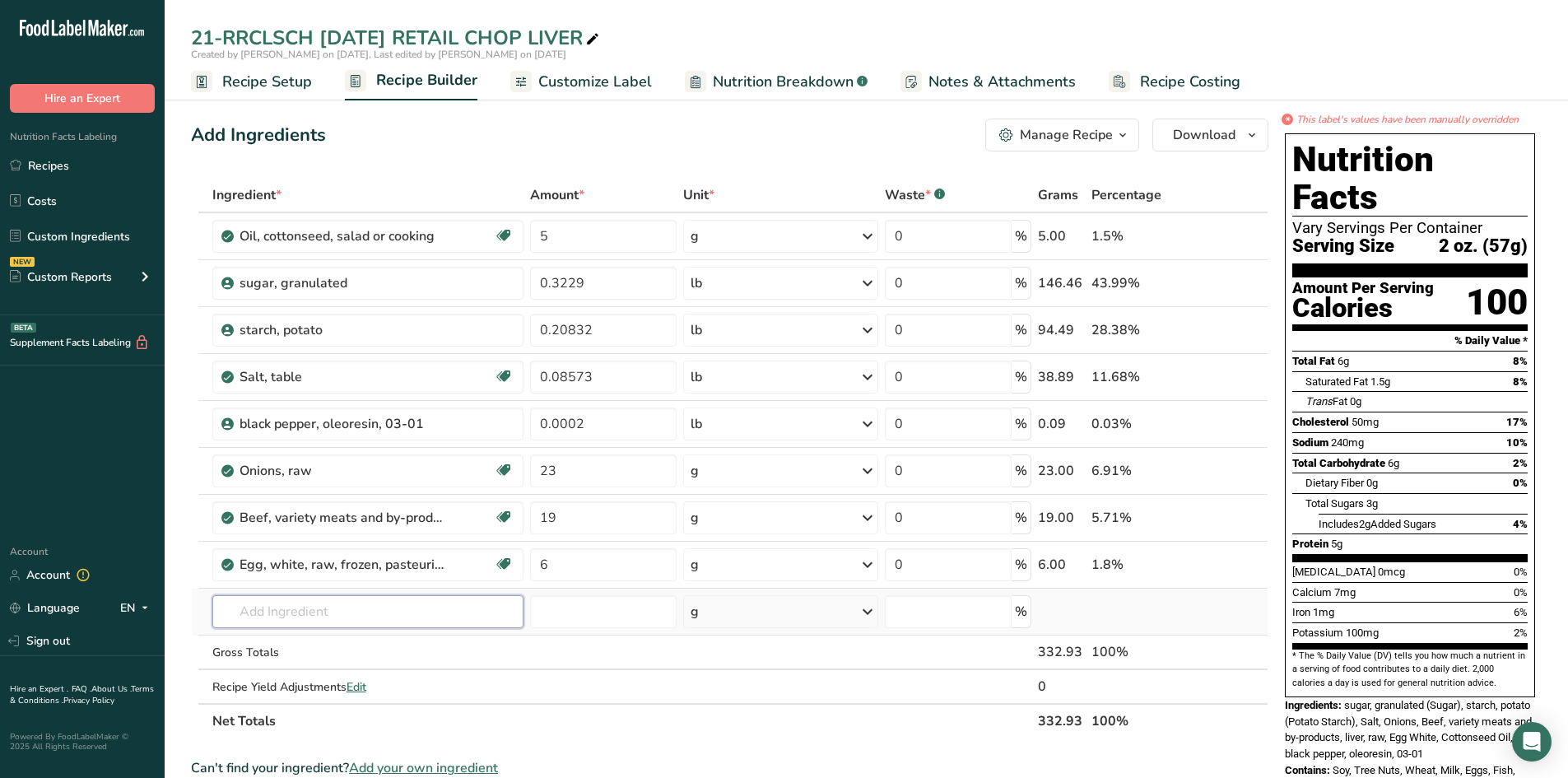
click at [265, 617] on input "text" at bounding box center [368, 612] width 312 height 33
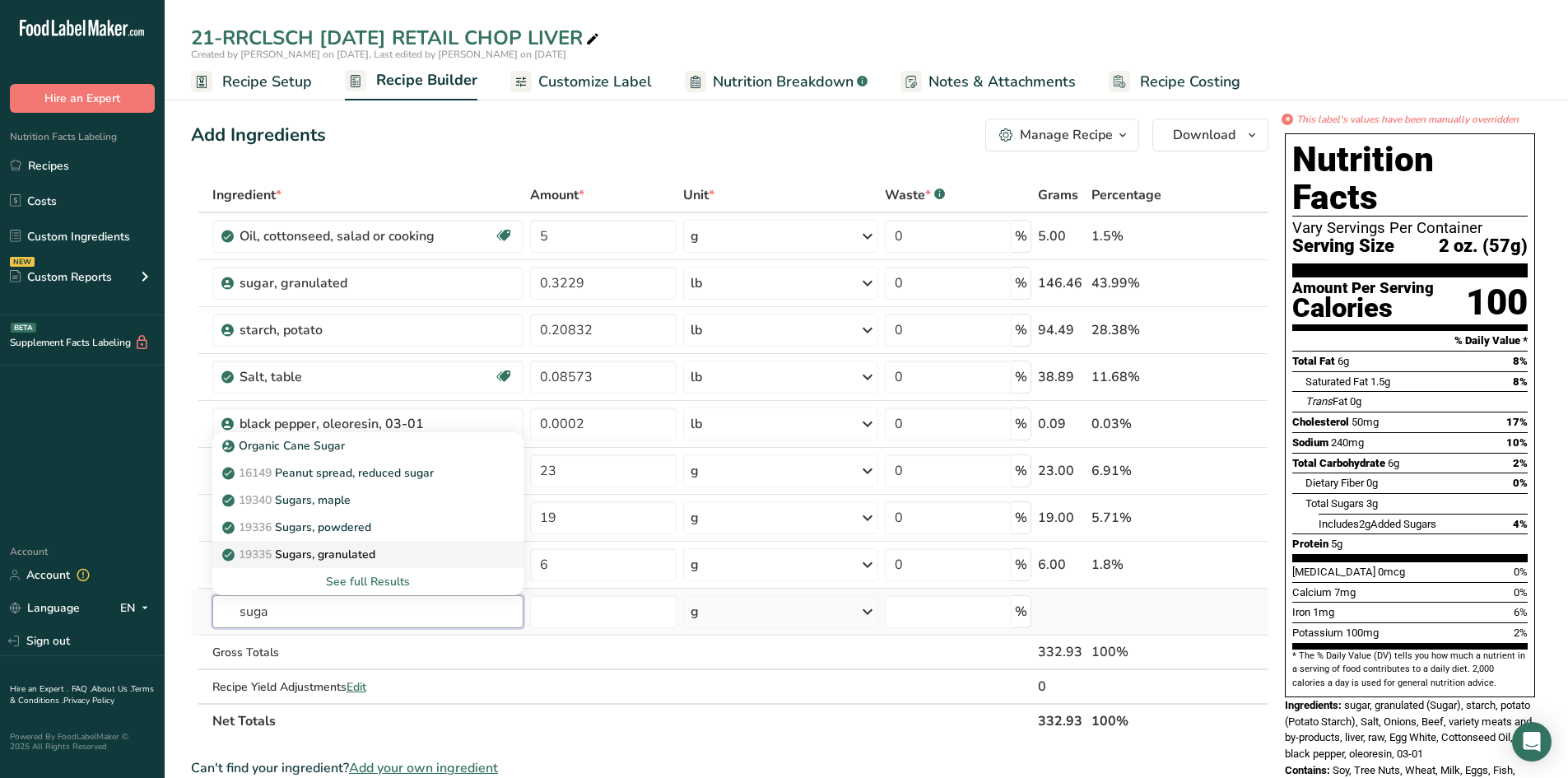
type input "suga"
click at [318, 555] on p "19335 Sugars, granulated" at bounding box center [300, 555] width 150 height 18
type input "Sugars, granulated"
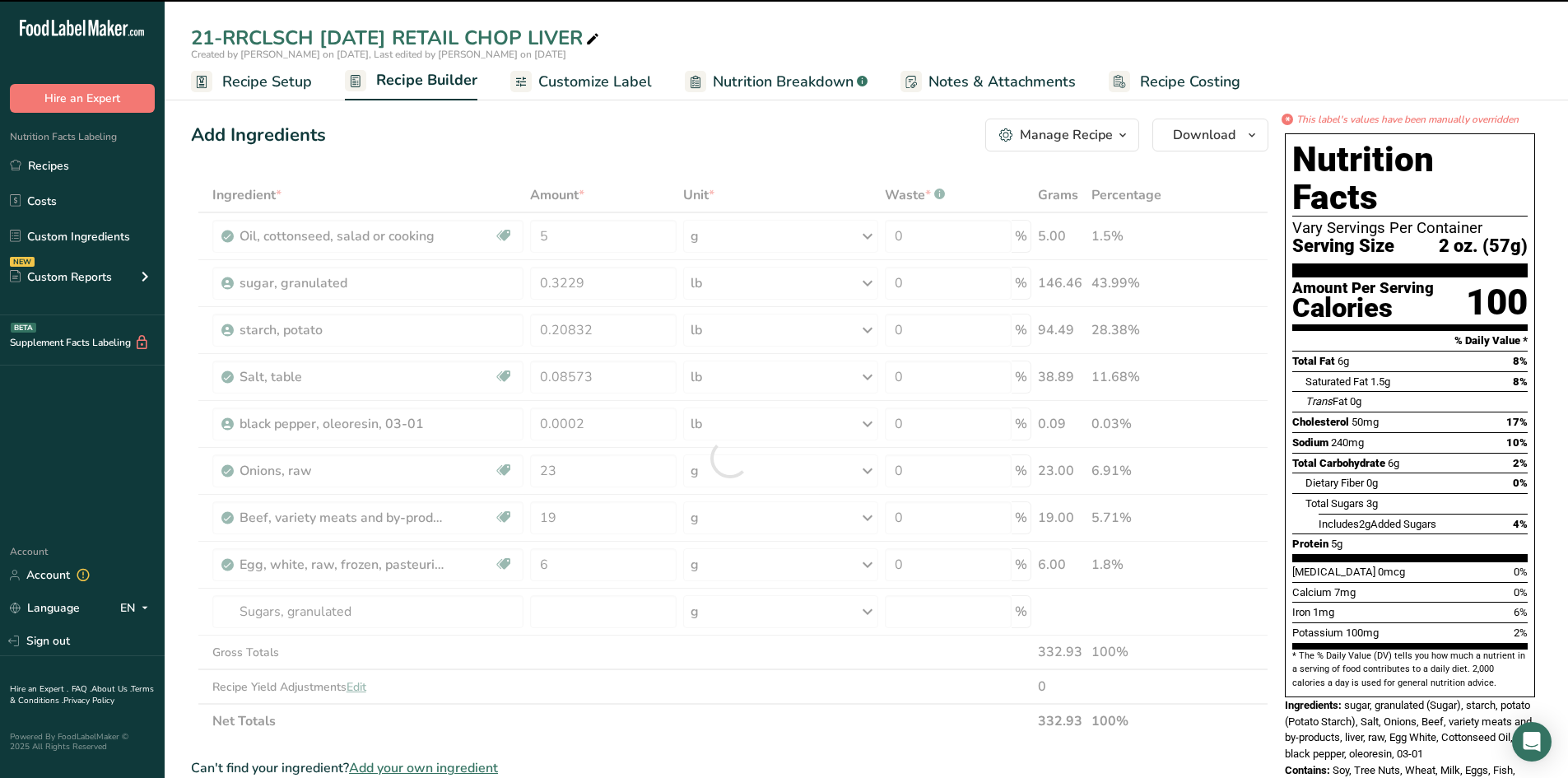
type input "0"
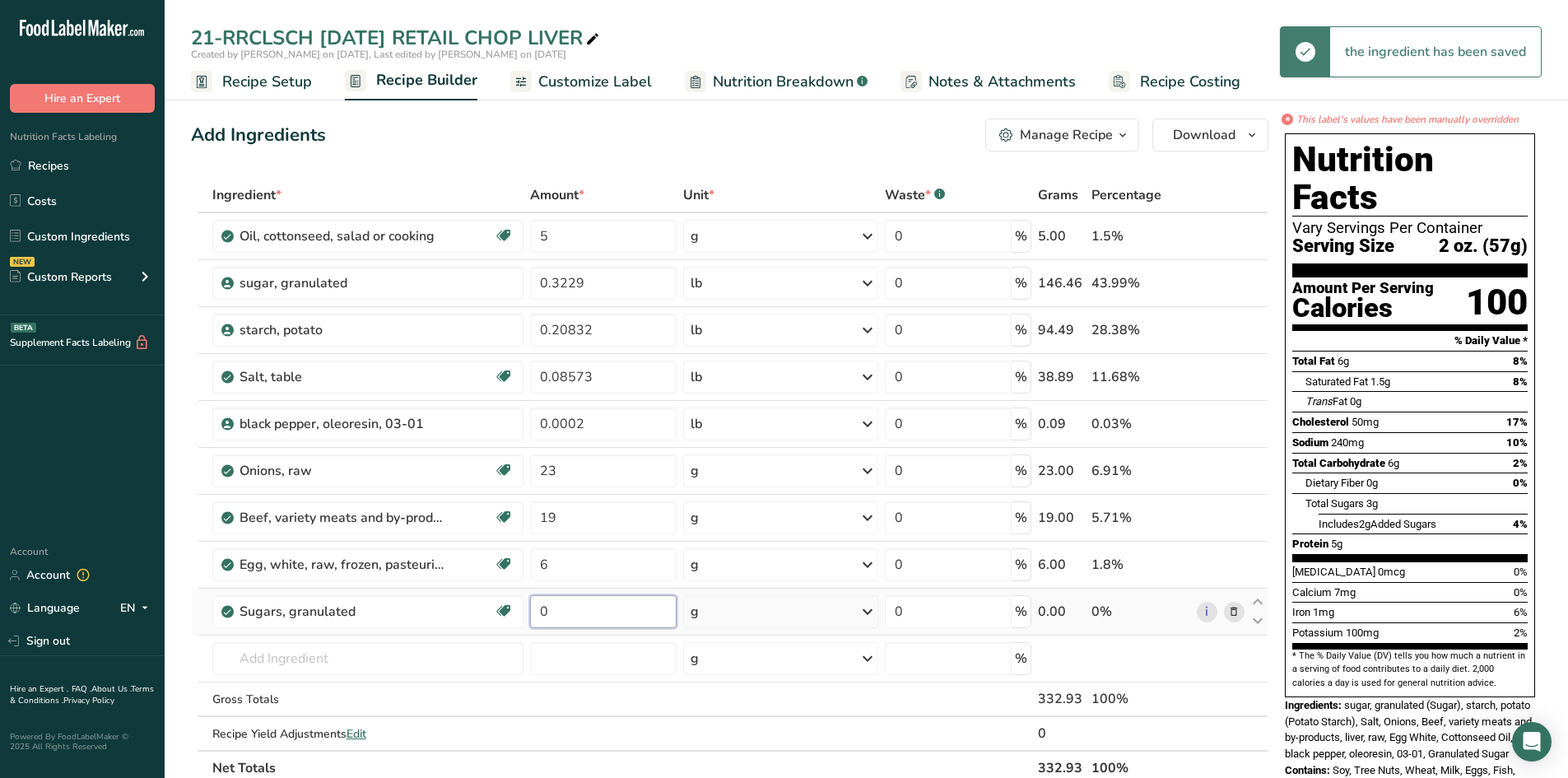
drag, startPoint x: 556, startPoint y: 610, endPoint x: 415, endPoint y: 588, distance: 142.7
click at [487, 599] on tr "Sugars, granulated Dairy free Gluten free Vegan Vegetarian Soy free 0 g Portion…" at bounding box center [730, 612] width 1076 height 47
type input "4"
click at [645, 272] on div "Ingredient * Amount * Unit * Waste * .a-a{fill:#347362;}.b-a{fill:#fff;} Grams …" at bounding box center [729, 481] width 1077 height 608
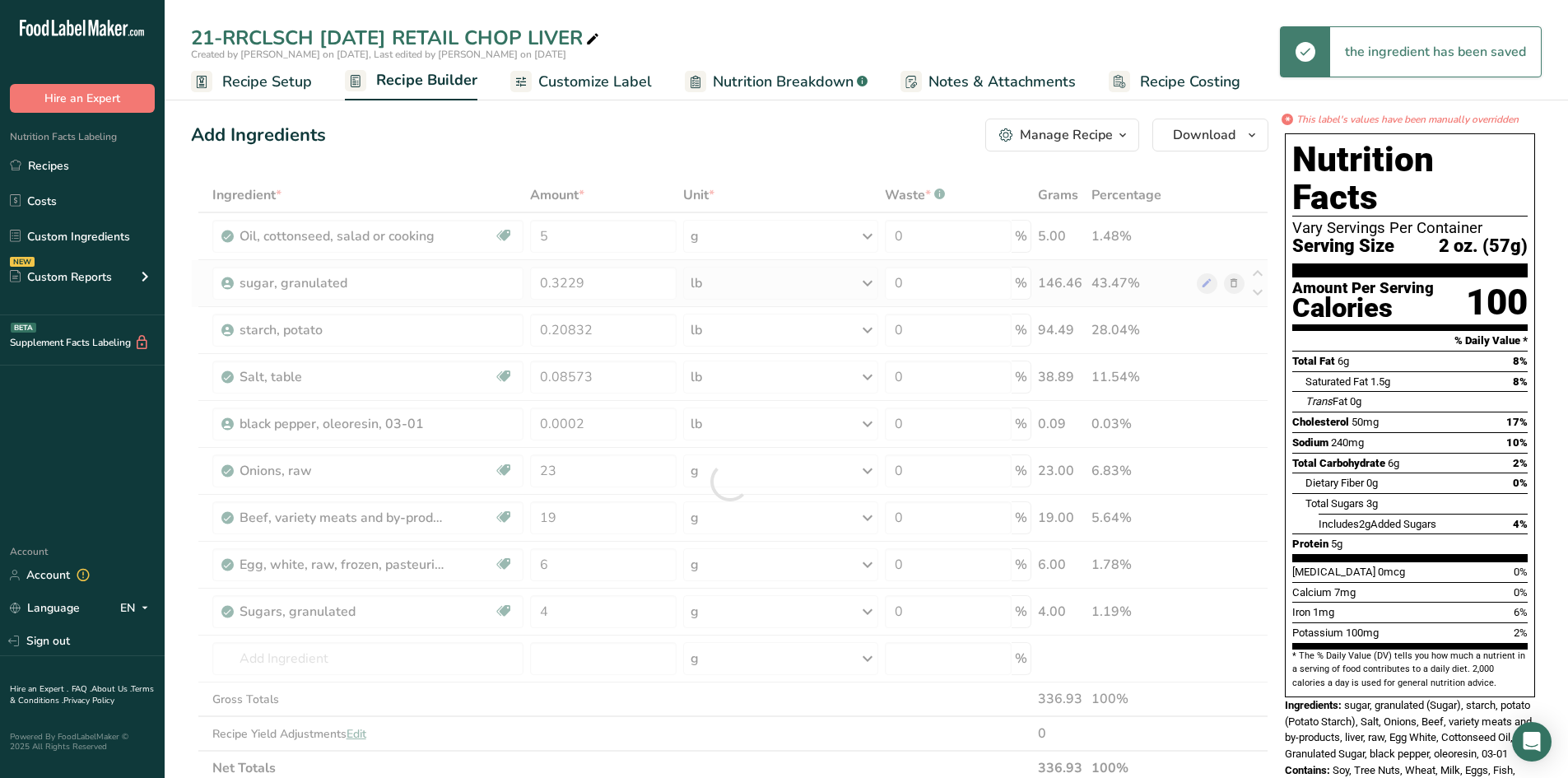
click at [1230, 281] on div "Ingredient * Amount * Unit * Waste * .a-a{fill:#347362;}.b-a{fill:#fff;} Grams …" at bounding box center [729, 481] width 1077 height 608
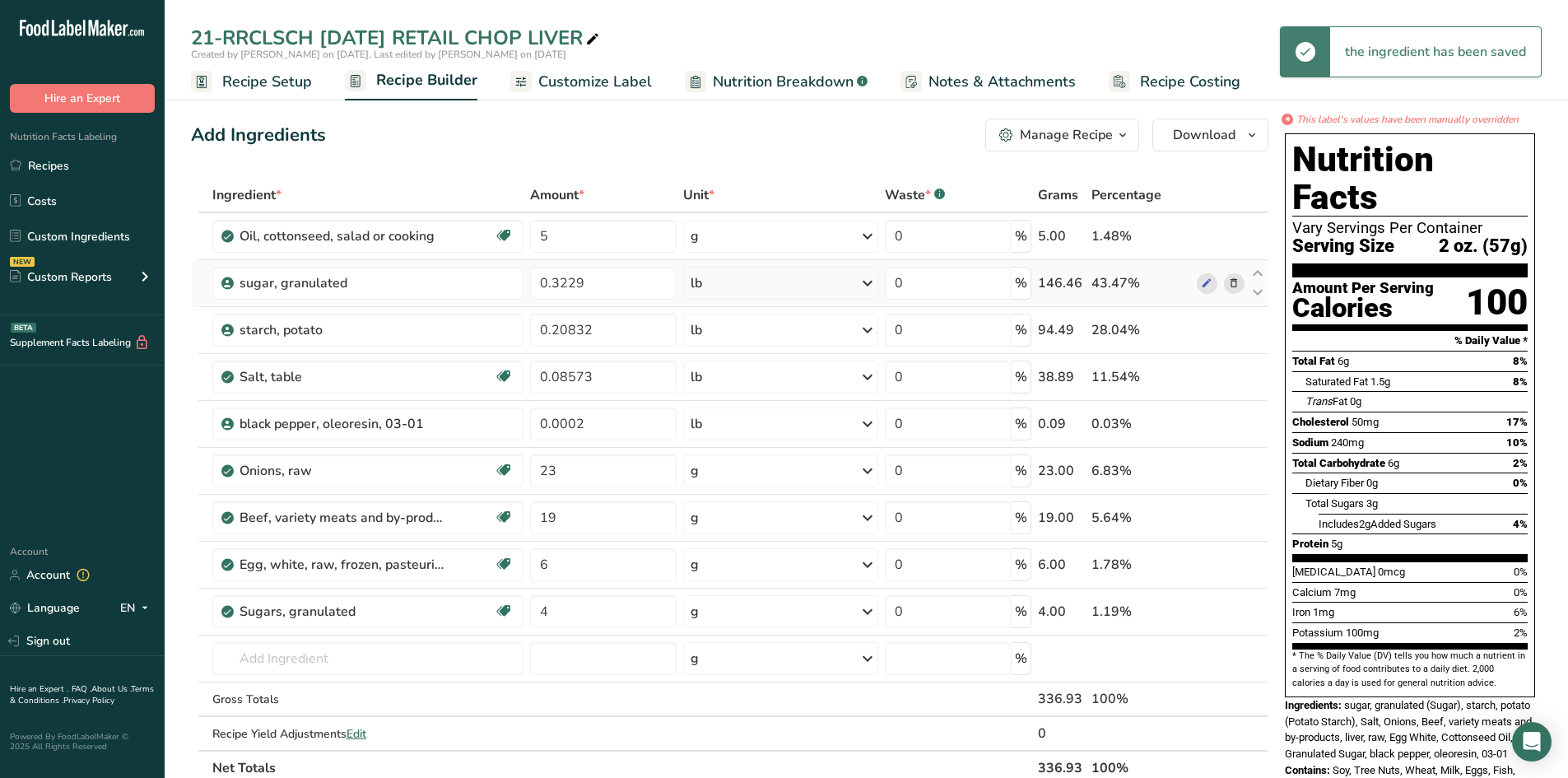
click at [1233, 279] on icon at bounding box center [1234, 284] width 12 height 18
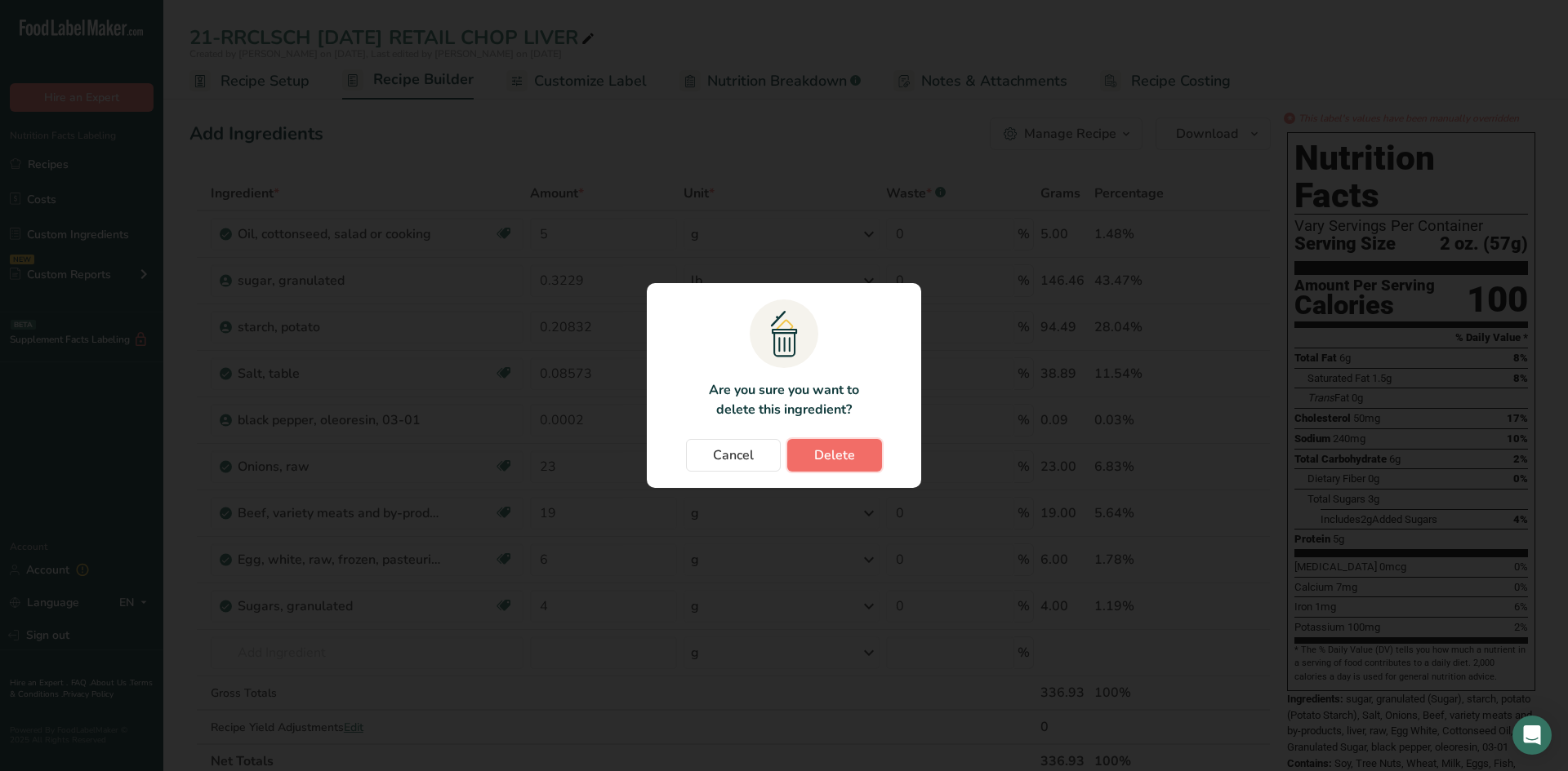
click at [824, 452] on span "Delete" at bounding box center [835, 456] width 41 height 19
type input "0.20832"
type input "0.08573"
type input "0.0002"
type input "23"
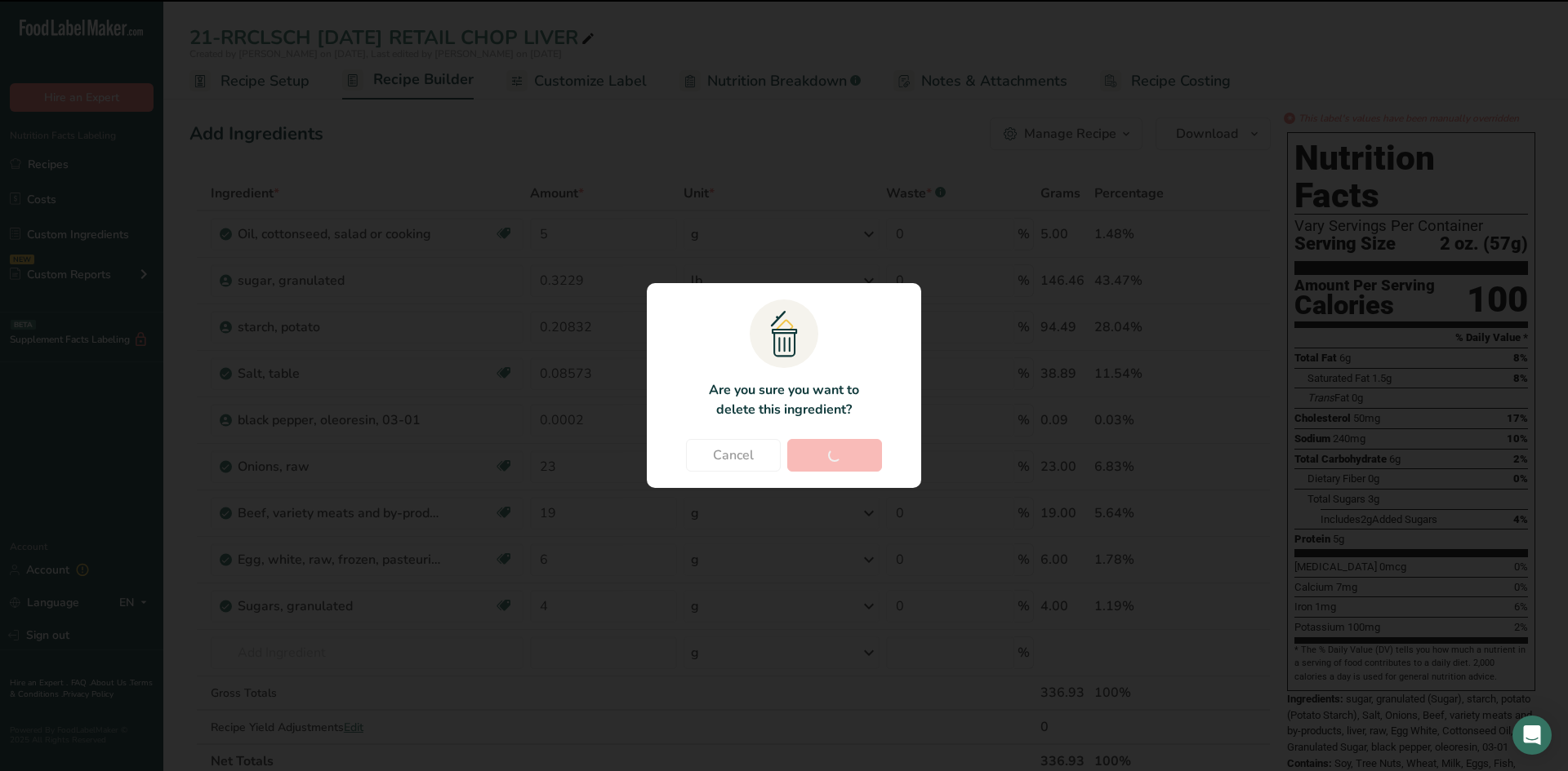
type input "19"
type input "6"
type input "4"
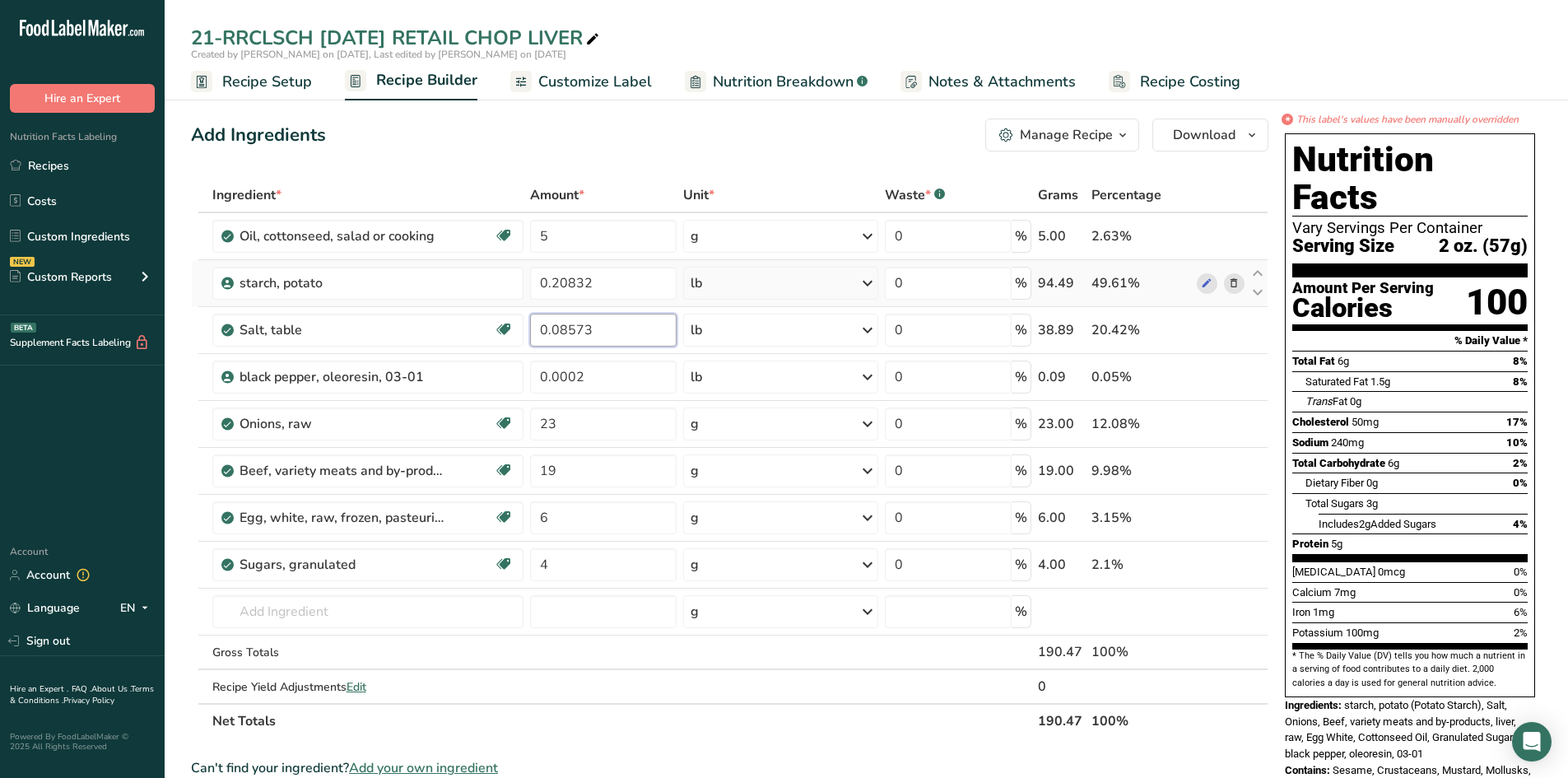
drag, startPoint x: 595, startPoint y: 329, endPoint x: 198, endPoint y: 282, distance: 399.8
click at [207, 283] on tbody "Oil, cottonseed, salad or cooking Dairy free Gluten free Vegan Vegetarian Soy f…" at bounding box center [730, 458] width 1076 height 490
type input "0.57"
click at [725, 339] on div "Ingredient * Amount * Unit * Waste * .a-a{fill:#347362;}.b-a{fill:#fff;} Grams …" at bounding box center [729, 458] width 1077 height 561
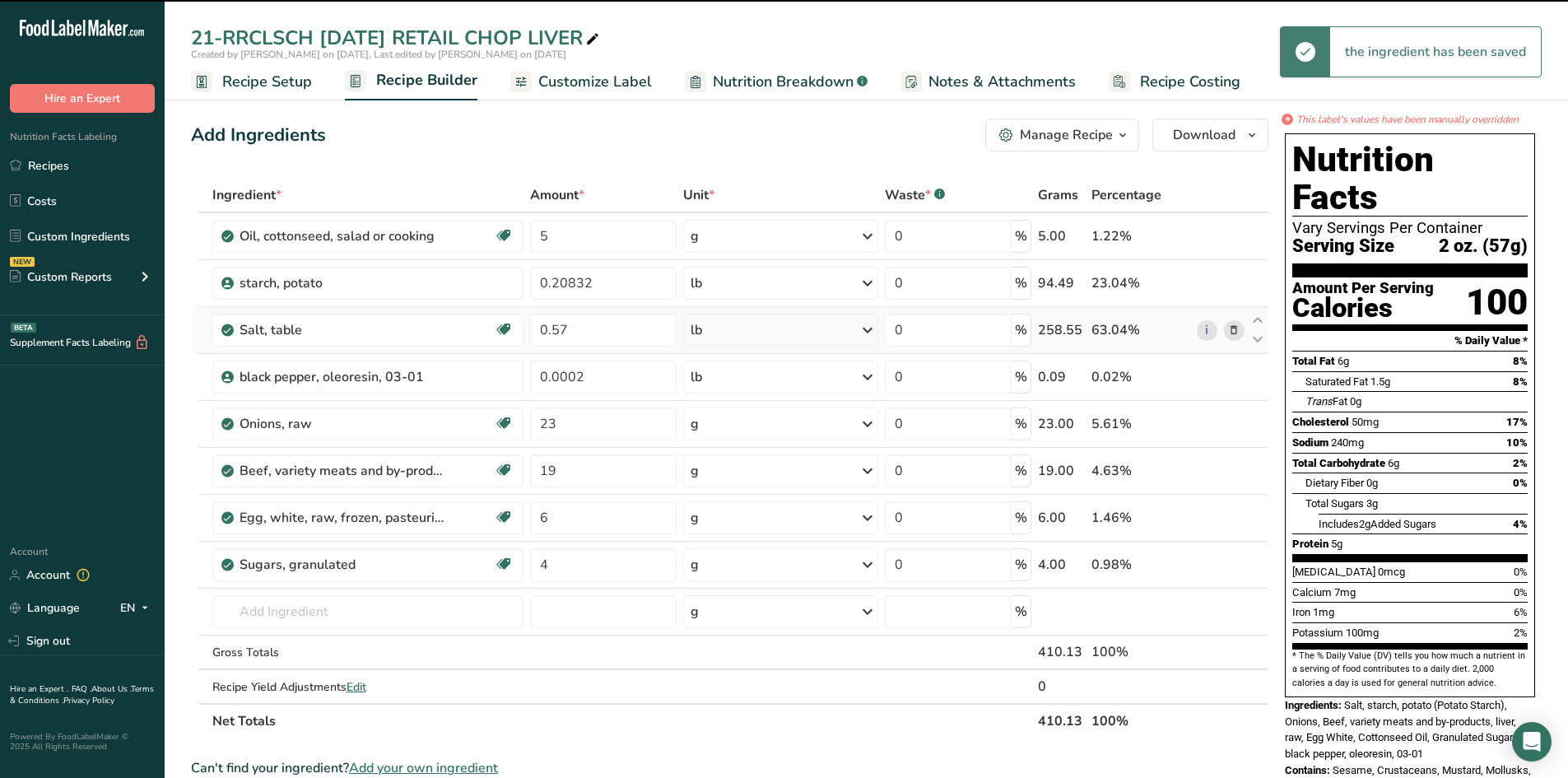
click at [725, 334] on div "lb" at bounding box center [781, 330] width 194 height 33
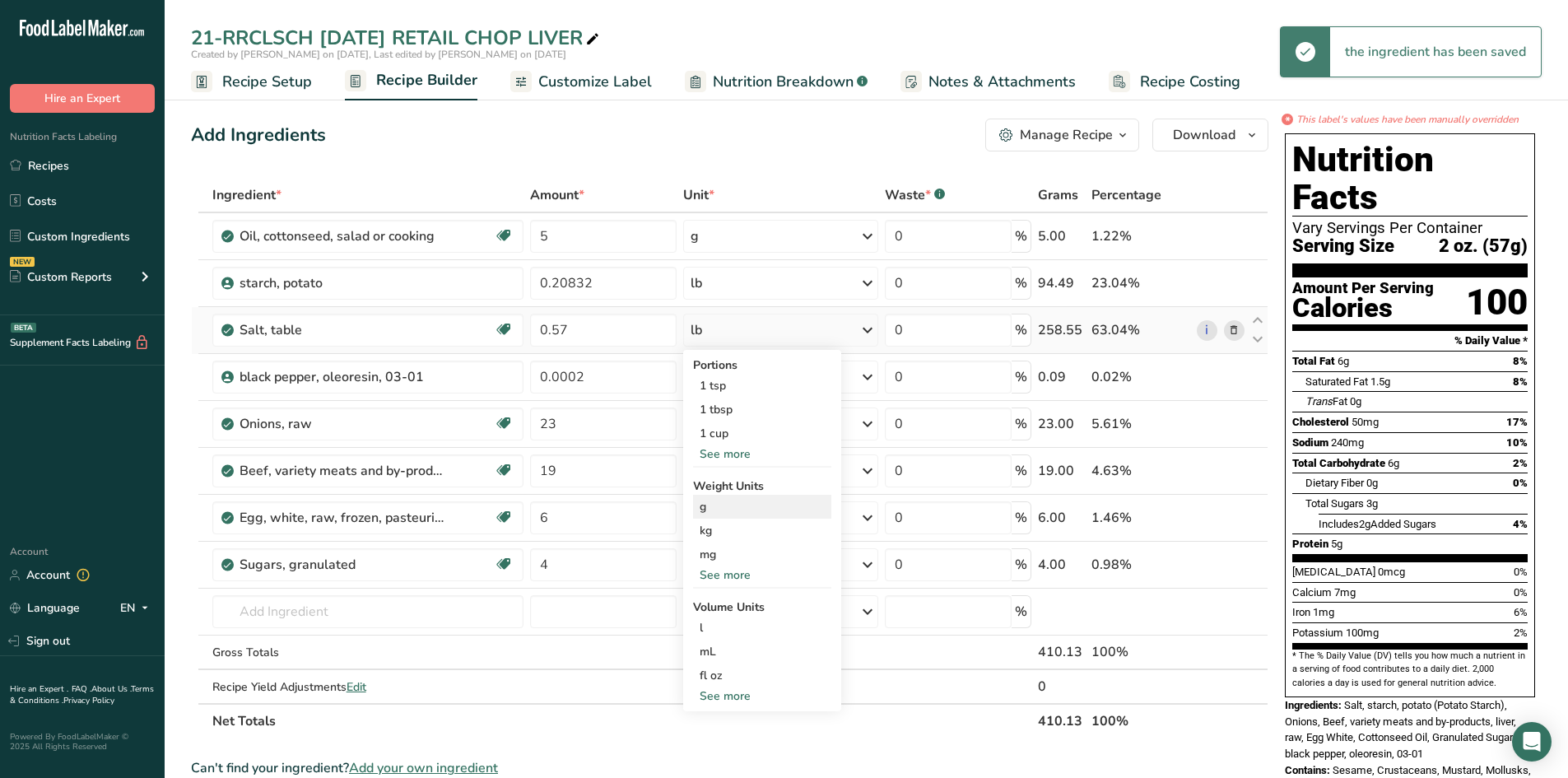
click at [706, 511] on div "g" at bounding box center [762, 507] width 138 height 24
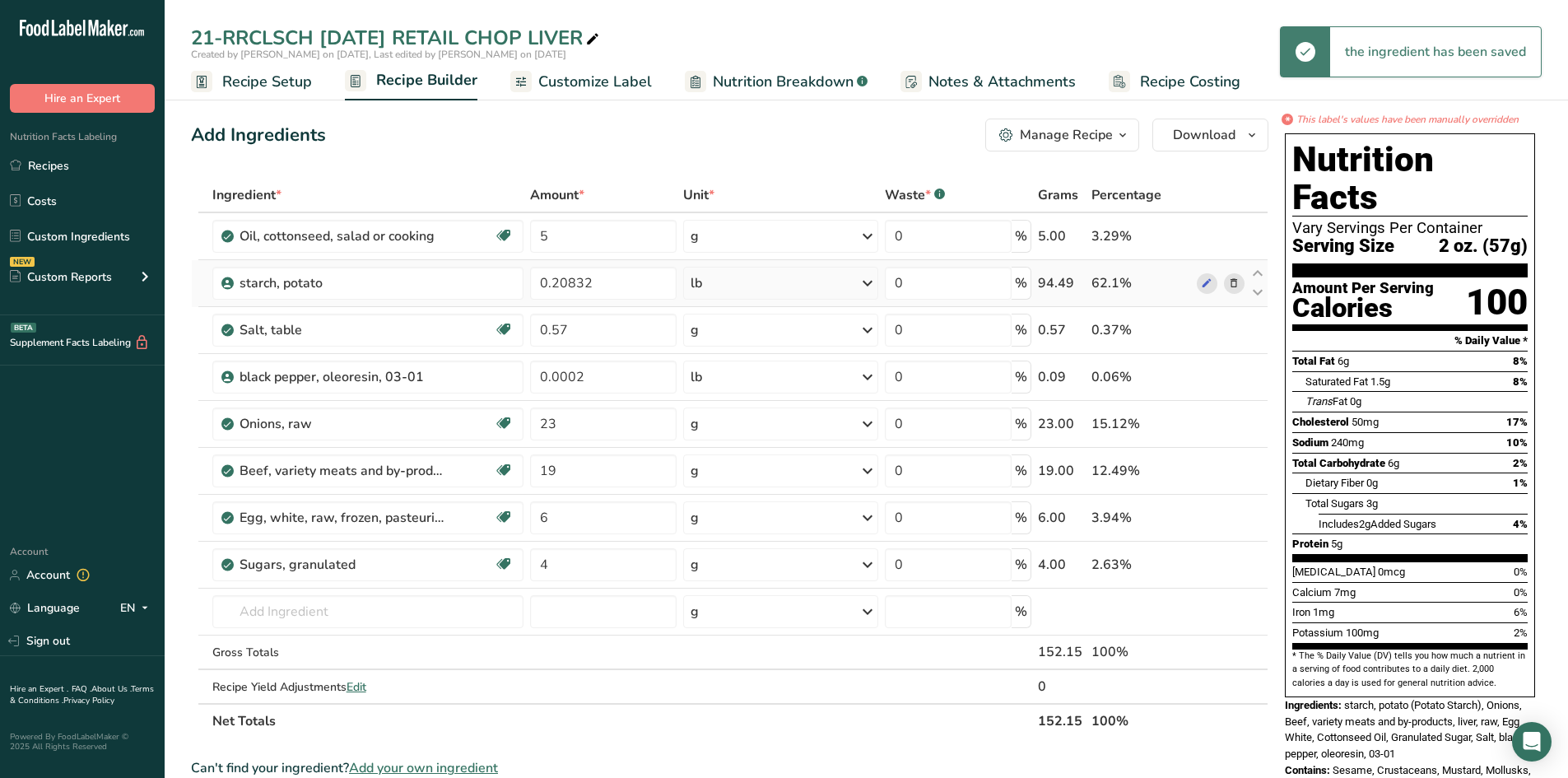
click at [1234, 283] on icon at bounding box center [1234, 284] width 12 height 18
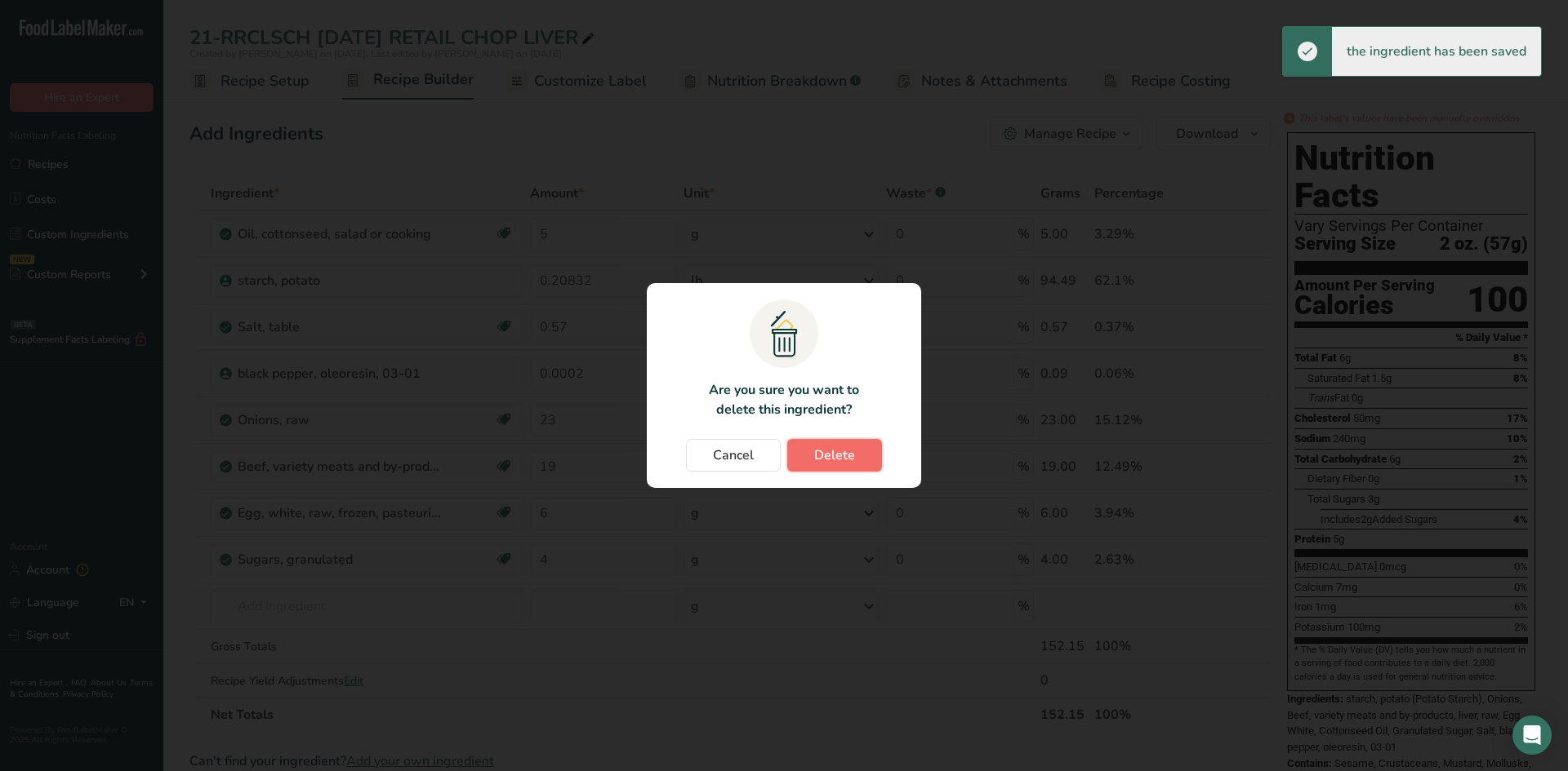
click at [834, 455] on span "Delete" at bounding box center [835, 456] width 41 height 19
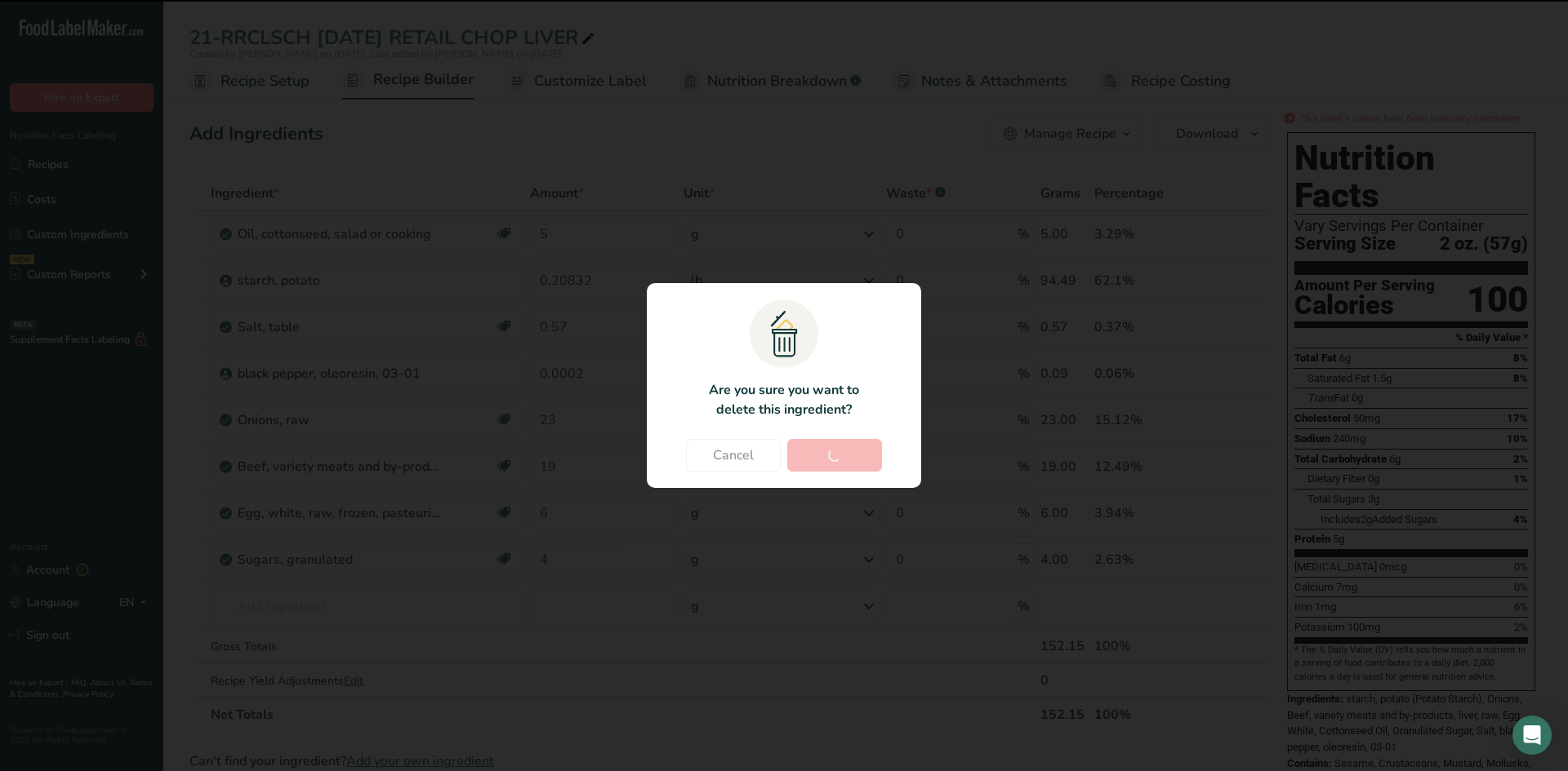
type input "0.57"
type input "0.0002"
type input "23"
type input "19"
type input "6"
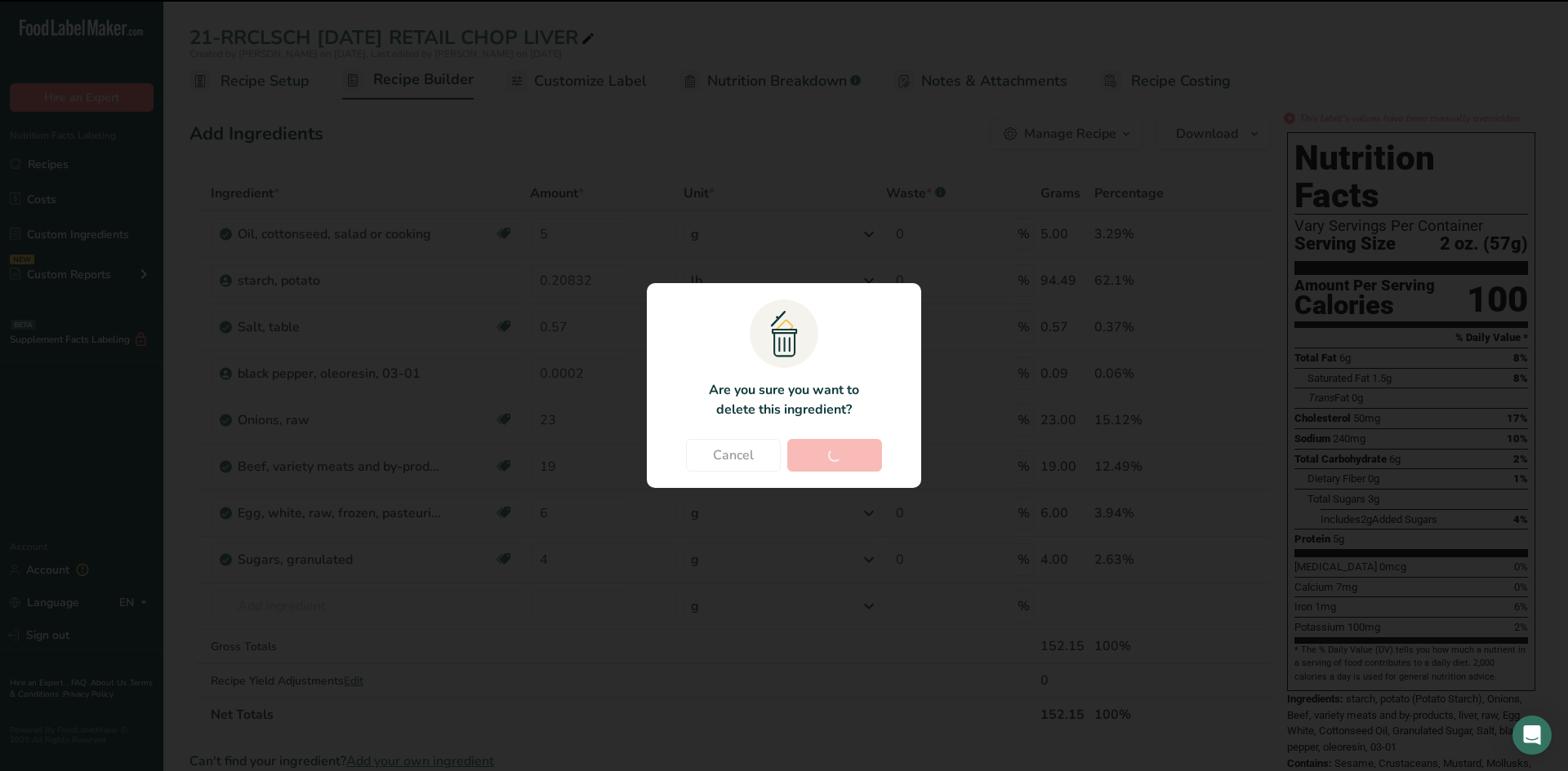
type input "4"
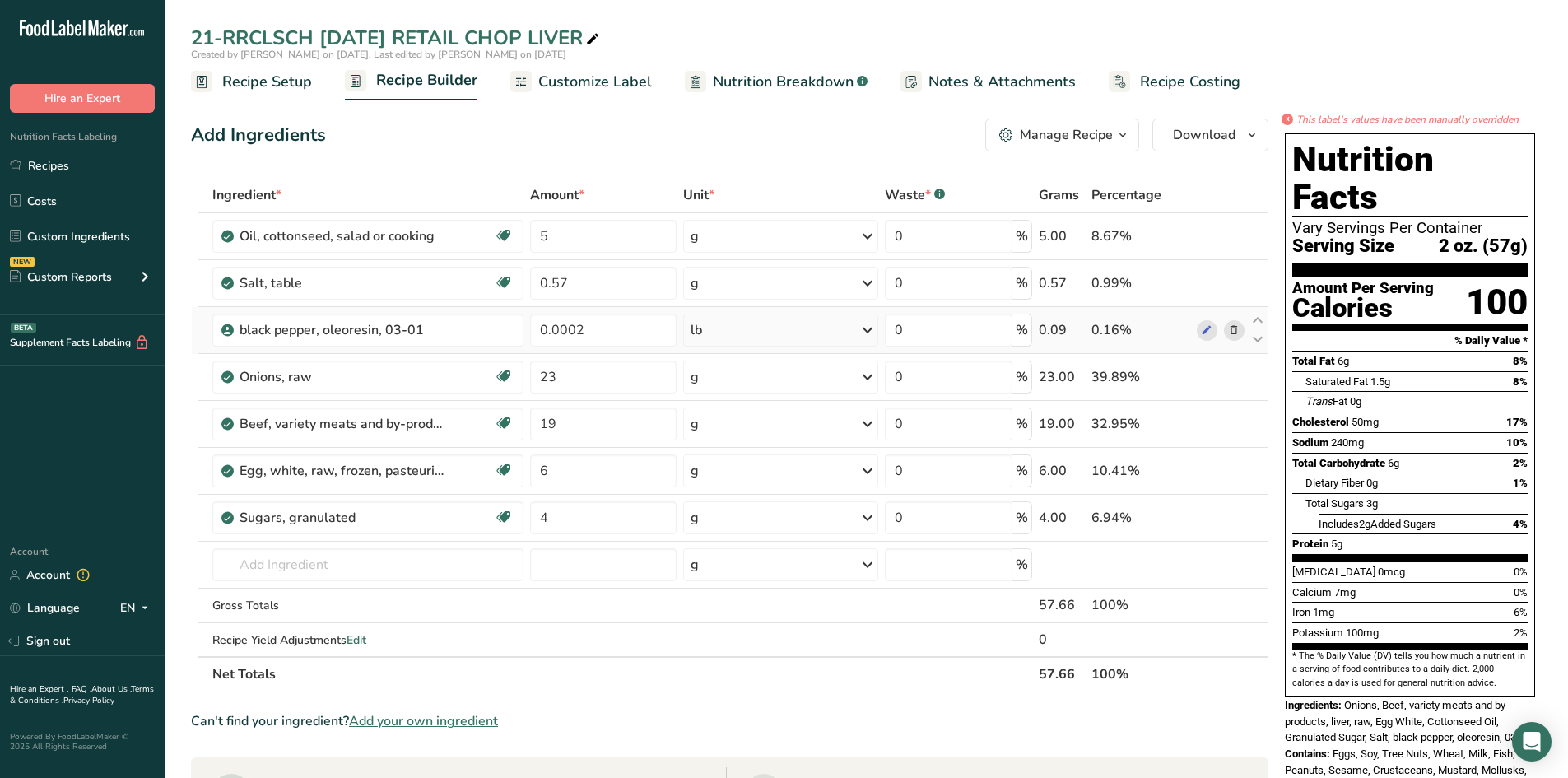
click at [722, 333] on div "lb" at bounding box center [781, 330] width 195 height 33
click at [725, 393] on div "g" at bounding box center [762, 392] width 138 height 24
click at [272, 562] on input "text" at bounding box center [368, 565] width 312 height 33
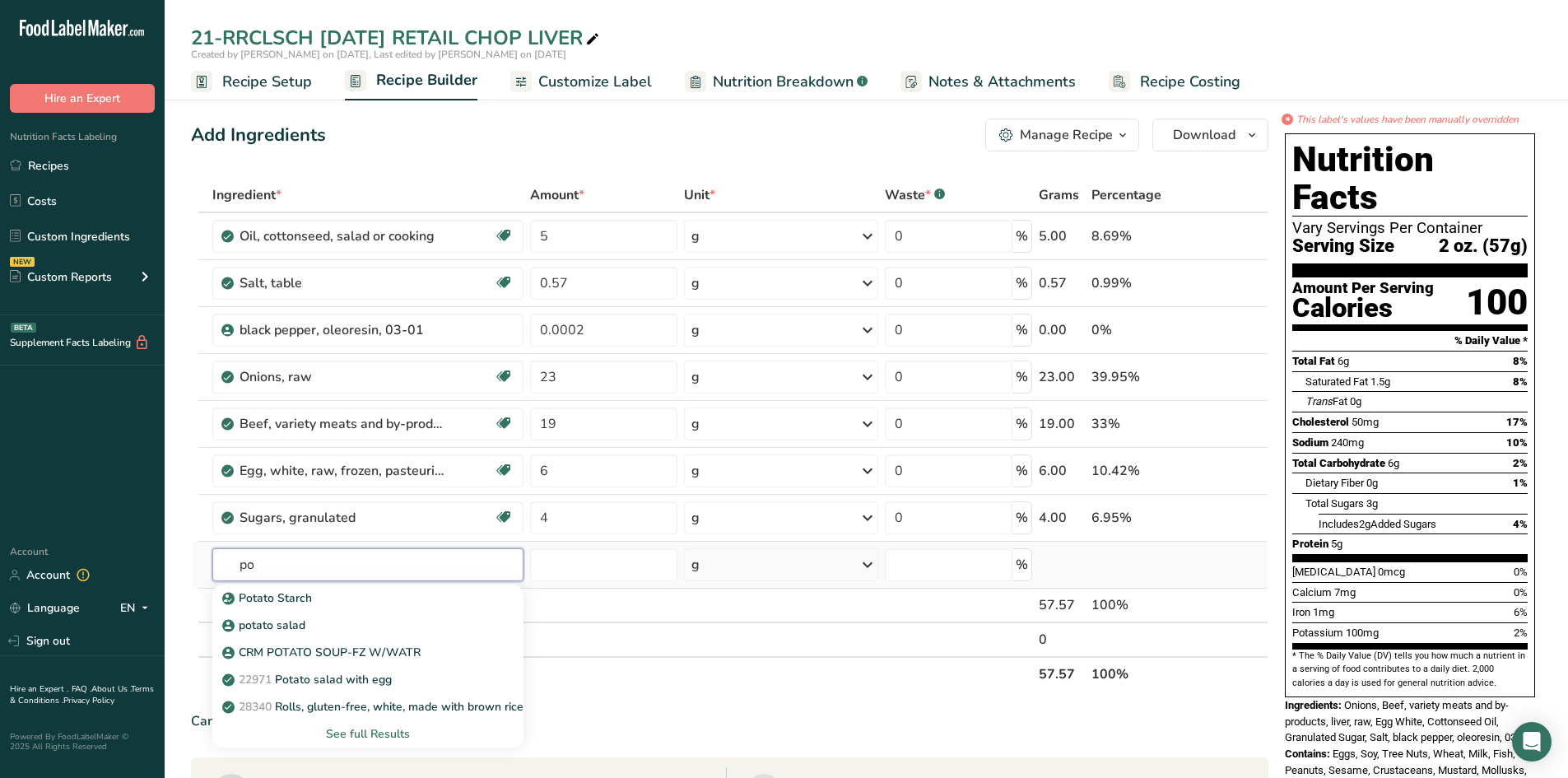
type input "p"
type input "starch"
click at [397, 727] on div "See full Results" at bounding box center [368, 735] width 286 height 18
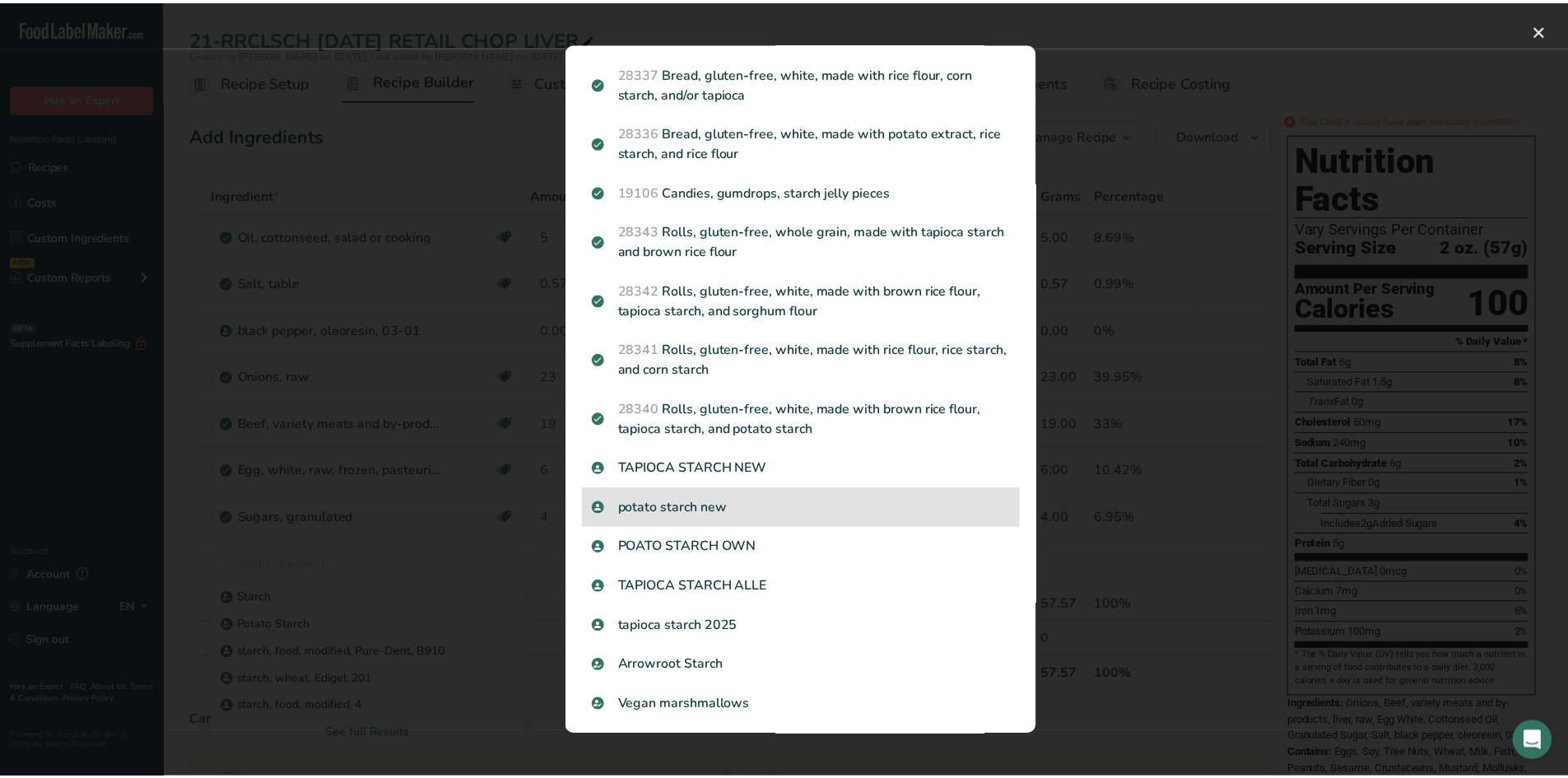
scroll to position [1153, 0]
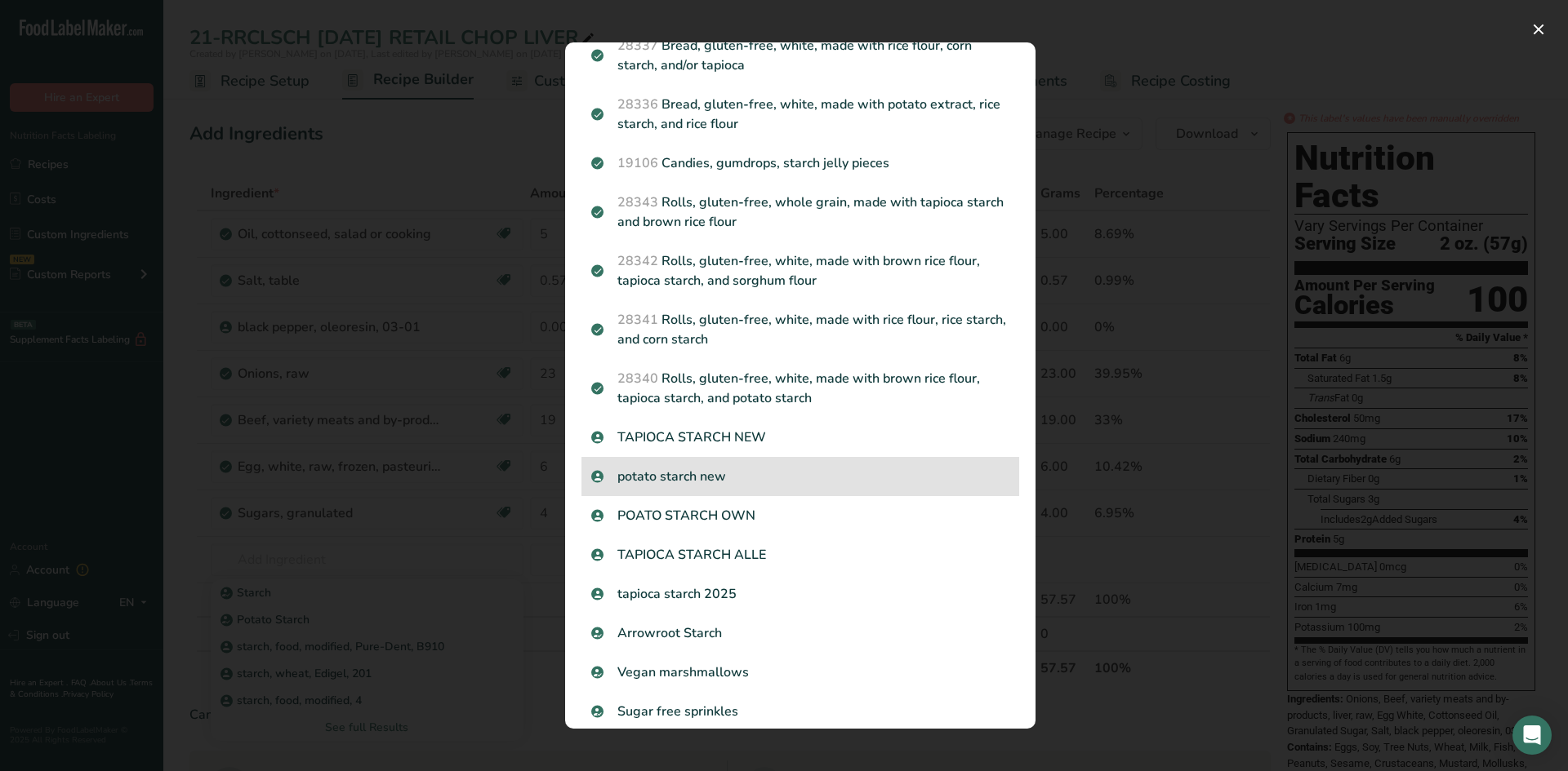
click at [656, 473] on p "potato starch new" at bounding box center [800, 477] width 418 height 19
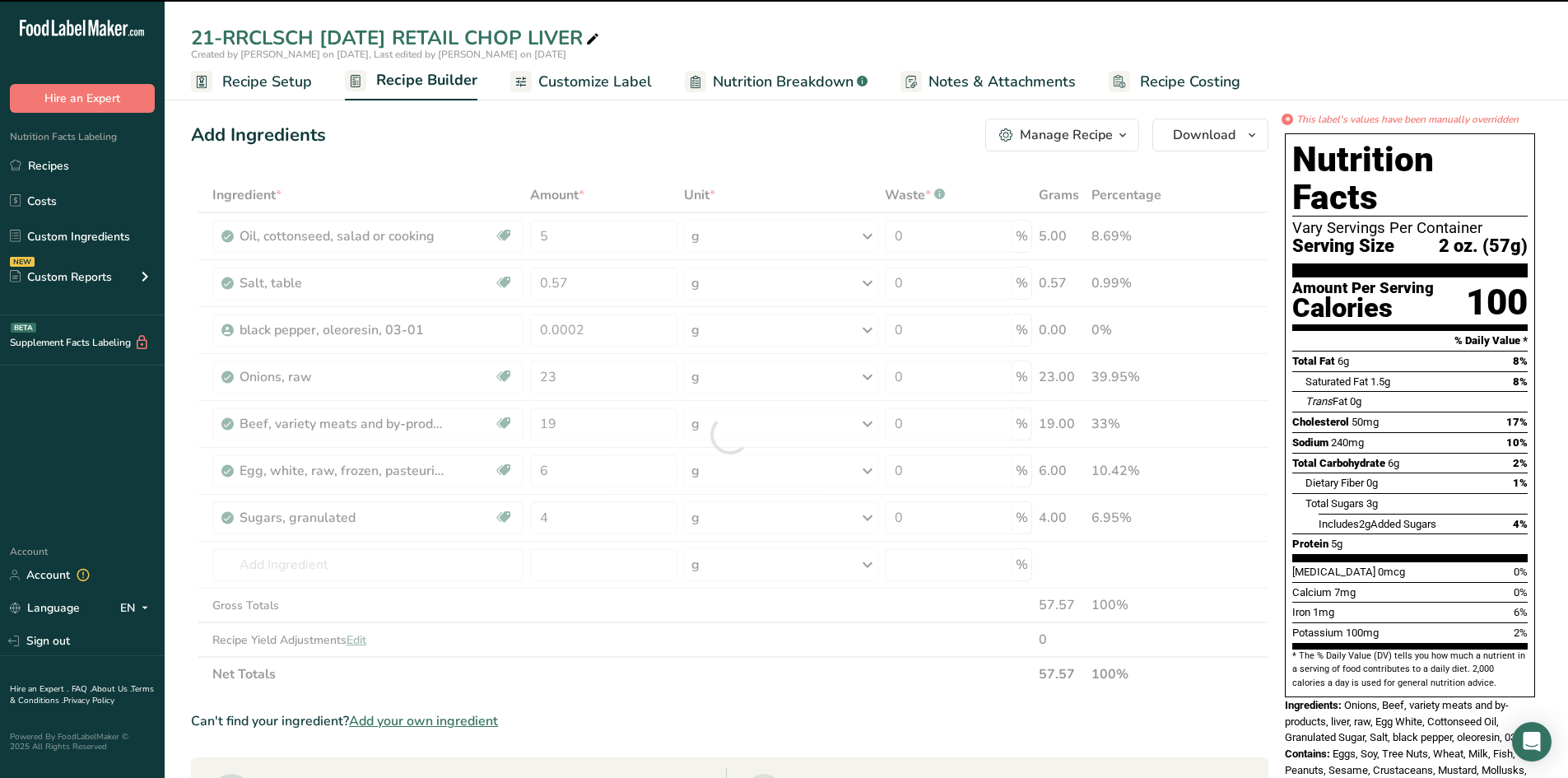
type input "0"
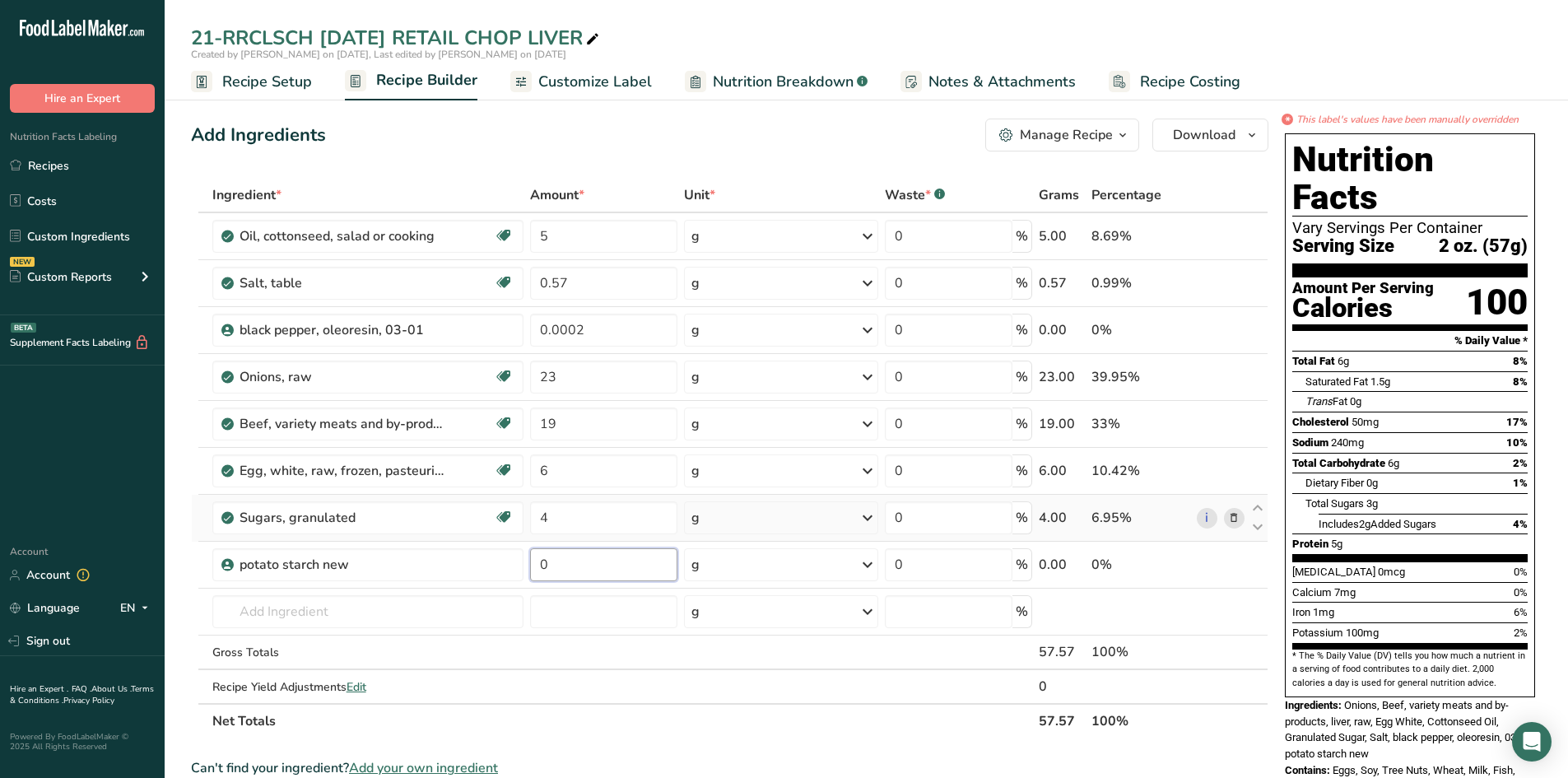
drag, startPoint x: 559, startPoint y: 565, endPoint x: 428, endPoint y: 537, distance: 134.0
click at [446, 542] on tr "potato starch new 0 g Weight Units g kg mg See more Volume Units l Volume units…" at bounding box center [730, 566] width 1076 height 47
type input "1"
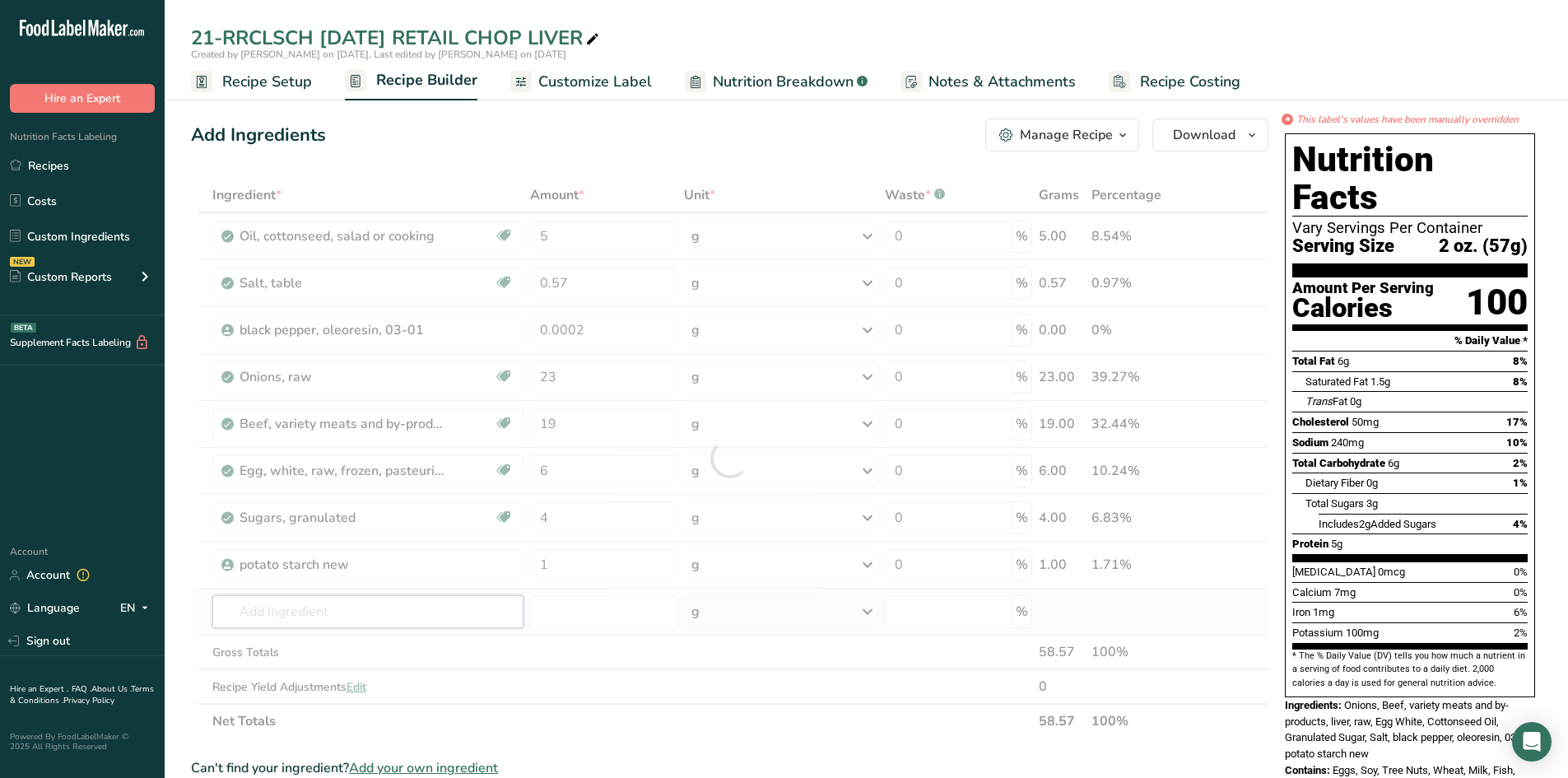
click at [363, 610] on div "Ingredient * Amount * Unit * Waste * .a-a{fill:#347362;}.b-a{fill:#fff;} Grams …" at bounding box center [729, 458] width 1077 height 561
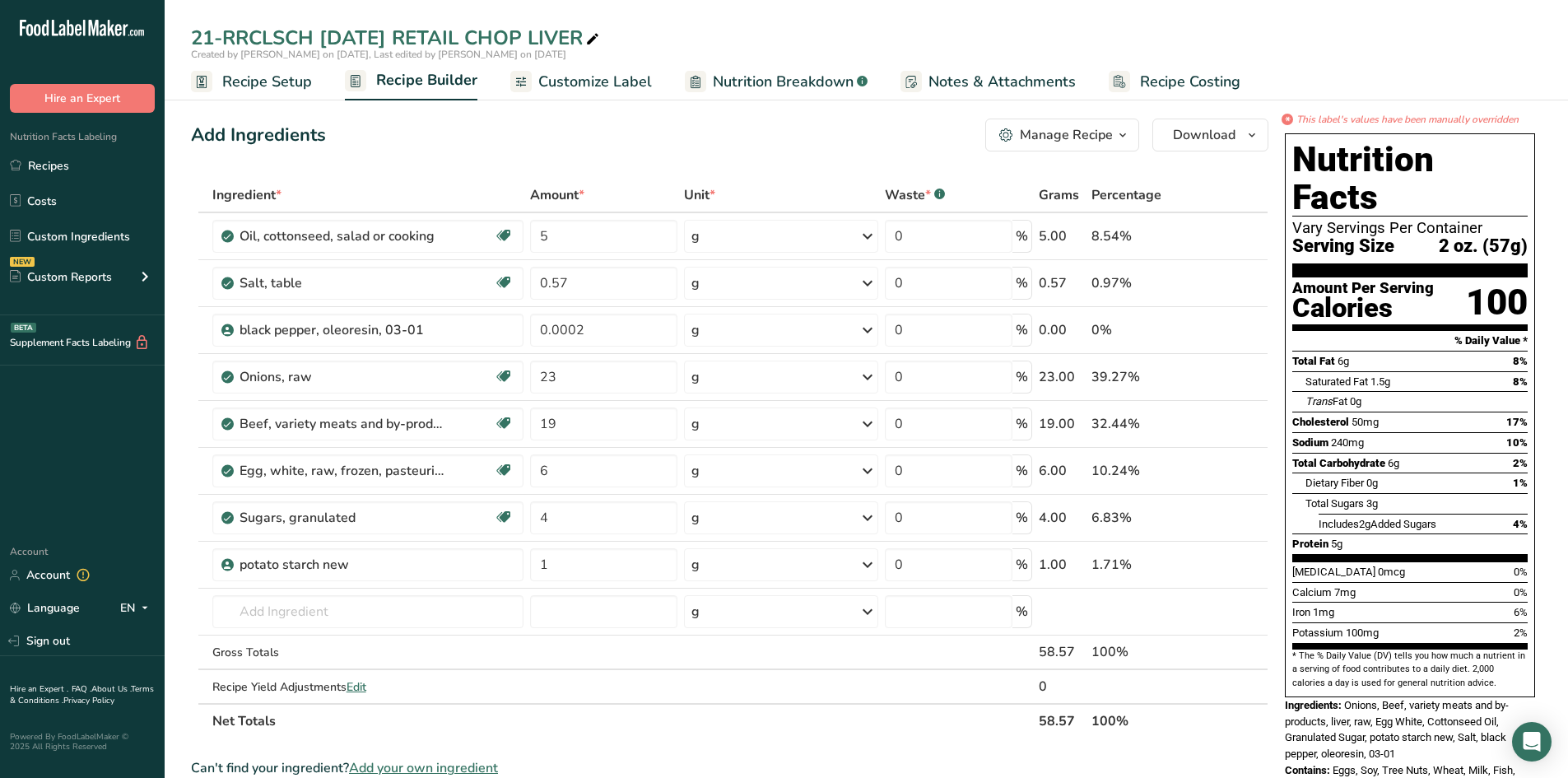
click at [623, 86] on span "Customize Label" at bounding box center [595, 82] width 114 height 23
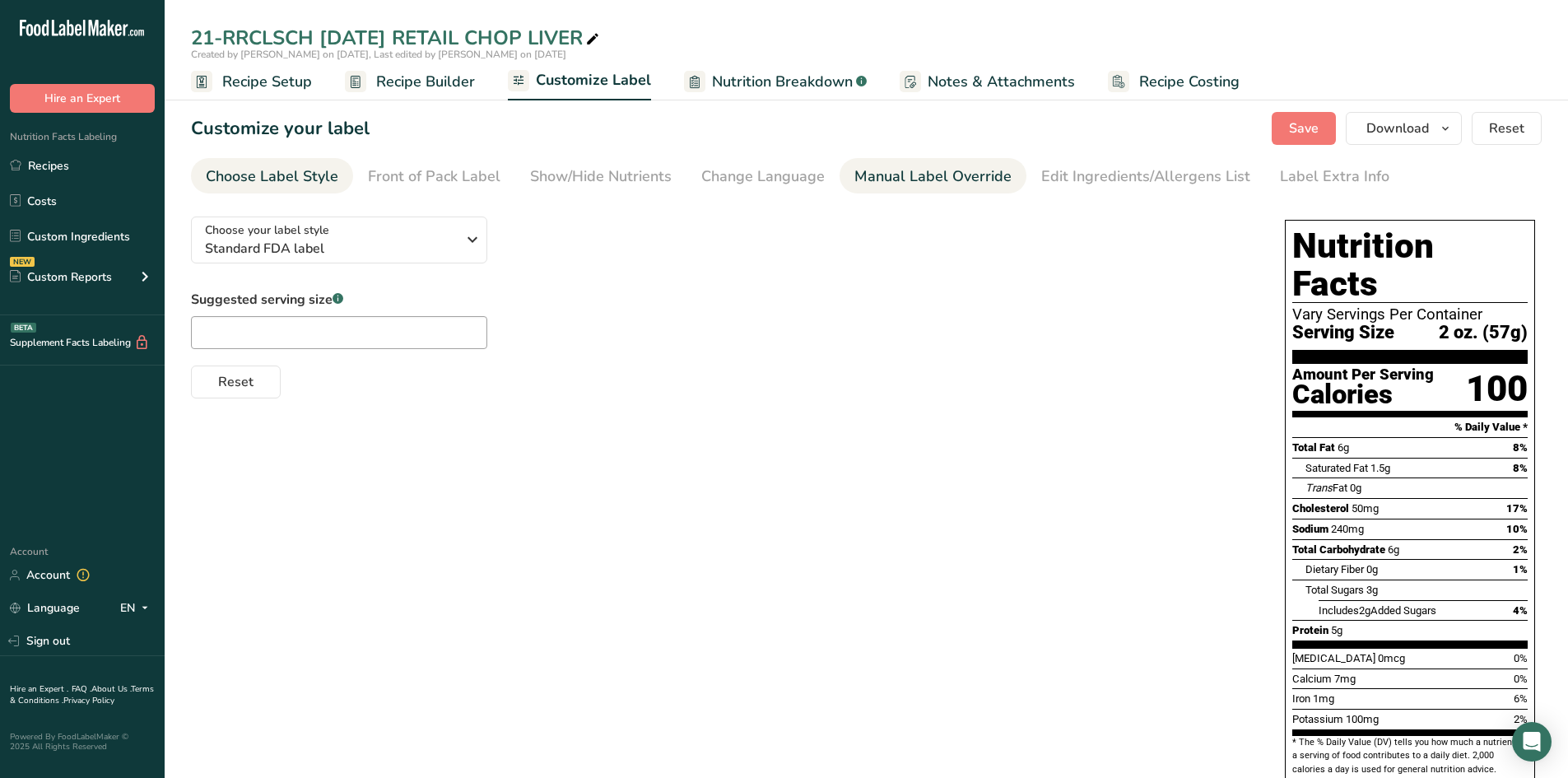
click at [878, 176] on div "Manual Label Override" at bounding box center [933, 177] width 157 height 23
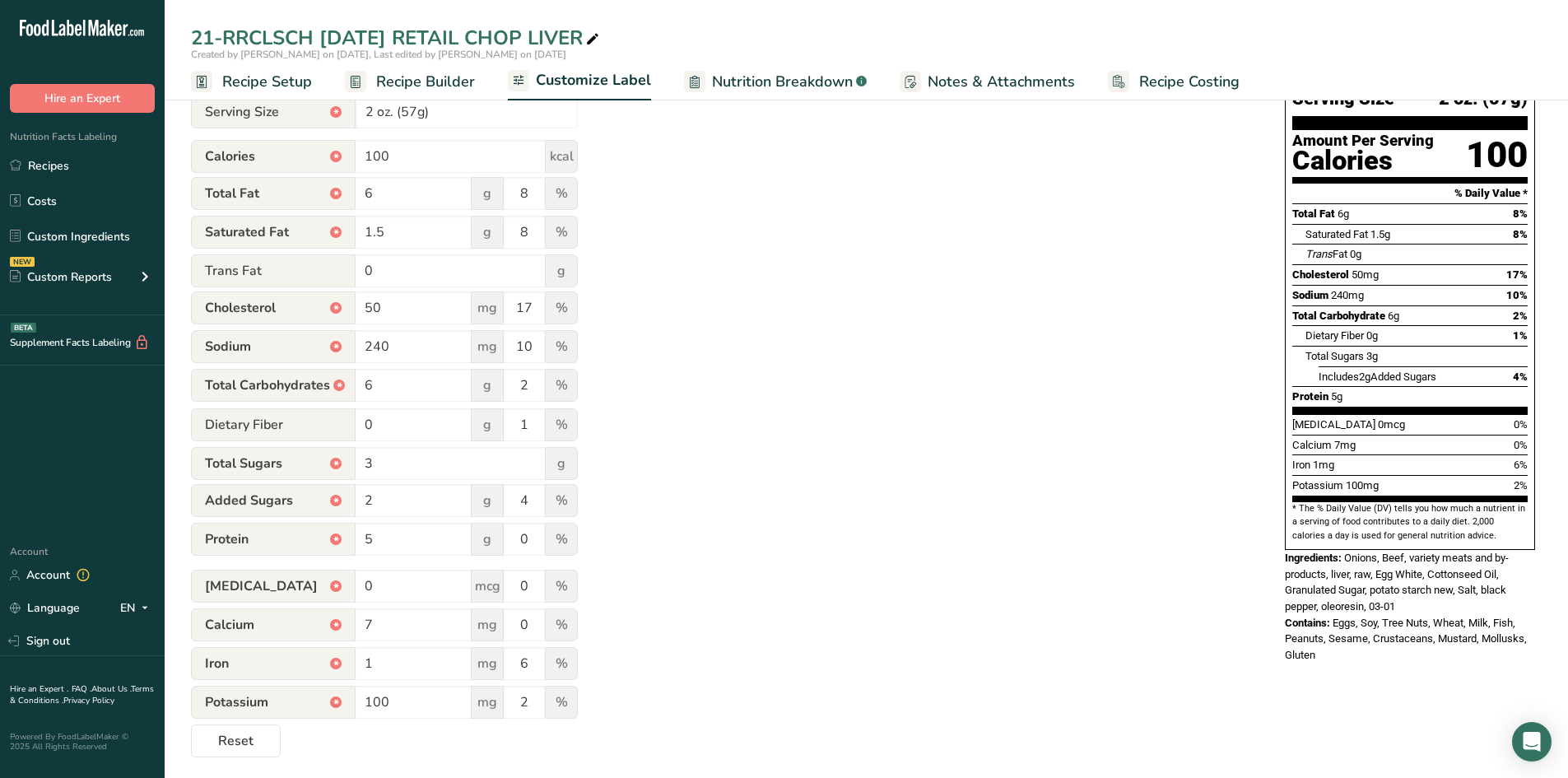
scroll to position [240, 0]
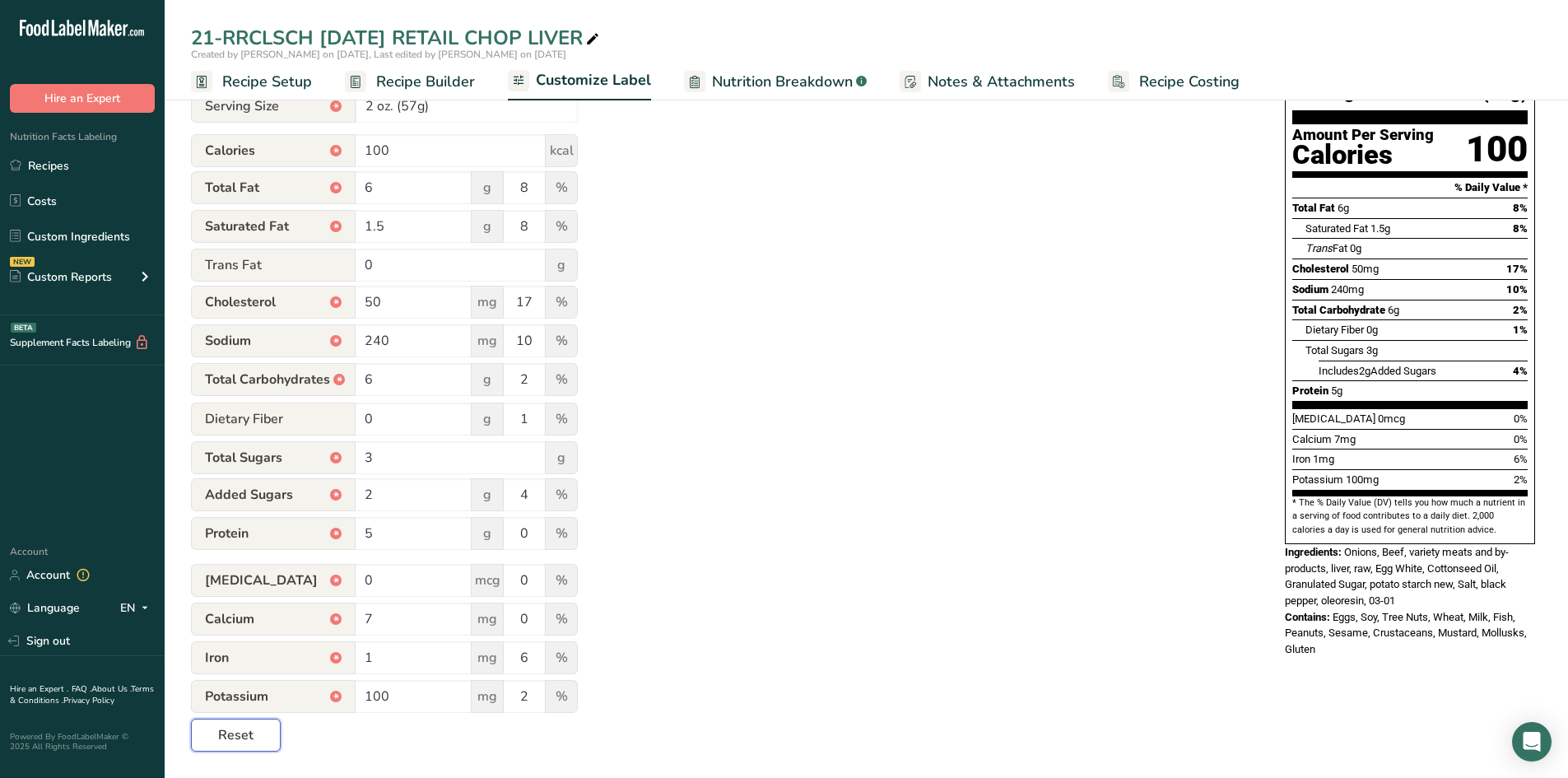
click at [228, 736] on span "Reset" at bounding box center [236, 736] width 35 height 20
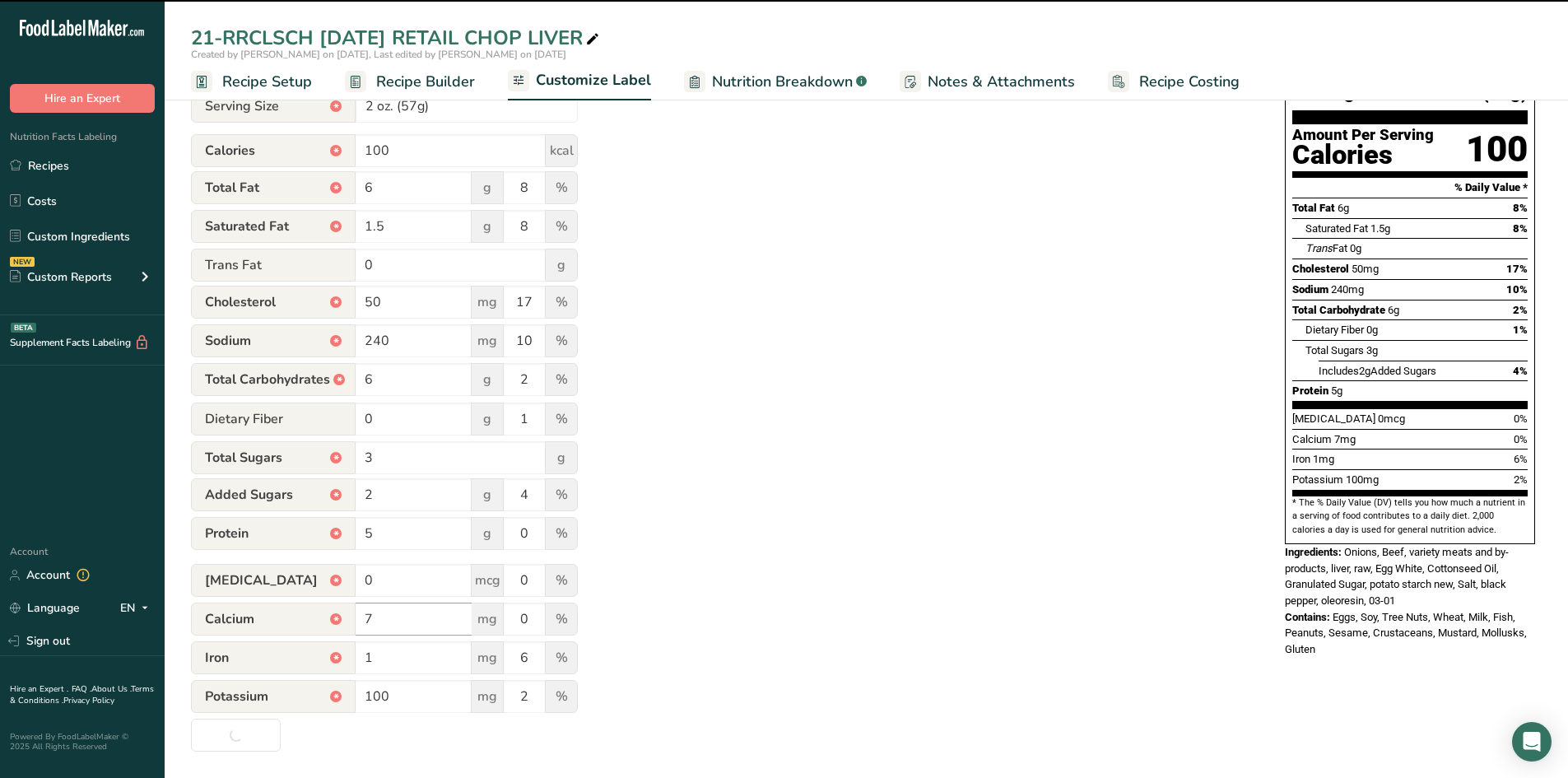
type input "About 1 Serving Per Container"
type input "57g"
type input "7"
type input "8"
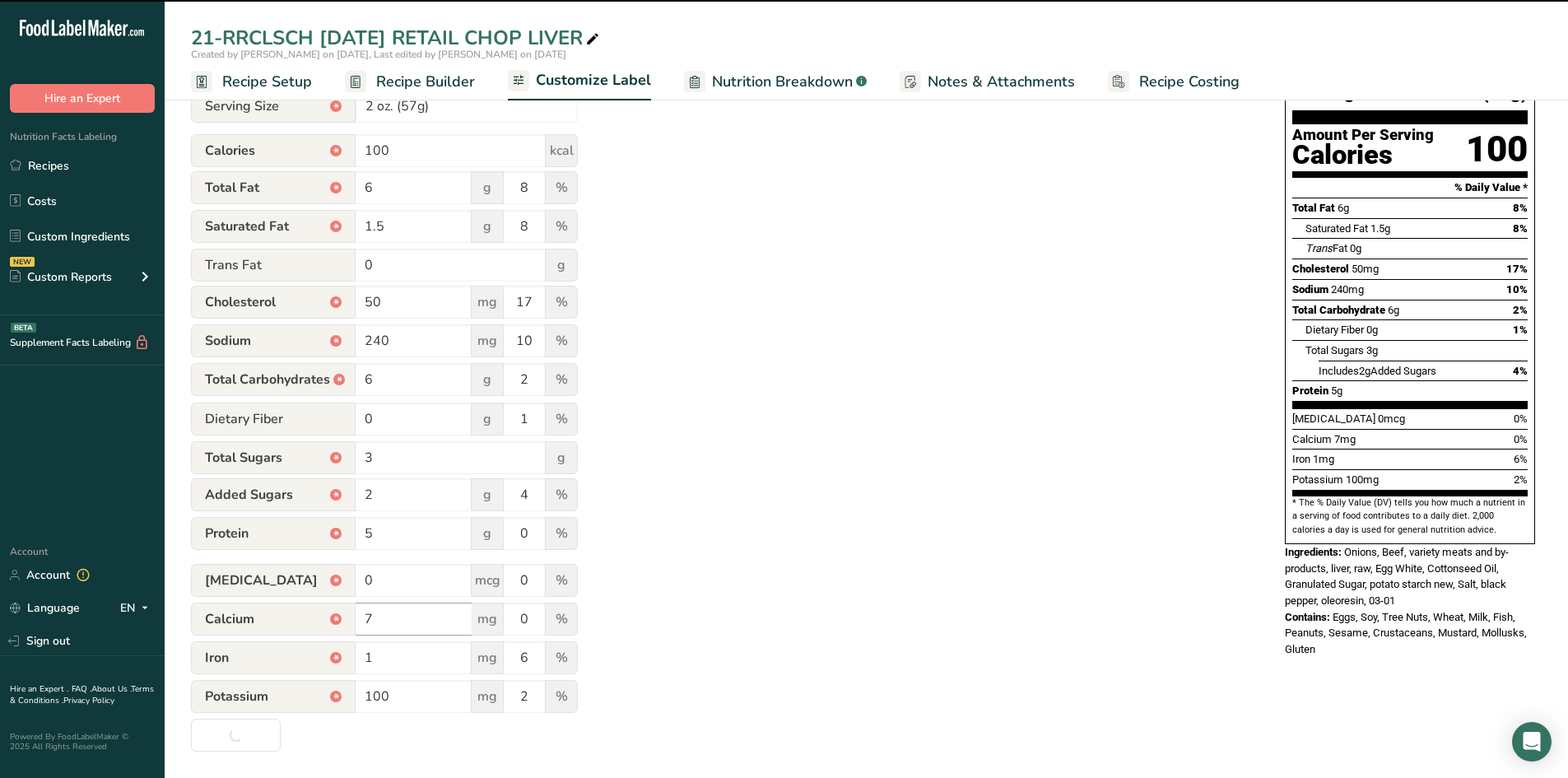
type input "3"
type input "5"
type input "4"
type input "8"
type input "9"
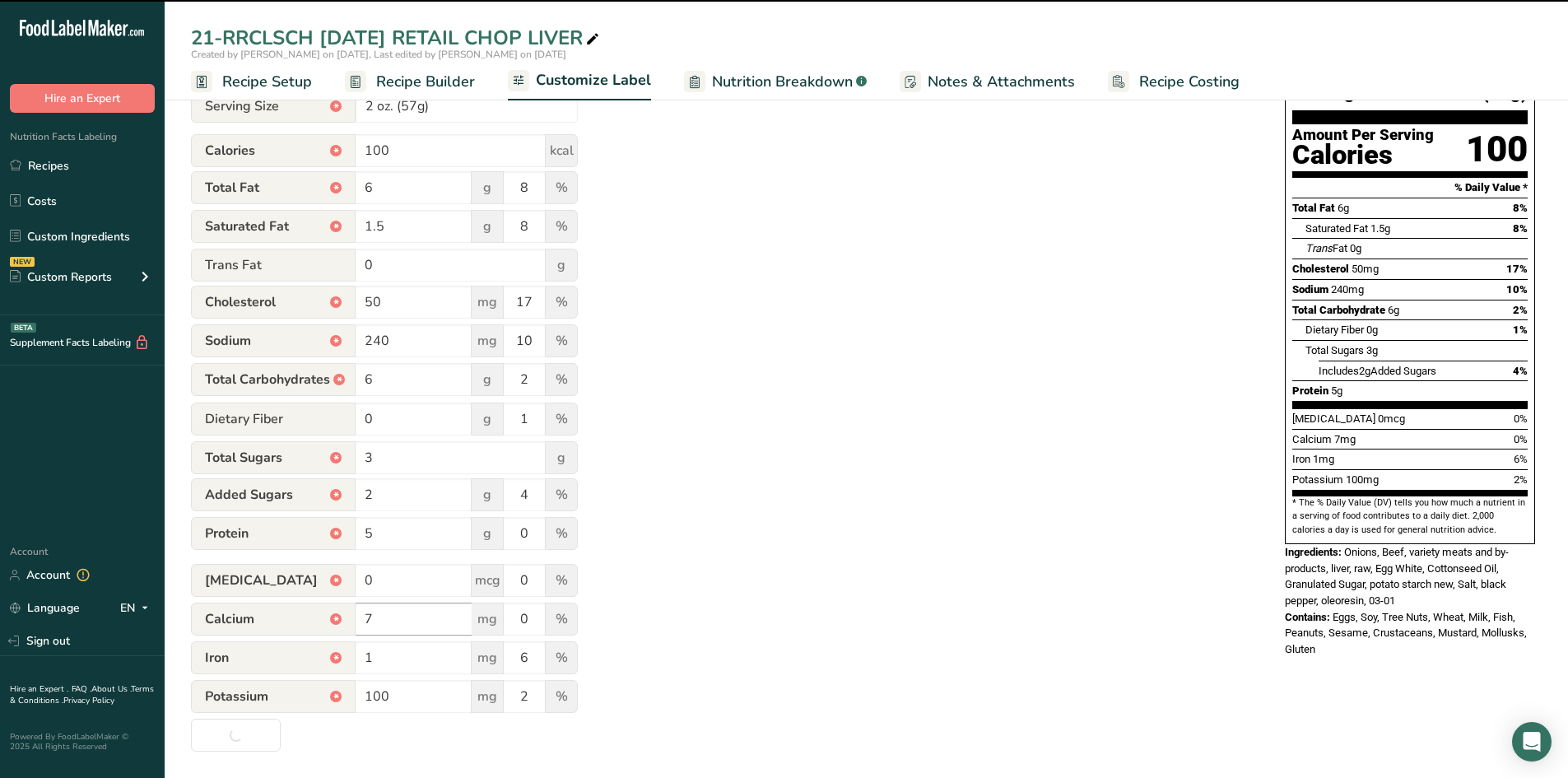
type input "0.2"
type input "2"
type input "10"
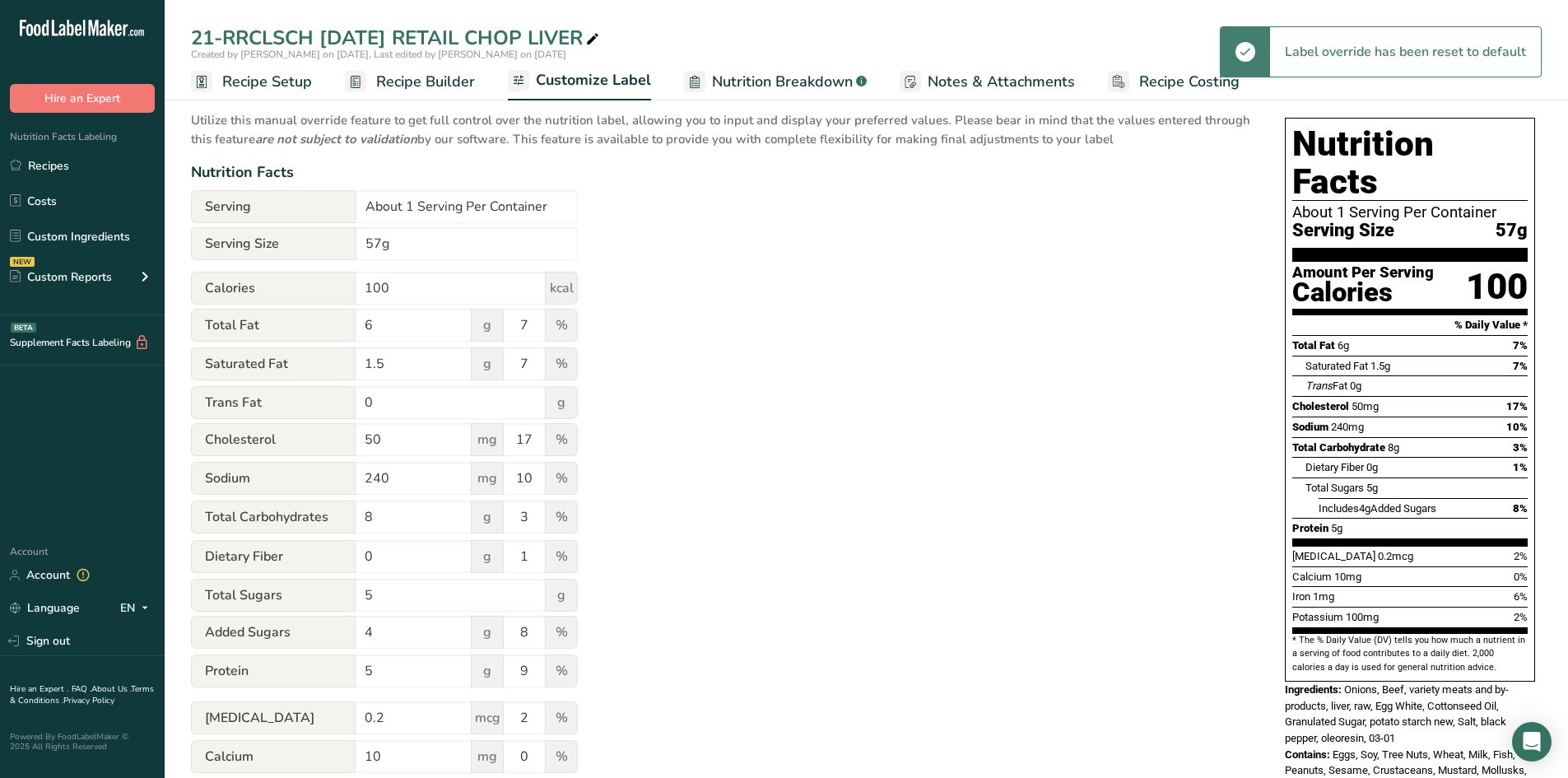
scroll to position [75, 0]
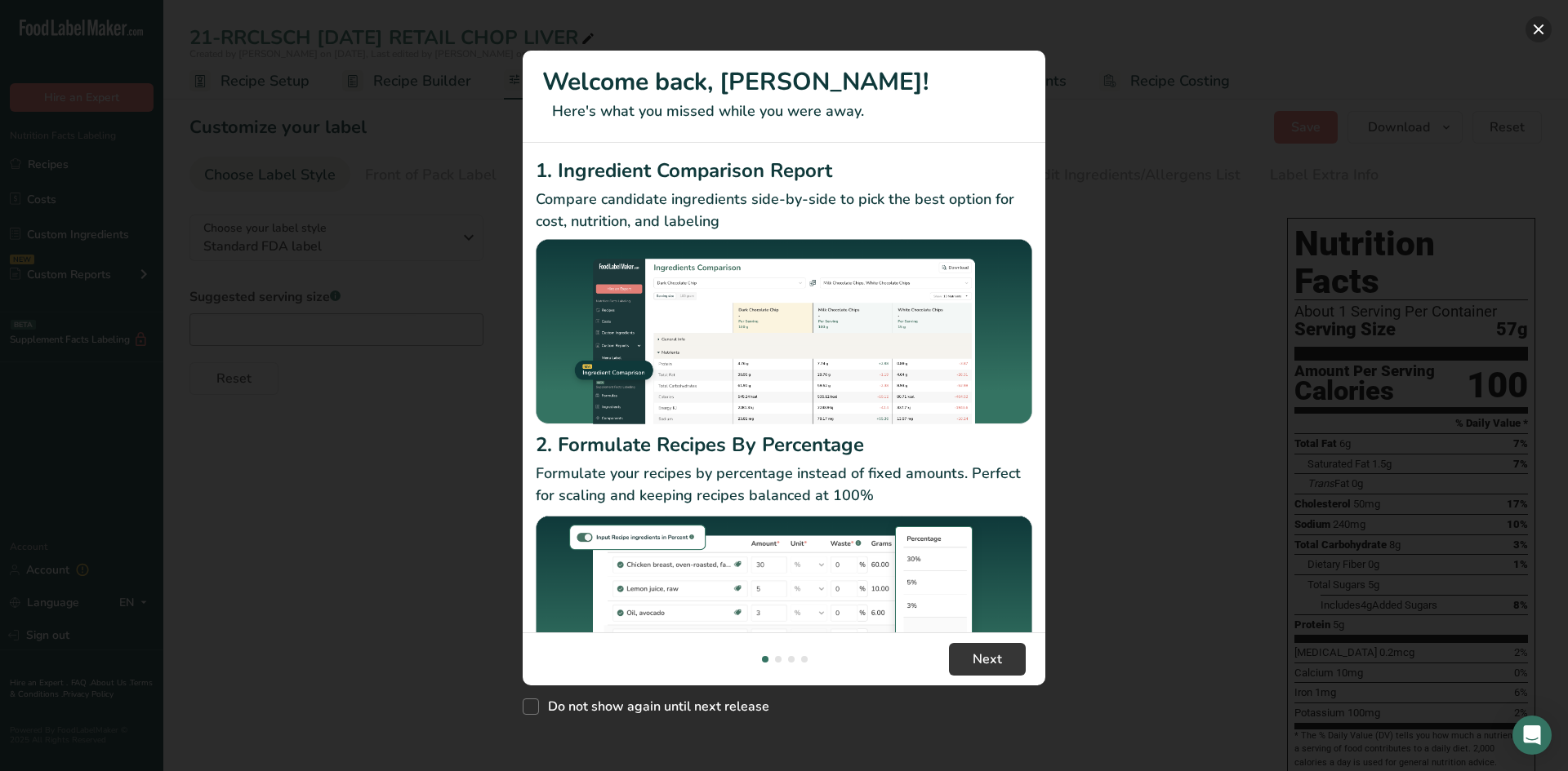
click at [1534, 27] on button "New Features" at bounding box center [1538, 29] width 26 height 26
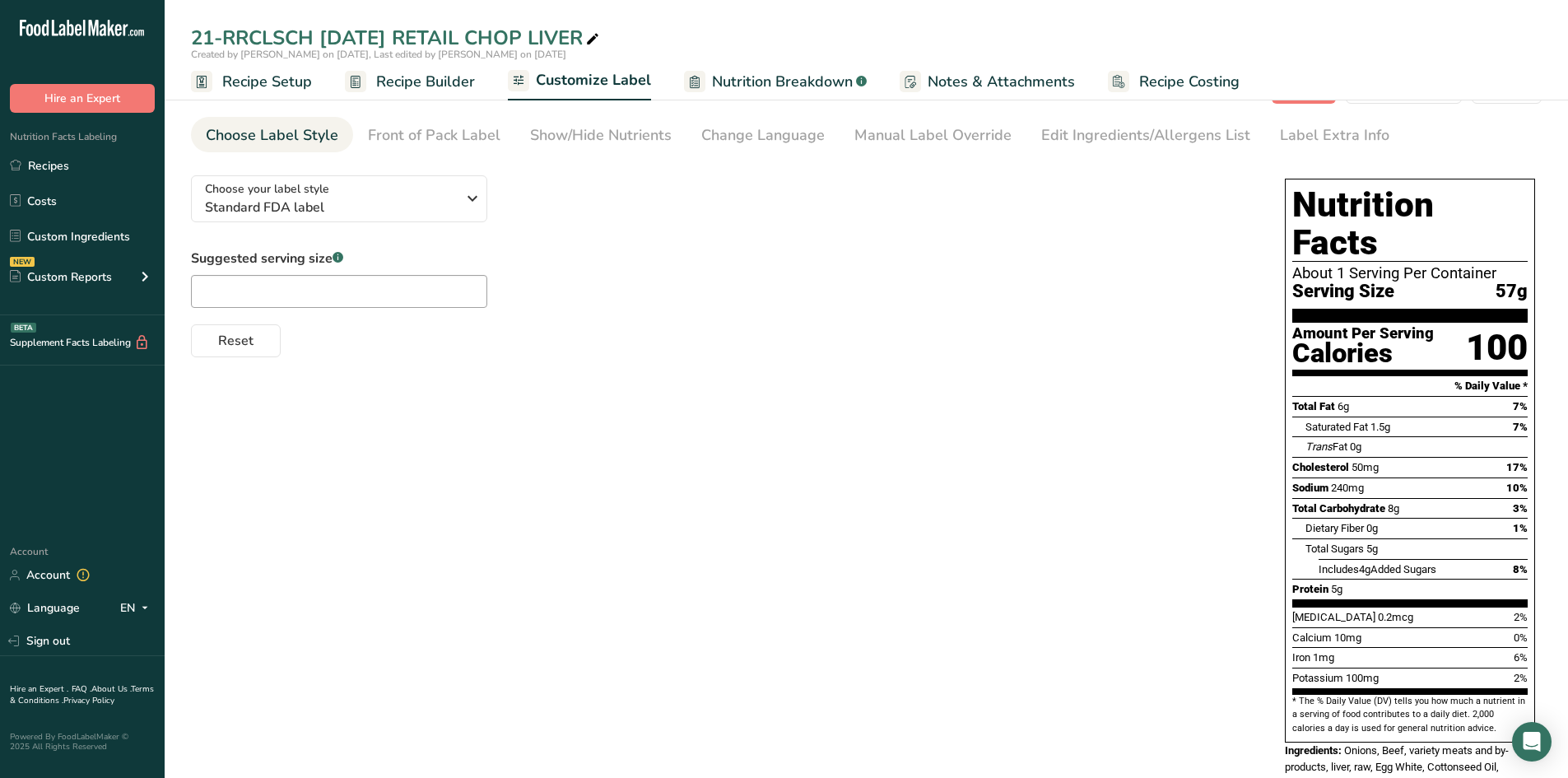
scroll to position [55, 0]
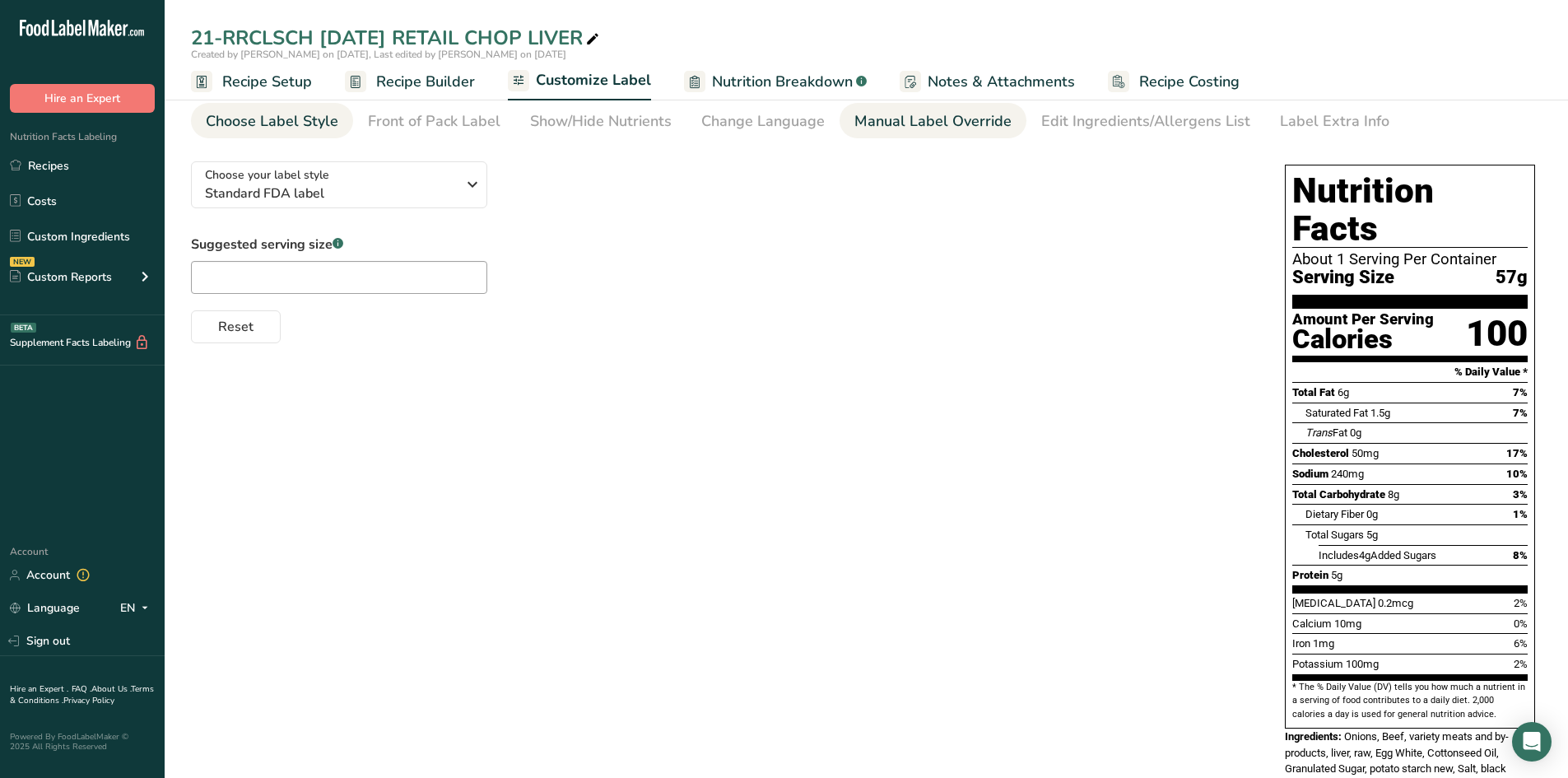
click at [929, 125] on div "Manual Label Override" at bounding box center [933, 121] width 157 height 23
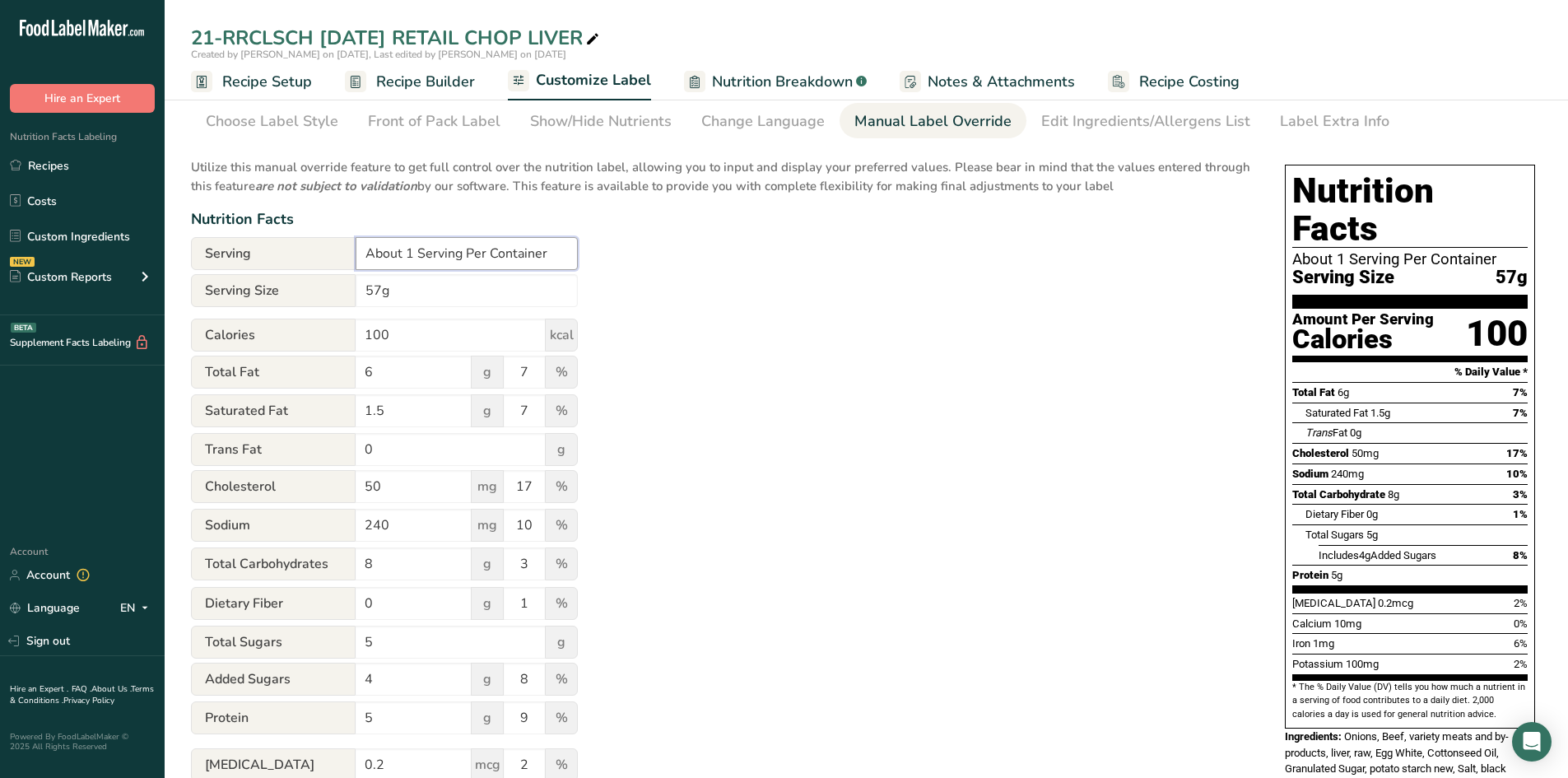
drag, startPoint x: 414, startPoint y: 252, endPoint x: 332, endPoint y: 242, distance: 82.6
click at [333, 242] on div "Serving About 1 Serving Per Container" at bounding box center [384, 253] width 387 height 33
click at [367, 248] on input "Serving Per Container" at bounding box center [466, 253] width 222 height 33
type input "6 Serving Per Container"
click at [364, 288] on input "57g" at bounding box center [466, 291] width 222 height 33
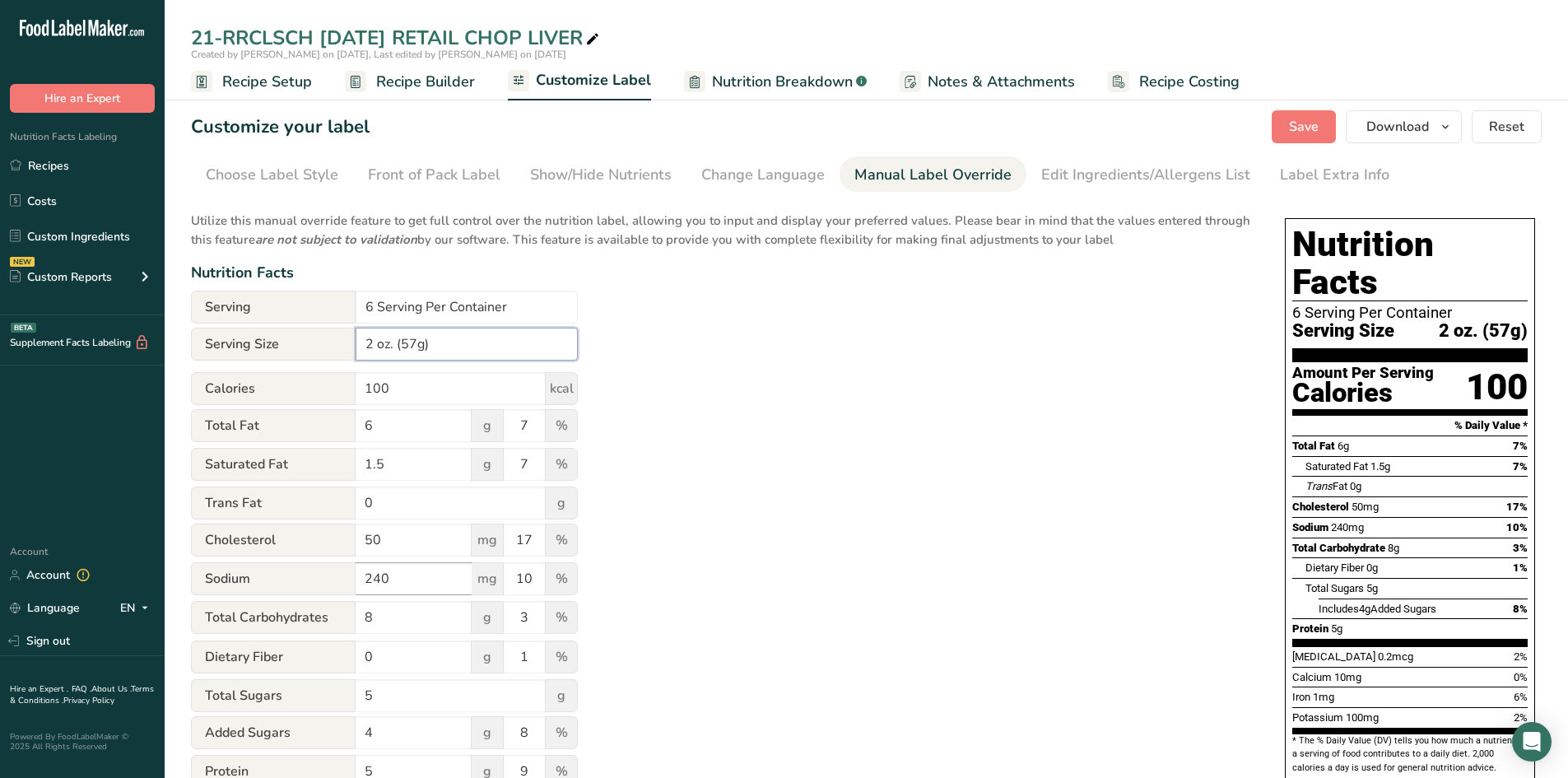
scroll to position [0, 0]
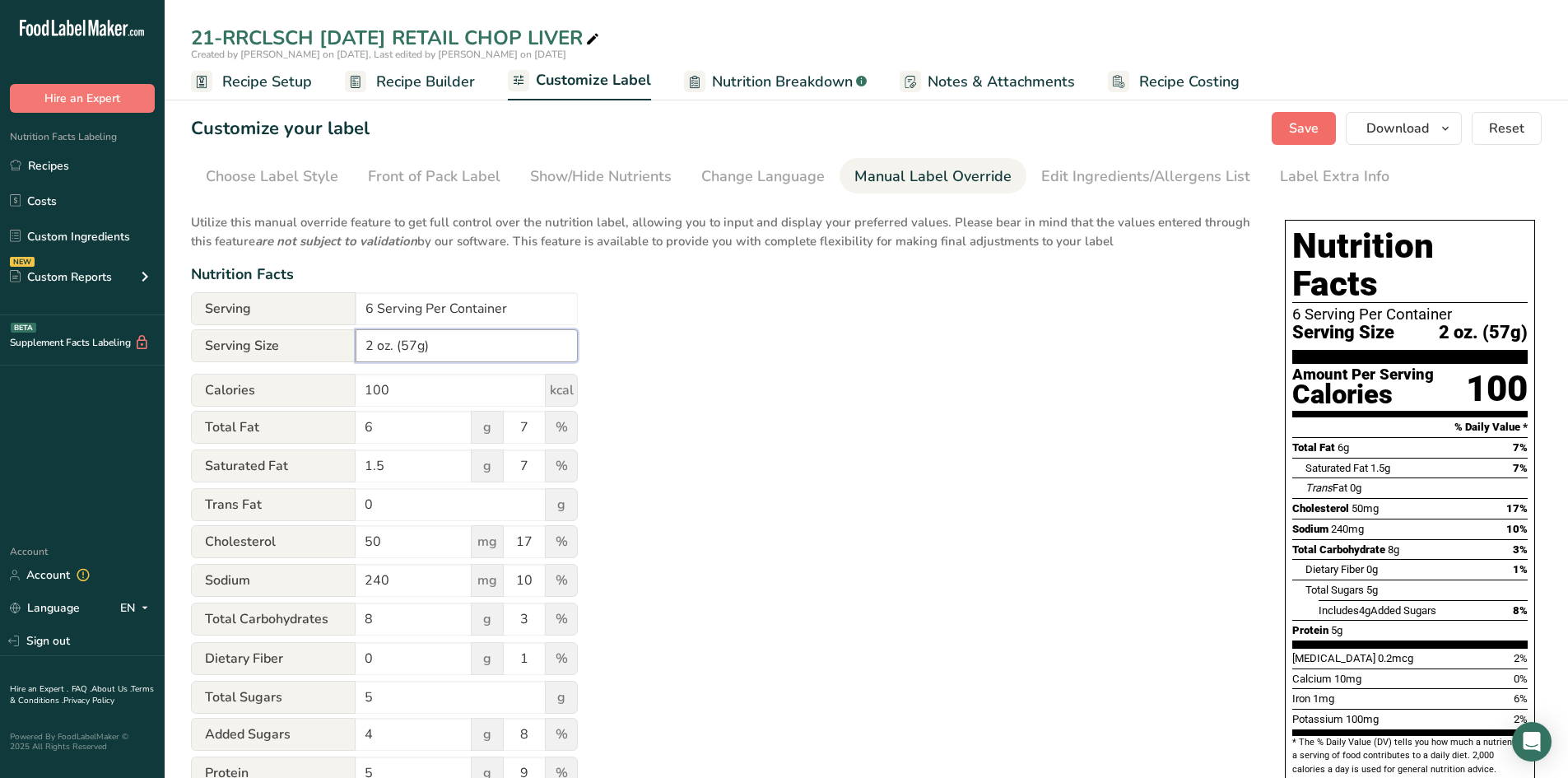
type input "2 oz. (57g)"
click at [1298, 125] on span "Save" at bounding box center [1304, 129] width 29 height 20
click at [275, 169] on div "Choose Label Style" at bounding box center [272, 177] width 133 height 23
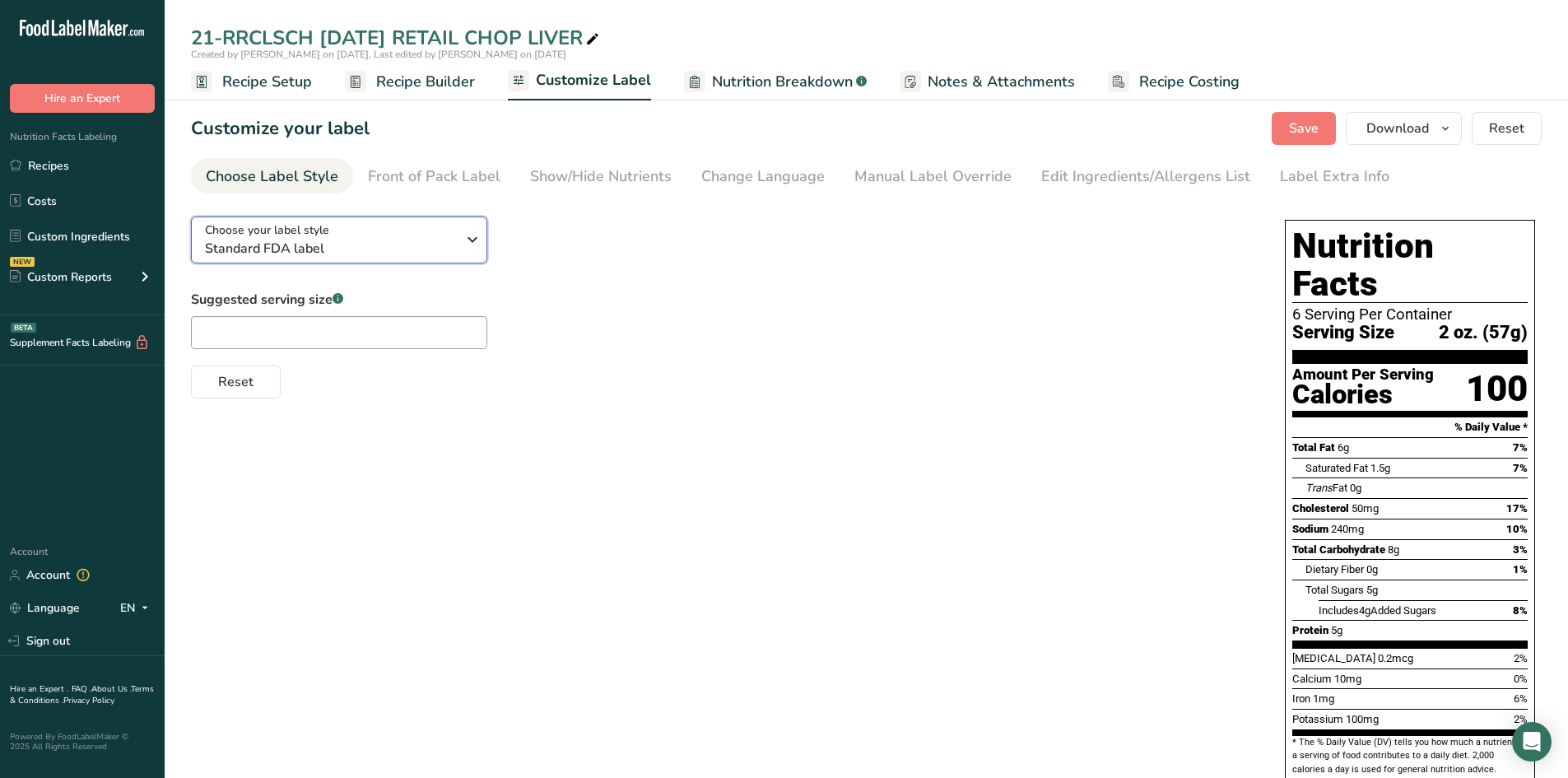
click at [474, 238] on icon "button" at bounding box center [472, 240] width 20 height 29
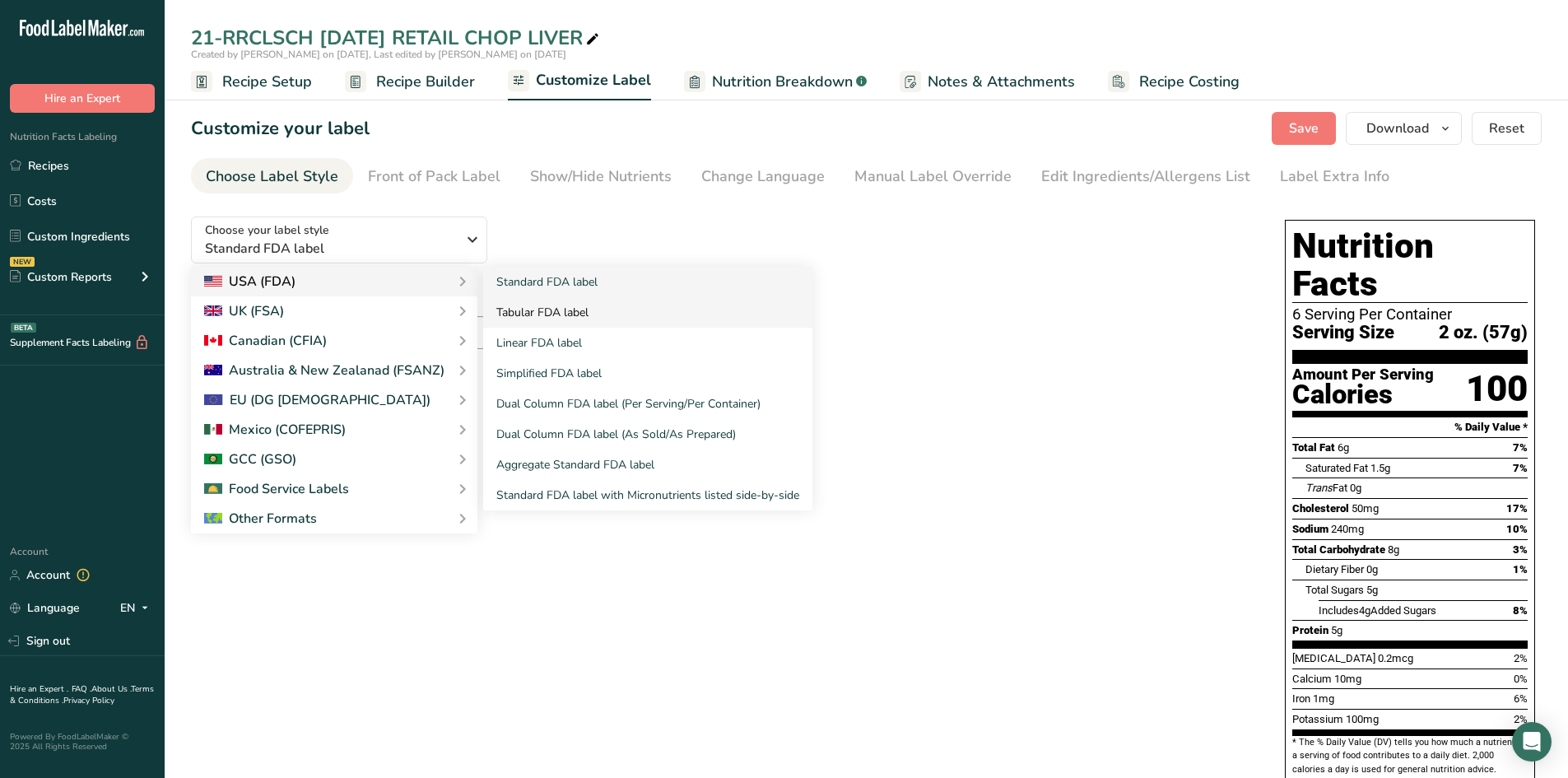
click at [509, 315] on link "Tabular FDA label" at bounding box center [647, 312] width 329 height 30
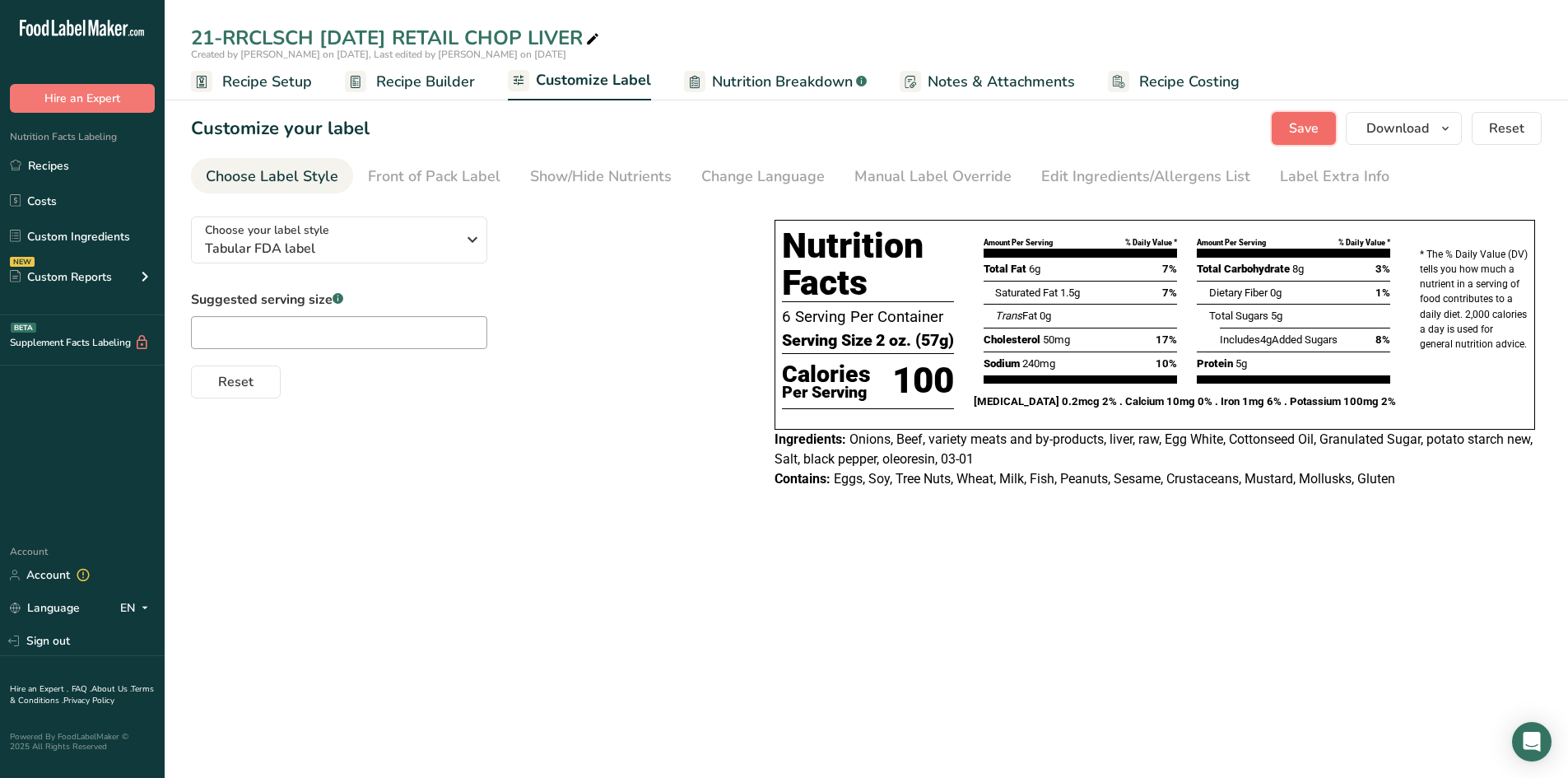
click at [1296, 130] on span "Save" at bounding box center [1304, 129] width 29 height 20
click at [410, 83] on span "Recipe Builder" at bounding box center [425, 82] width 99 height 23
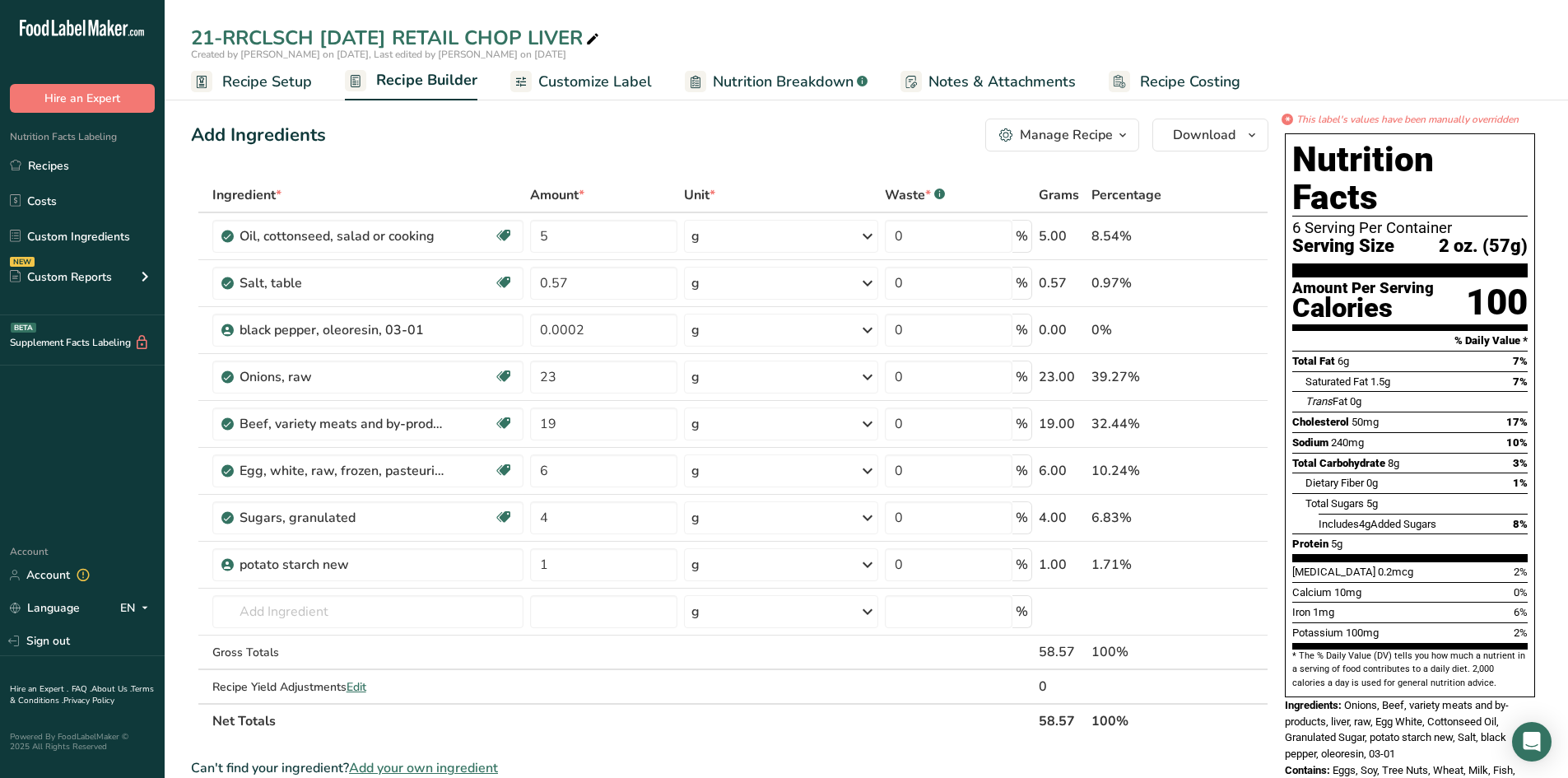
click at [591, 82] on span "Customize Label" at bounding box center [595, 82] width 114 height 23
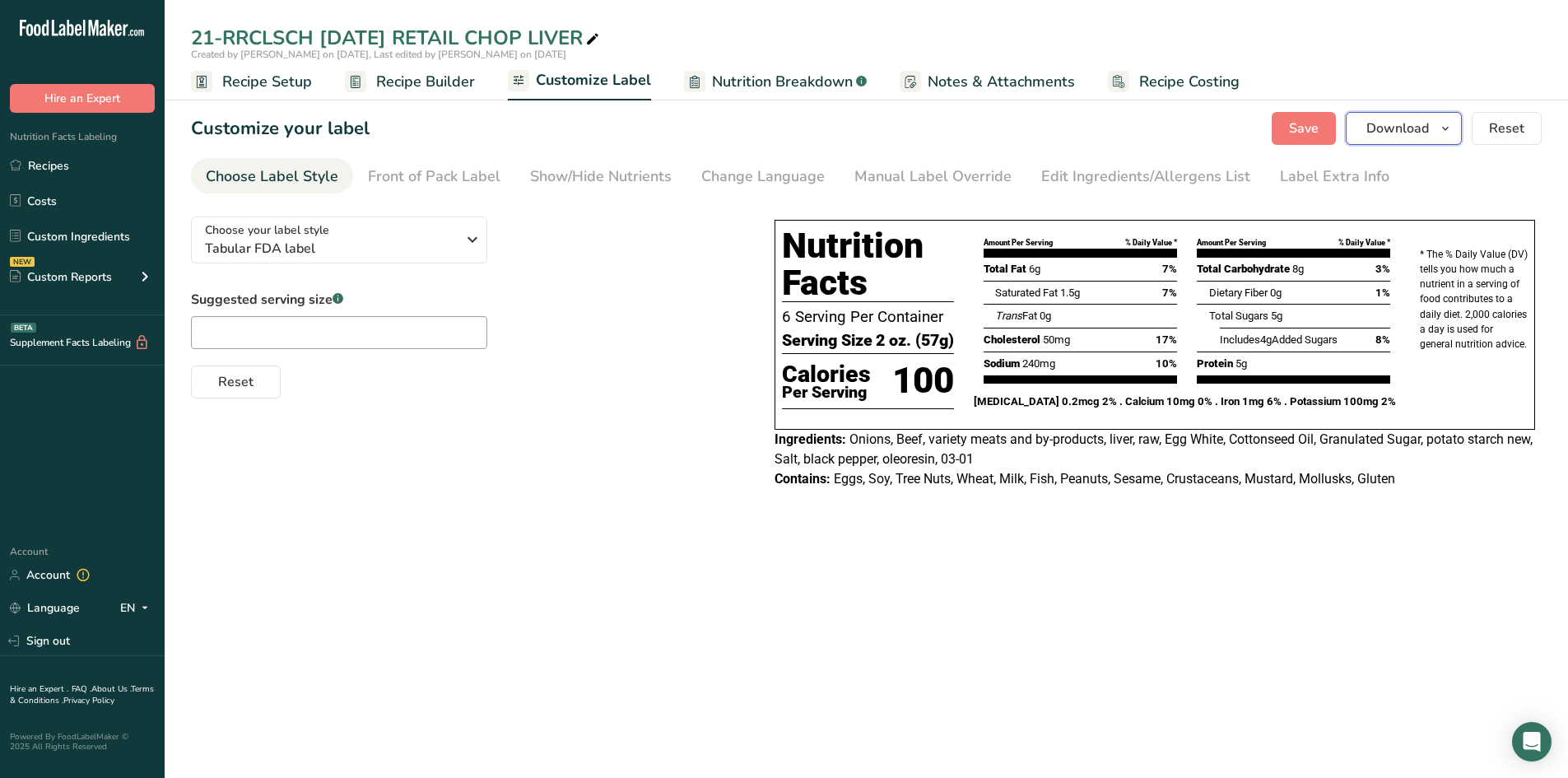
click at [1448, 128] on icon "button" at bounding box center [1444, 129] width 13 height 21
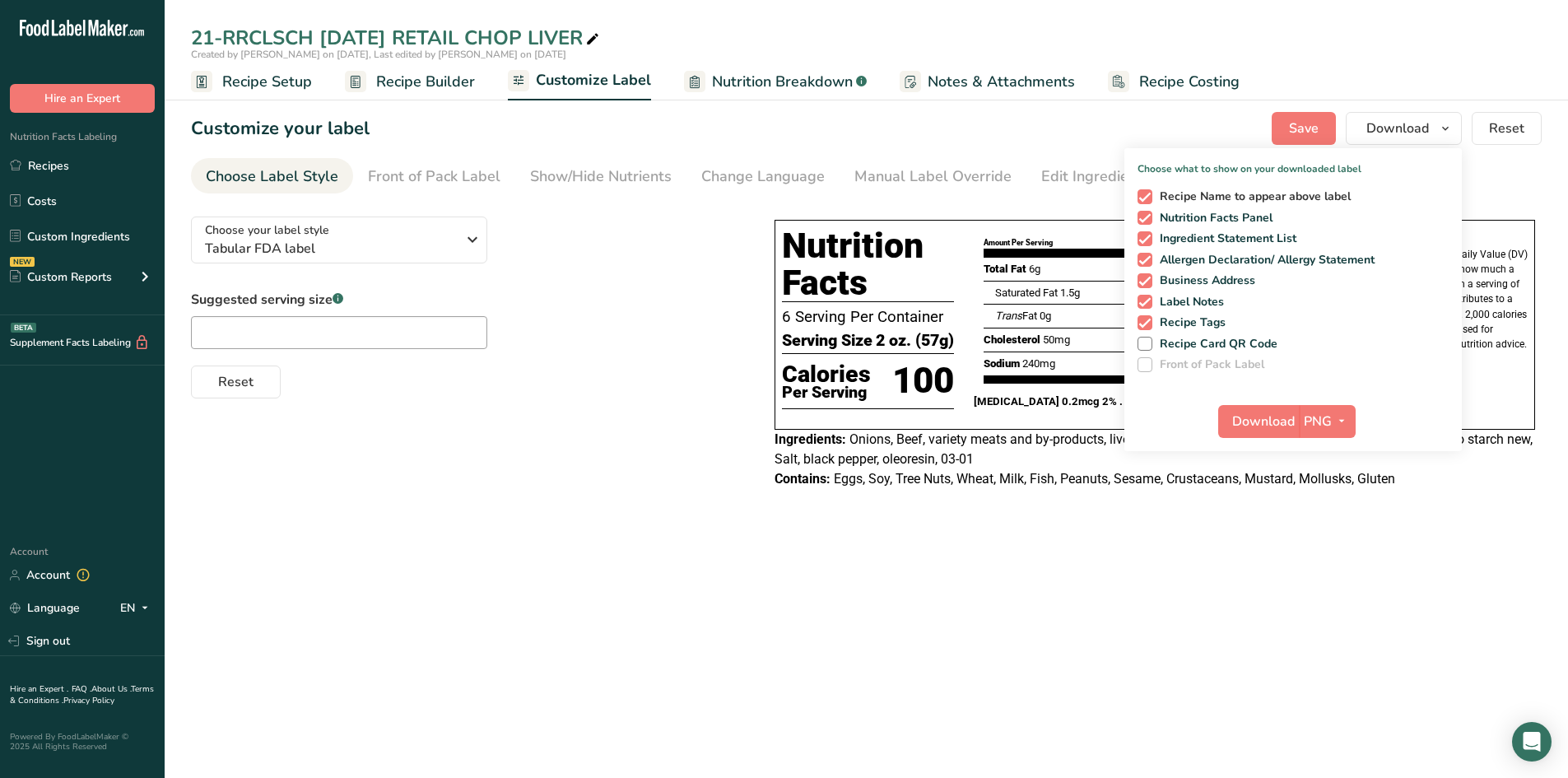
click at [1147, 192] on span at bounding box center [1145, 196] width 15 height 15
click at [1147, 192] on input "Recipe Name to appear above label" at bounding box center [1143, 195] width 11 height 11
checkbox input "false"
click at [1146, 238] on span at bounding box center [1145, 239] width 15 height 15
click at [1146, 238] on input "Ingredient Statement List" at bounding box center [1143, 238] width 11 height 11
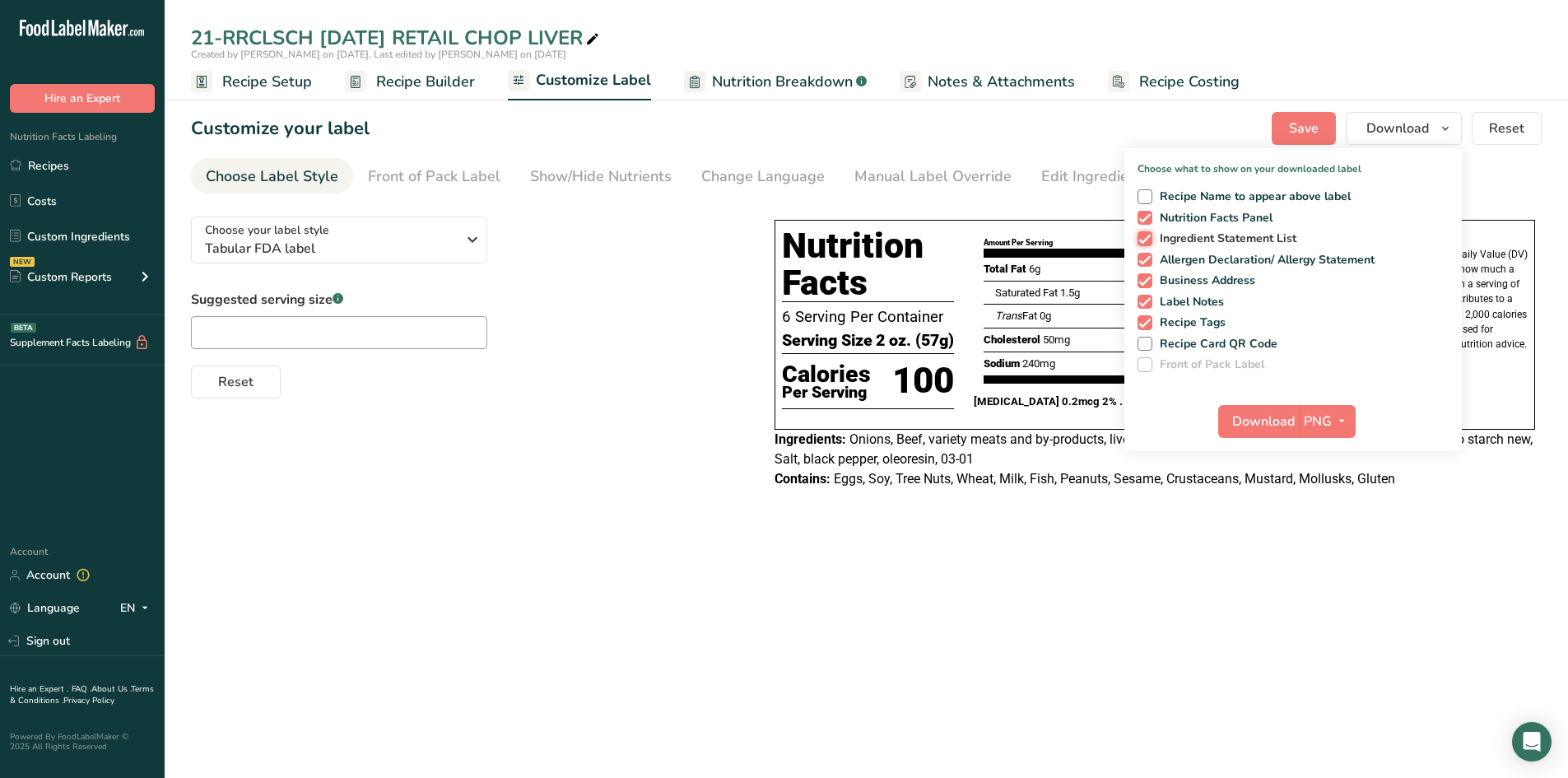
checkbox input "false"
click at [1149, 257] on span at bounding box center [1145, 259] width 15 height 15
click at [1149, 257] on input "Allergen Declaration/ Allergy Statement" at bounding box center [1143, 259] width 11 height 11
checkbox input "false"
click at [1146, 282] on span at bounding box center [1145, 280] width 15 height 15
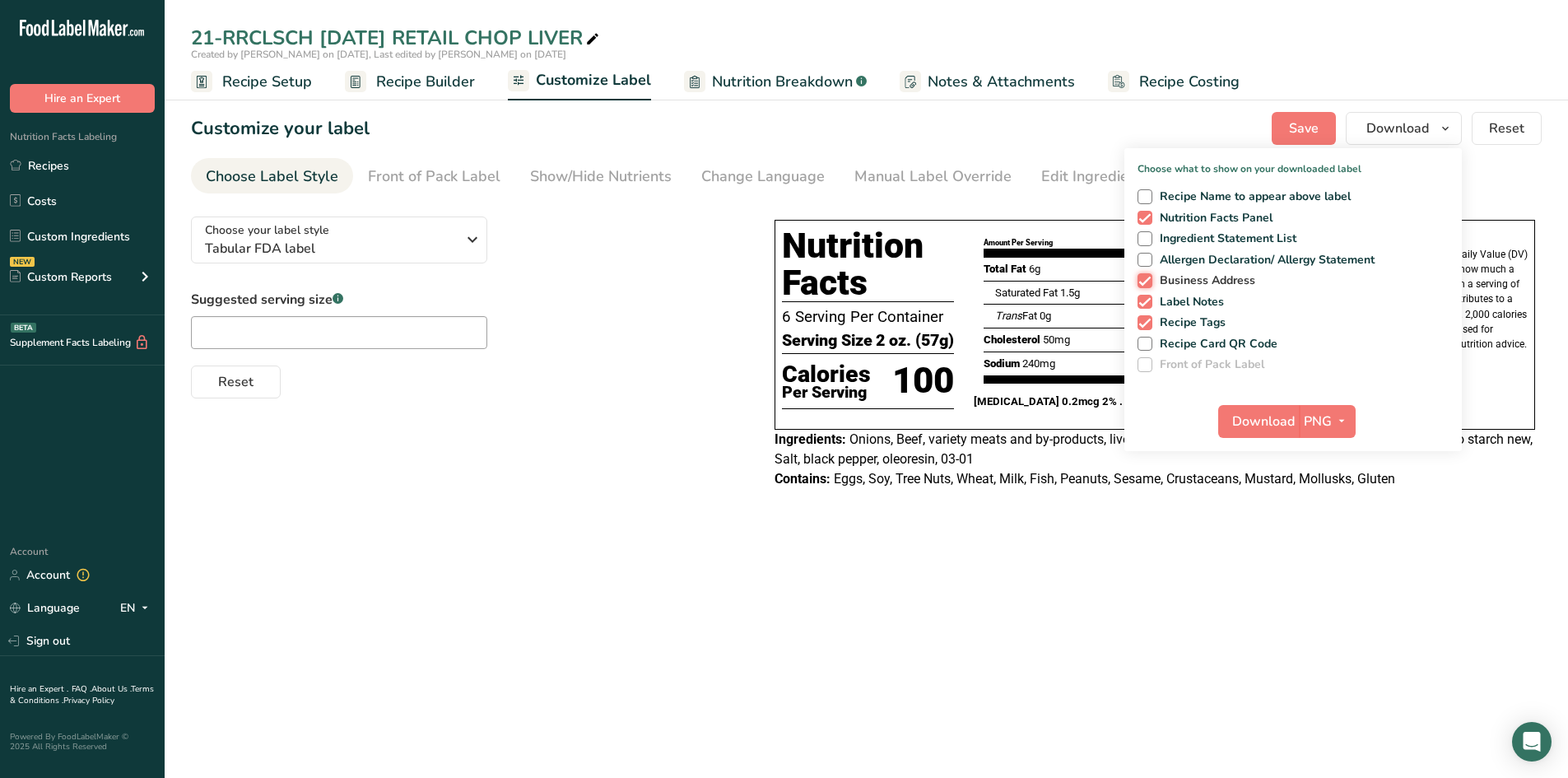
click at [1146, 282] on input "Business Address" at bounding box center [1143, 280] width 11 height 11
checkbox input "false"
click at [1146, 303] on span at bounding box center [1145, 302] width 15 height 15
click at [1146, 303] on input "Label Notes" at bounding box center [1143, 302] width 11 height 11
checkbox input "false"
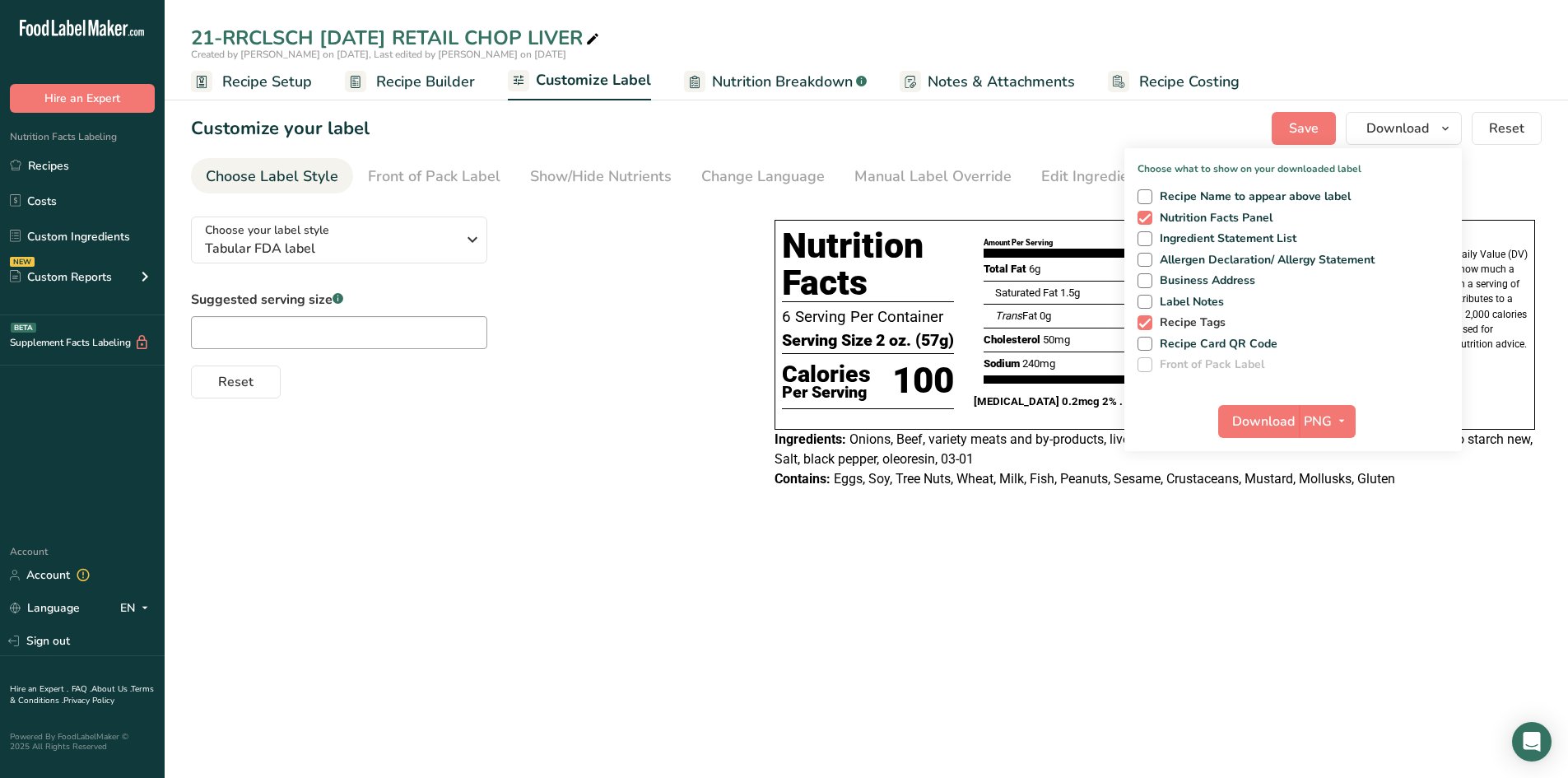
click at [1146, 318] on span at bounding box center [1145, 322] width 15 height 15
click at [1146, 318] on input "Recipe Tags" at bounding box center [1143, 322] width 11 height 11
checkbox input "false"
click at [1291, 416] on span "Download" at bounding box center [1264, 421] width 63 height 20
